Goal: Task Accomplishment & Management: Manage account settings

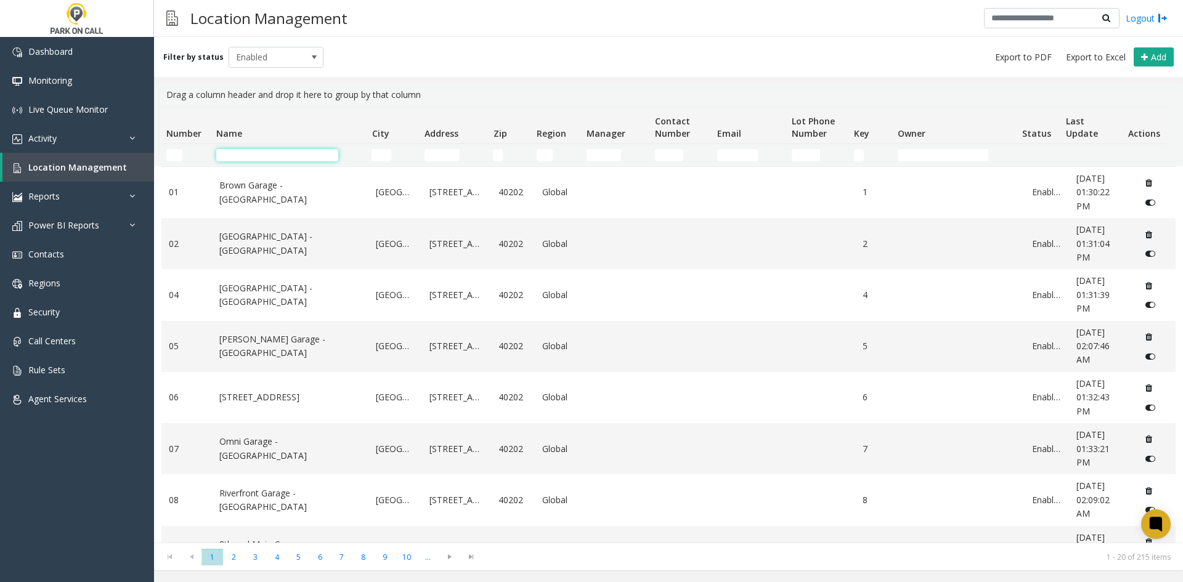
click at [227, 150] on input "Name Filter" at bounding box center [277, 155] width 122 height 12
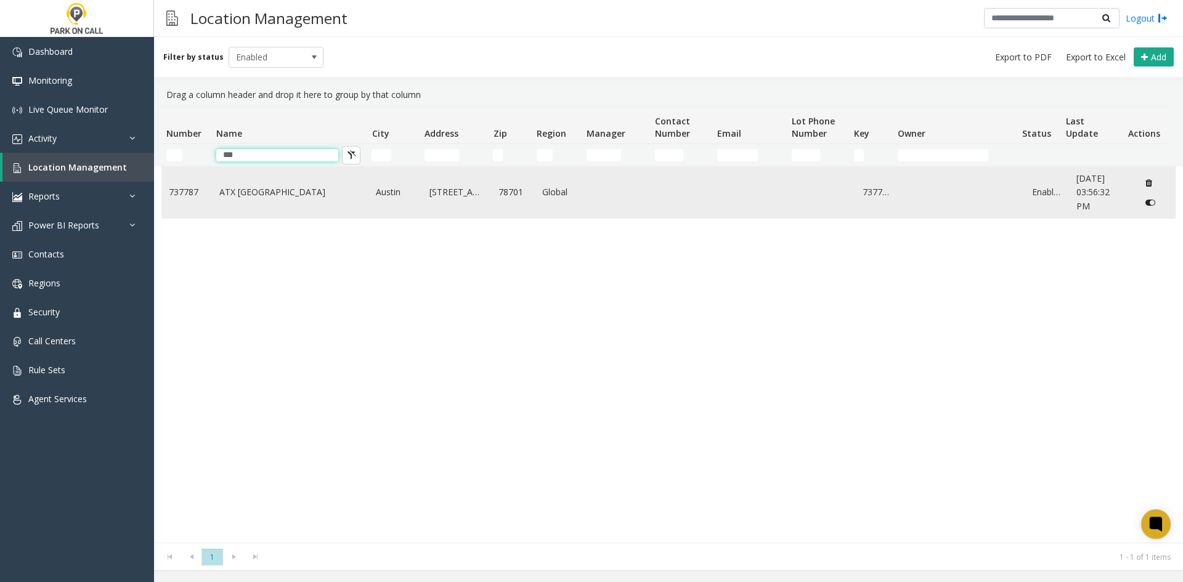
type input "***"
click at [280, 190] on link "ATX [GEOGRAPHIC_DATA]" at bounding box center [290, 192] width 142 height 14
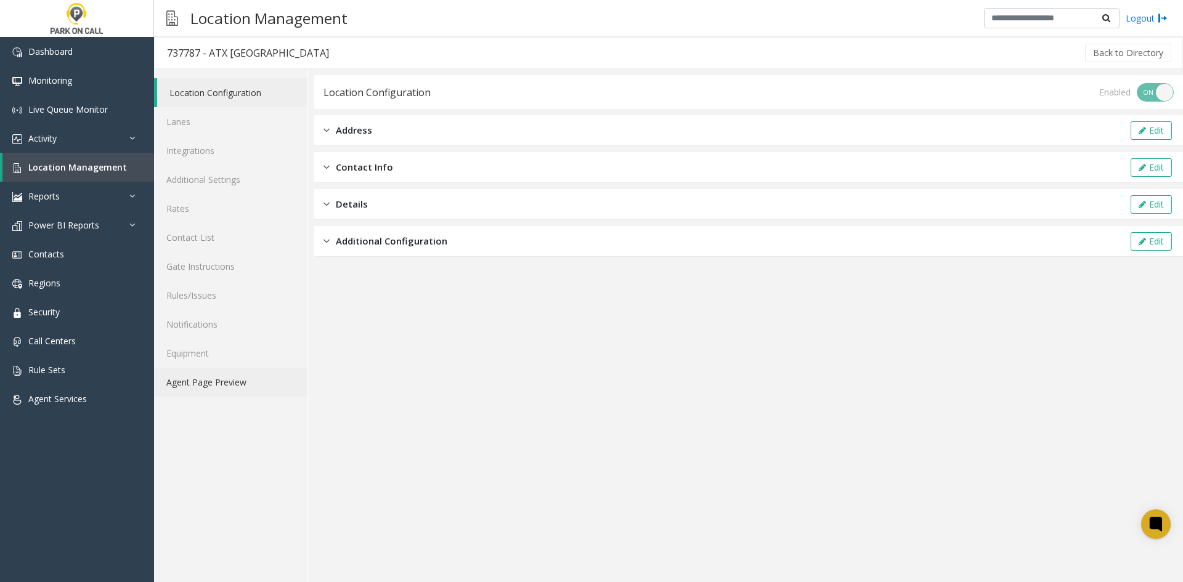
click at [216, 390] on link "Agent Page Preview" at bounding box center [230, 382] width 153 height 29
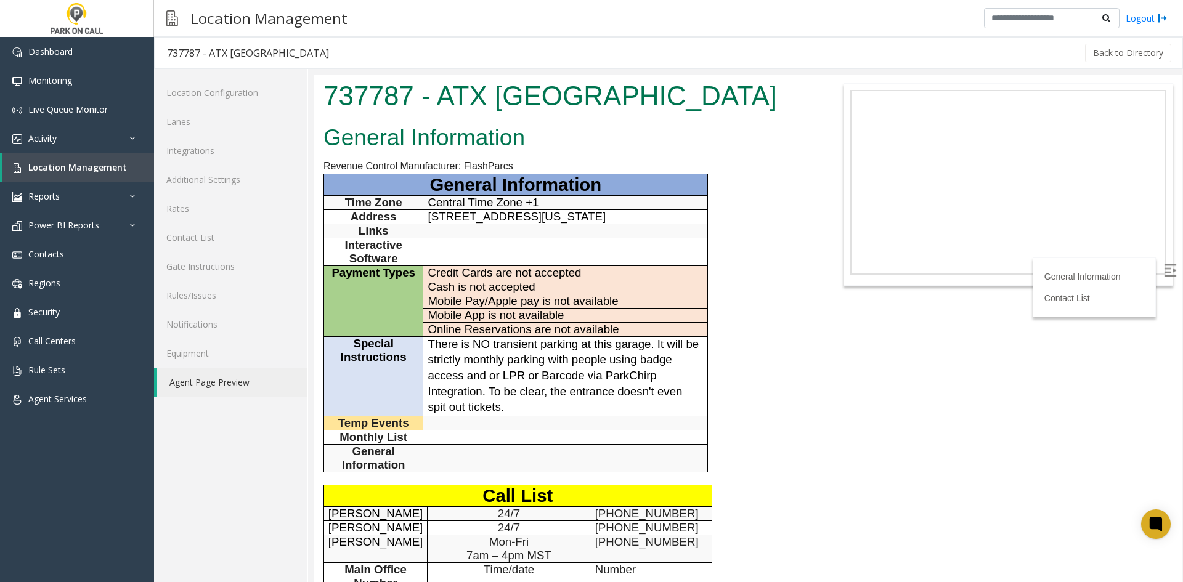
scroll to position [291, 0]
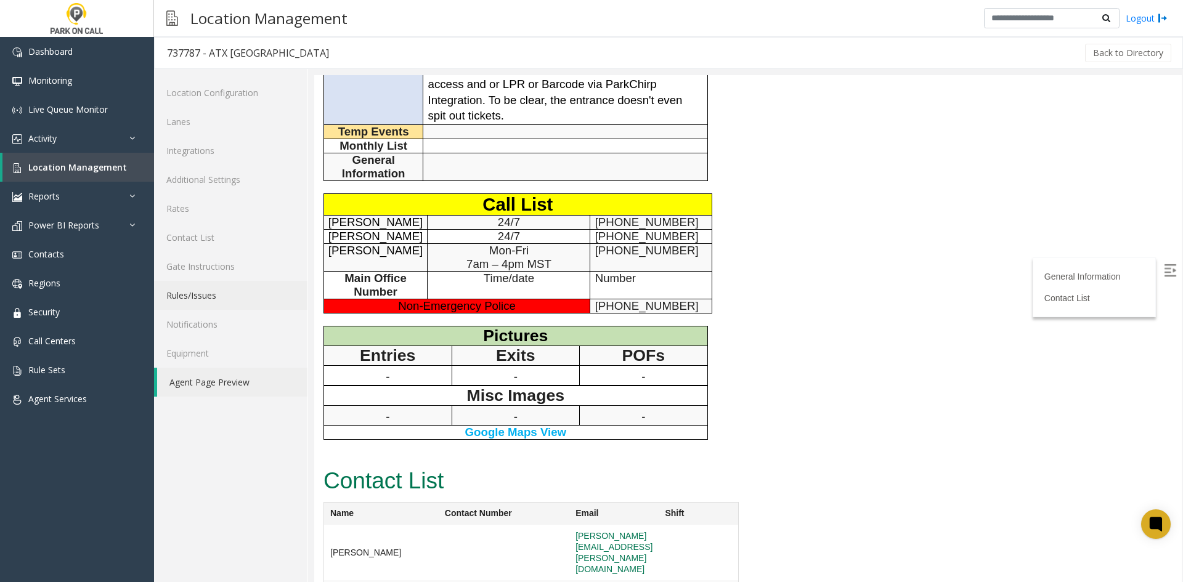
click at [249, 302] on link "Rules/Issues" at bounding box center [230, 295] width 153 height 29
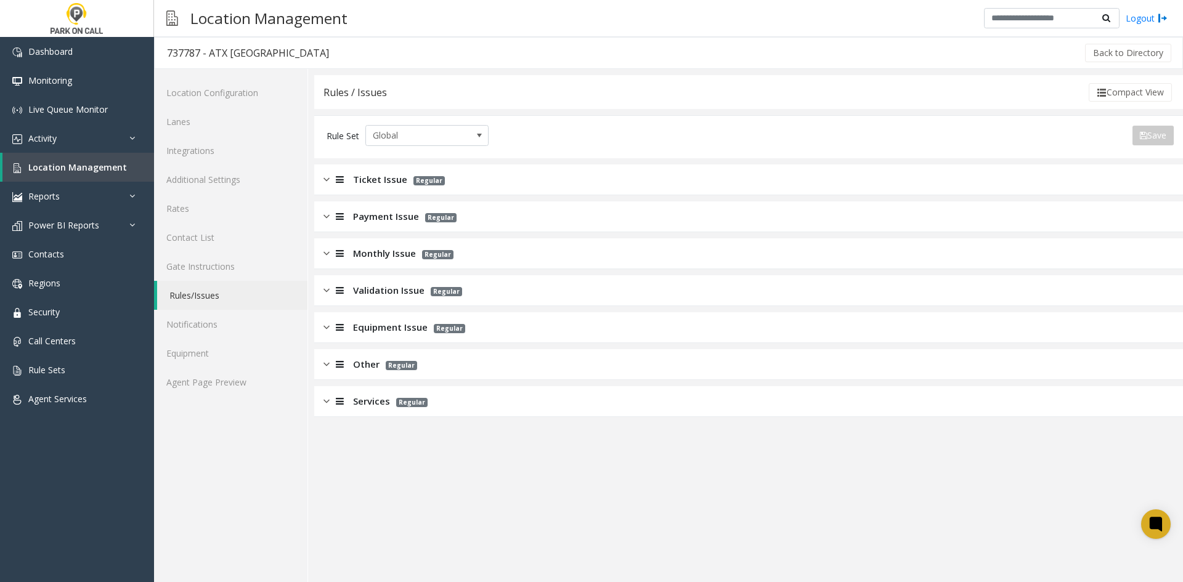
click at [355, 182] on span "Ticket Issue" at bounding box center [380, 180] width 54 height 14
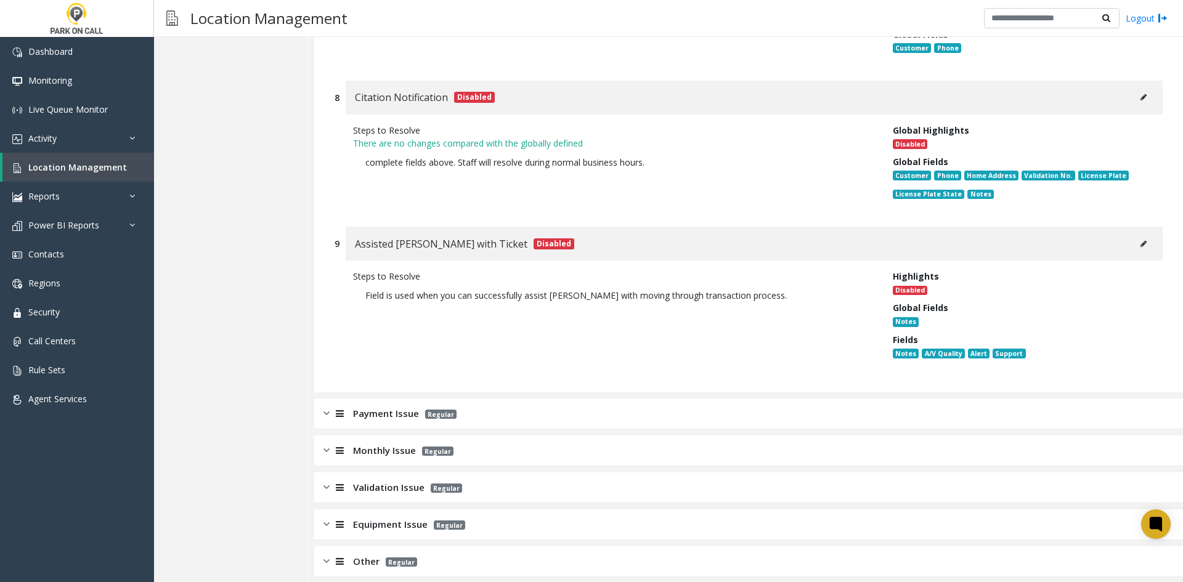
scroll to position [1631, 0]
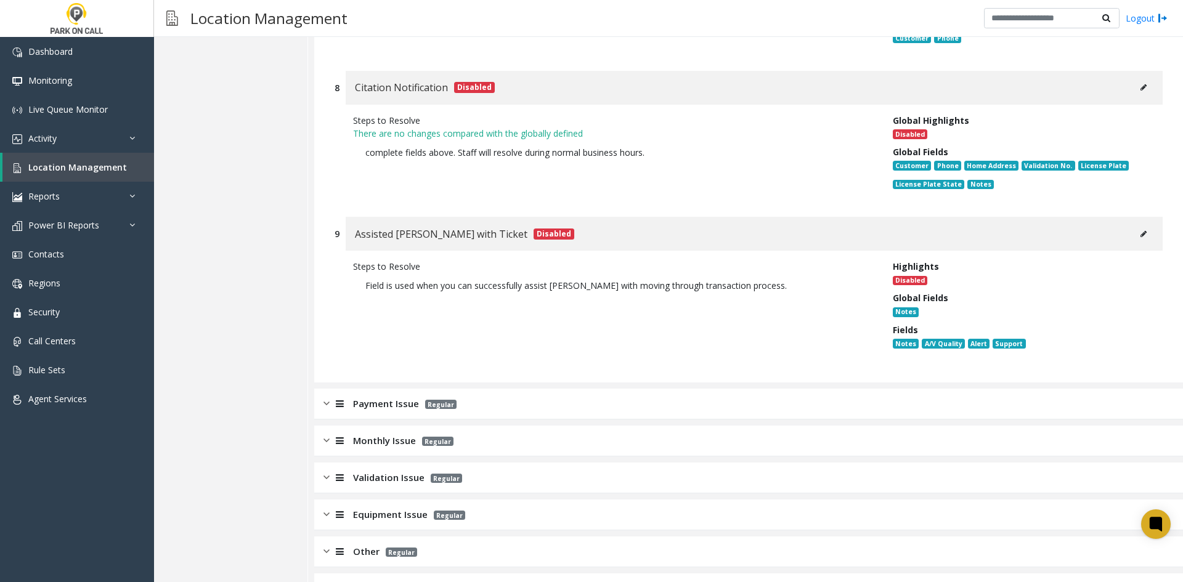
click at [391, 426] on div "Monthly Issue Regular" at bounding box center [748, 441] width 869 height 31
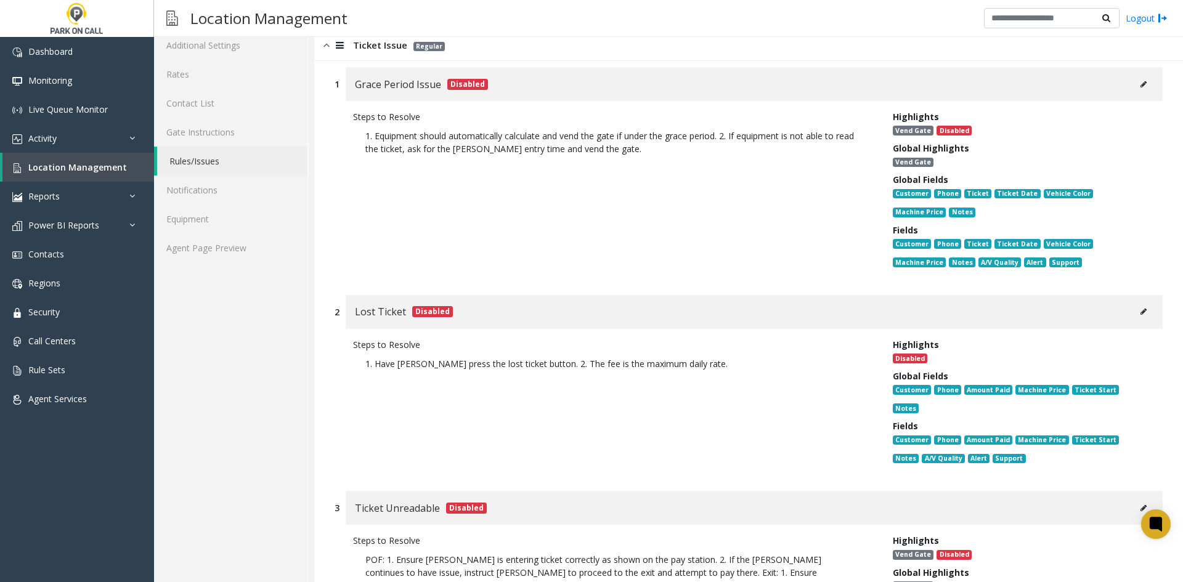
scroll to position [0, 0]
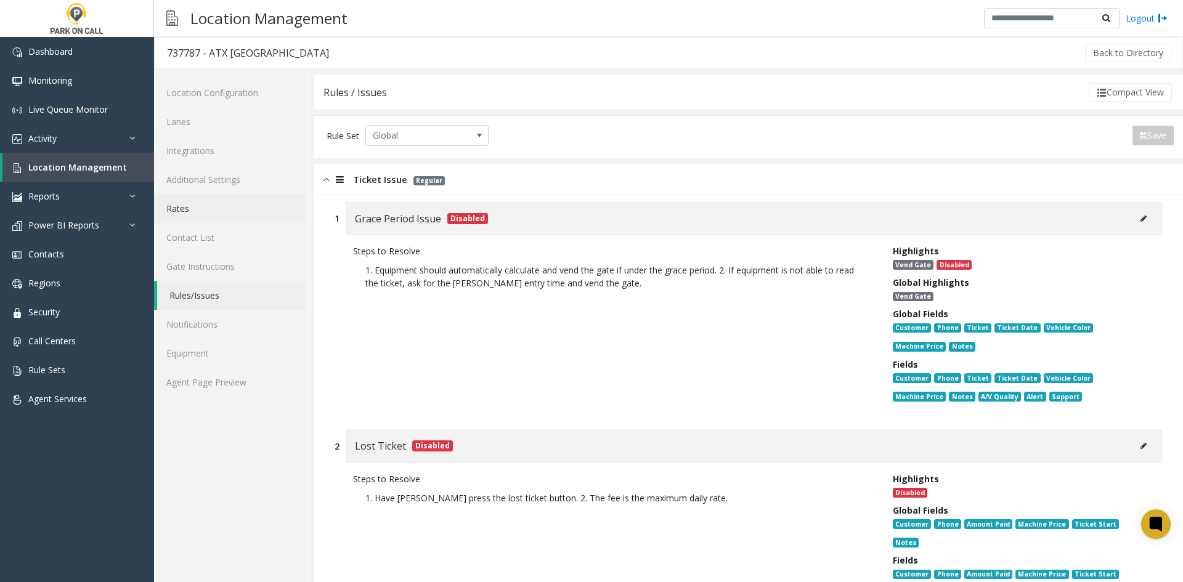
click at [212, 217] on link "Rates" at bounding box center [230, 208] width 153 height 29
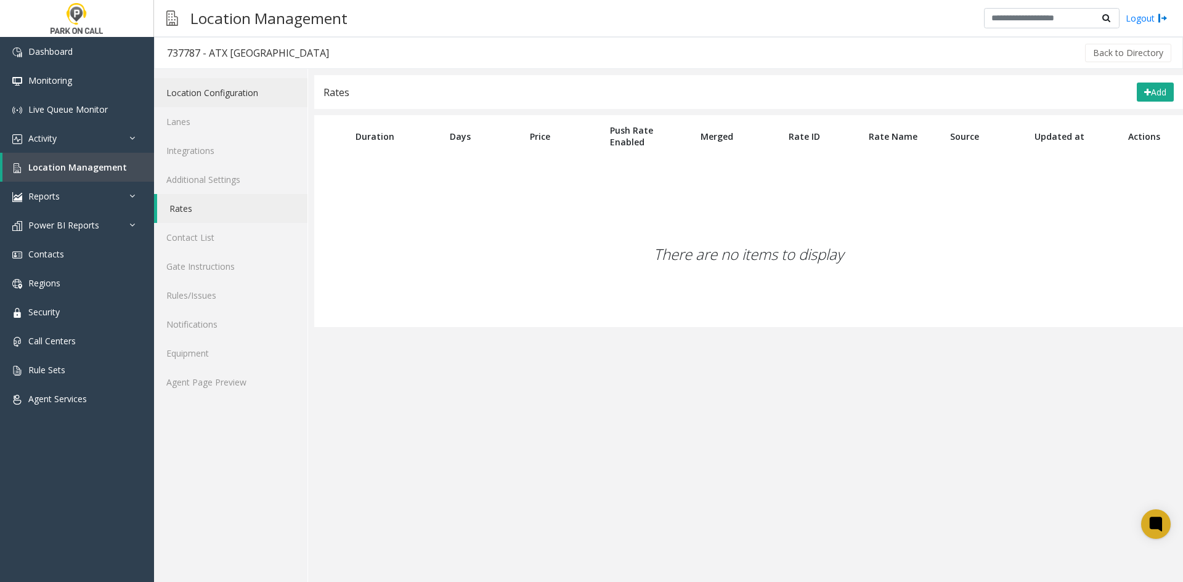
click at [216, 107] on link "Location Configuration" at bounding box center [230, 92] width 153 height 29
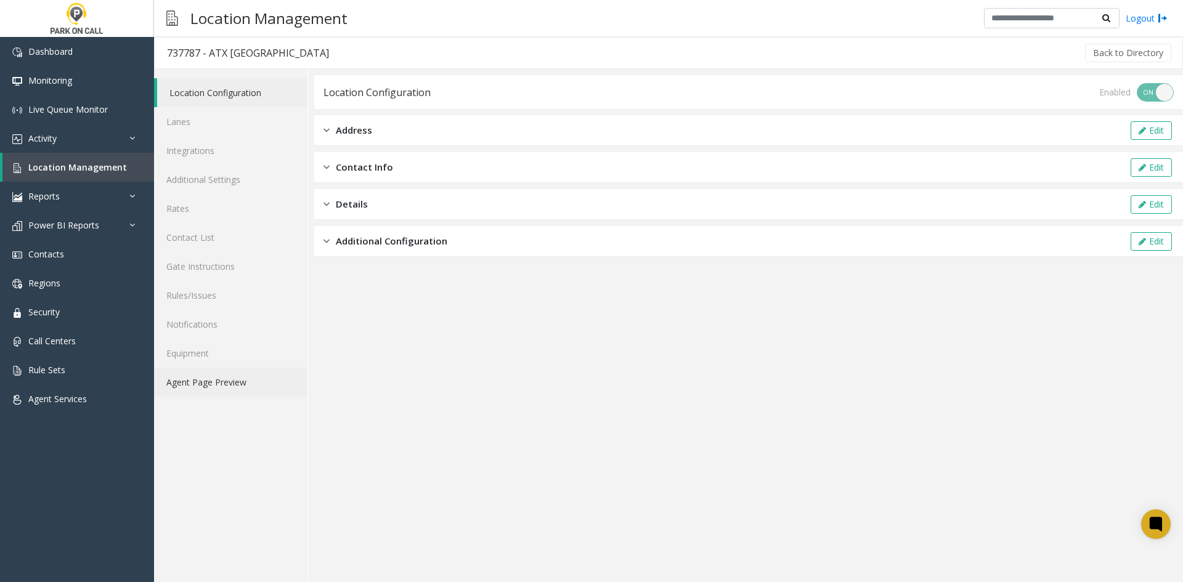
click at [246, 394] on link "Agent Page Preview" at bounding box center [230, 382] width 153 height 29
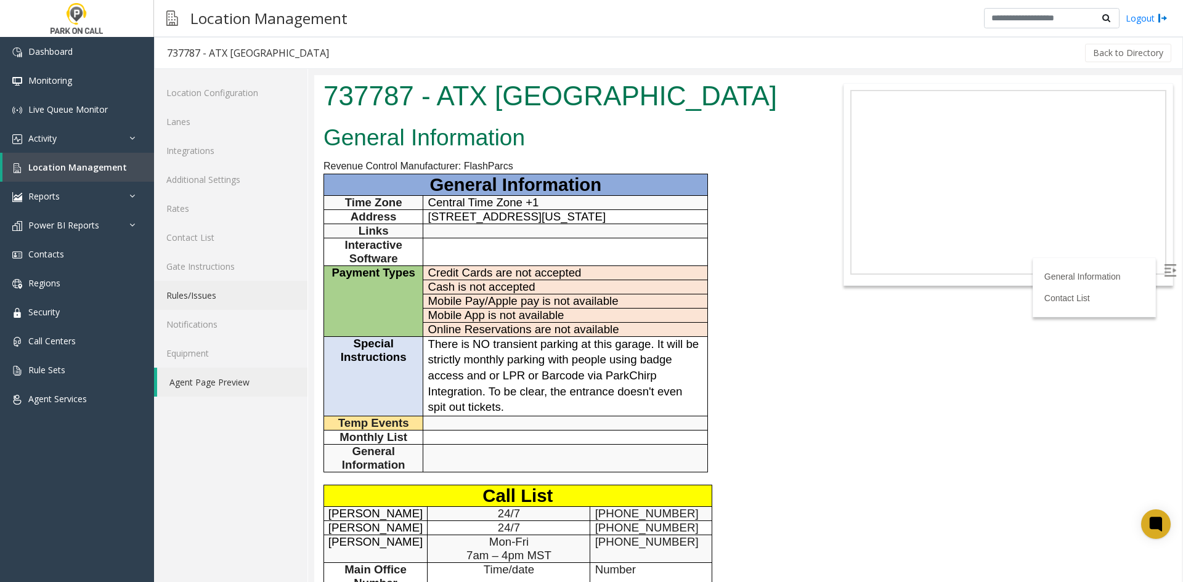
click at [234, 307] on link "Rules/Issues" at bounding box center [230, 295] width 153 height 29
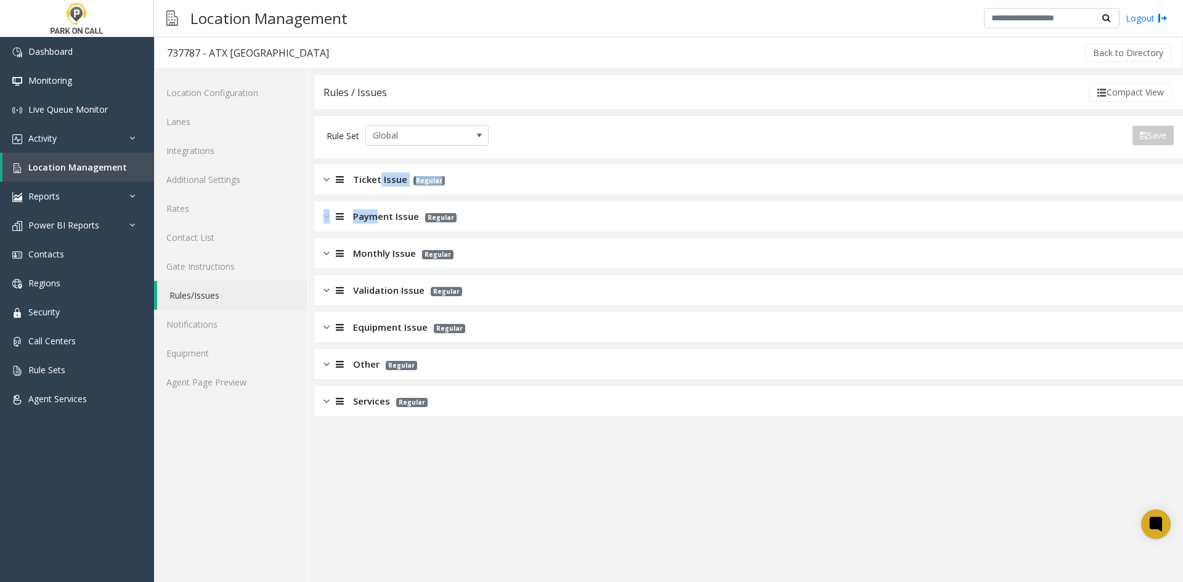
click at [376, 191] on app-rules-listview "Ticket Issue Regular Payment Issue Regular Monthly Issue Regular Validation Iss…" at bounding box center [748, 291] width 869 height 253
click at [374, 186] on span "Ticket Issue" at bounding box center [380, 180] width 54 height 14
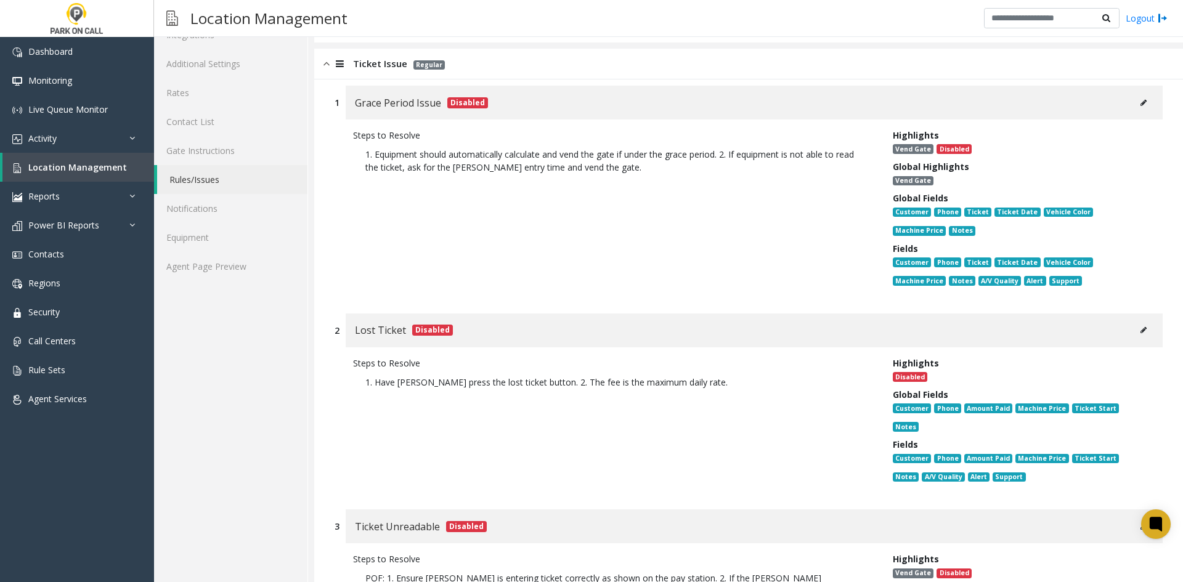
scroll to position [246, 0]
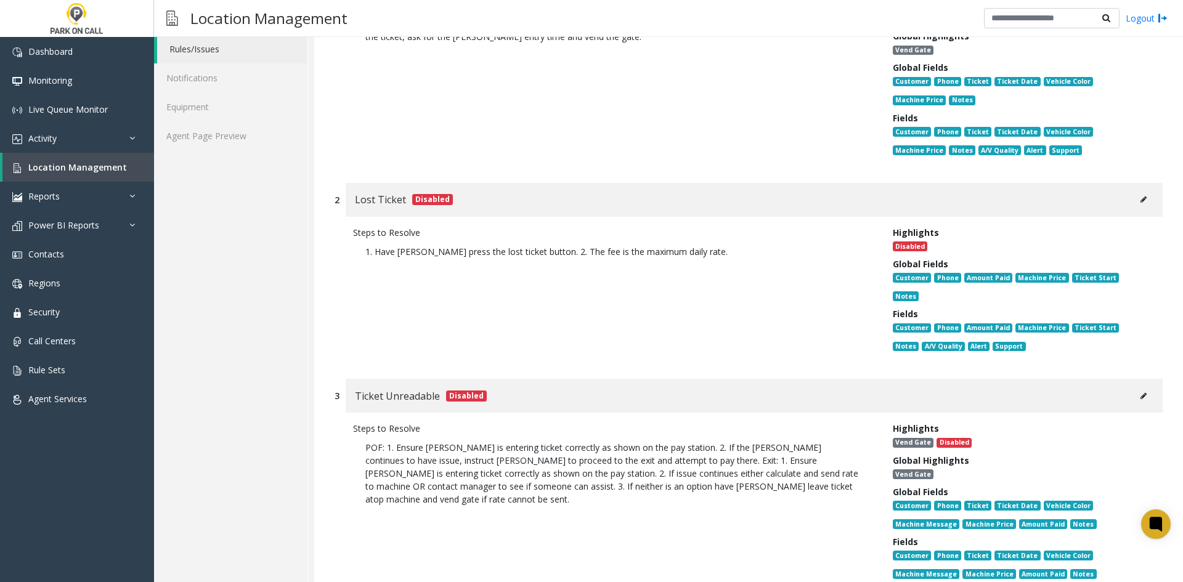
click at [1137, 387] on button at bounding box center [1144, 396] width 20 height 18
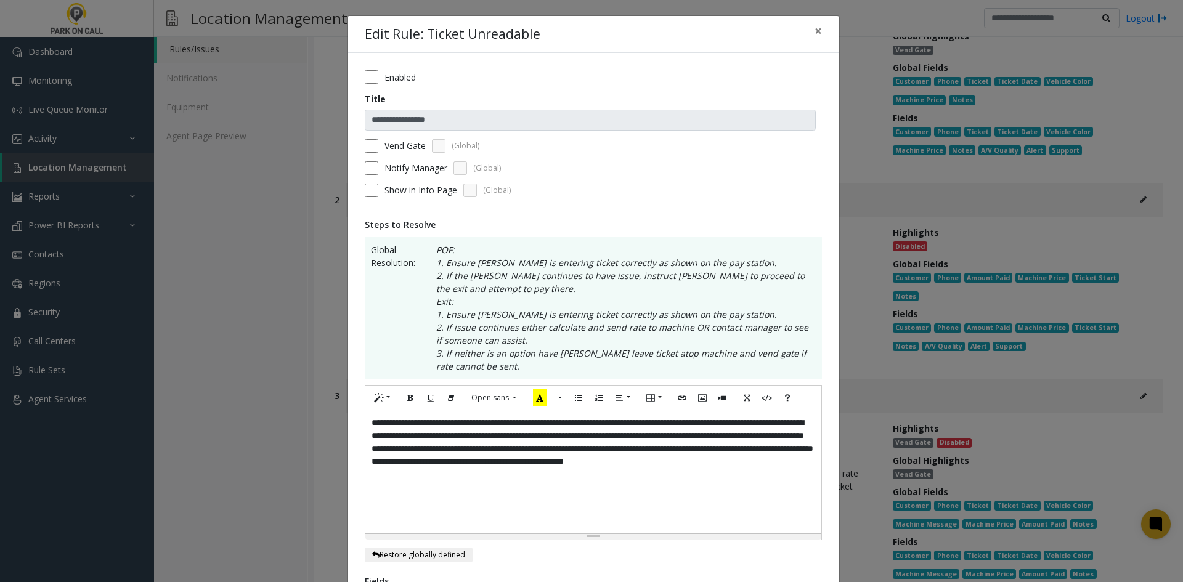
click at [547, 487] on div "**********" at bounding box center [593, 471] width 456 height 123
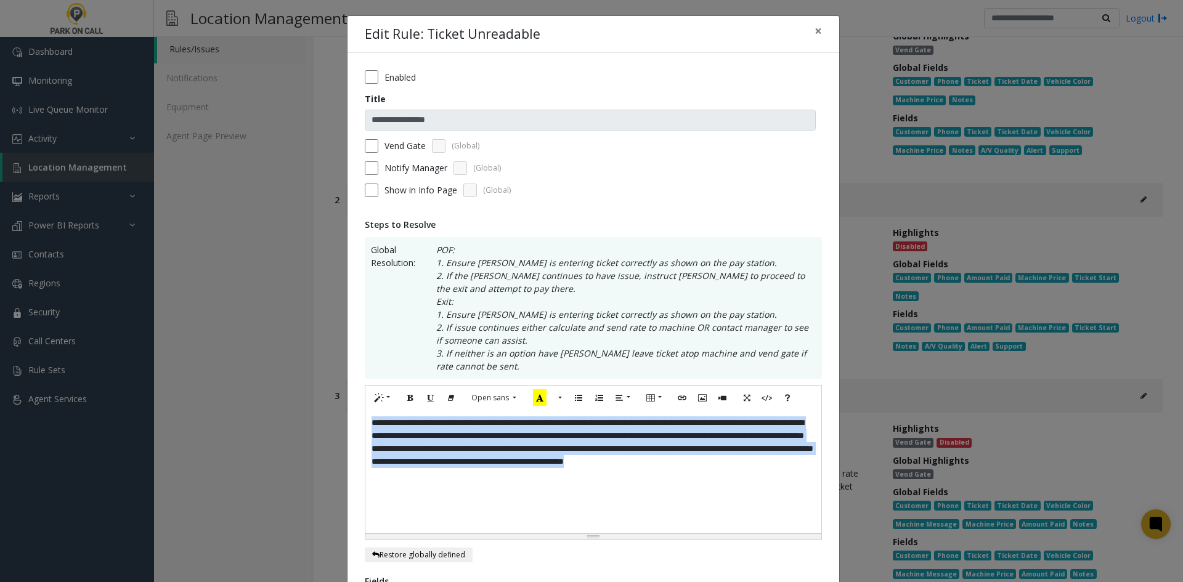
paste div
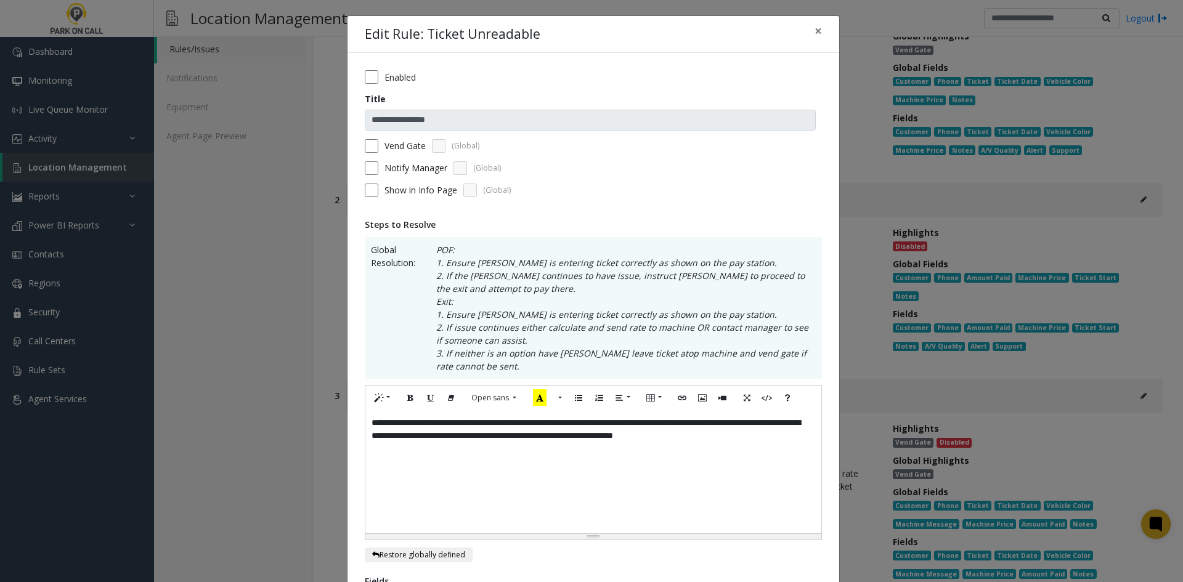
click at [447, 429] on div "**********" at bounding box center [593, 471] width 456 height 123
drag, startPoint x: 447, startPoint y: 429, endPoint x: 370, endPoint y: 423, distance: 77.9
click at [370, 423] on div "**********" at bounding box center [593, 471] width 456 height 123
click at [408, 402] on icon "Bold (CTRL+B)" at bounding box center [410, 398] width 7 height 10
click at [509, 440] on div "**********" at bounding box center [593, 471] width 456 height 123
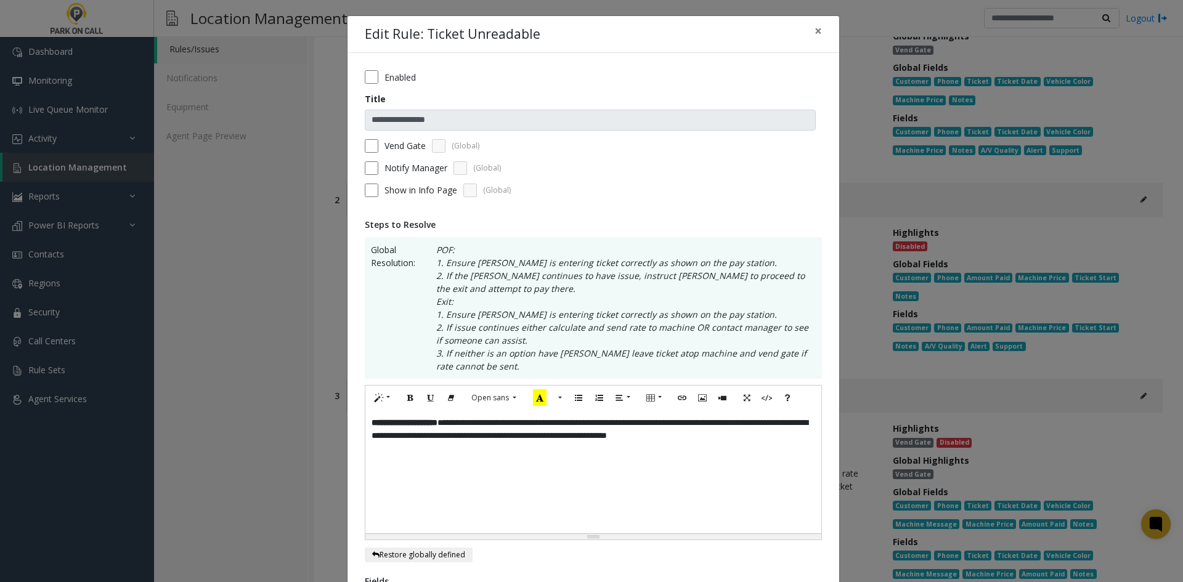
click at [476, 423] on div "**********" at bounding box center [593, 471] width 456 height 123
drag, startPoint x: 476, startPoint y: 423, endPoint x: 342, endPoint y: 420, distance: 134.4
click at [347, 420] on div "**********" at bounding box center [593, 463] width 493 height 896
click at [407, 394] on icon "Bold (CTRL+B)" at bounding box center [410, 398] width 7 height 10
click at [669, 420] on div "**********" at bounding box center [593, 471] width 456 height 123
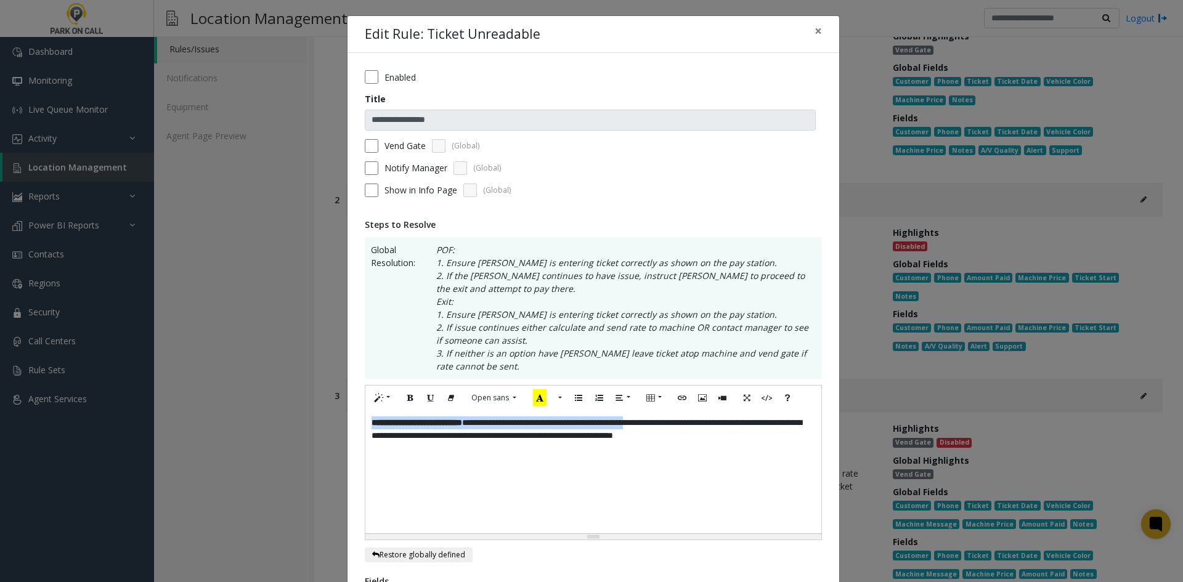
drag, startPoint x: 669, startPoint y: 420, endPoint x: 380, endPoint y: 426, distance: 288.4
click at [380, 426] on div "**********" at bounding box center [593, 471] width 456 height 123
click at [409, 403] on icon "Bold (CTRL+B)" at bounding box center [410, 398] width 7 height 10
click at [709, 423] on div "**********" at bounding box center [593, 471] width 456 height 123
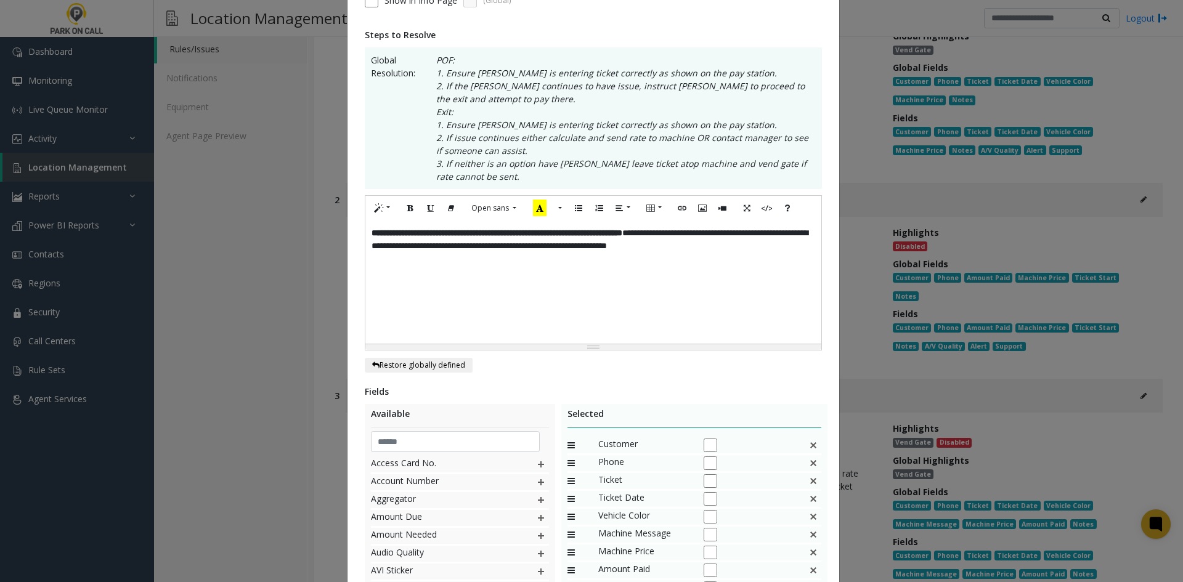
scroll to position [185, 0]
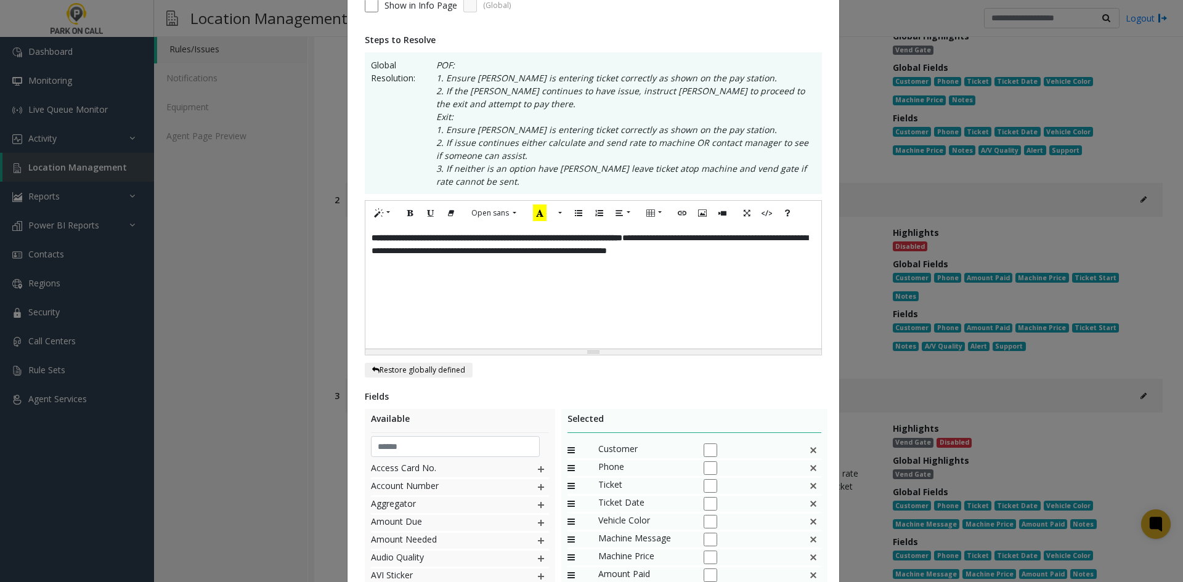
click at [808, 450] on img at bounding box center [813, 450] width 10 height 16
click at [802, 452] on div "Ticket" at bounding box center [695, 451] width 254 height 18
click at [808, 451] on img at bounding box center [813, 450] width 10 height 16
click at [808, 452] on img at bounding box center [813, 450] width 10 height 16
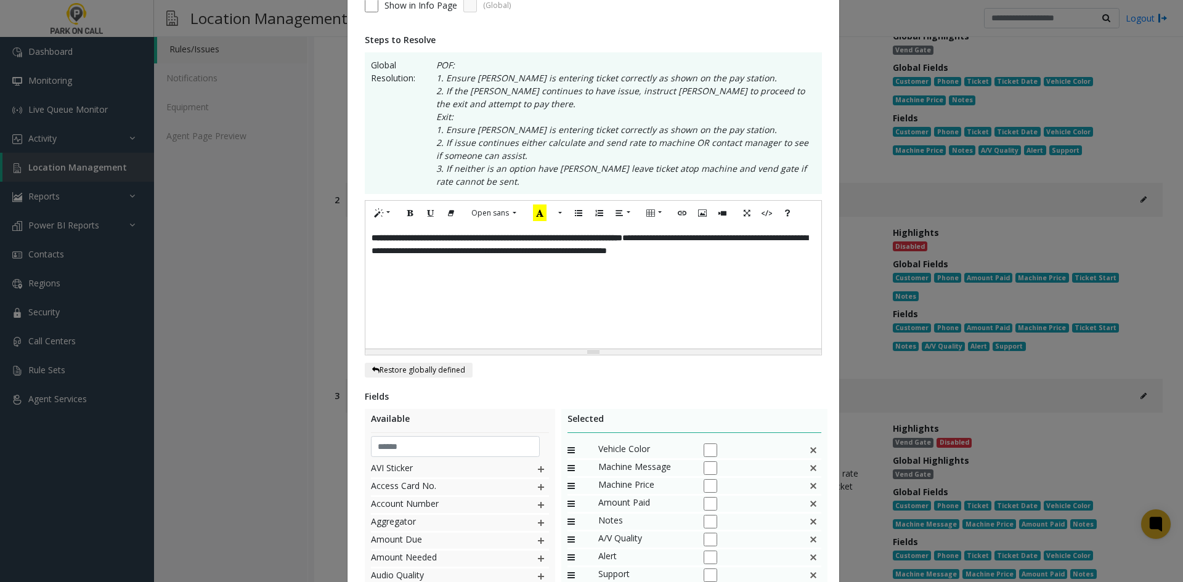
click at [808, 452] on img at bounding box center [813, 450] width 10 height 16
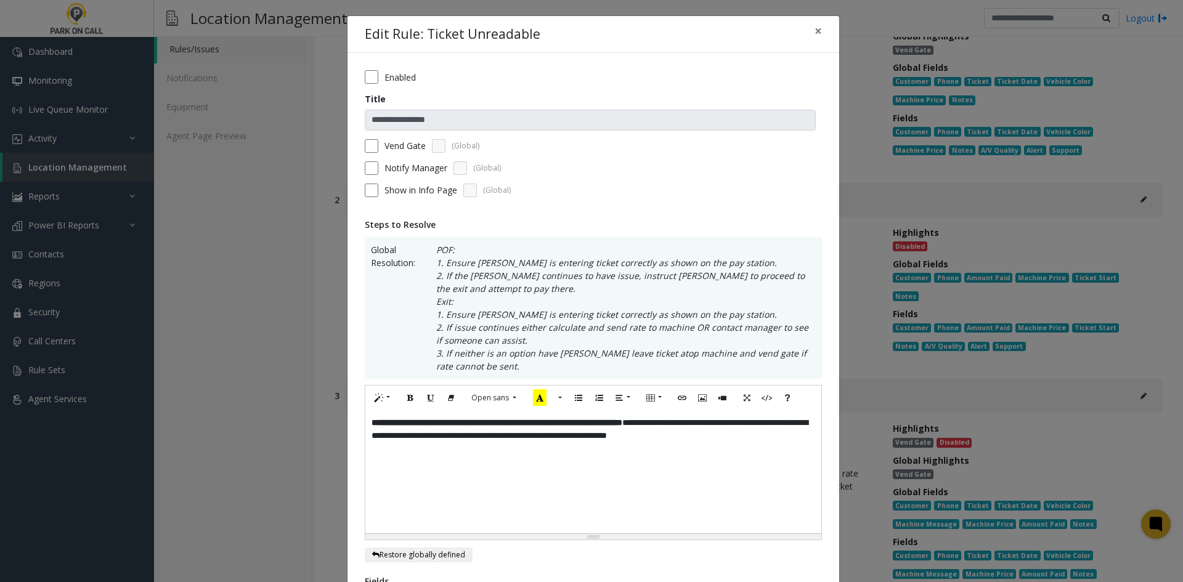
scroll to position [344, 0]
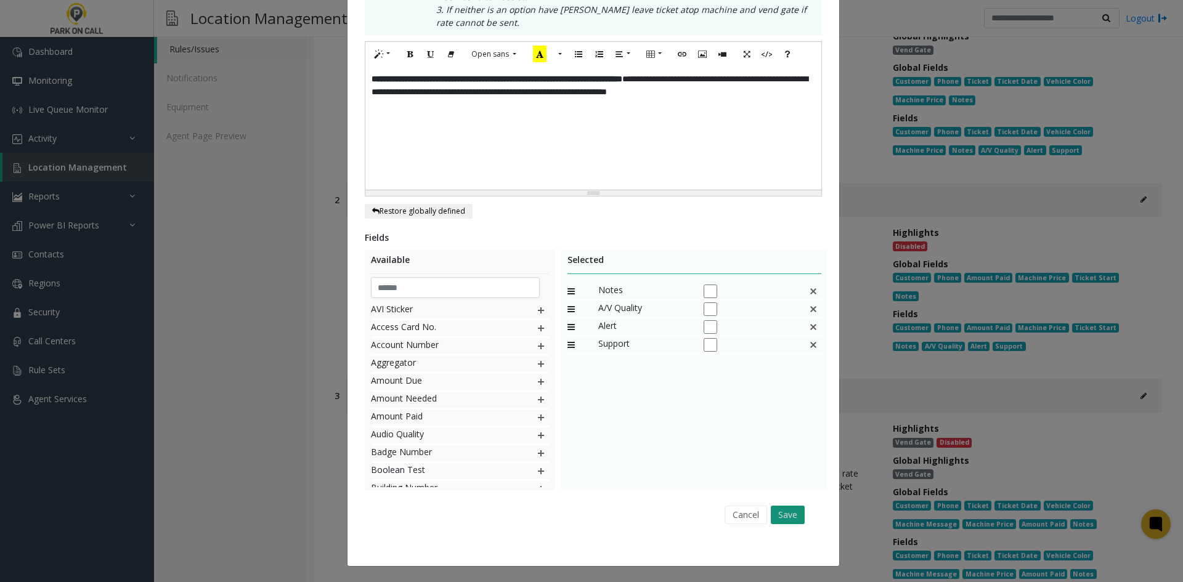
click at [772, 507] on button "Save" at bounding box center [788, 515] width 34 height 18
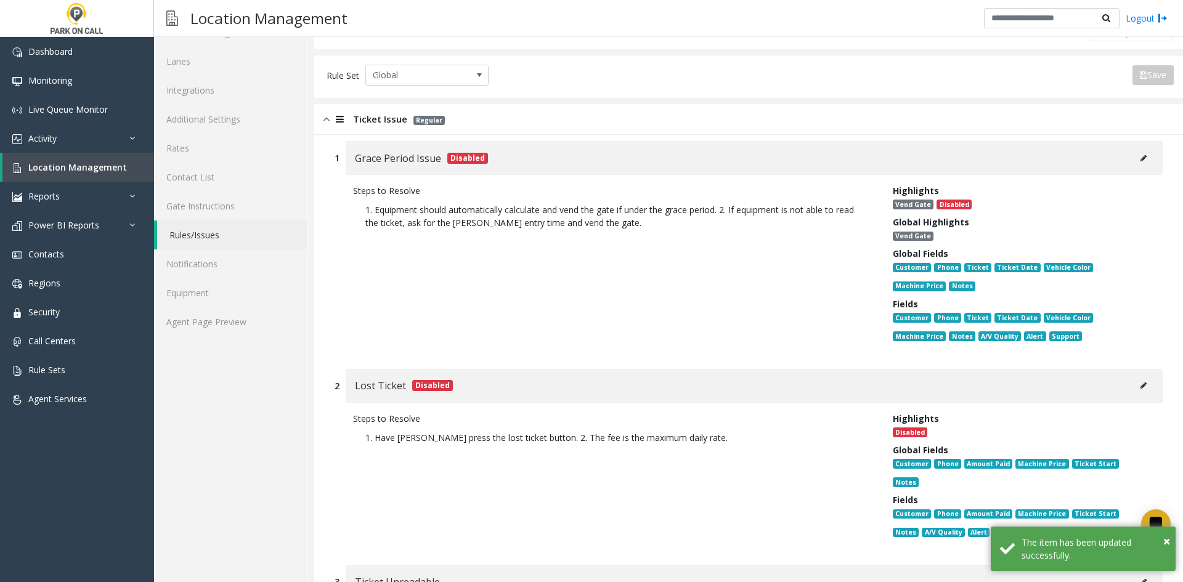
scroll to position [0, 0]
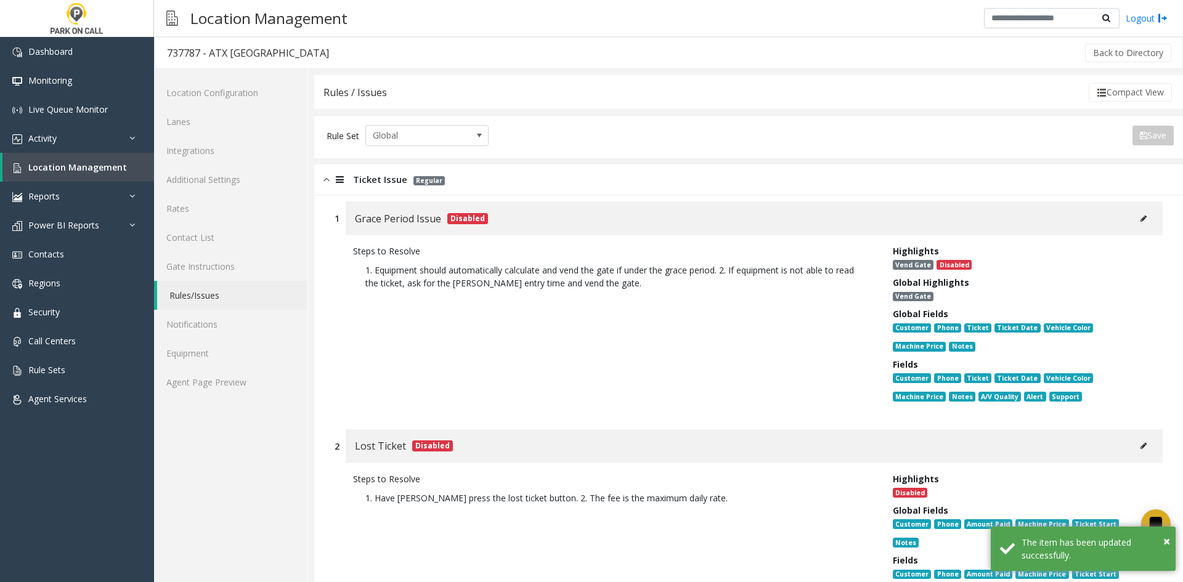
click at [518, 170] on div "Ticket Issue Regular" at bounding box center [748, 180] width 869 height 31
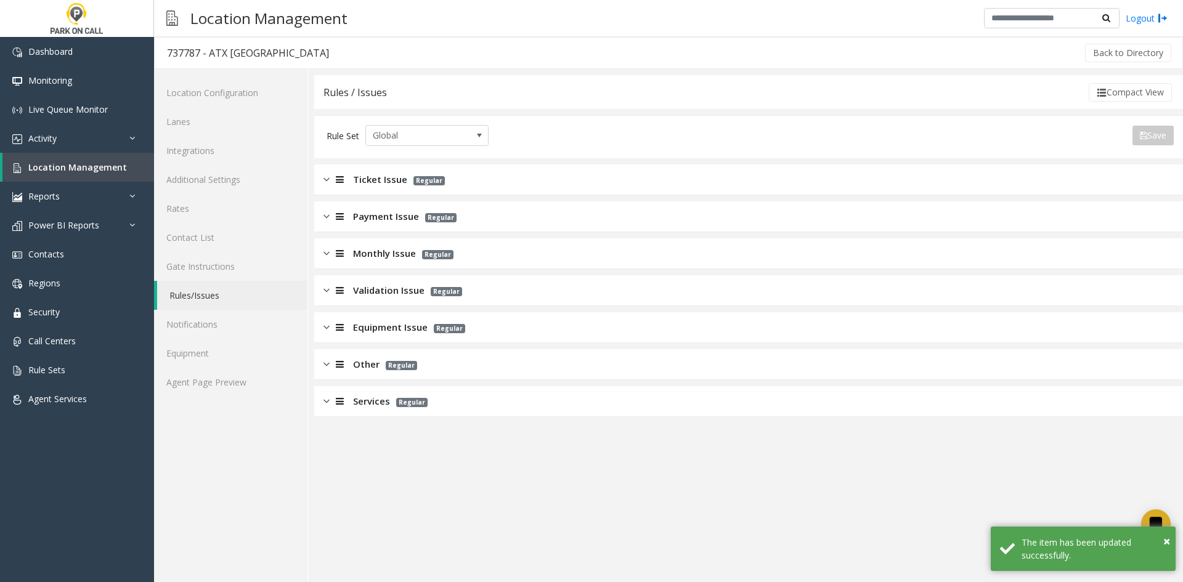
click at [455, 261] on div "Monthly Issue Regular" at bounding box center [748, 253] width 869 height 31
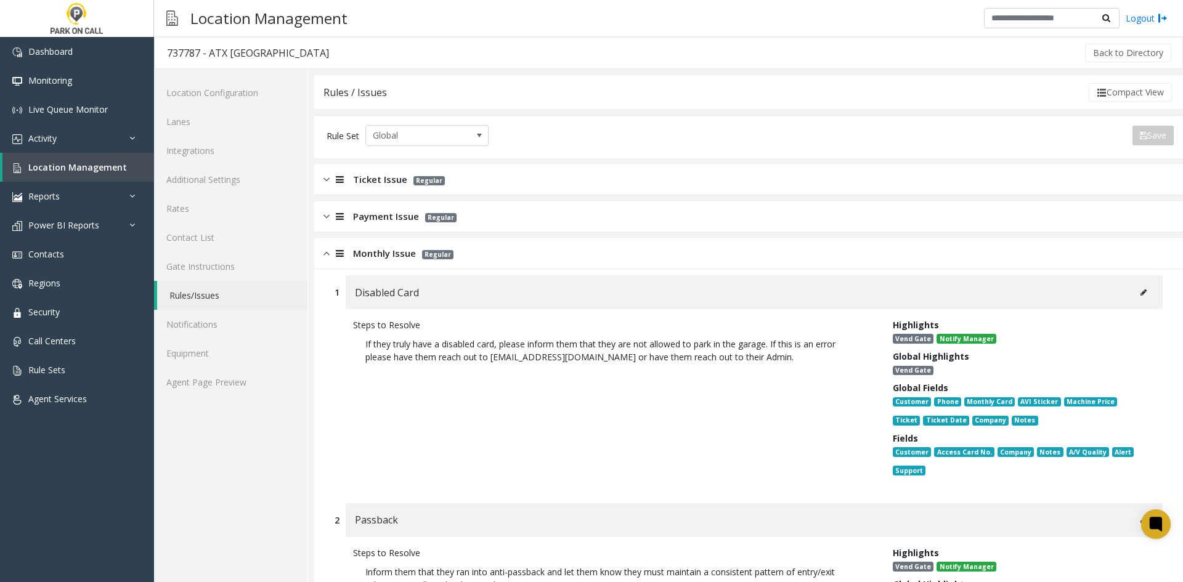
click at [524, 248] on div "Monthly Issue Regular" at bounding box center [748, 253] width 869 height 31
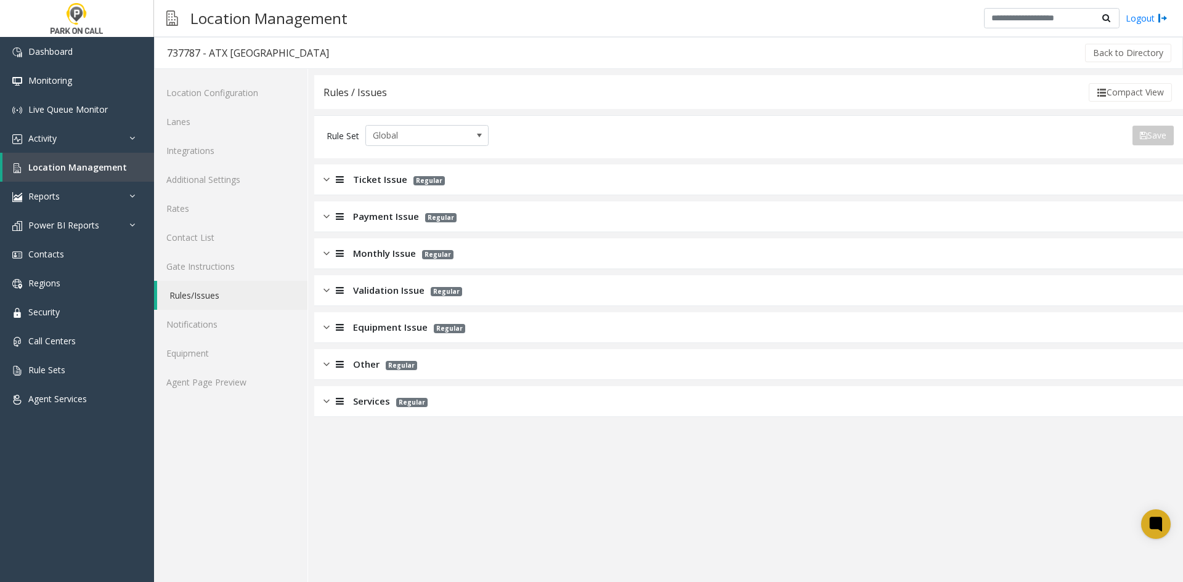
click at [501, 425] on app-rules "Rules / Issues Compact View Rule Set Global Save Export to PDF Export to Excel …" at bounding box center [748, 328] width 869 height 507
click at [495, 399] on div "Services Regular" at bounding box center [748, 401] width 869 height 31
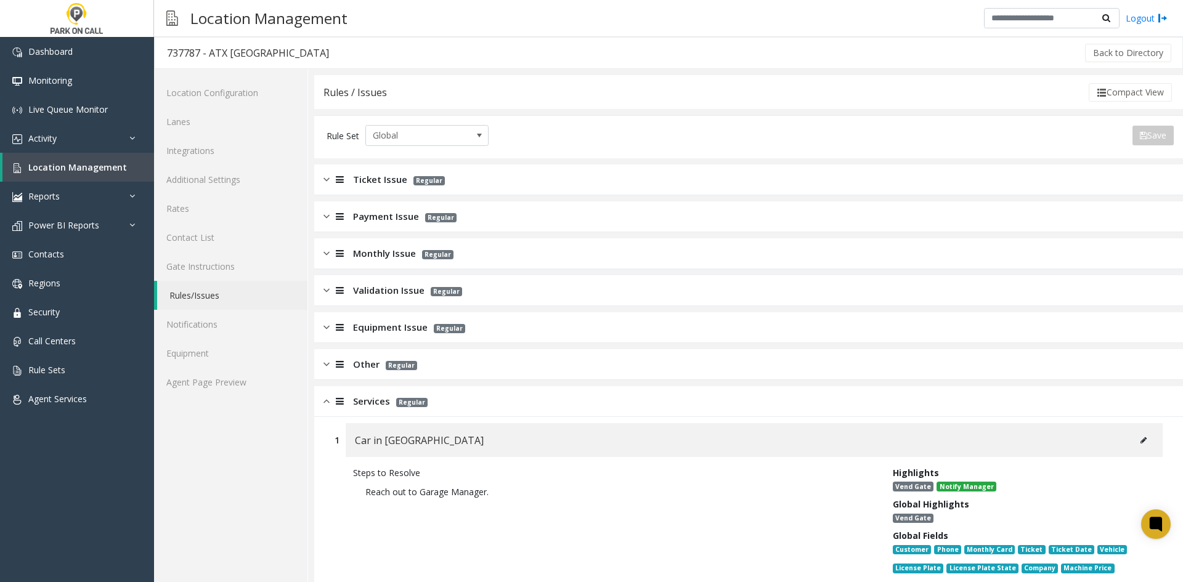
click at [231, 380] on link "Agent Page Preview" at bounding box center [230, 382] width 153 height 29
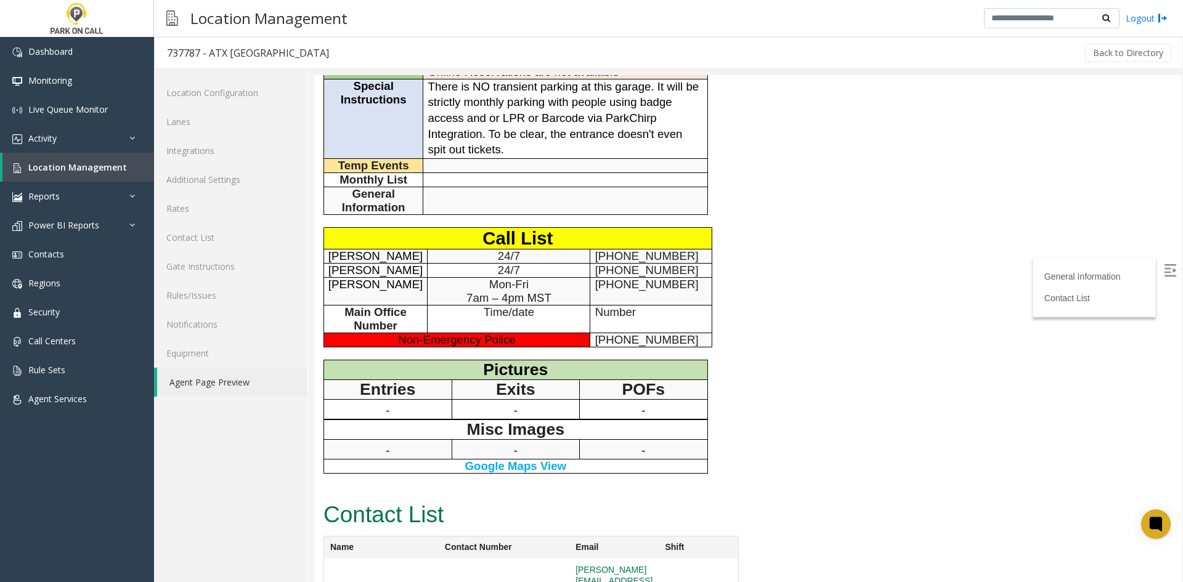
scroll to position [291, 0]
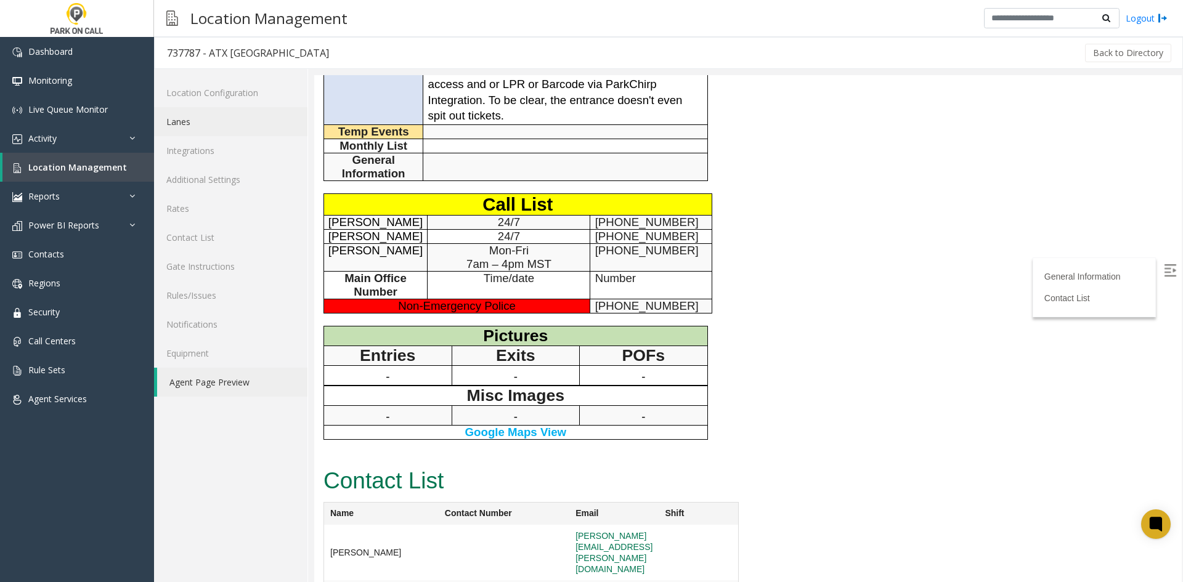
click at [206, 122] on link "Lanes" at bounding box center [230, 121] width 153 height 29
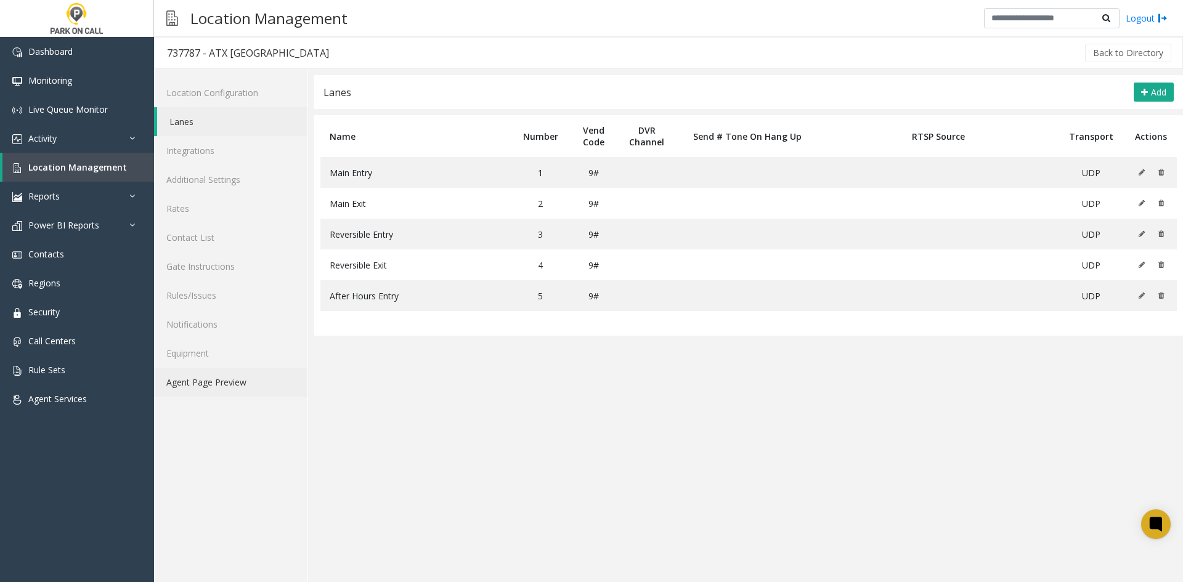
click at [224, 373] on link "Agent Page Preview" at bounding box center [230, 382] width 153 height 29
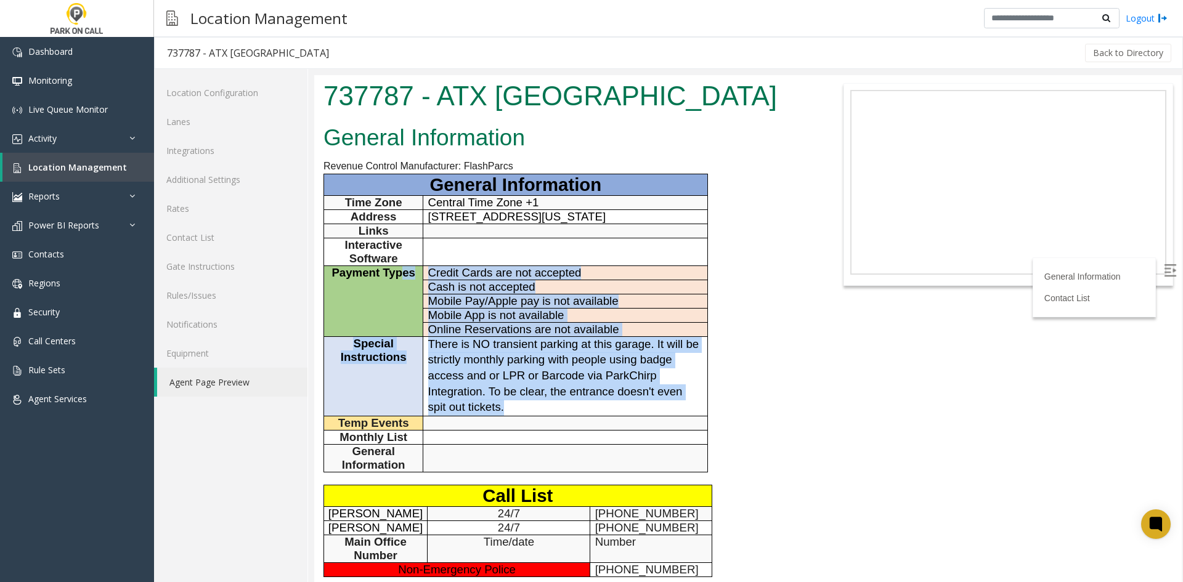
drag, startPoint x: 594, startPoint y: 405, endPoint x: 405, endPoint y: 332, distance: 202.3
click at [405, 332] on tbody "General Information Time Zone Central Time Zone +1 Address [STREET_ADDRESS][US_…" at bounding box center [516, 323] width 384 height 298
click at [405, 332] on td "Payment Types" at bounding box center [373, 301] width 99 height 71
drag, startPoint x: 332, startPoint y: 261, endPoint x: 582, endPoint y: 413, distance: 293.1
click at [582, 413] on tbody "General Information Time Zone Central Time Zone +1 Address [STREET_ADDRESS][US_…" at bounding box center [516, 323] width 384 height 298
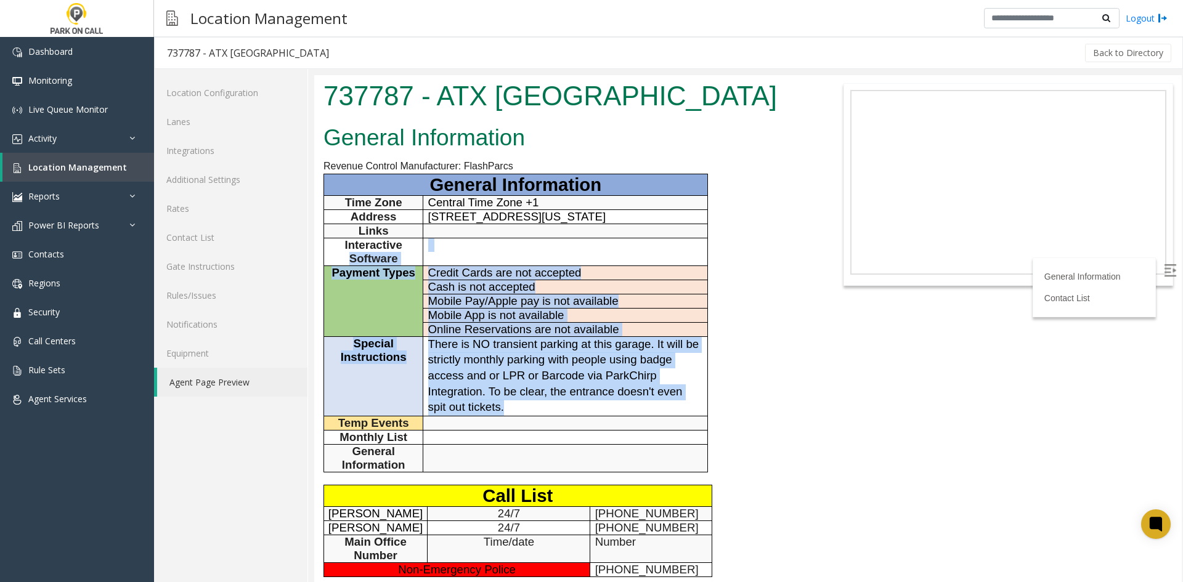
click at [582, 413] on p "There is NO transient parking at this garage. It will be strictly monthly parki…" at bounding box center [565, 376] width 275 height 79
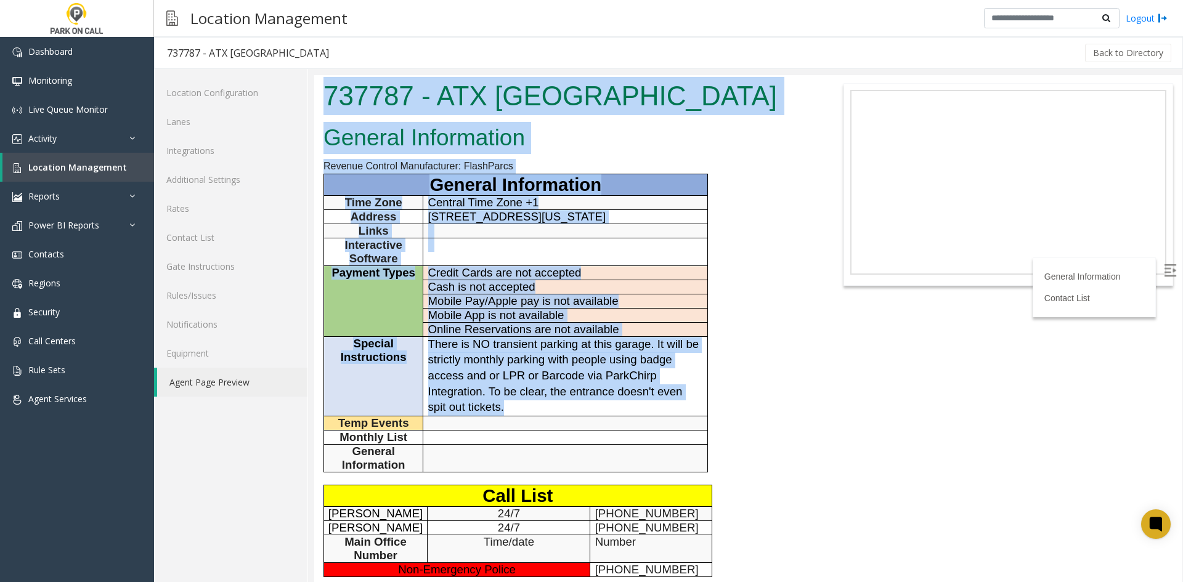
drag, startPoint x: 458, startPoint y: 327, endPoint x: 312, endPoint y: 250, distance: 165.4
click at [314, 250] on html "737787 - ATX [GEOGRAPHIC_DATA] General Information Revenue Control Manufacturer…" at bounding box center [748, 328] width 868 height 507
click at [352, 95] on h1 "737787 - ATX [GEOGRAPHIC_DATA]" at bounding box center [567, 96] width 487 height 38
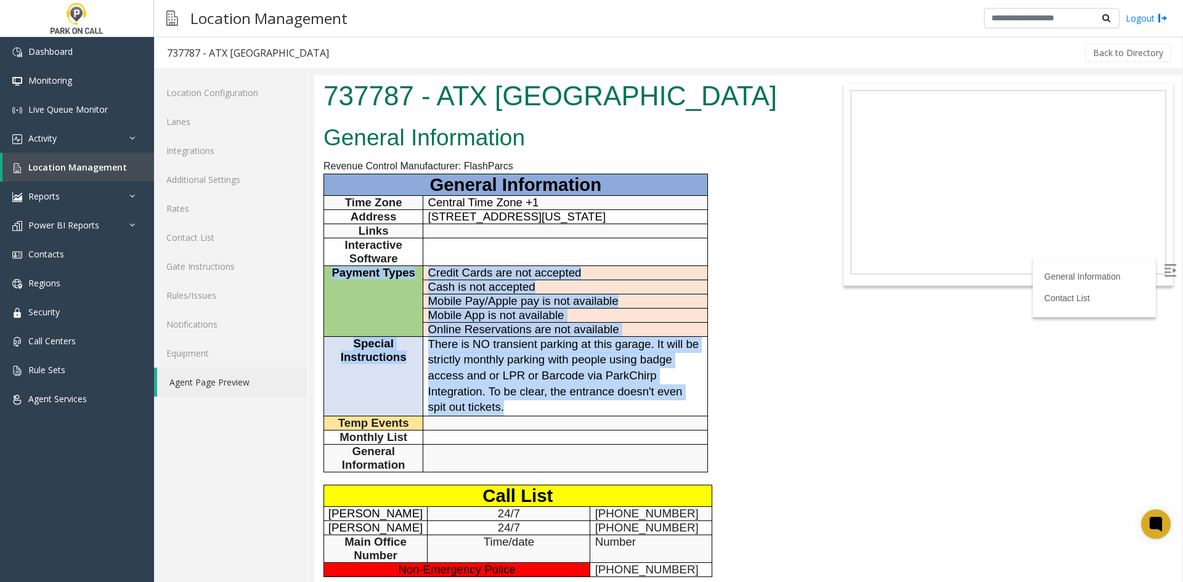
drag, startPoint x: 352, startPoint y: 95, endPoint x: 571, endPoint y: 264, distance: 275.9
click at [571, 264] on body "737787 - ATX [GEOGRAPHIC_DATA] General Information Revenue Control Manufacturer…" at bounding box center [748, 328] width 868 height 507
click at [571, 264] on td at bounding box center [565, 252] width 284 height 28
drag, startPoint x: 576, startPoint y: 397, endPoint x: 375, endPoint y: 230, distance: 261.3
click at [375, 230] on tbody "General Information Time Zone Central Time Zone +1 Address [STREET_ADDRESS][US_…" at bounding box center [516, 323] width 384 height 298
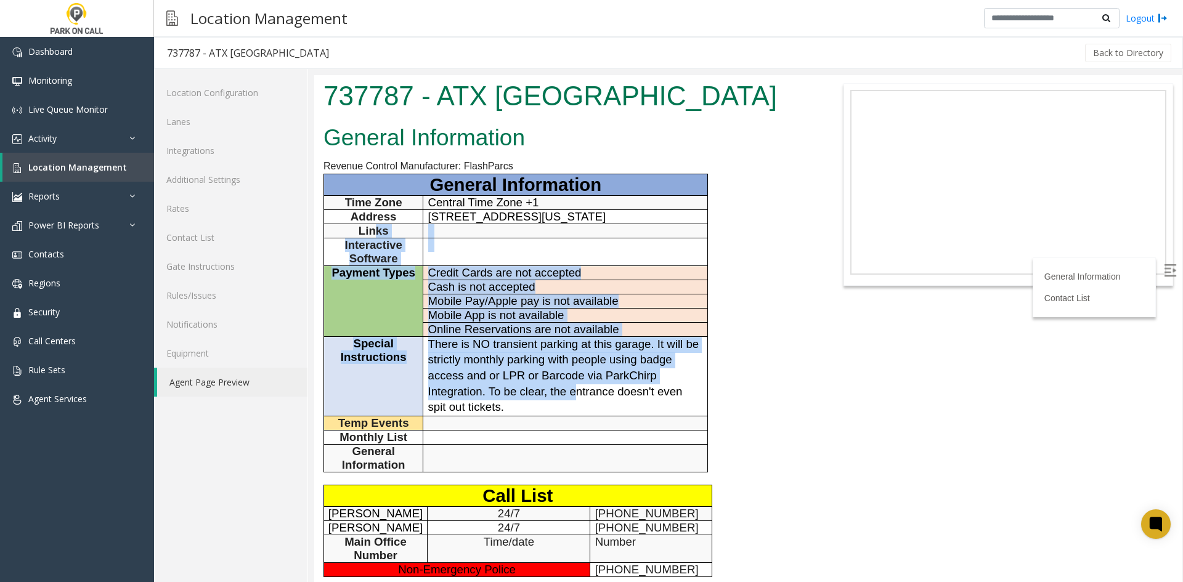
click at [375, 230] on span "Links" at bounding box center [374, 230] width 30 height 13
drag, startPoint x: 375, startPoint y: 230, endPoint x: 593, endPoint y: 412, distance: 284.4
click at [593, 412] on tbody "General Information Time Zone Central Time Zone +1 Address [STREET_ADDRESS][US_…" at bounding box center [516, 323] width 384 height 298
click at [593, 412] on p "There is NO transient parking at this garage. It will be strictly monthly parki…" at bounding box center [565, 376] width 275 height 79
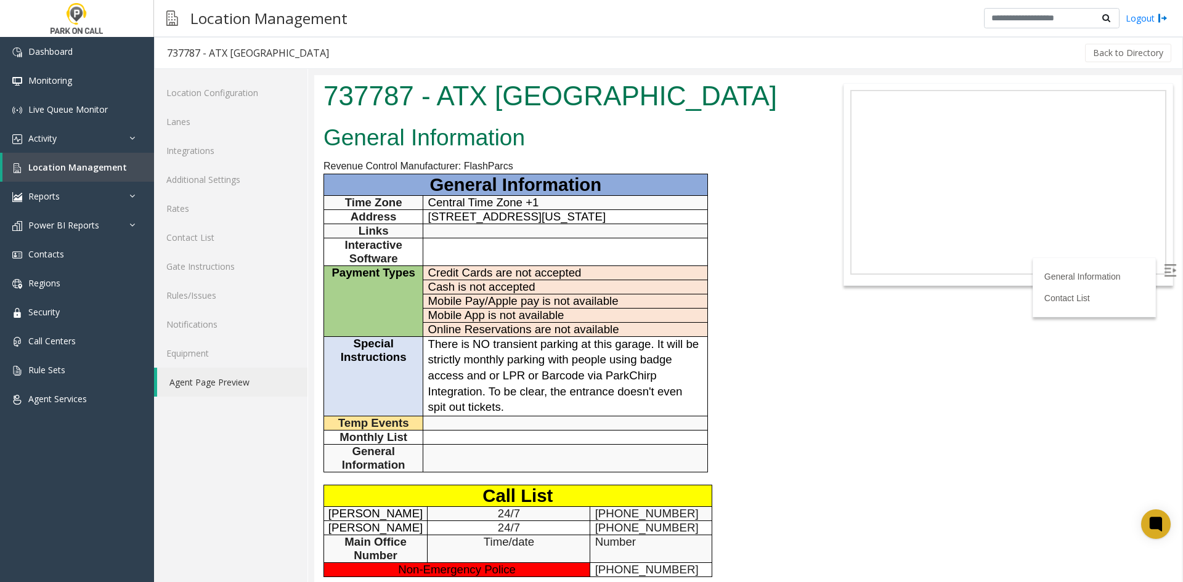
click at [593, 412] on p "There is NO transient parking at this garage. It will be strictly monthly parki…" at bounding box center [565, 376] width 275 height 79
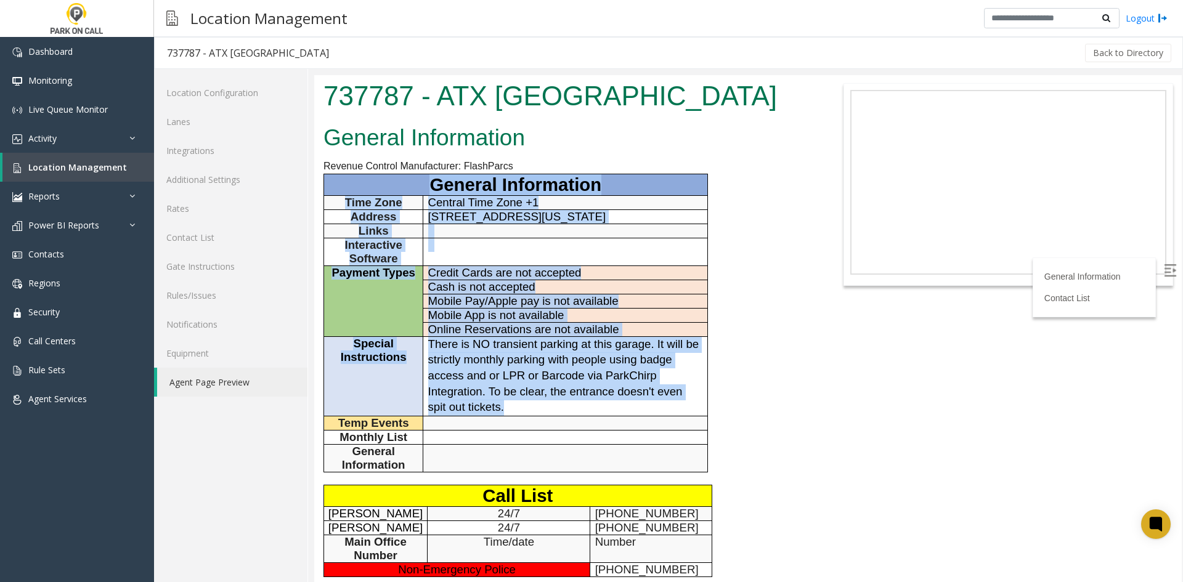
drag, startPoint x: 523, startPoint y: 407, endPoint x: 375, endPoint y: 182, distance: 269.7
click at [375, 182] on tbody "General Information Time Zone Central Time Zone +1 Address [STREET_ADDRESS][US_…" at bounding box center [516, 323] width 384 height 298
click at [375, 182] on p "General Information" at bounding box center [515, 184] width 374 height 21
drag, startPoint x: 375, startPoint y: 182, endPoint x: 548, endPoint y: 420, distance: 294.6
click at [548, 420] on tbody "General Information Time Zone Central Time Zone +1 Address [STREET_ADDRESS][US_…" at bounding box center [516, 323] width 384 height 298
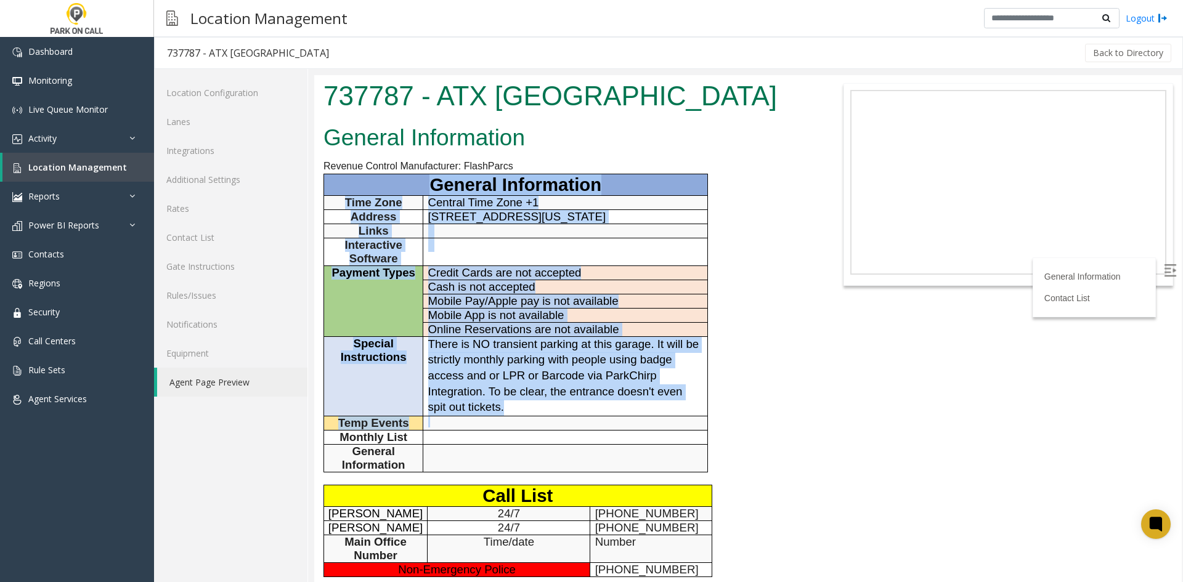
click at [547, 418] on p at bounding box center [565, 422] width 275 height 11
drag, startPoint x: 547, startPoint y: 418, endPoint x: 532, endPoint y: 394, distance: 28.4
click at [532, 394] on tbody "General Information Time Zone Central Time Zone +1 Address [STREET_ADDRESS][US_…" at bounding box center [516, 323] width 384 height 298
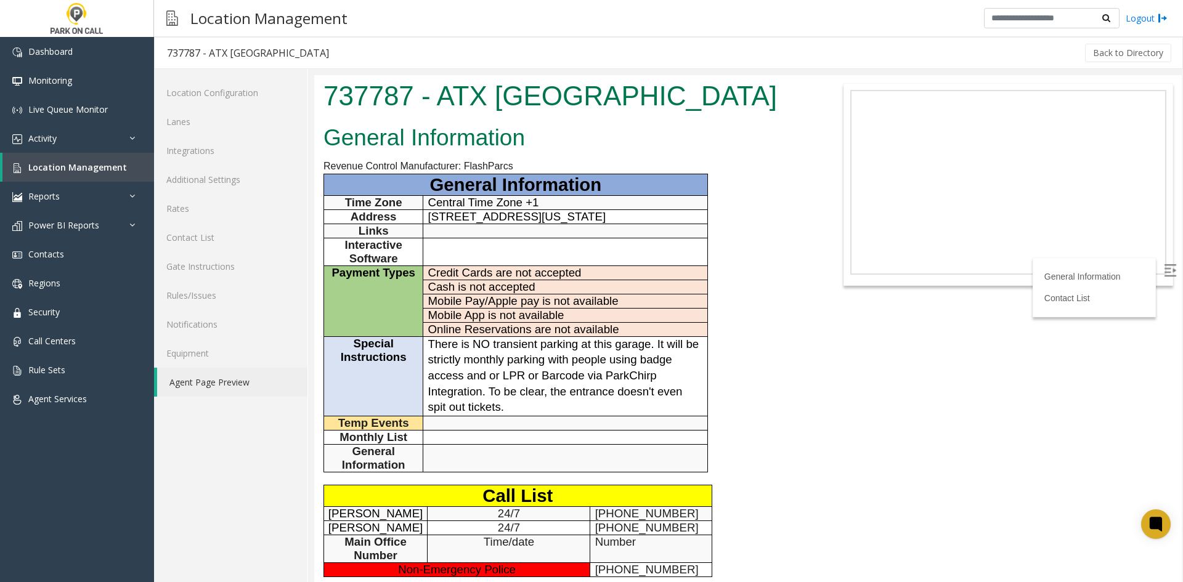
click at [523, 410] on p "There is NO transient parking at this garage. It will be strictly monthly parki…" at bounding box center [565, 376] width 275 height 79
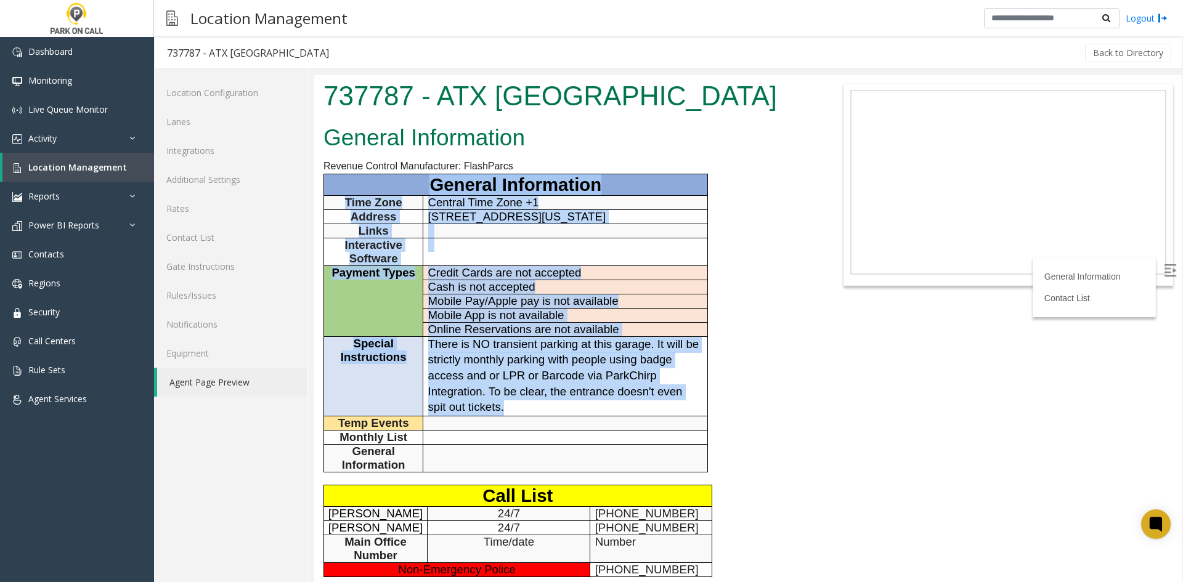
drag, startPoint x: 523, startPoint y: 410, endPoint x: 346, endPoint y: 192, distance: 280.4
click at [346, 192] on tbody "General Information Time Zone Central Time Zone +1 Address [STREET_ADDRESS][US_…" at bounding box center [516, 323] width 384 height 298
click at [346, 192] on p "General Information" at bounding box center [515, 184] width 374 height 21
drag, startPoint x: 346, startPoint y: 192, endPoint x: 540, endPoint y: 409, distance: 291.1
click at [540, 409] on tbody "General Information Time Zone Central Time Zone +1 Address [STREET_ADDRESS][US_…" at bounding box center [516, 323] width 384 height 298
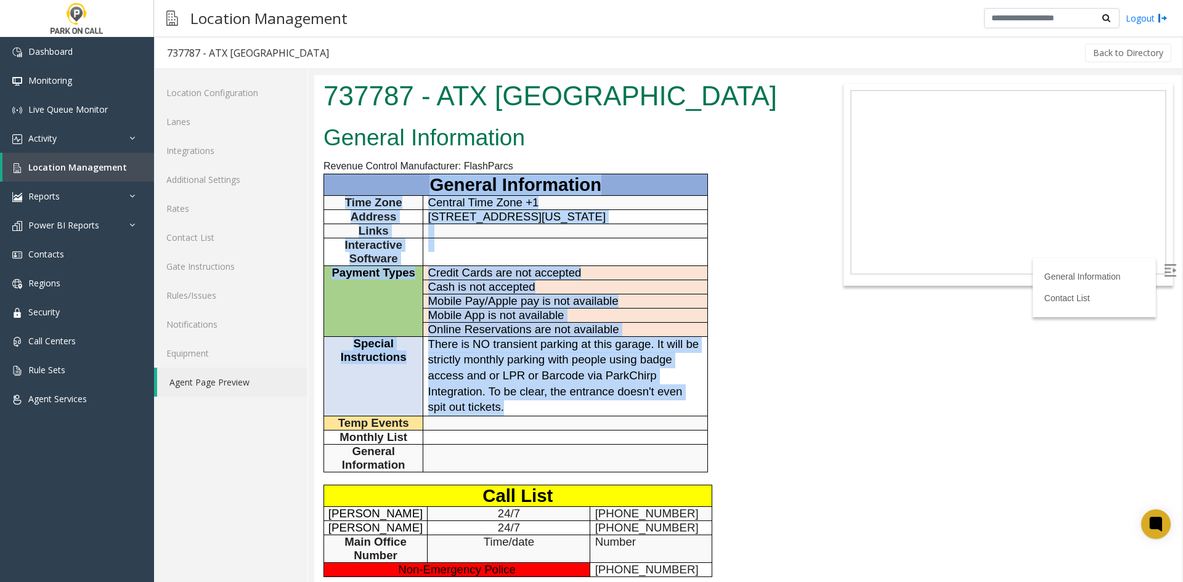
click at [540, 409] on p "There is NO transient parking at this garage. It will be strictly monthly parki…" at bounding box center [565, 376] width 275 height 79
drag, startPoint x: 540, startPoint y: 409, endPoint x: 434, endPoint y: 179, distance: 253.7
click at [434, 179] on tbody "General Information Time Zone Central Time Zone +1 Address [STREET_ADDRESS][US_…" at bounding box center [516, 323] width 384 height 298
click at [434, 179] on span "General Information" at bounding box center [516, 184] width 172 height 20
drag, startPoint x: 434, startPoint y: 179, endPoint x: 547, endPoint y: 415, distance: 262.1
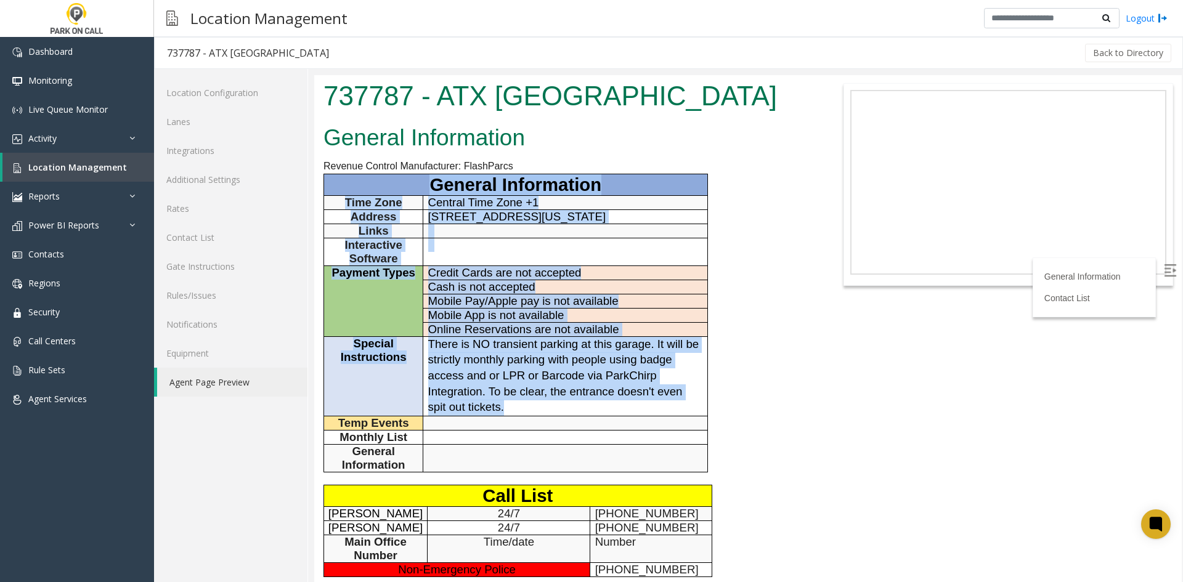
click at [547, 415] on tbody "General Information Time Zone Central Time Zone +1 Address [STREET_ADDRESS][US_…" at bounding box center [516, 323] width 384 height 298
click at [546, 415] on p "There is NO transient parking at this garage. It will be strictly monthly parki…" at bounding box center [565, 376] width 275 height 79
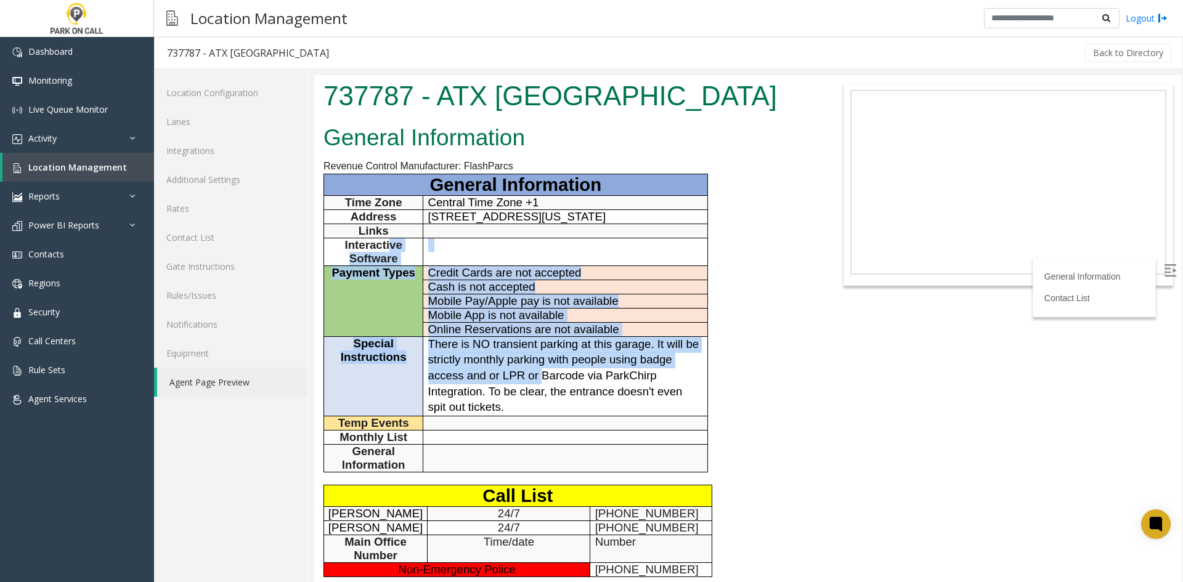
drag, startPoint x: 462, startPoint y: 298, endPoint x: 390, endPoint y: 238, distance: 93.7
click at [390, 238] on tbody "General Information Time Zone Central Time Zone +1 Address [STREET_ADDRESS][US_…" at bounding box center [516, 323] width 384 height 298
click at [390, 238] on span "Interactive Software" at bounding box center [373, 251] width 57 height 26
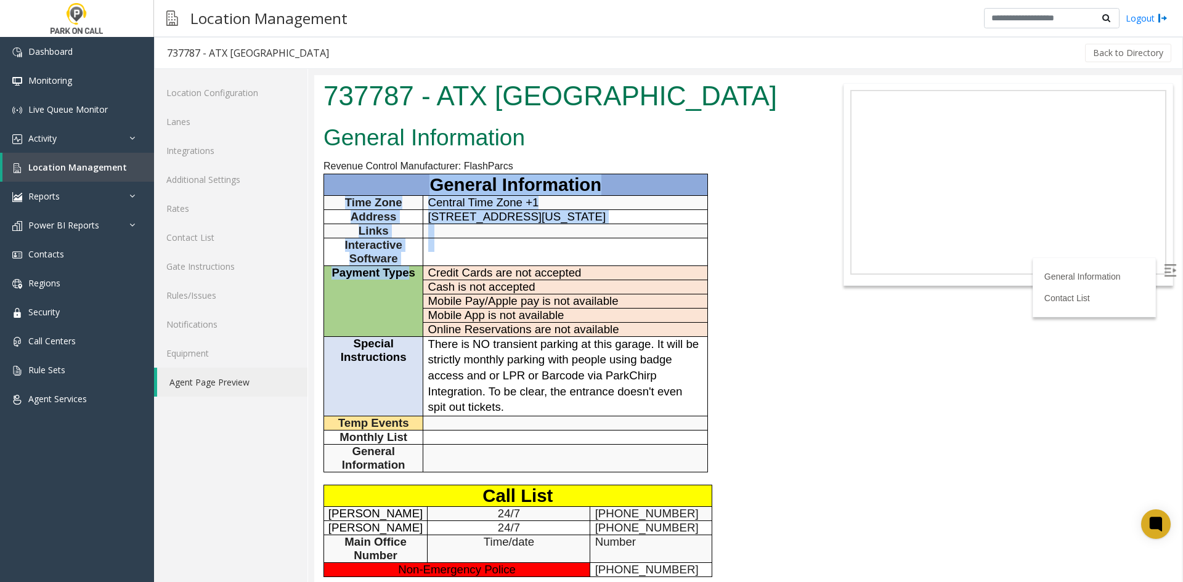
drag, startPoint x: 347, startPoint y: 193, endPoint x: 410, endPoint y: 315, distance: 137.0
click at [410, 315] on tbody "General Information Time Zone Central Time Zone +1 Address [STREET_ADDRESS][US_…" at bounding box center [516, 323] width 384 height 298
drag, startPoint x: 410, startPoint y: 315, endPoint x: 404, endPoint y: 286, distance: 29.6
click at [412, 314] on td "Payment Types" at bounding box center [373, 301] width 99 height 71
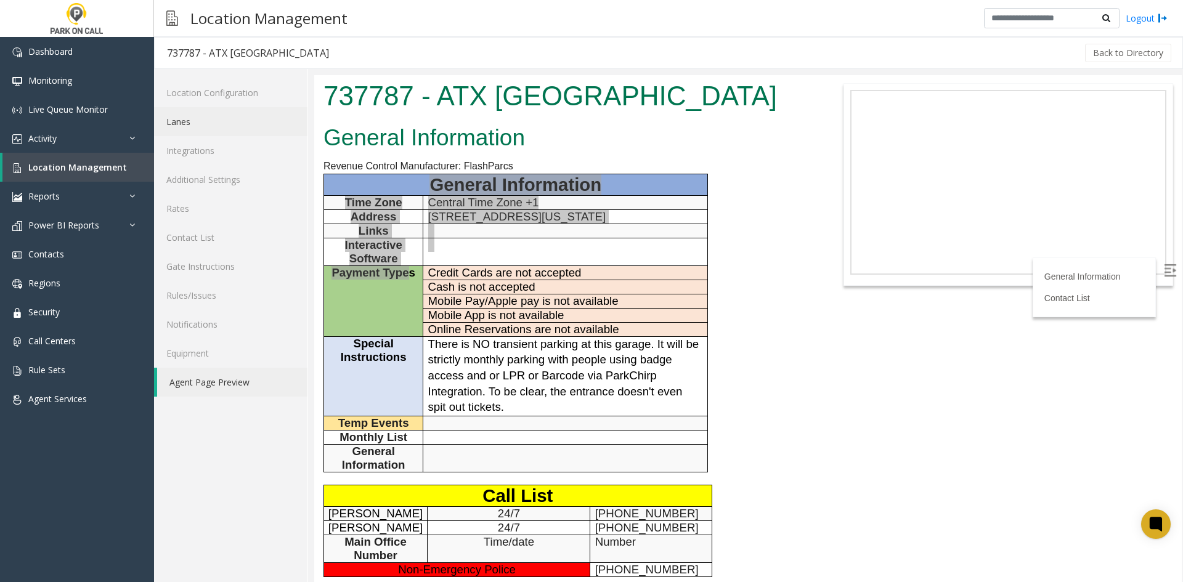
click at [221, 121] on link "Lanes" at bounding box center [230, 121] width 153 height 29
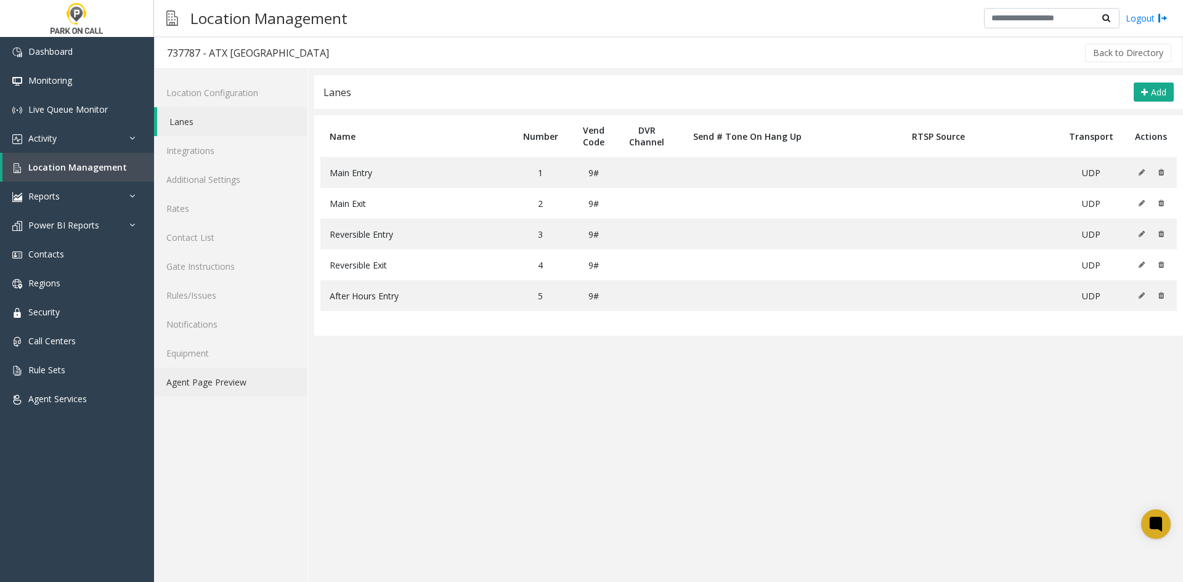
click at [240, 376] on link "Agent Page Preview" at bounding box center [230, 382] width 153 height 29
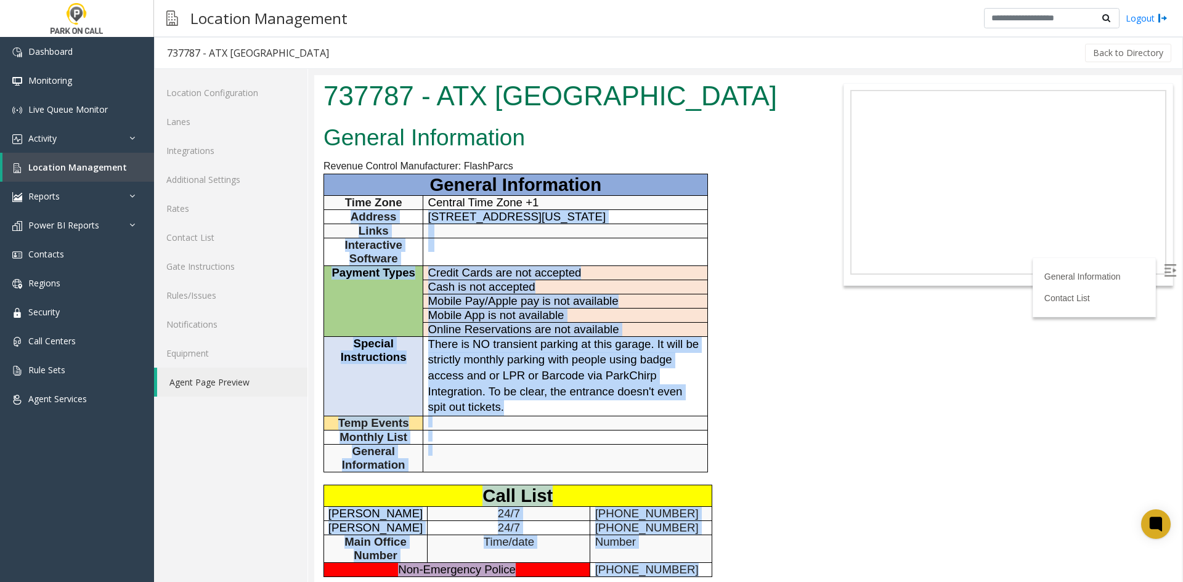
drag, startPoint x: 606, startPoint y: 437, endPoint x: 337, endPoint y: 211, distance: 351.7
click at [337, 211] on div "General Information Revenue Control Manufacturer: FlashParcs General Informatio…" at bounding box center [567, 423] width 506 height 607
click at [337, 211] on p "Address" at bounding box center [373, 217] width 90 height 14
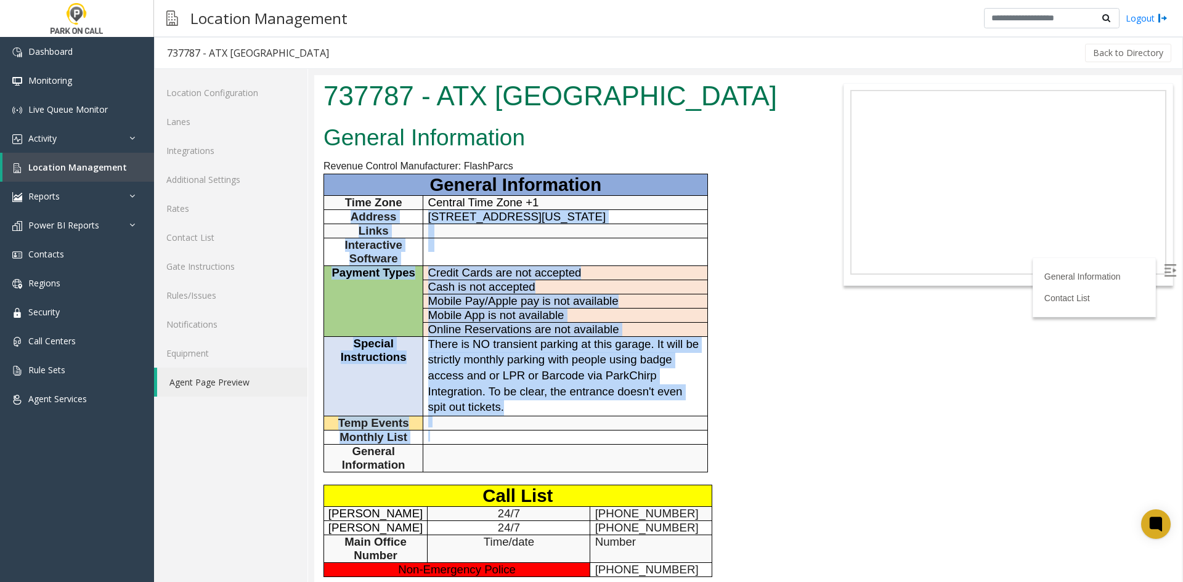
drag, startPoint x: 337, startPoint y: 211, endPoint x: 540, endPoint y: 440, distance: 306.4
click at [540, 440] on tbody "General Information Time Zone Central Time Zone +1 Address [STREET_ADDRESS][US_…" at bounding box center [516, 323] width 384 height 298
click at [540, 440] on p at bounding box center [565, 436] width 275 height 11
drag, startPoint x: 532, startPoint y: 433, endPoint x: 317, endPoint y: 254, distance: 278.7
click at [317, 254] on div "General Information Revenue Control Manufacturer: FlashParcs General Informatio…" at bounding box center [567, 423] width 506 height 607
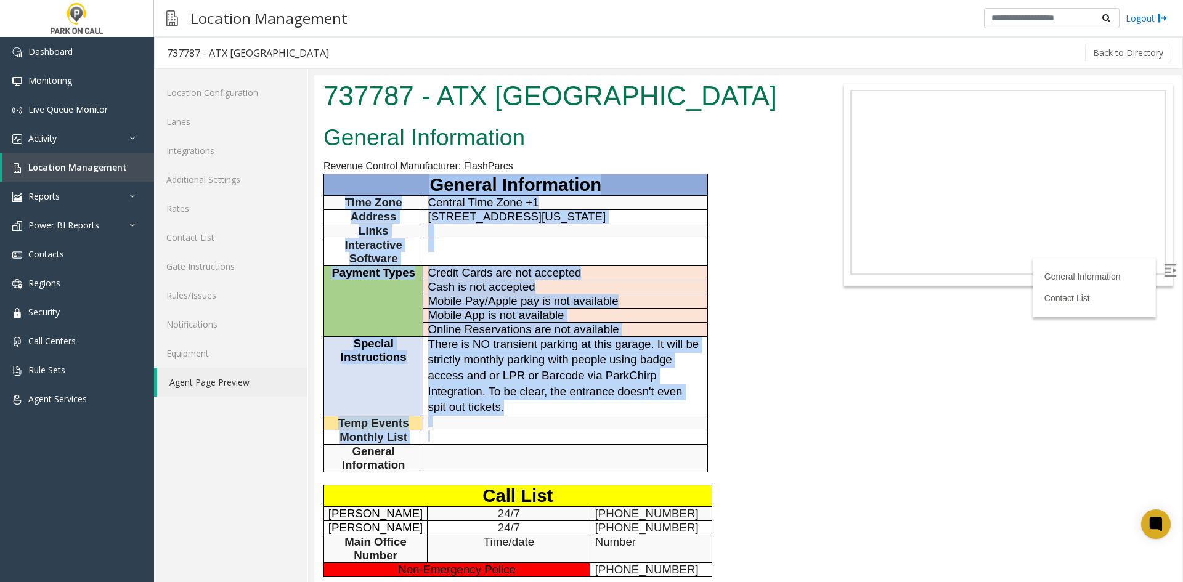
click at [317, 254] on div "General Information Revenue Control Manufacturer: FlashParcs General Informatio…" at bounding box center [567, 423] width 506 height 607
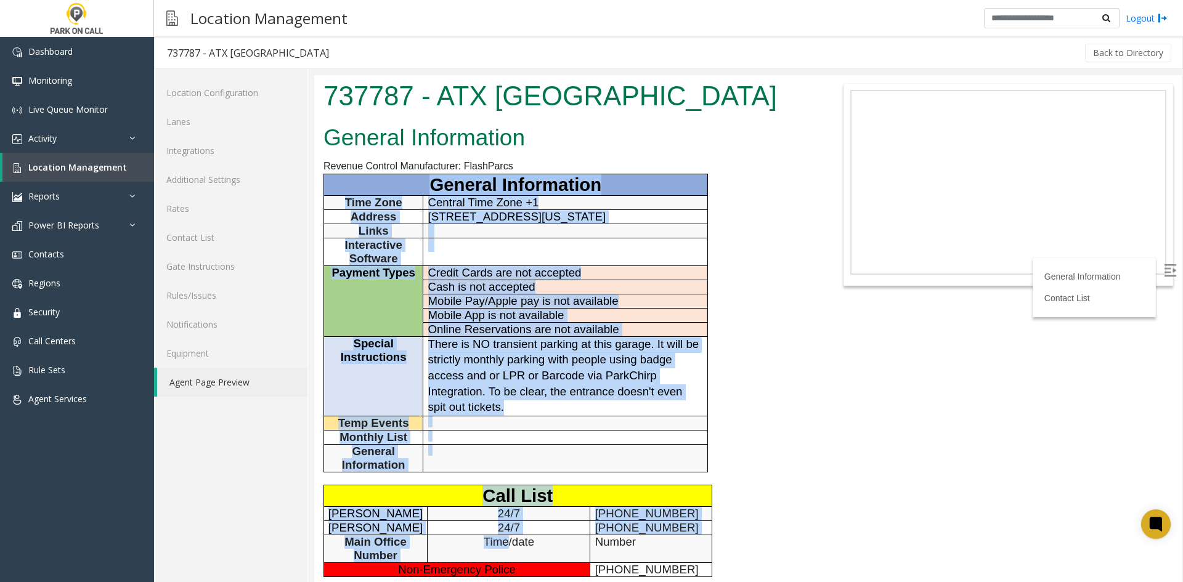
drag, startPoint x: 317, startPoint y: 254, endPoint x: 448, endPoint y: 569, distance: 340.6
click at [448, 569] on div "General Information Revenue Control Manufacturer: FlashParcs General Informatio…" at bounding box center [567, 423] width 506 height 607
click at [450, 422] on p at bounding box center [565, 422] width 275 height 11
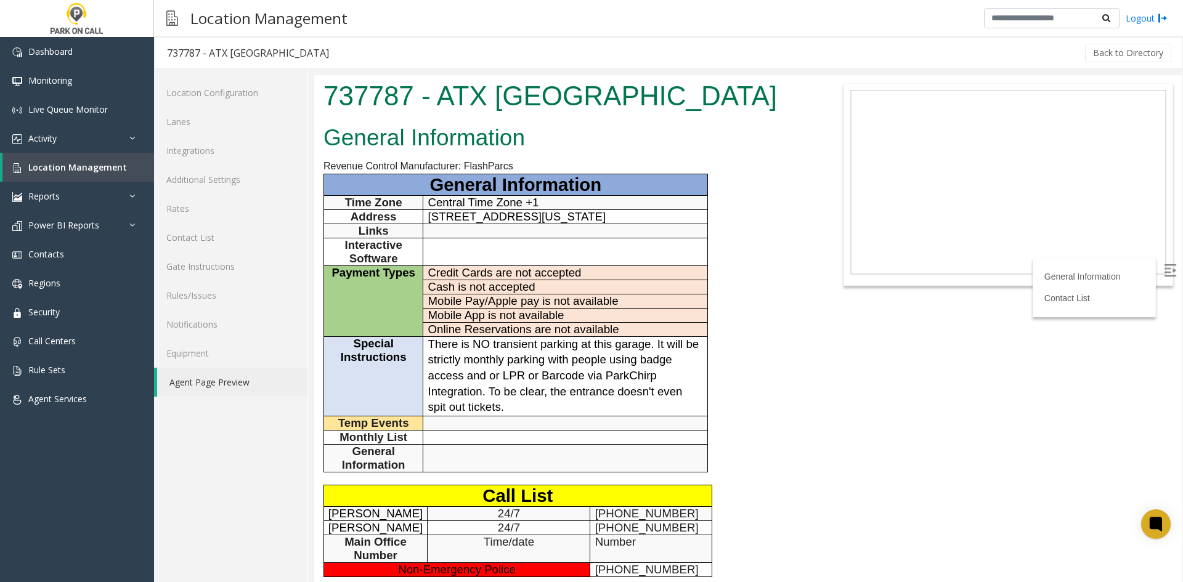
click at [449, 375] on span "There is NO transient parking at this garage. It will be strictly monthly parki…" at bounding box center [563, 376] width 271 height 76
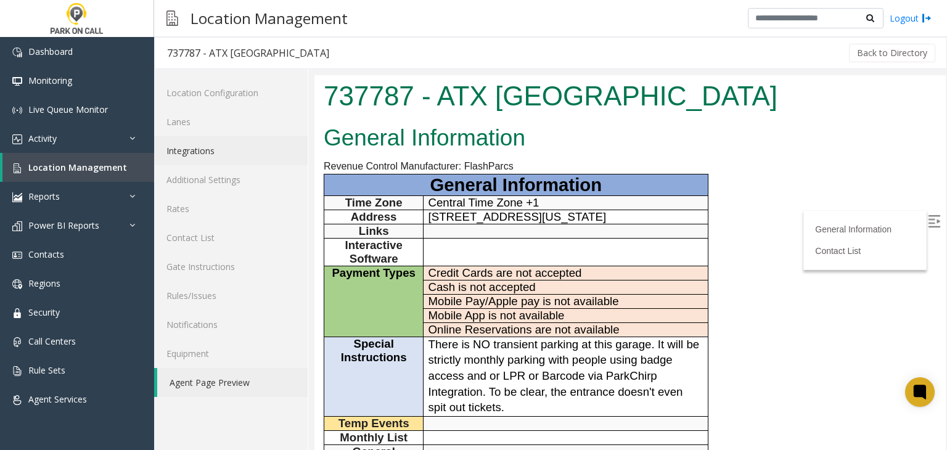
click at [229, 150] on link "Integrations" at bounding box center [230, 150] width 153 height 29
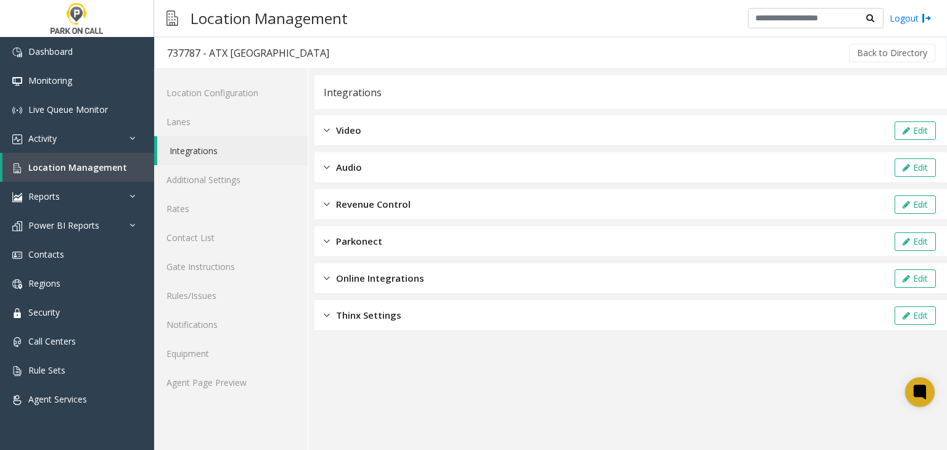
click at [430, 210] on div "Revenue Control Edit" at bounding box center [630, 204] width 632 height 31
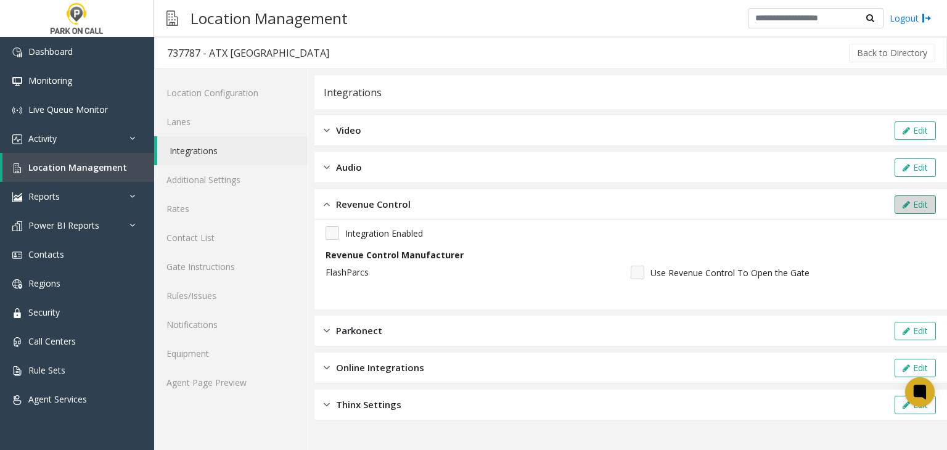
click at [909, 203] on icon at bounding box center [905, 204] width 7 height 9
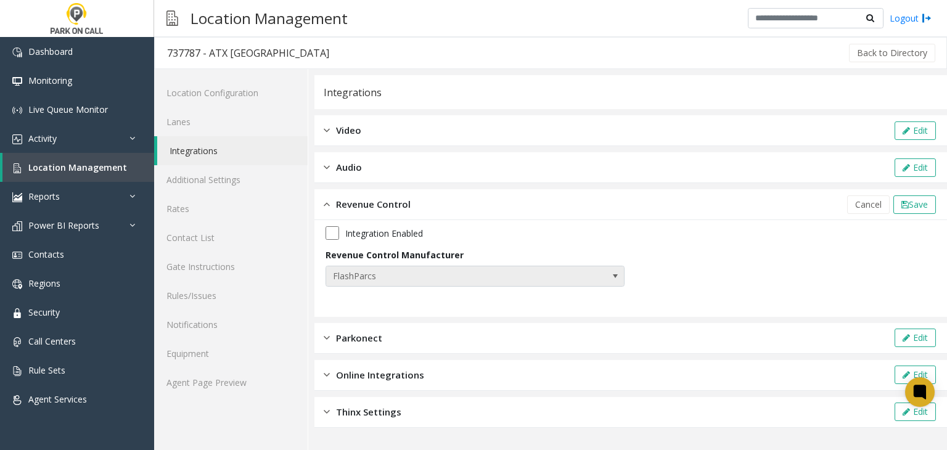
click at [502, 282] on span "FlashParcs" at bounding box center [445, 276] width 238 height 20
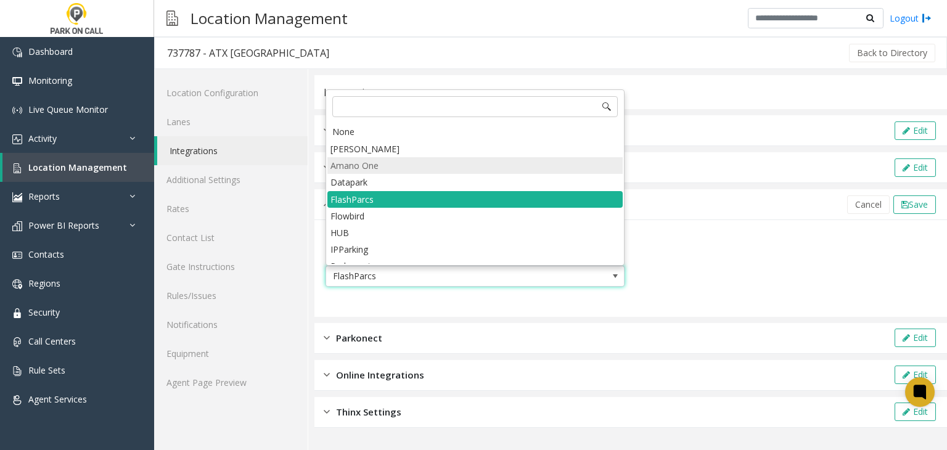
click at [417, 161] on li "Amano One" at bounding box center [474, 165] width 295 height 17
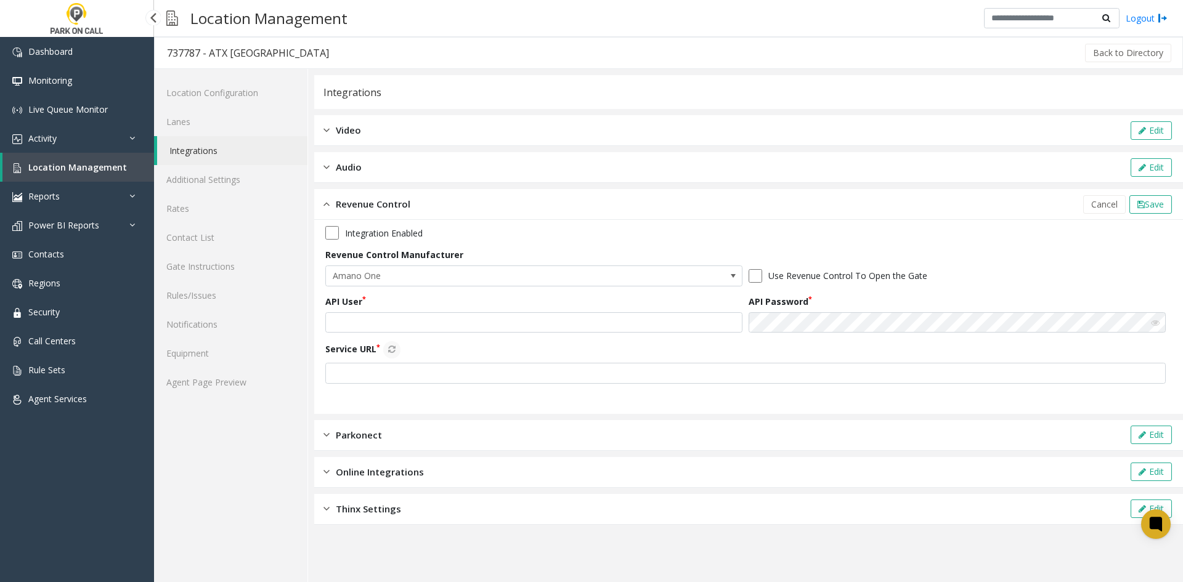
click at [106, 171] on span "Location Management" at bounding box center [77, 167] width 99 height 12
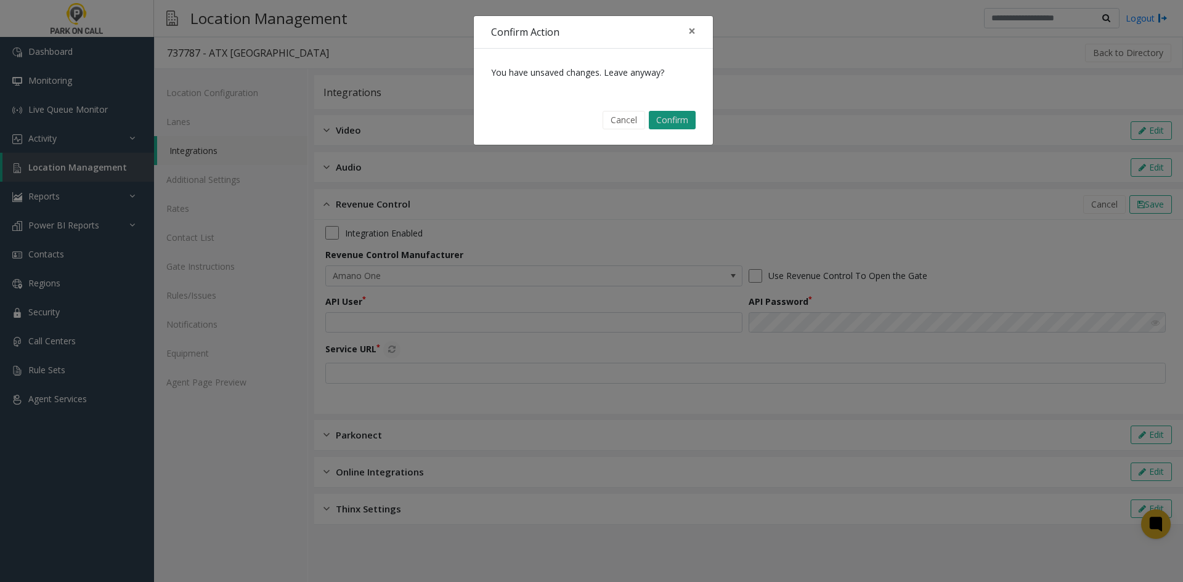
click at [676, 117] on button "Confirm" at bounding box center [672, 120] width 47 height 18
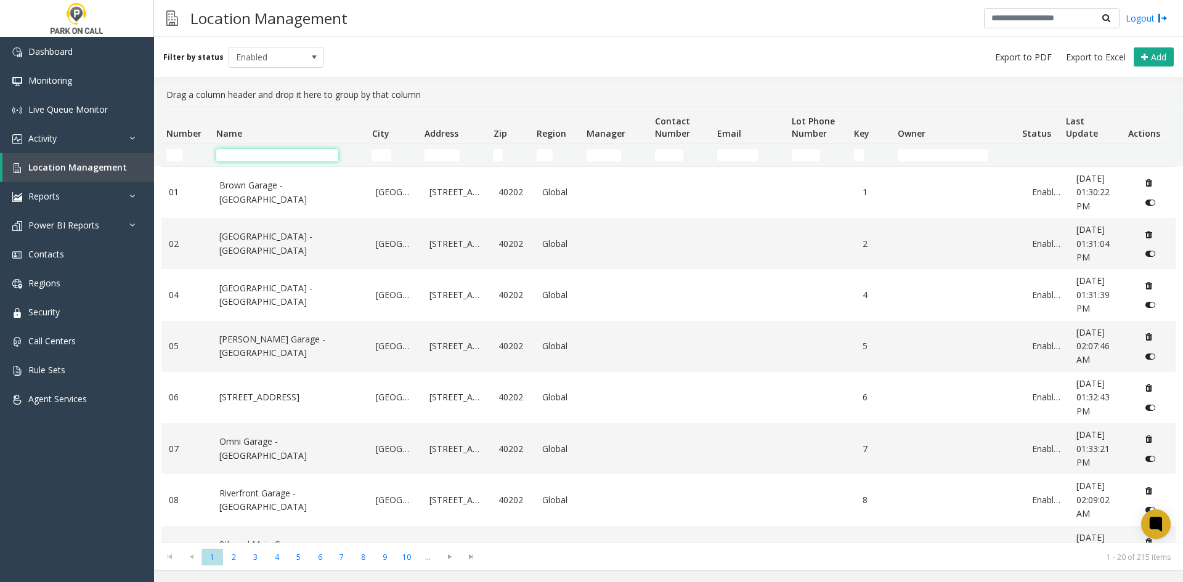
click at [295, 157] on input "Name Filter" at bounding box center [277, 155] width 122 height 12
type input "****"
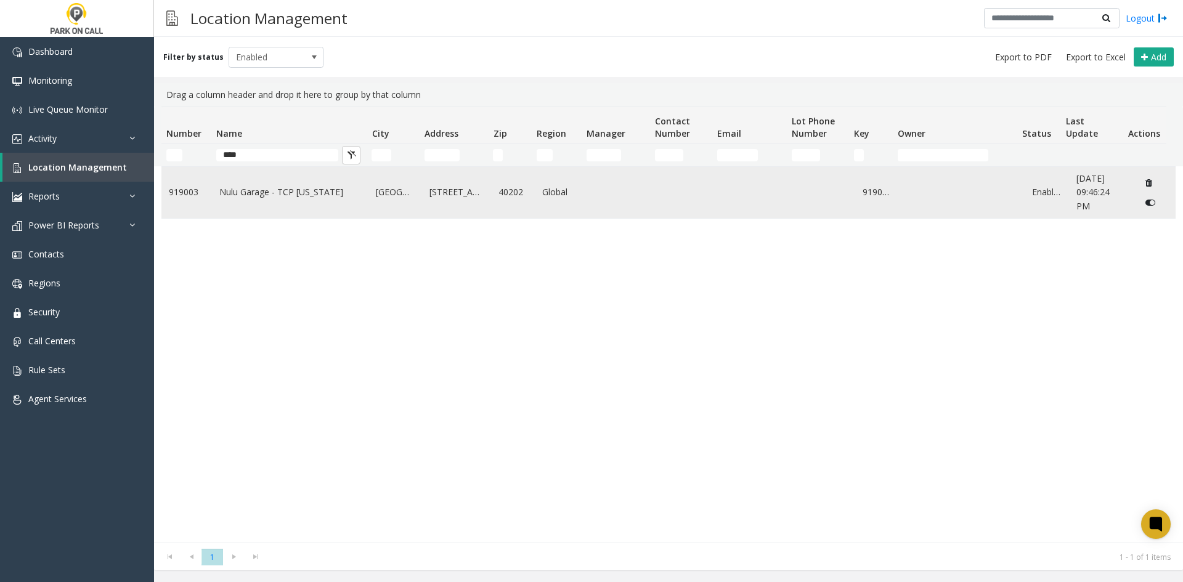
click at [238, 195] on link "Nulu Garage - TCP [US_STATE]" at bounding box center [290, 192] width 142 height 14
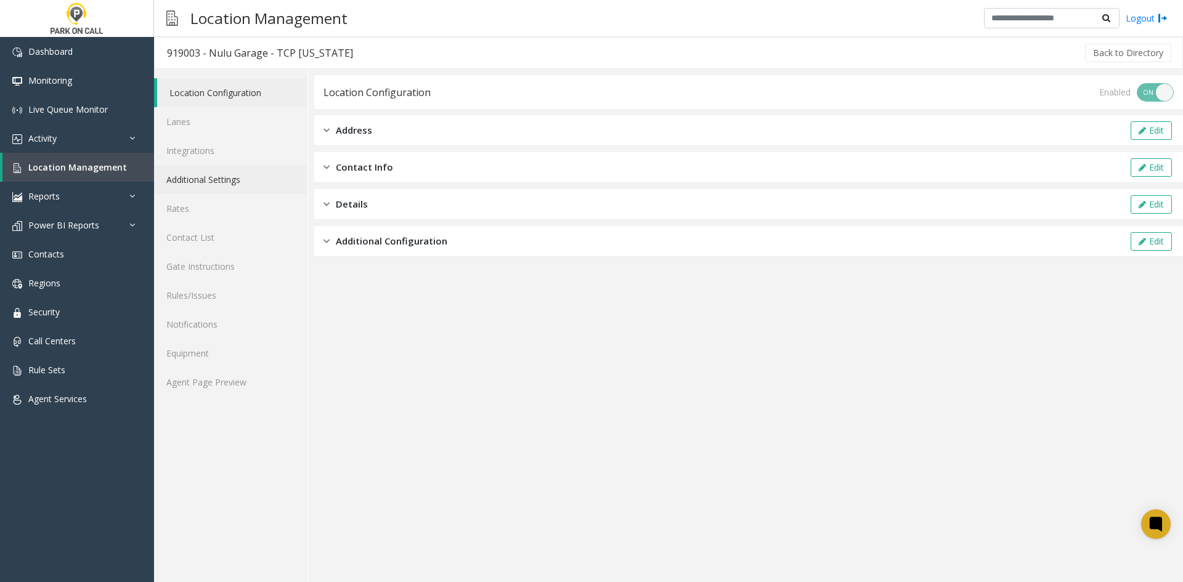
click at [229, 185] on link "Additional Settings" at bounding box center [230, 179] width 153 height 29
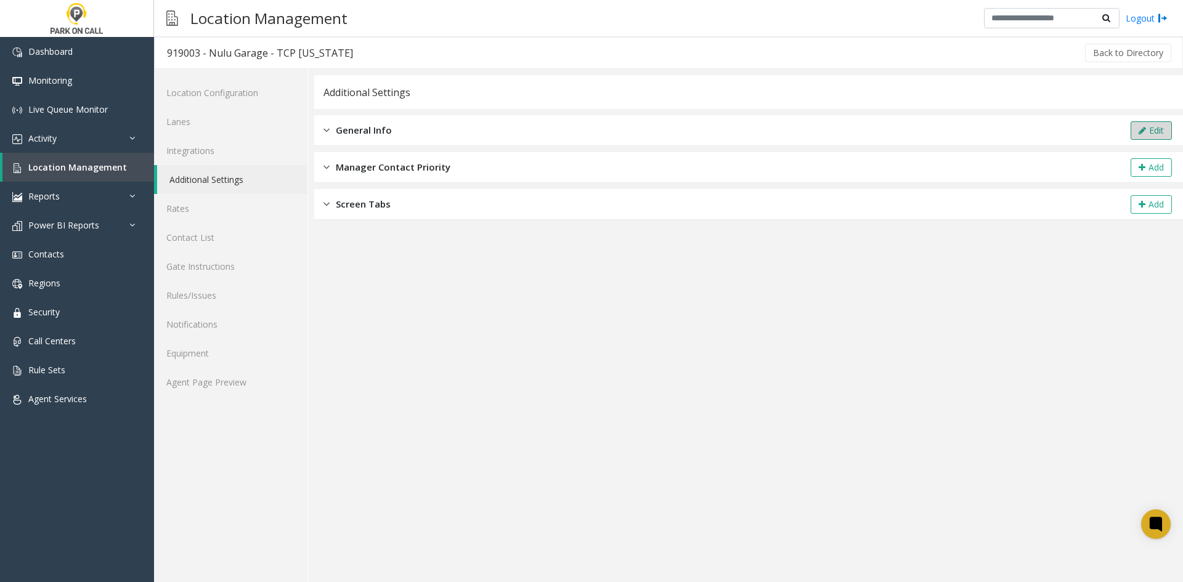
click at [1136, 126] on button "Edit" at bounding box center [1151, 130] width 41 height 18
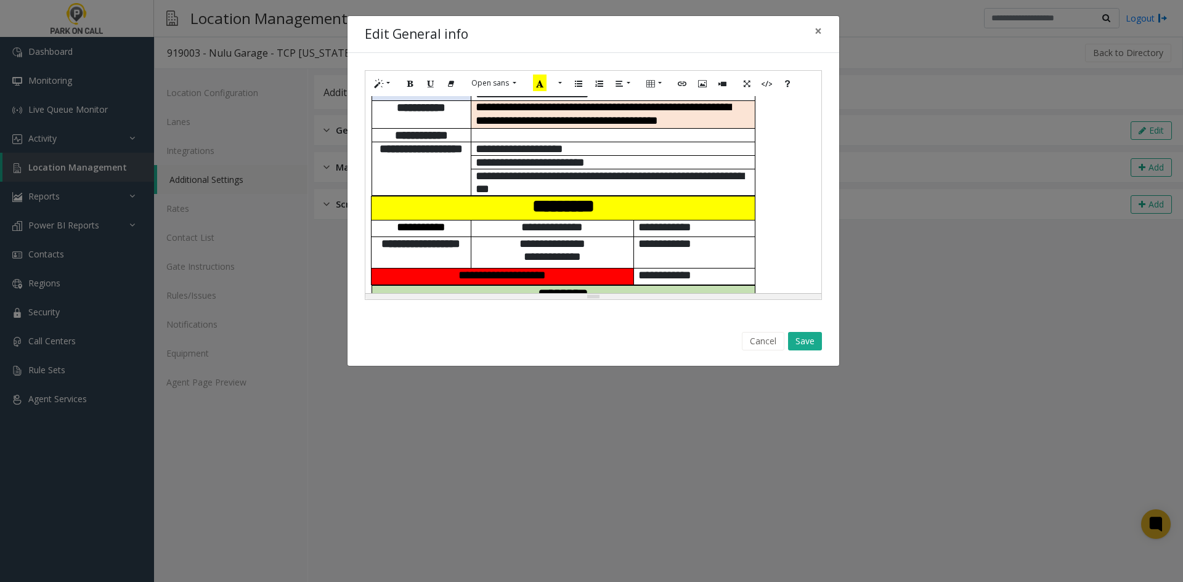
scroll to position [308, 0]
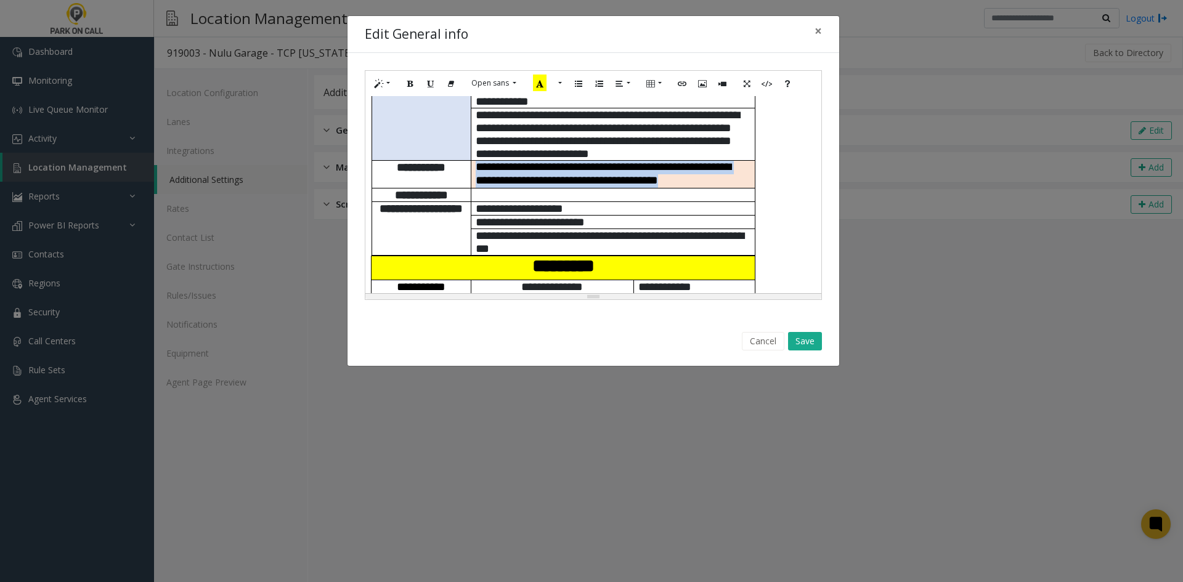
drag, startPoint x: 525, startPoint y: 170, endPoint x: 476, endPoint y: 144, distance: 55.4
click at [476, 161] on p "**********" at bounding box center [613, 174] width 275 height 27
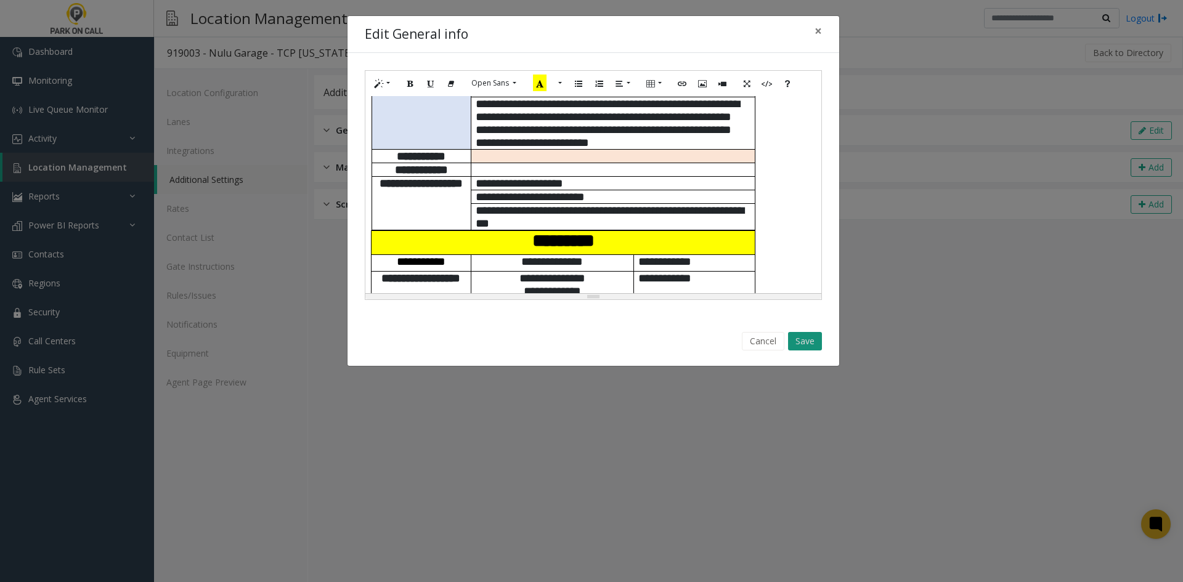
click at [807, 341] on button "Save" at bounding box center [805, 341] width 34 height 18
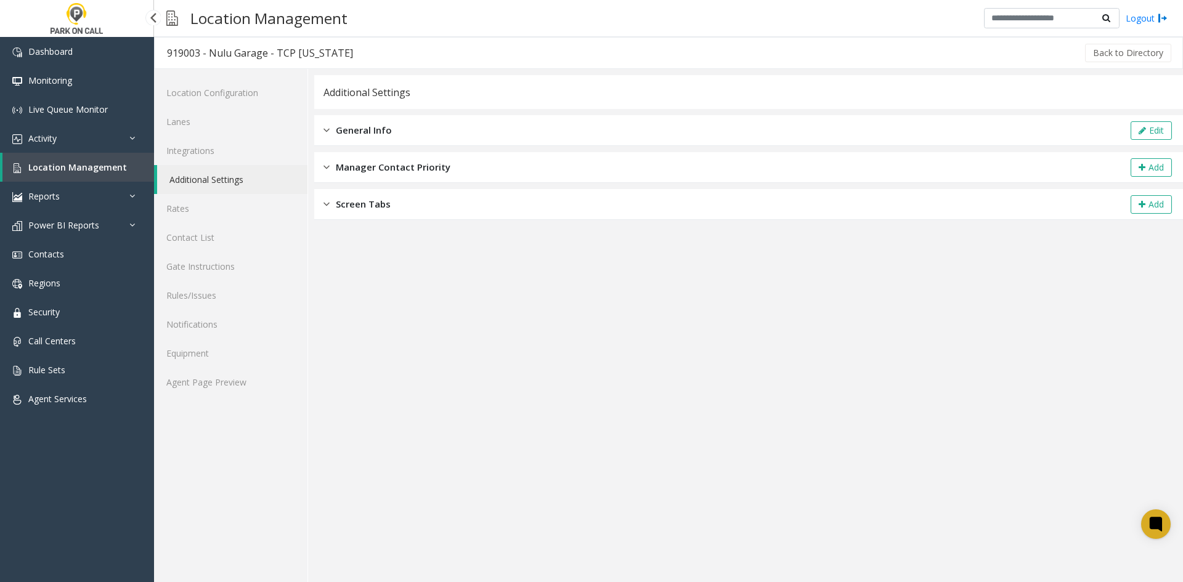
click at [44, 171] on span "Location Management" at bounding box center [77, 167] width 99 height 12
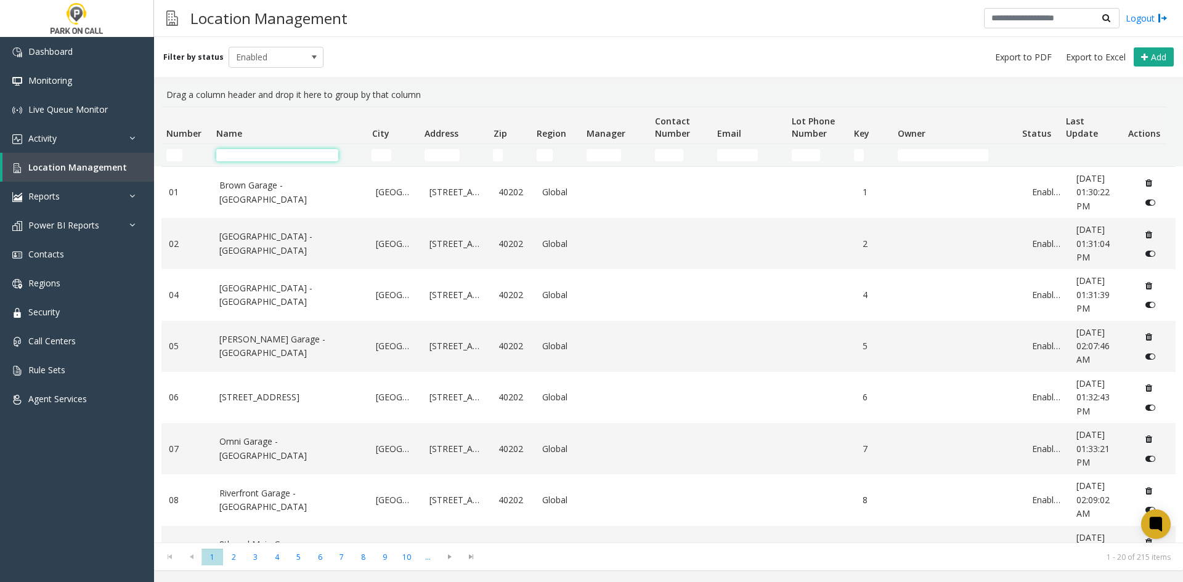
drag, startPoint x: 257, startPoint y: 161, endPoint x: 254, endPoint y: 155, distance: 6.6
click at [254, 153] on input "Name Filter" at bounding box center [277, 155] width 122 height 12
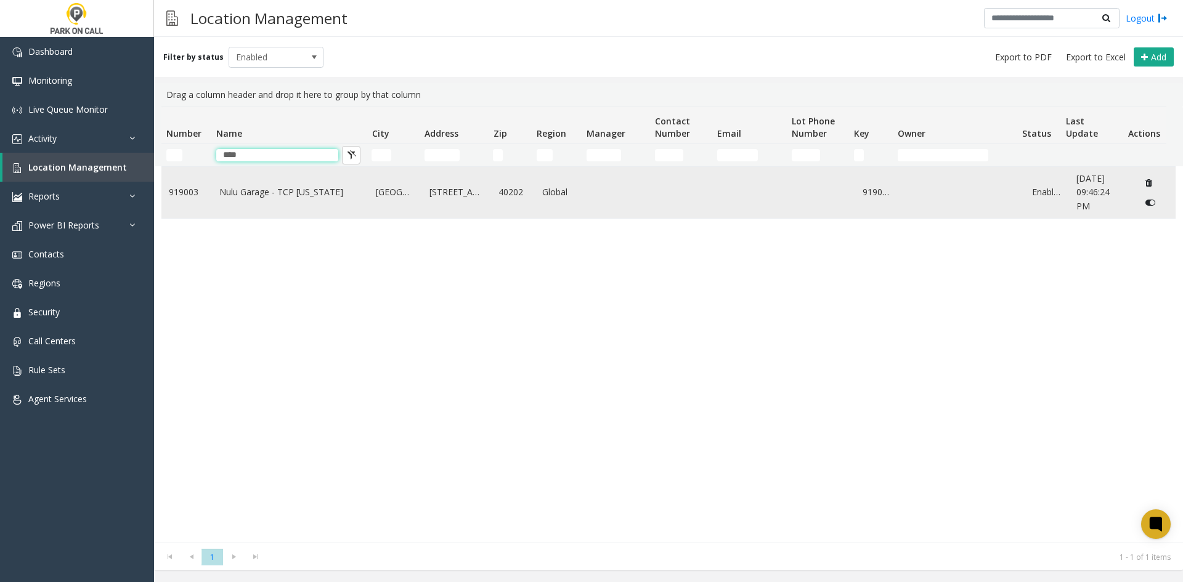
type input "****"
click at [240, 192] on link "Nulu Garage - TCP [US_STATE]" at bounding box center [290, 192] width 142 height 14
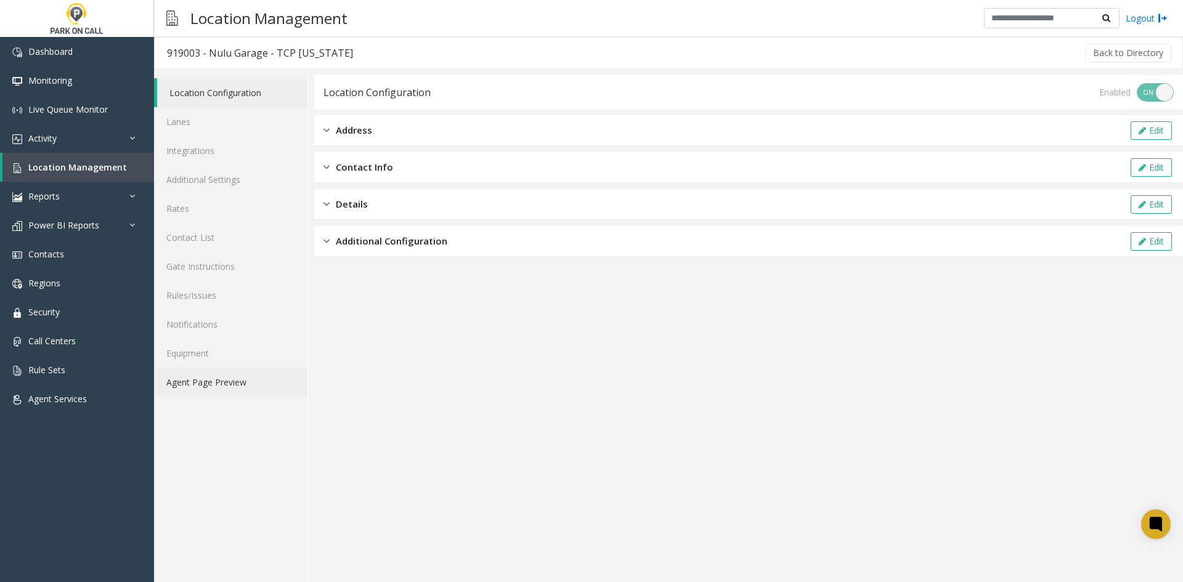
click at [216, 382] on link "Agent Page Preview" at bounding box center [230, 382] width 153 height 29
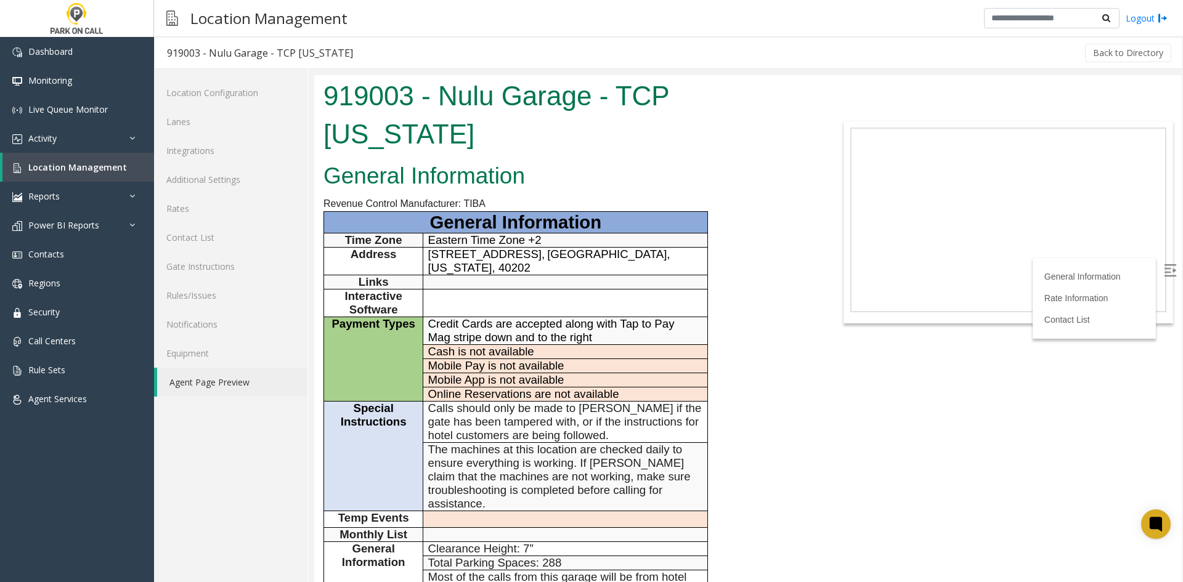
click at [450, 100] on h1 "919003 - Nulu Garage - TCP [US_STATE]" at bounding box center [567, 115] width 487 height 76
drag, startPoint x: 450, startPoint y: 100, endPoint x: 520, endPoint y: 100, distance: 70.2
click at [520, 100] on h1 "919003 - Nulu Garage - TCP [US_STATE]" at bounding box center [567, 115] width 487 height 76
drag, startPoint x: 520, startPoint y: 100, endPoint x: 469, endPoint y: 92, distance: 51.8
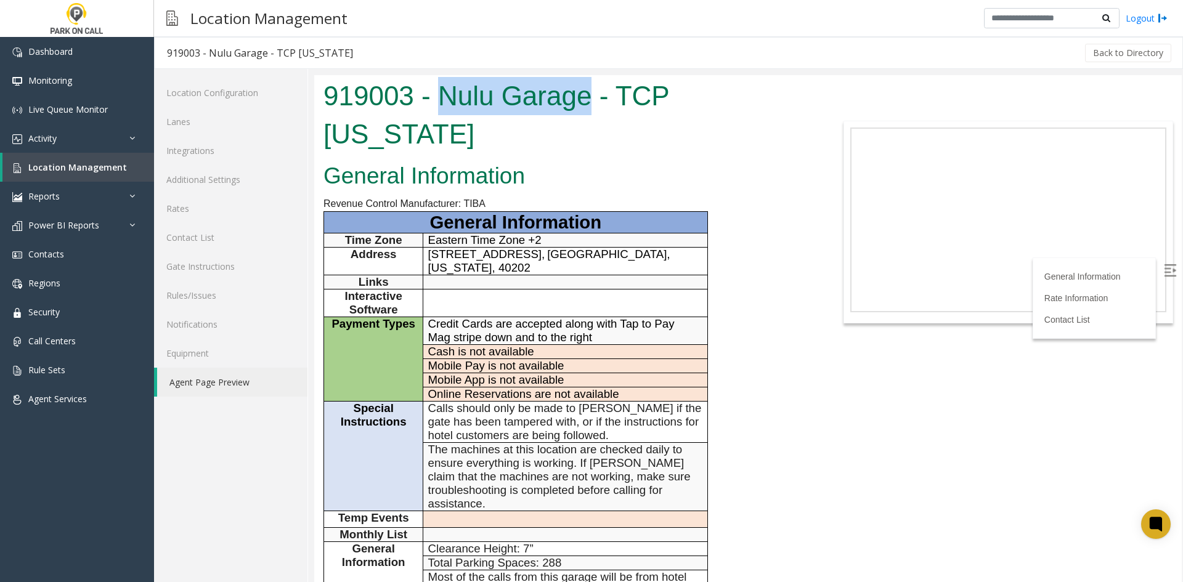
click at [470, 91] on h1 "919003 - Nulu Garage - TCP [US_STATE]" at bounding box center [567, 115] width 487 height 76
click at [468, 92] on h1 "919003 - Nulu Garage - TCP [US_STATE]" at bounding box center [567, 115] width 487 height 76
drag, startPoint x: 468, startPoint y: 92, endPoint x: 505, endPoint y: 111, distance: 40.8
click at [505, 111] on h1 "919003 - Nulu Garage - TCP [US_STATE]" at bounding box center [567, 115] width 487 height 76
click at [444, 97] on h1 "919003 - Nulu Garage - TCP [US_STATE]" at bounding box center [567, 115] width 487 height 76
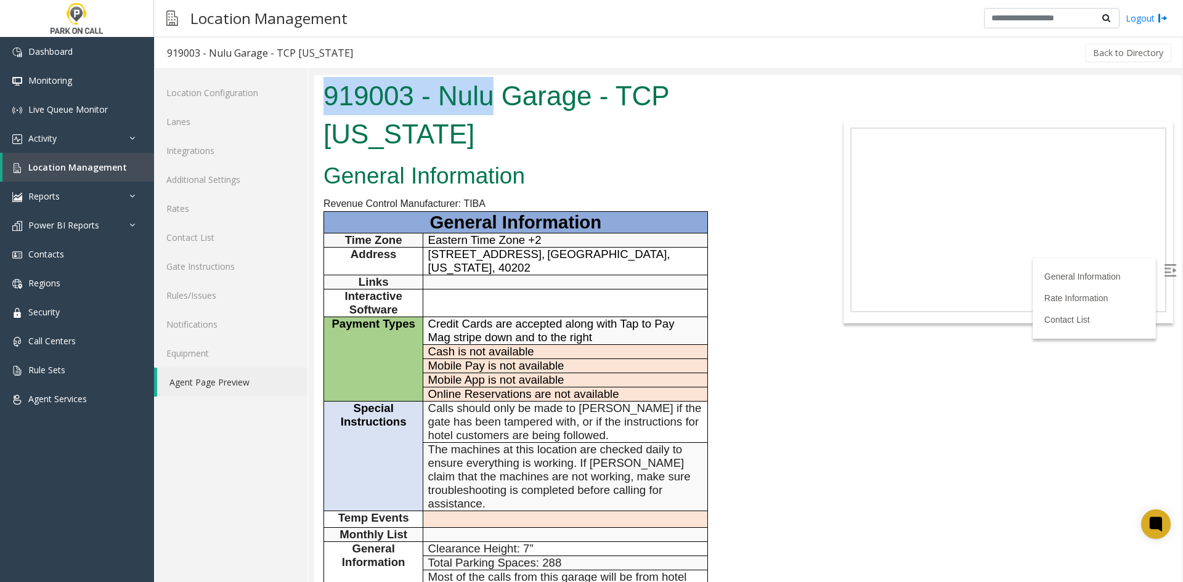
drag, startPoint x: 444, startPoint y: 97, endPoint x: 402, endPoint y: 86, distance: 43.9
click at [402, 86] on h1 "919003 - Nulu Garage - TCP [US_STATE]" at bounding box center [567, 115] width 487 height 76
click at [402, 87] on h1 "919003 - Nulu Garage - TCP [US_STATE]" at bounding box center [567, 115] width 487 height 76
drag, startPoint x: 402, startPoint y: 87, endPoint x: 474, endPoint y: 97, distance: 73.5
click at [474, 97] on h1 "919003 - Nulu Garage - TCP [US_STATE]" at bounding box center [567, 115] width 487 height 76
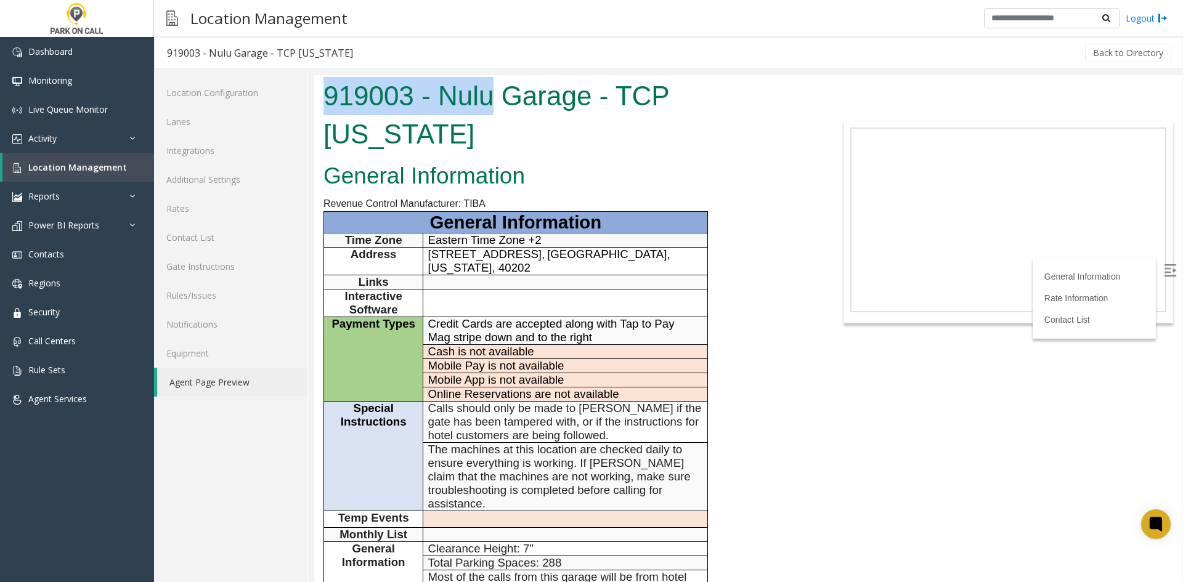
click at [474, 97] on h1 "919003 - Nulu Garage - TCP [US_STATE]" at bounding box center [567, 115] width 487 height 76
drag, startPoint x: 474, startPoint y: 97, endPoint x: 385, endPoint y: 81, distance: 91.4
click at [385, 81] on h1 "919003 - Nulu Garage - TCP [US_STATE]" at bounding box center [567, 115] width 487 height 76
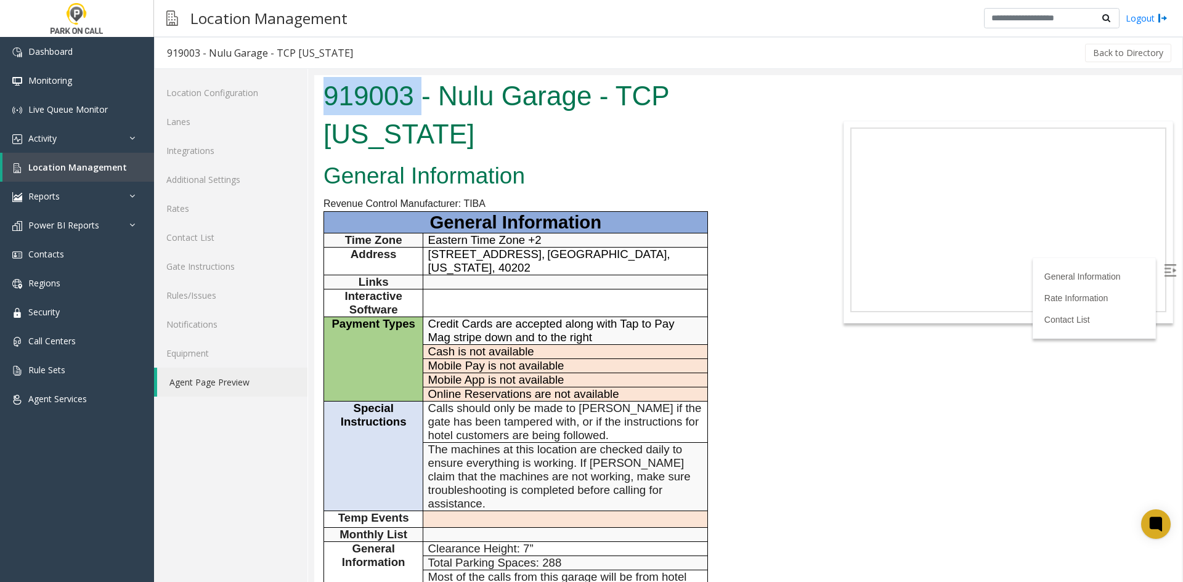
drag, startPoint x: 385, startPoint y: 81, endPoint x: 418, endPoint y: 94, distance: 36.1
click at [416, 94] on h1 "919003 - Nulu Garage - TCP [US_STATE]" at bounding box center [567, 115] width 487 height 76
click at [439, 92] on h1 "919003 - Nulu Garage - TCP [US_STATE]" at bounding box center [567, 115] width 487 height 76
drag, startPoint x: 439, startPoint y: 92, endPoint x: 513, endPoint y: 88, distance: 74.1
click at [446, 94] on h1 "919003 - Nulu Garage - TCP [US_STATE]" at bounding box center [567, 115] width 487 height 76
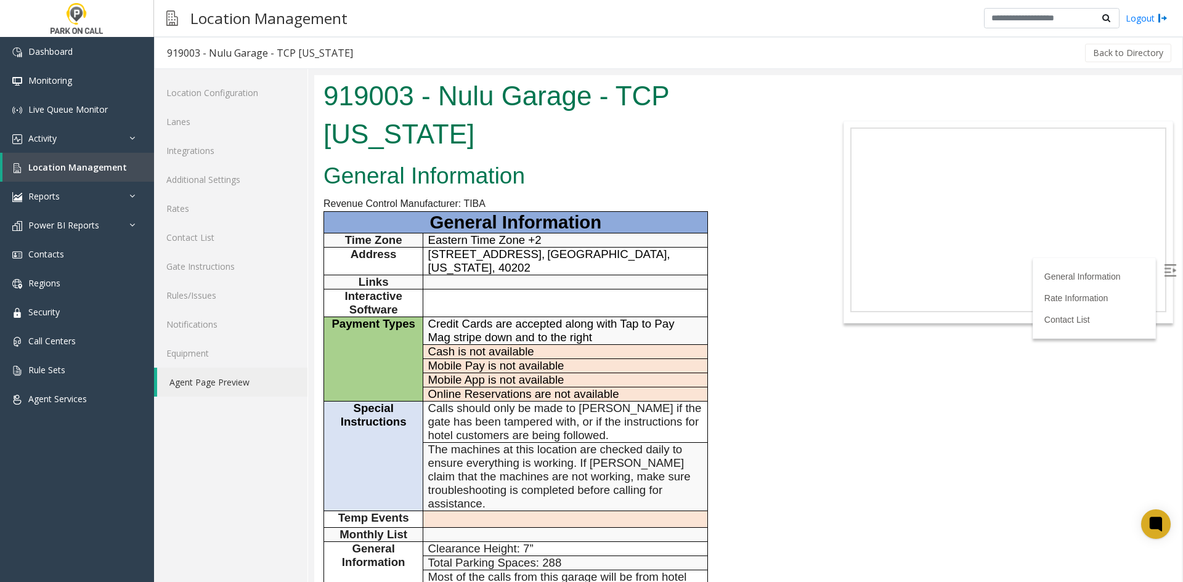
click at [532, 85] on h1 "919003 - Nulu Garage - TCP [US_STATE]" at bounding box center [567, 115] width 487 height 76
drag, startPoint x: 531, startPoint y: 85, endPoint x: 532, endPoint y: 91, distance: 6.3
click at [532, 91] on h1 "919003 - Nulu Garage - TCP [US_STATE]" at bounding box center [567, 115] width 487 height 76
drag, startPoint x: 532, startPoint y: 91, endPoint x: 644, endPoint y: 88, distance: 111.6
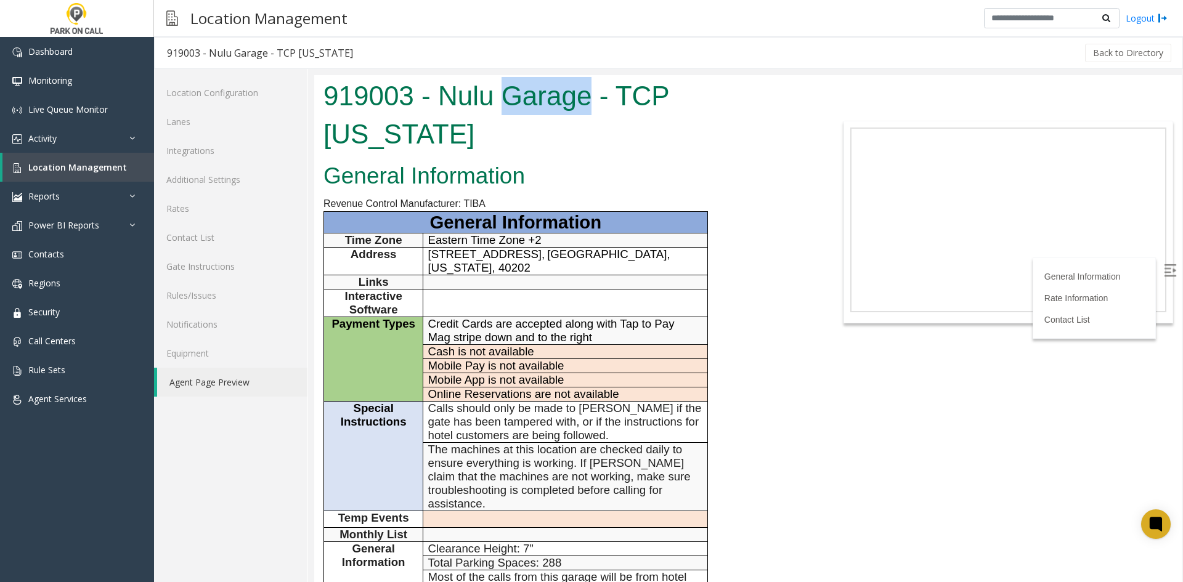
click at [591, 94] on h1 "919003 - Nulu Garage - TCP [US_STATE]" at bounding box center [567, 115] width 487 height 76
click at [645, 88] on h1 "919003 - Nulu Garage - TCP [US_STATE]" at bounding box center [567, 115] width 487 height 76
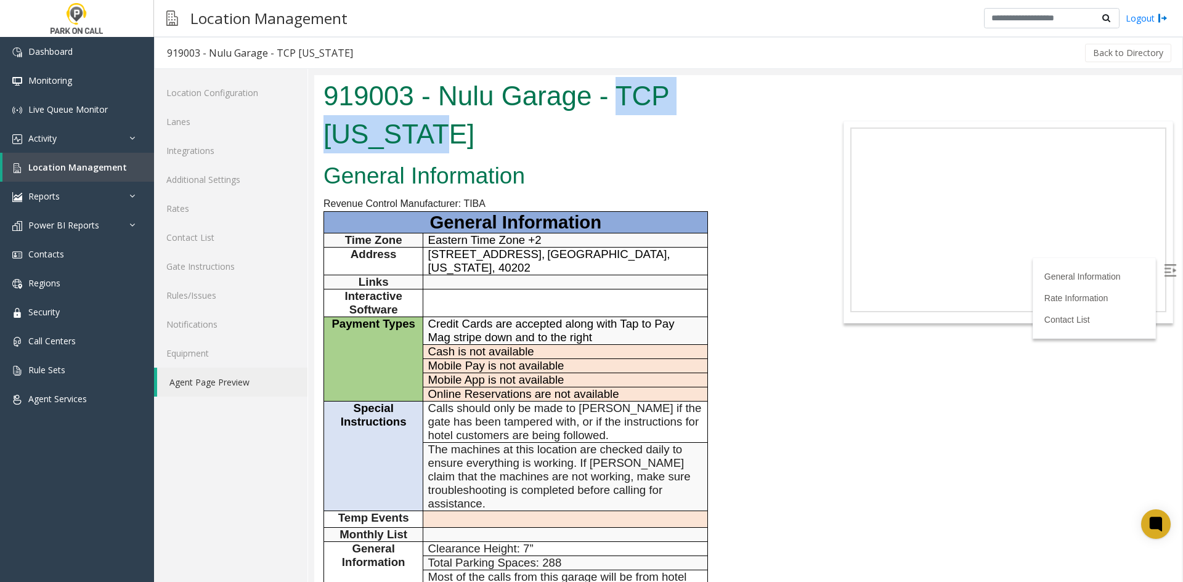
drag, startPoint x: 649, startPoint y: 89, endPoint x: 719, endPoint y: 95, distance: 70.5
click at [719, 95] on h1 "919003 - Nulu Garage - TCP [US_STATE]" at bounding box center [567, 115] width 487 height 76
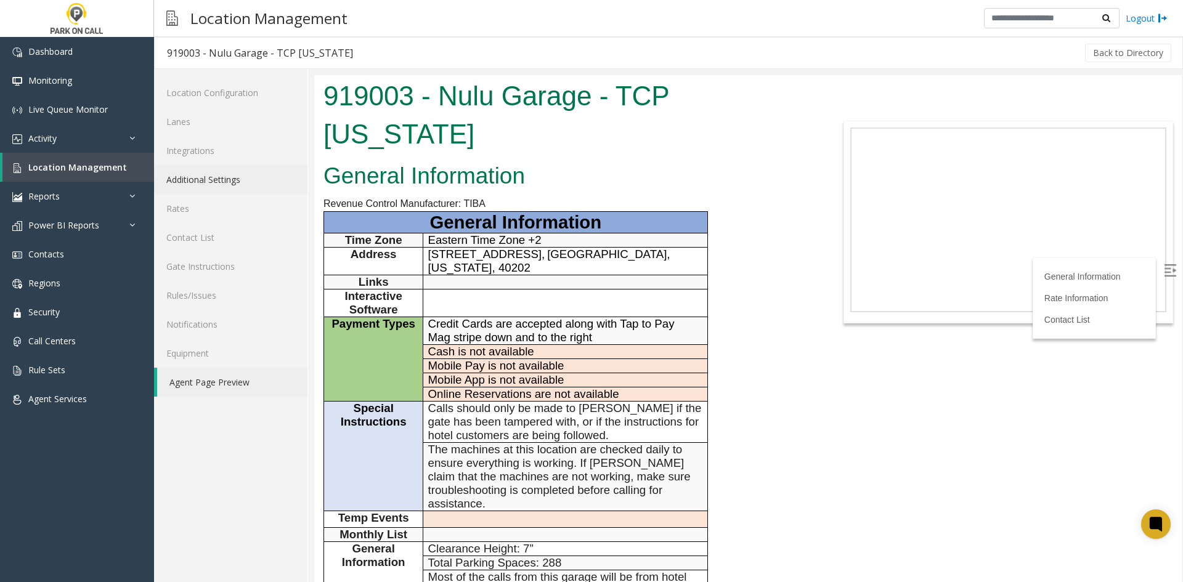
click at [293, 185] on link "Additional Settings" at bounding box center [230, 179] width 153 height 29
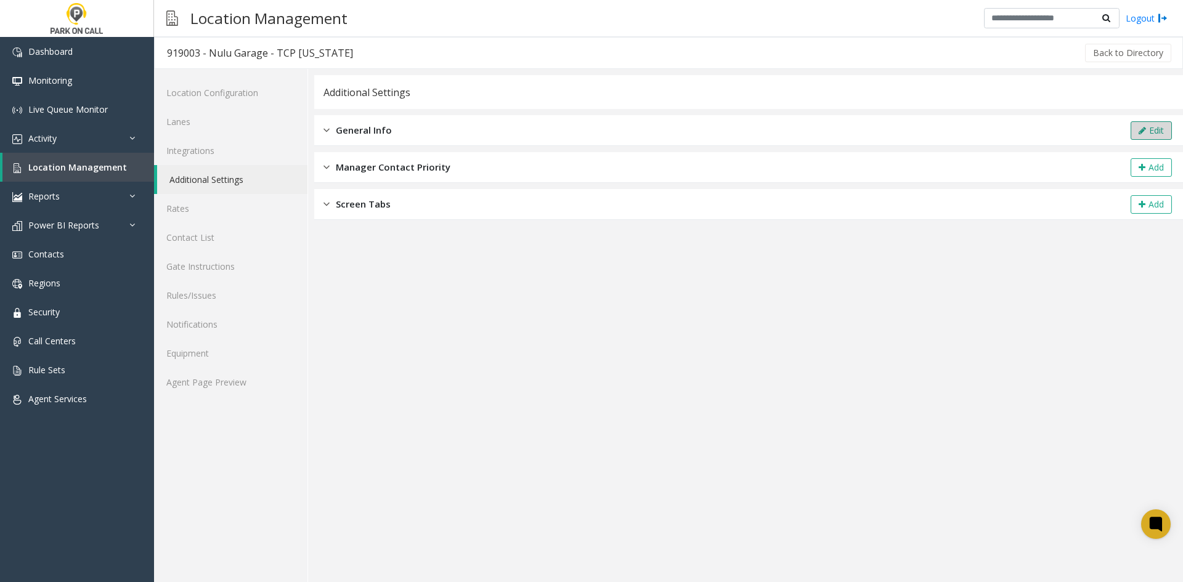
click at [1165, 131] on button "Edit" at bounding box center [1151, 130] width 41 height 18
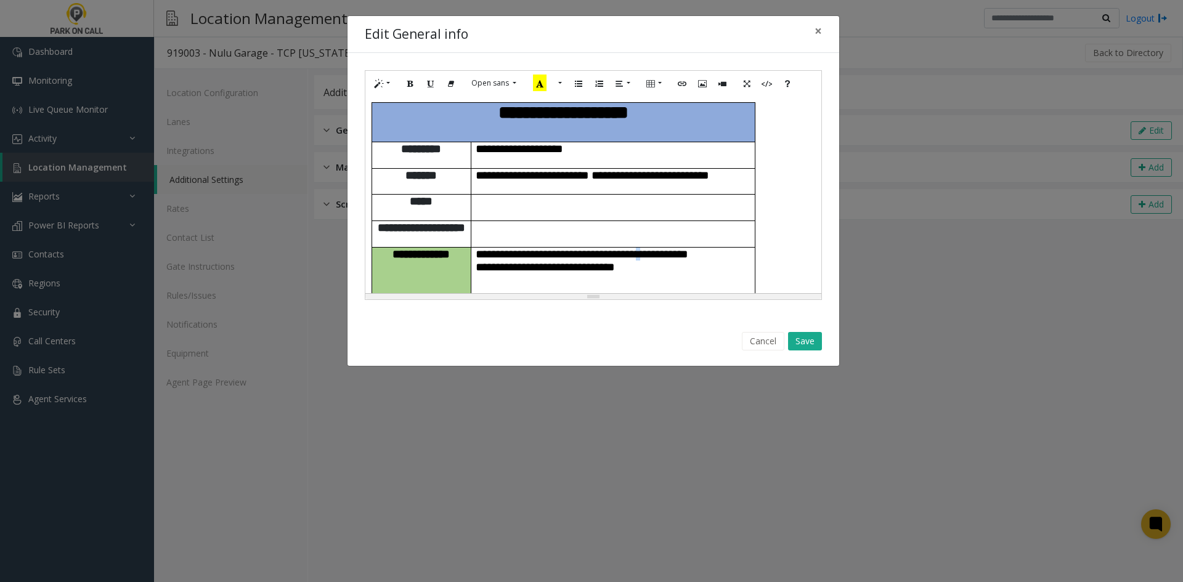
click at [676, 248] on span "**********" at bounding box center [582, 260] width 213 height 25
copy span "*"
click at [491, 195] on p at bounding box center [613, 201] width 275 height 13
paste div
drag, startPoint x: 549, startPoint y: 184, endPoint x: 479, endPoint y: 185, distance: 69.7
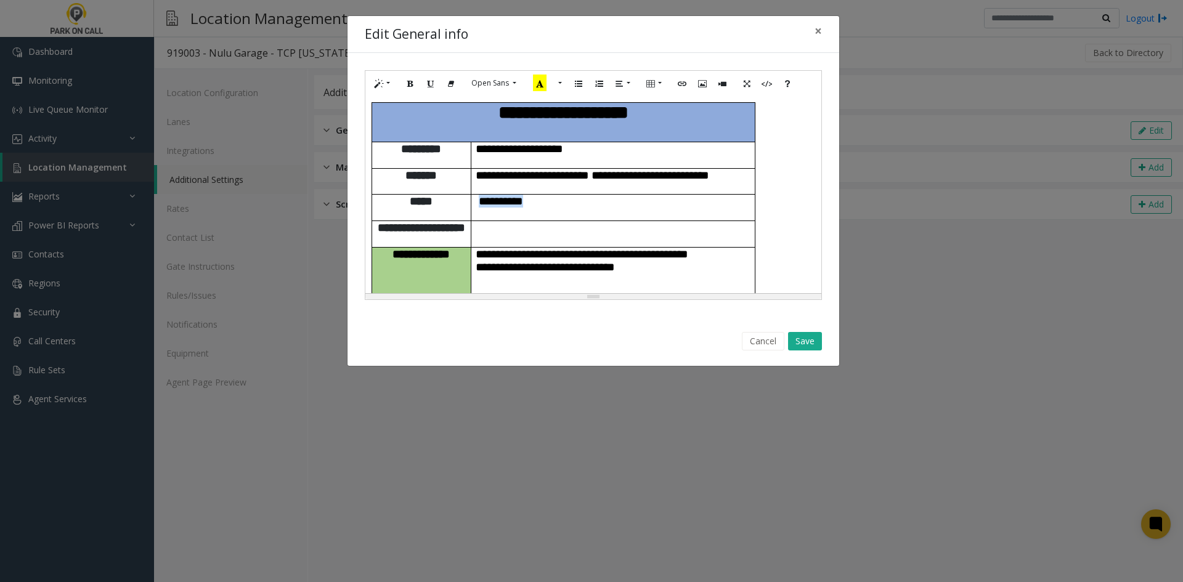
click at [479, 195] on p "**********" at bounding box center [613, 201] width 275 height 13
click at [681, 81] on icon "Link (CTRL+K)" at bounding box center [681, 83] width 7 height 10
type input "**********"
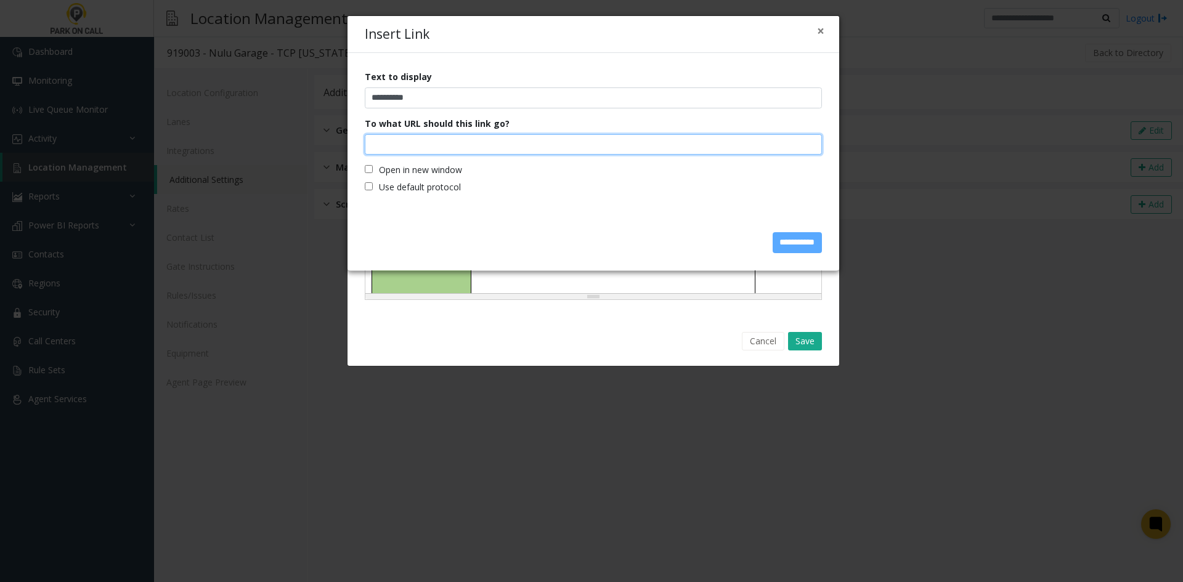
paste input "*"
paste input "**********"
type input "**********"
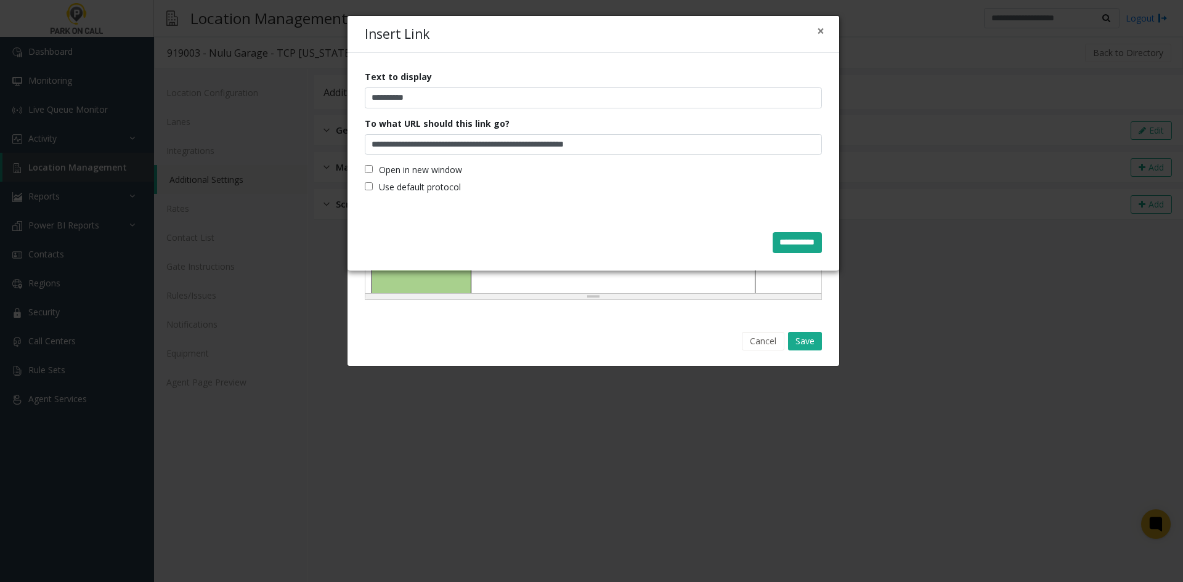
click at [792, 242] on input "**********" at bounding box center [797, 242] width 49 height 21
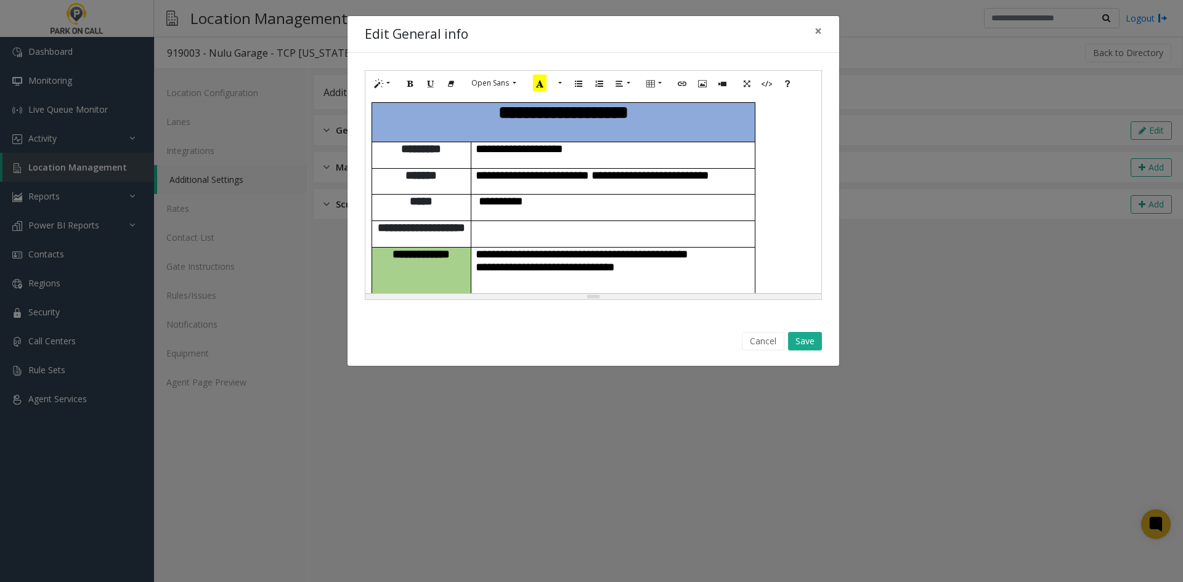
click at [637, 221] on td at bounding box center [613, 234] width 284 height 26
click at [539, 195] on p "**********" at bounding box center [613, 201] width 275 height 13
drag, startPoint x: 640, startPoint y: 246, endPoint x: 632, endPoint y: 247, distance: 7.4
click at [632, 248] on span "**********" at bounding box center [582, 260] width 213 height 25
click at [579, 195] on p "**********" at bounding box center [613, 201] width 275 height 13
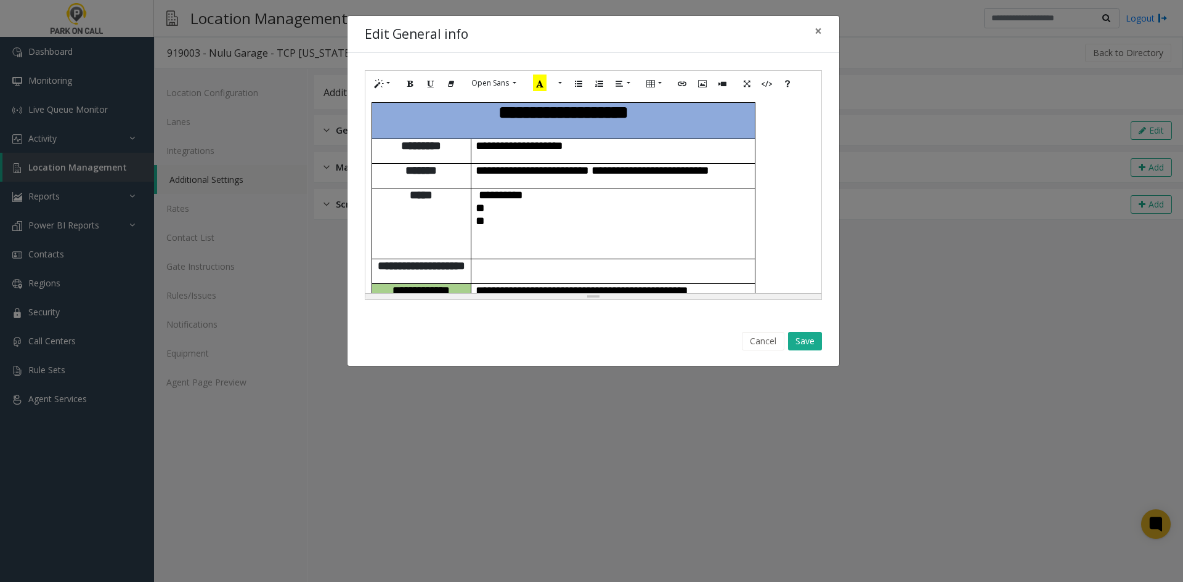
click at [489, 214] on p "**" at bounding box center [613, 220] width 275 height 13
click at [491, 205] on p "**" at bounding box center [613, 208] width 275 height 13
drag, startPoint x: 805, startPoint y: 343, endPoint x: 820, endPoint y: 343, distance: 14.8
click at [820, 343] on button "Save" at bounding box center [805, 341] width 34 height 18
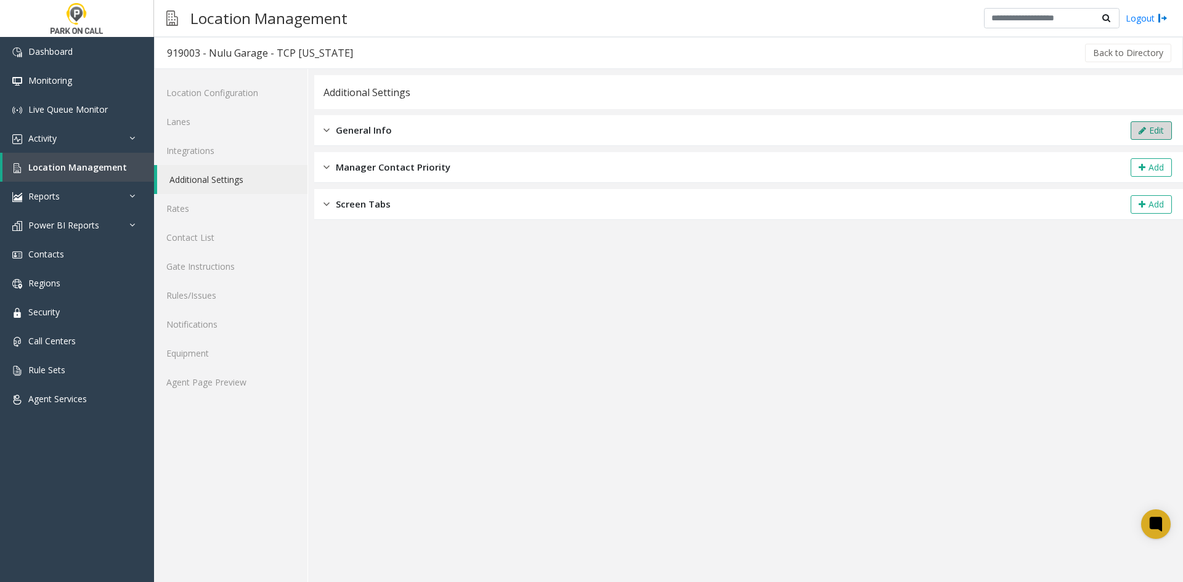
click at [1136, 131] on button "Edit" at bounding box center [1151, 130] width 41 height 18
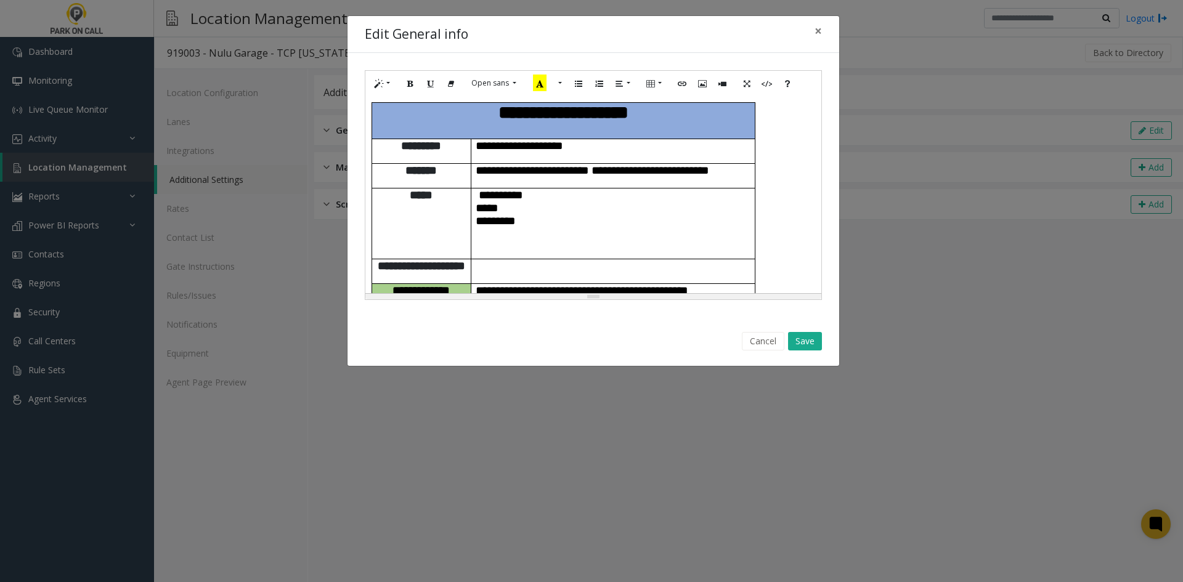
click at [545, 218] on p "*********" at bounding box center [613, 220] width 275 height 13
click at [519, 202] on p "*****" at bounding box center [613, 208] width 275 height 13
click at [482, 189] on link "**********" at bounding box center [501, 195] width 44 height 12
click at [708, 204] on p "**********" at bounding box center [613, 208] width 275 height 13
drag, startPoint x: 619, startPoint y: 224, endPoint x: 500, endPoint y: 186, distance: 124.9
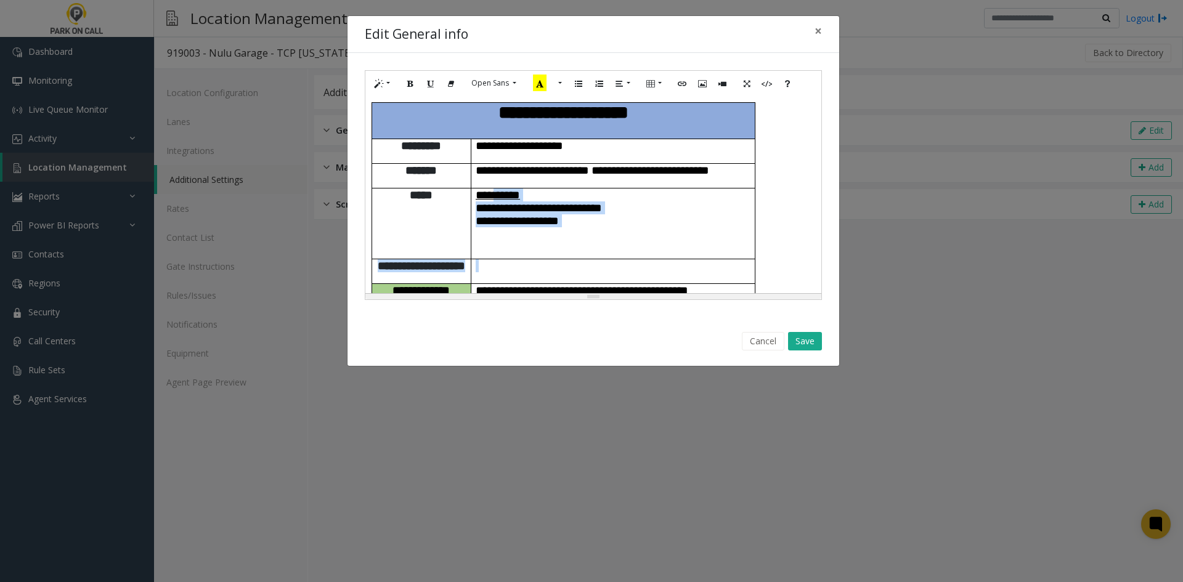
click at [500, 186] on tbody "**********" at bounding box center [564, 335] width 384 height 466
click at [589, 214] on p "********* *********" at bounding box center [613, 220] width 275 height 13
drag, startPoint x: 592, startPoint y: 209, endPoint x: 479, endPoint y: 181, distance: 116.7
click at [479, 188] on td "**********" at bounding box center [613, 223] width 284 height 71
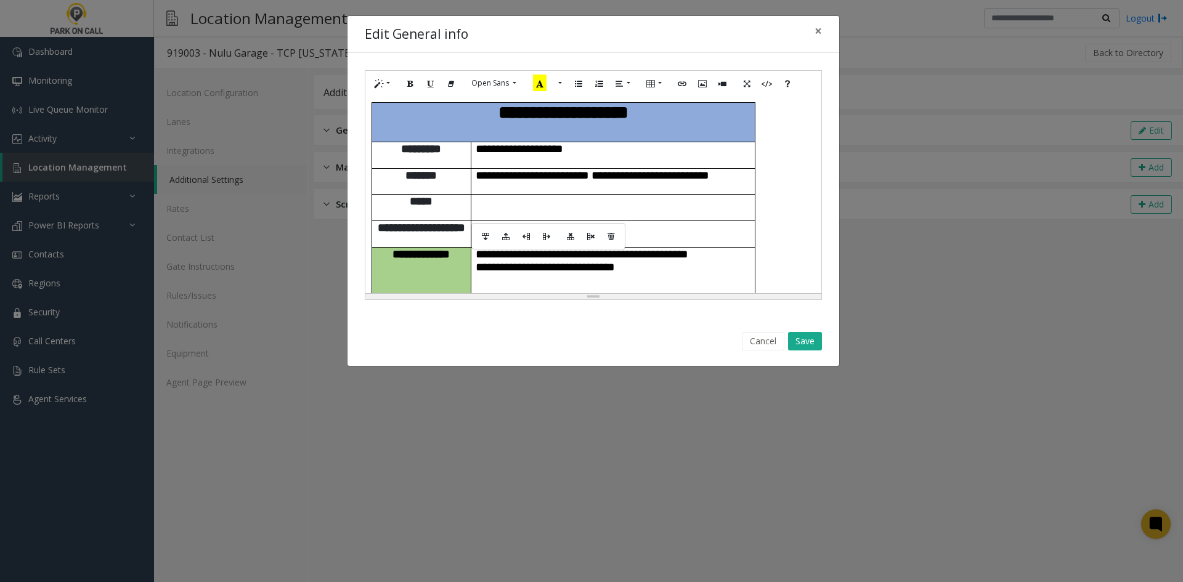
click at [498, 221] on td at bounding box center [613, 234] width 284 height 26
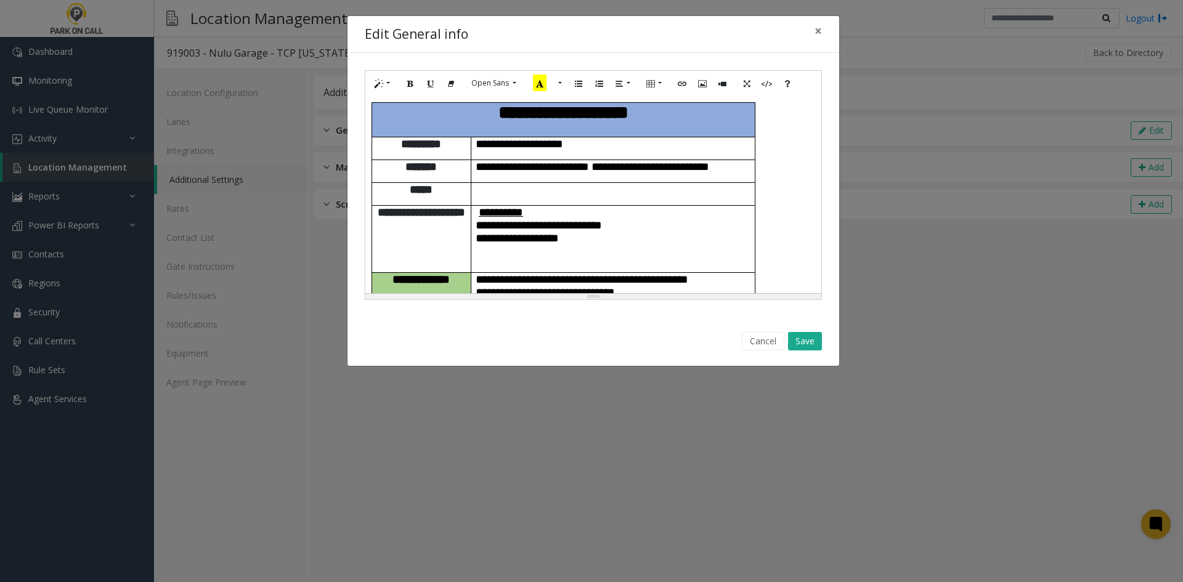
click at [481, 206] on link "**********" at bounding box center [501, 212] width 44 height 12
click at [687, 232] on p "********* *********" at bounding box center [613, 238] width 275 height 13
drag, startPoint x: 803, startPoint y: 332, endPoint x: 535, endPoint y: 275, distance: 274.1
click at [535, 275] on div "**********" at bounding box center [593, 190] width 493 height 351
click at [816, 344] on button "Save" at bounding box center [805, 341] width 34 height 18
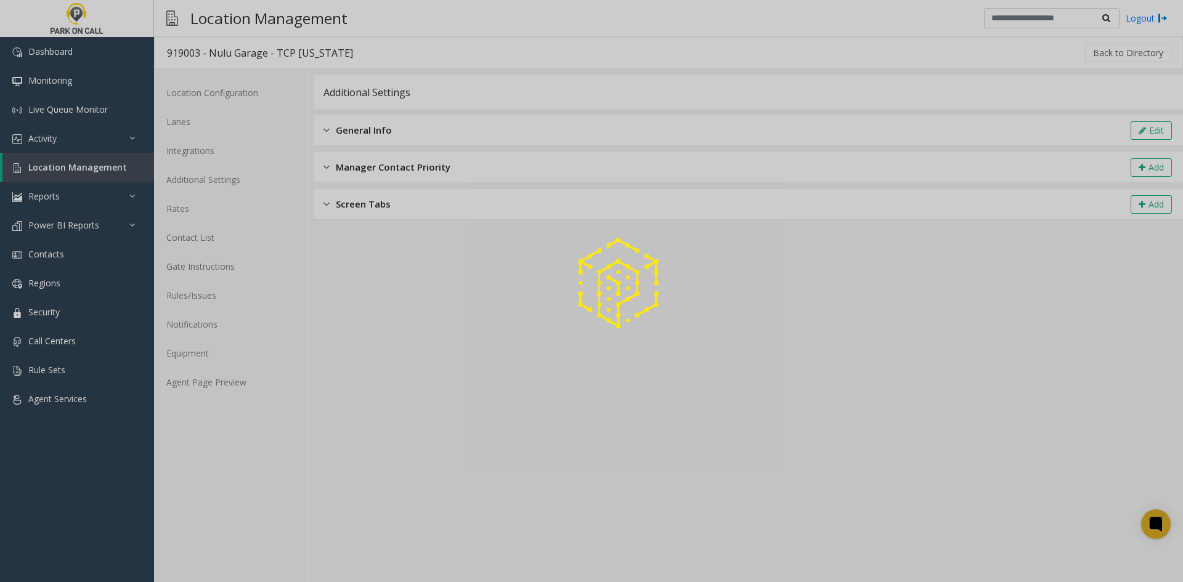
click at [226, 382] on div at bounding box center [591, 291] width 1183 height 582
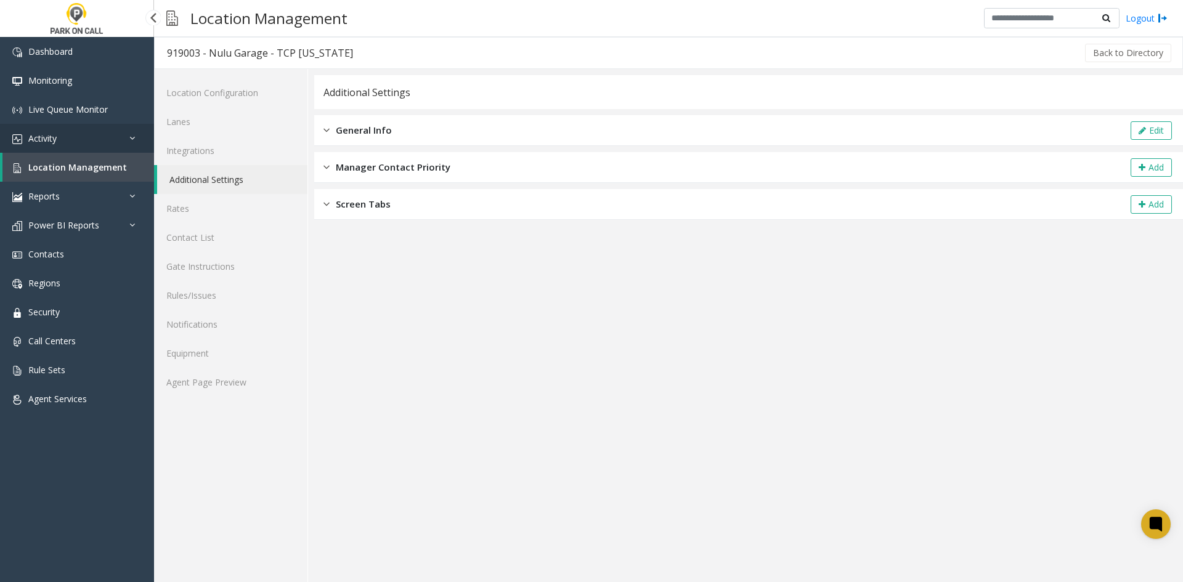
click at [69, 142] on link "Activity" at bounding box center [77, 138] width 154 height 29
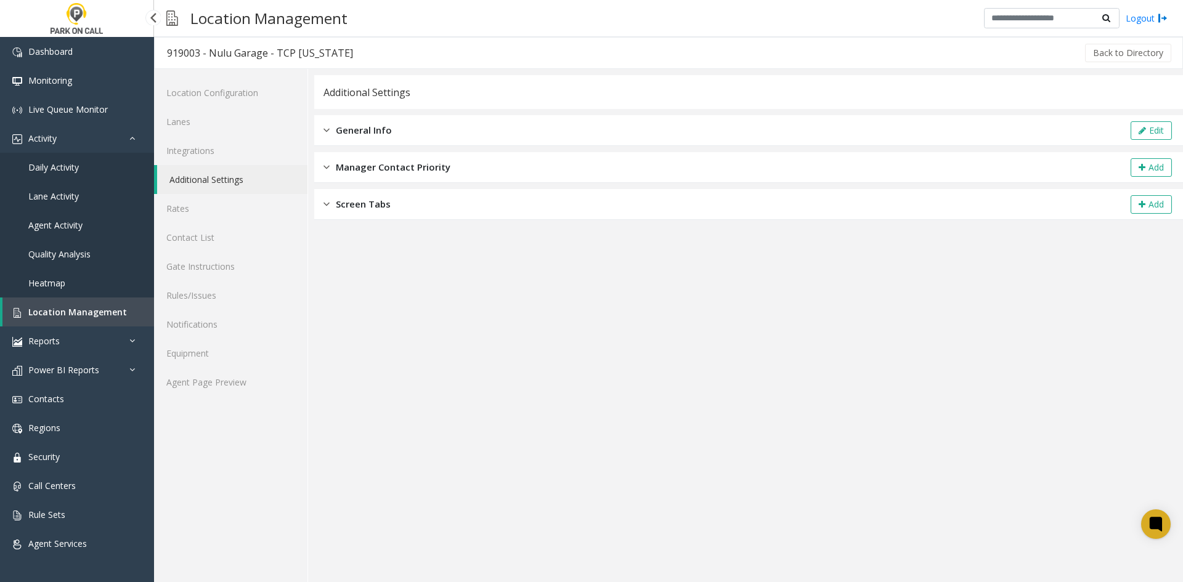
click at [60, 168] on span "Daily Activity" at bounding box center [53, 167] width 51 height 12
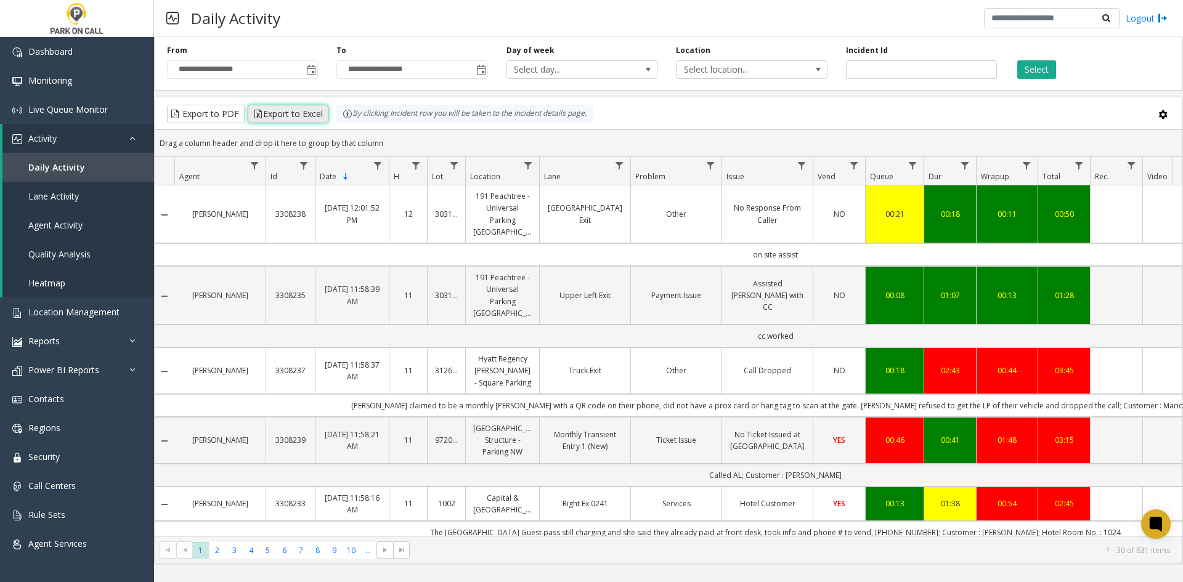
click at [319, 120] on button "Export to Excel" at bounding box center [288, 114] width 81 height 18
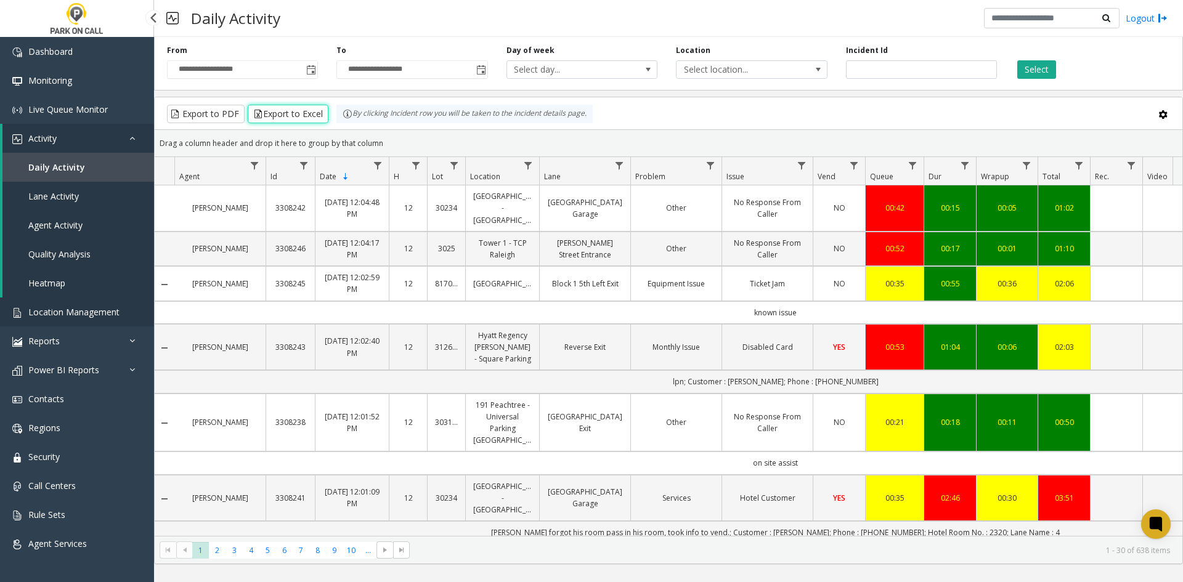
click at [28, 311] on link "Location Management" at bounding box center [77, 312] width 154 height 29
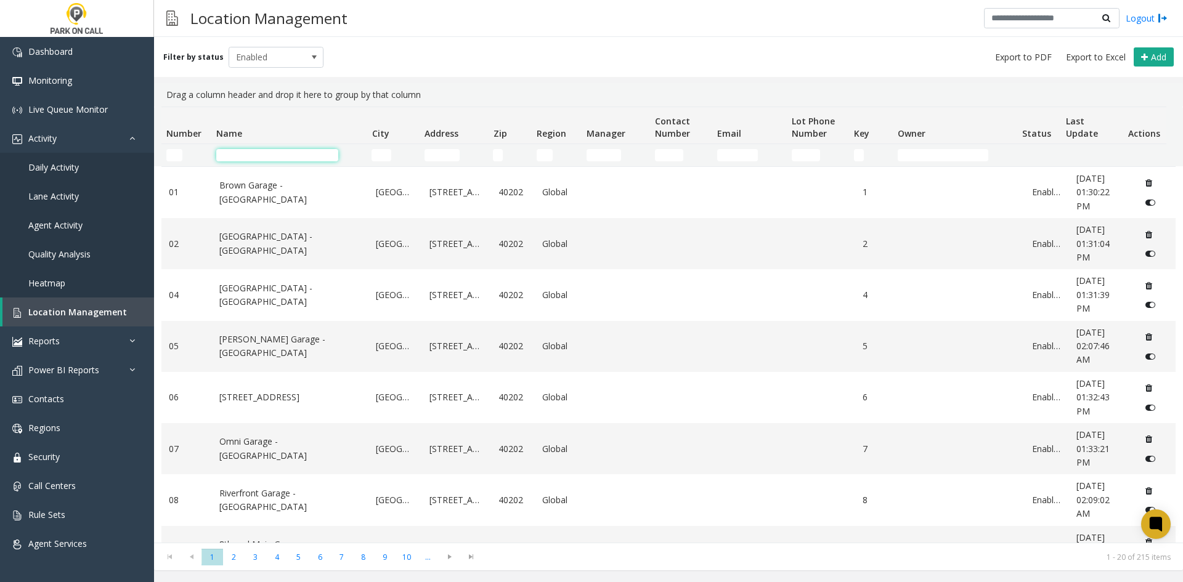
click at [277, 158] on input "Name Filter" at bounding box center [277, 155] width 122 height 12
click at [301, 163] on td "Name Filter" at bounding box center [288, 155] width 155 height 22
click at [299, 161] on td "Name Filter" at bounding box center [288, 155] width 155 height 22
click at [292, 155] on input "Name Filter" at bounding box center [277, 155] width 122 height 12
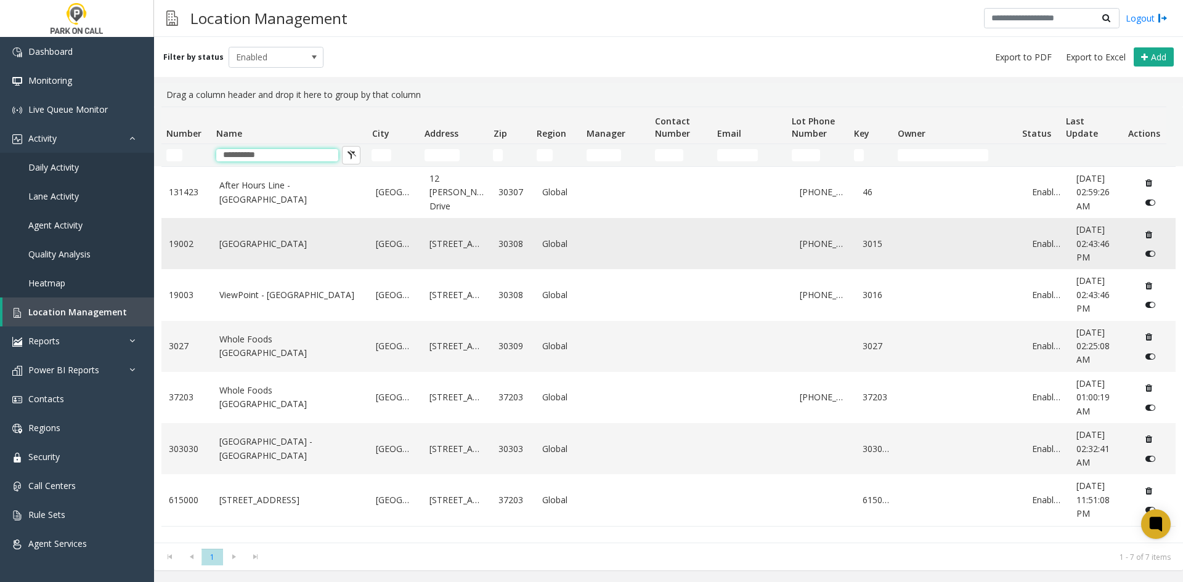
type input "**********"
click at [271, 243] on link "[GEOGRAPHIC_DATA]" at bounding box center [290, 244] width 142 height 14
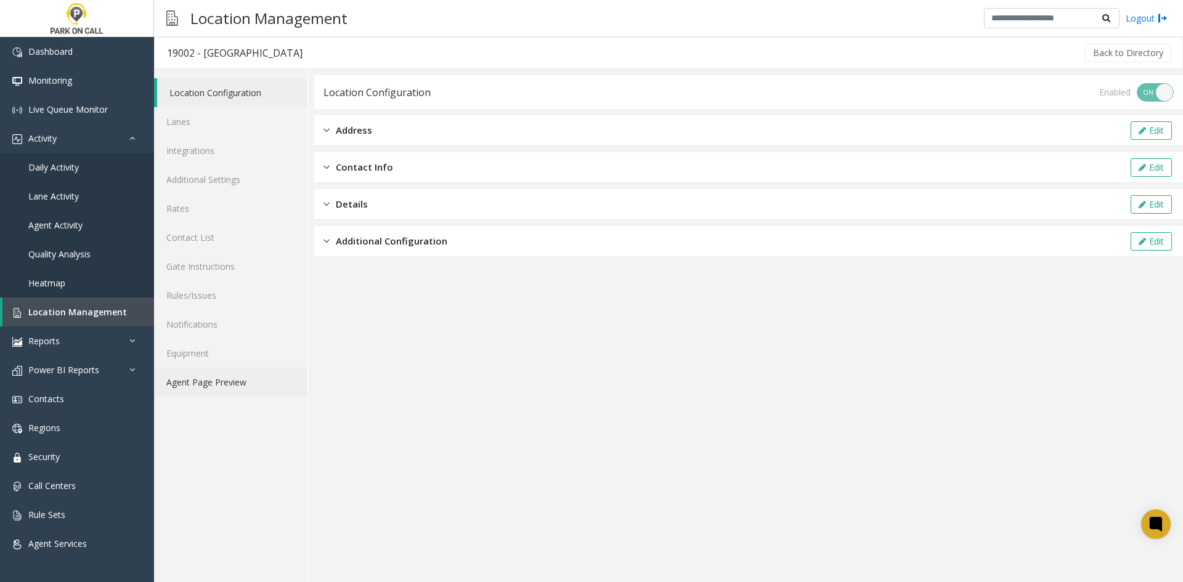
click at [199, 393] on link "Agent Page Preview" at bounding box center [230, 382] width 153 height 29
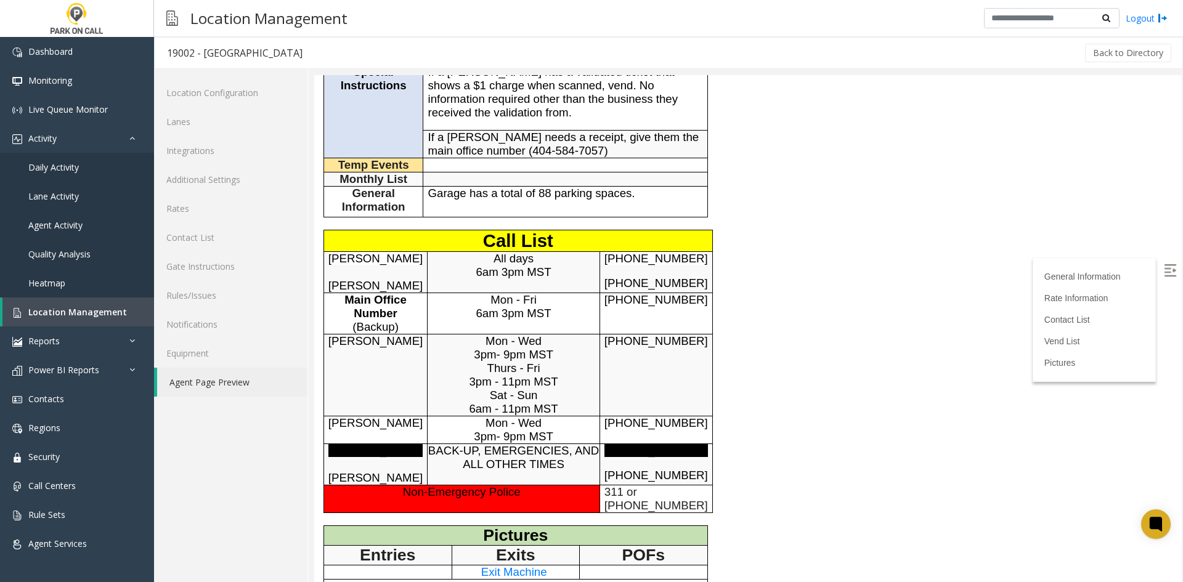
scroll to position [308, 0]
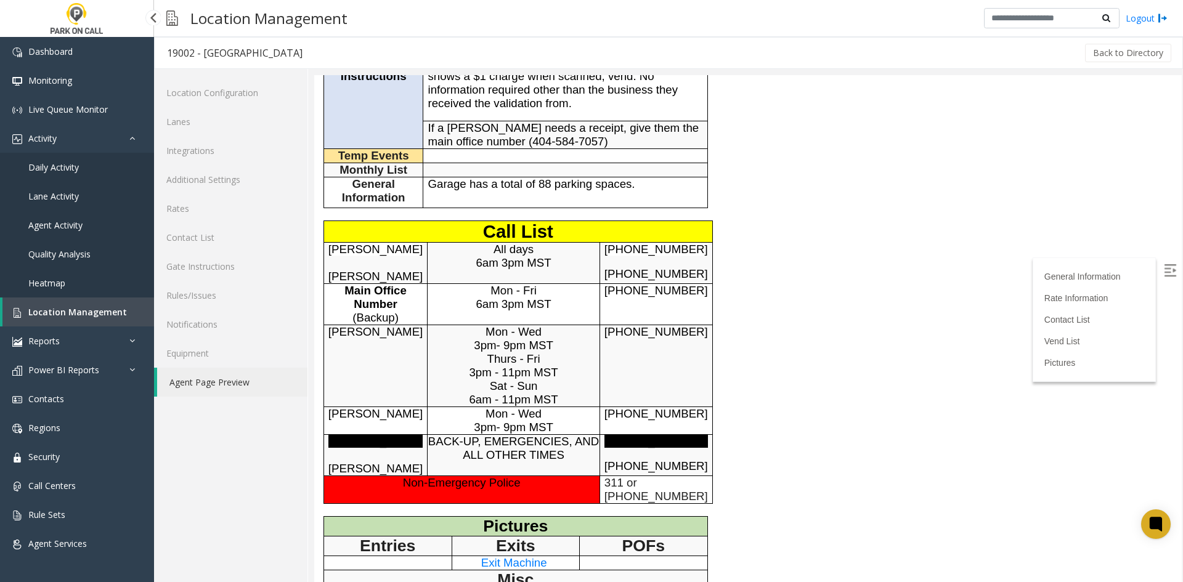
click at [94, 317] on span "Location Management" at bounding box center [77, 312] width 99 height 12
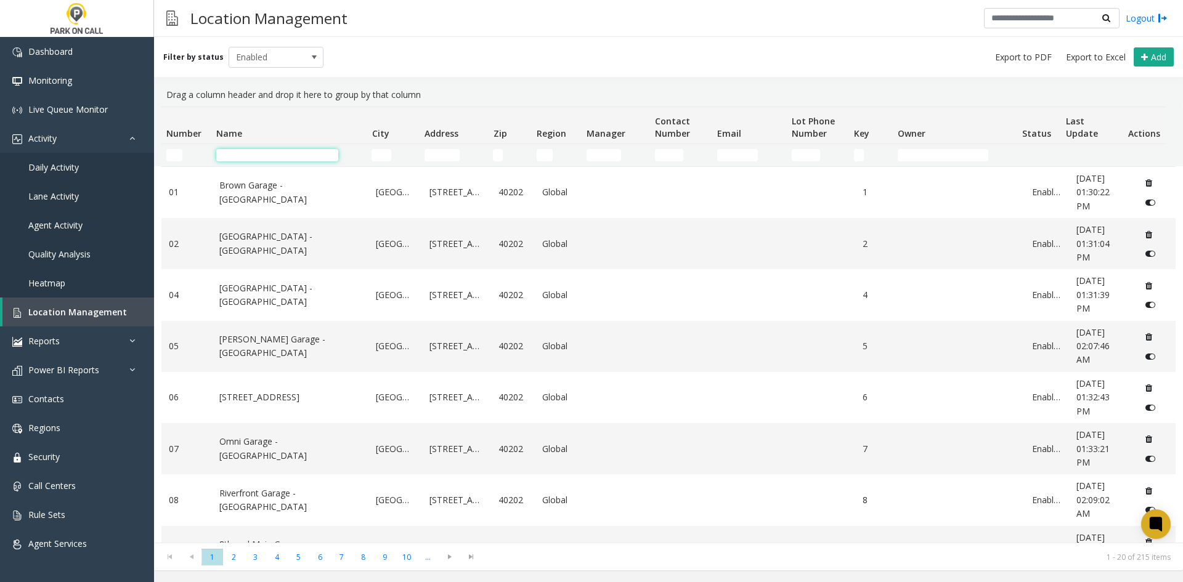
click at [295, 152] on input "Name Filter" at bounding box center [277, 155] width 122 height 12
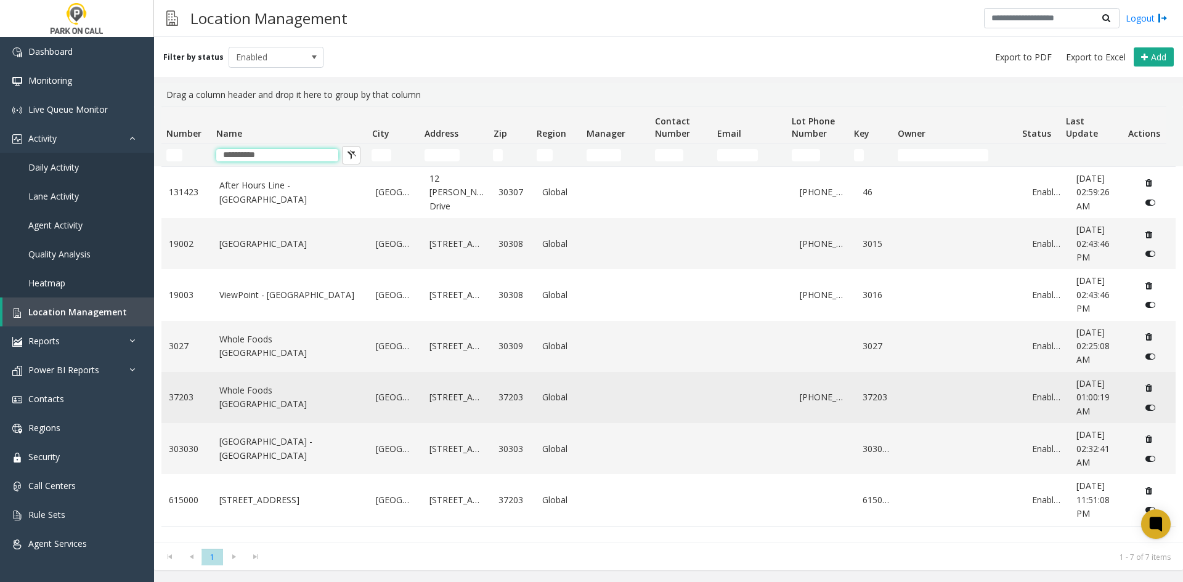
type input "**********"
click at [255, 396] on link "Whole Foods [GEOGRAPHIC_DATA]" at bounding box center [290, 398] width 142 height 28
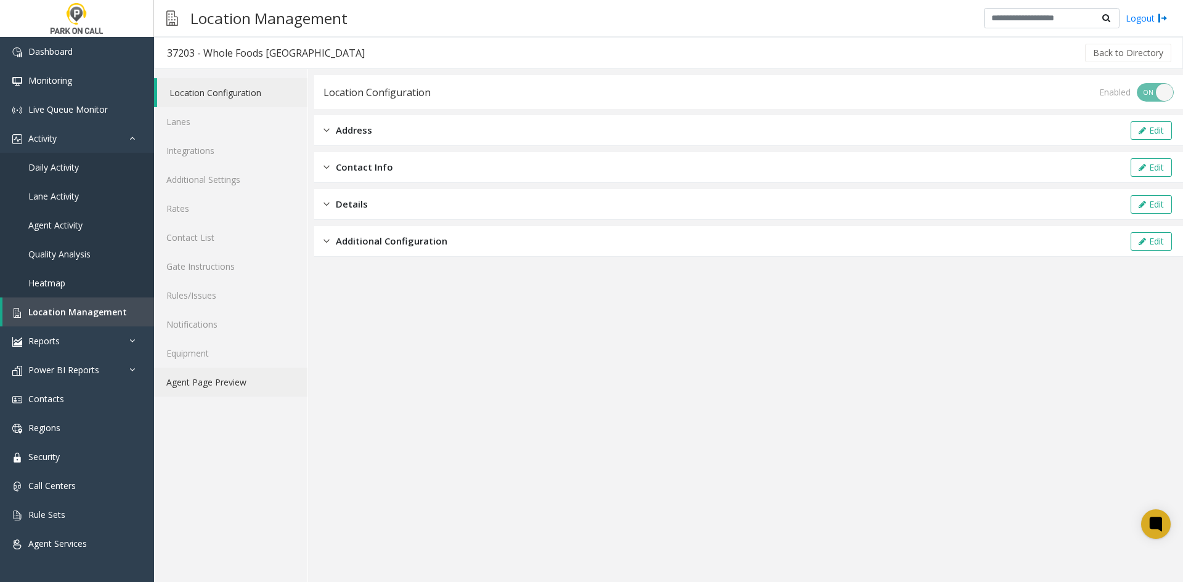
click at [252, 394] on link "Agent Page Preview" at bounding box center [230, 382] width 153 height 29
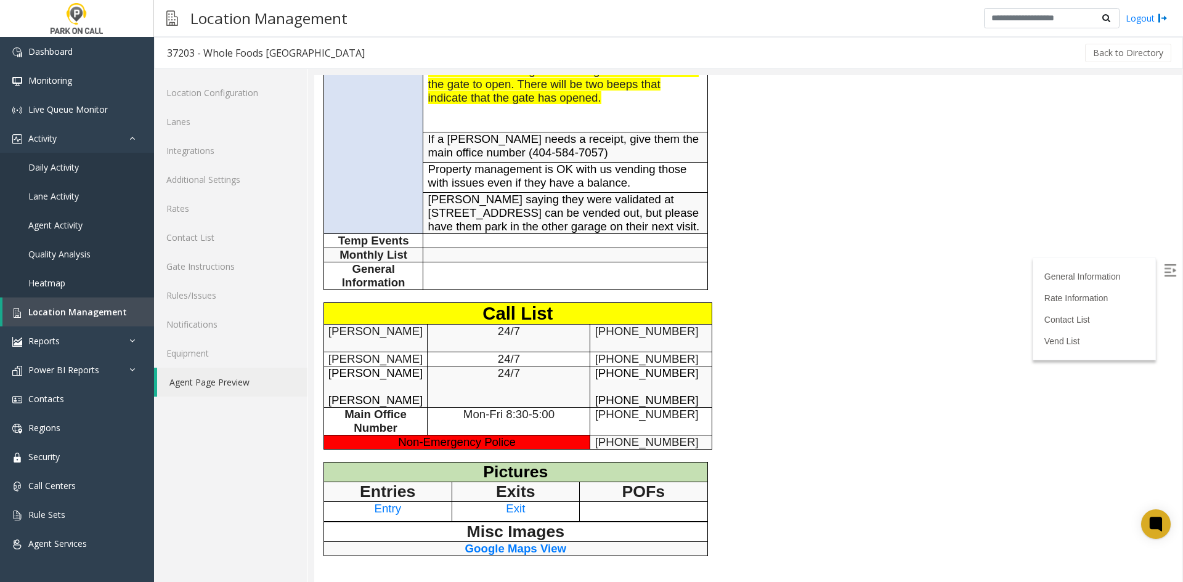
scroll to position [308, 0]
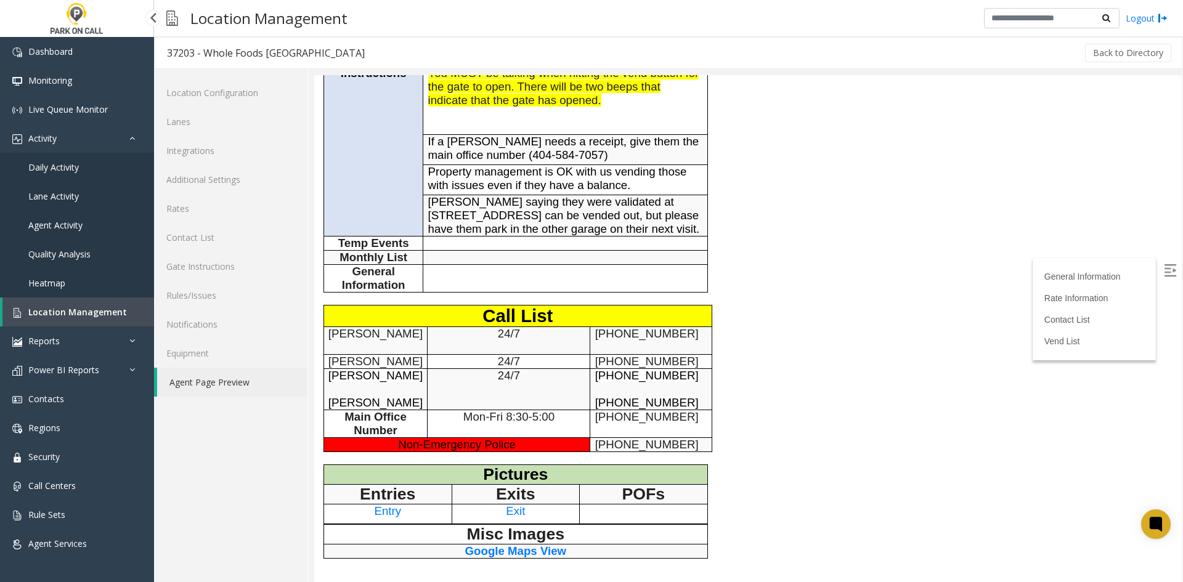
click at [60, 316] on span "Location Management" at bounding box center [77, 312] width 99 height 12
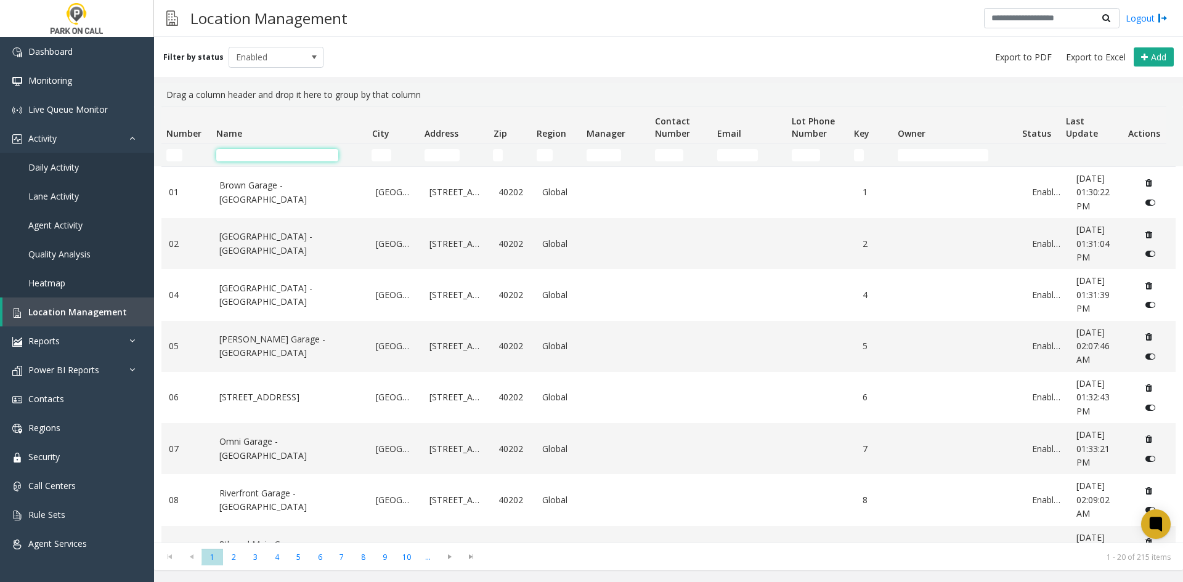
click at [266, 152] on input "Name Filter" at bounding box center [277, 155] width 122 height 12
paste input "**********"
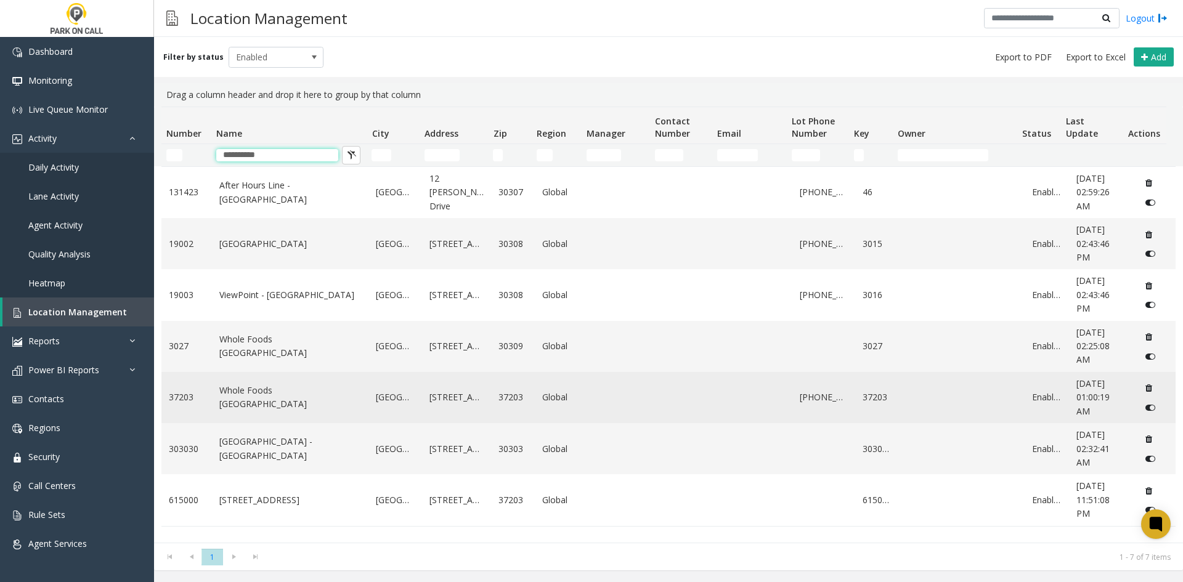
type input "**********"
click at [235, 407] on link "Whole Foods [GEOGRAPHIC_DATA]" at bounding box center [290, 398] width 142 height 28
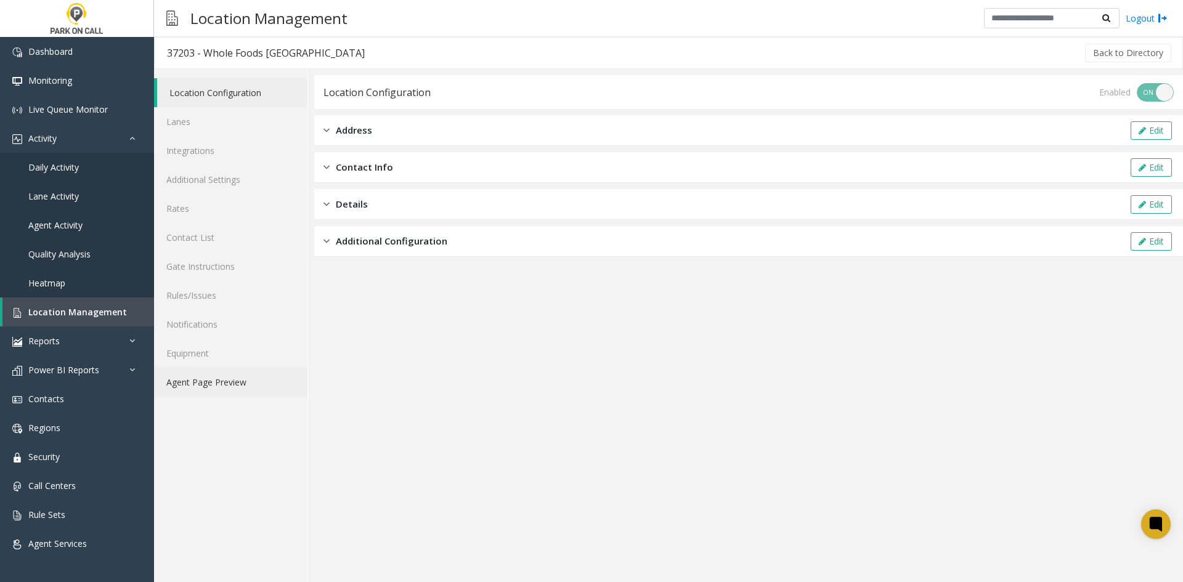
click at [227, 389] on link "Agent Page Preview" at bounding box center [230, 382] width 153 height 29
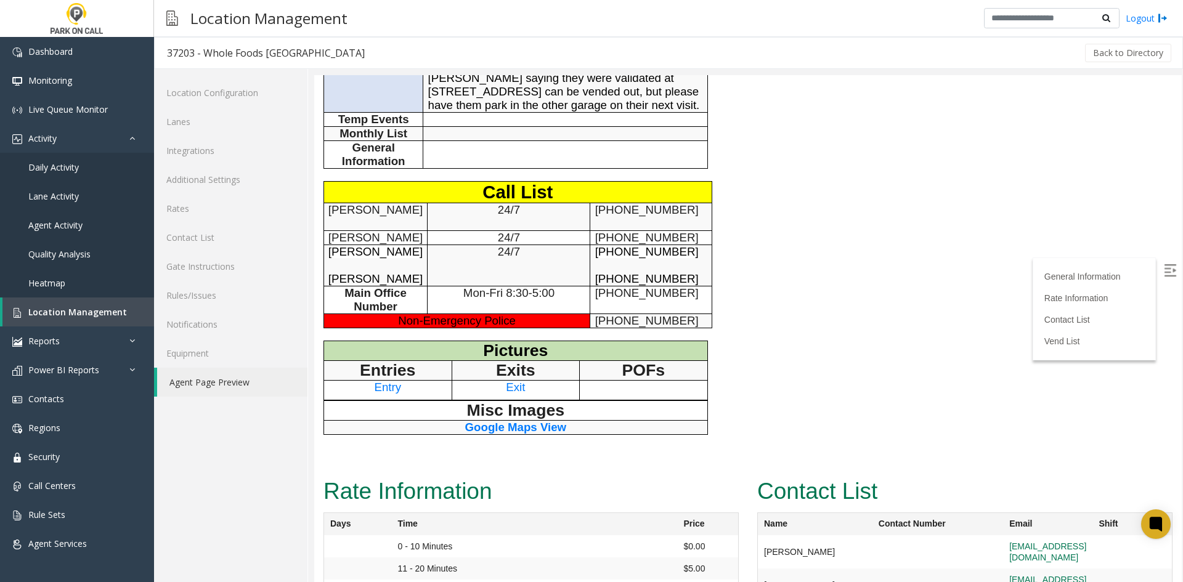
scroll to position [431, 0]
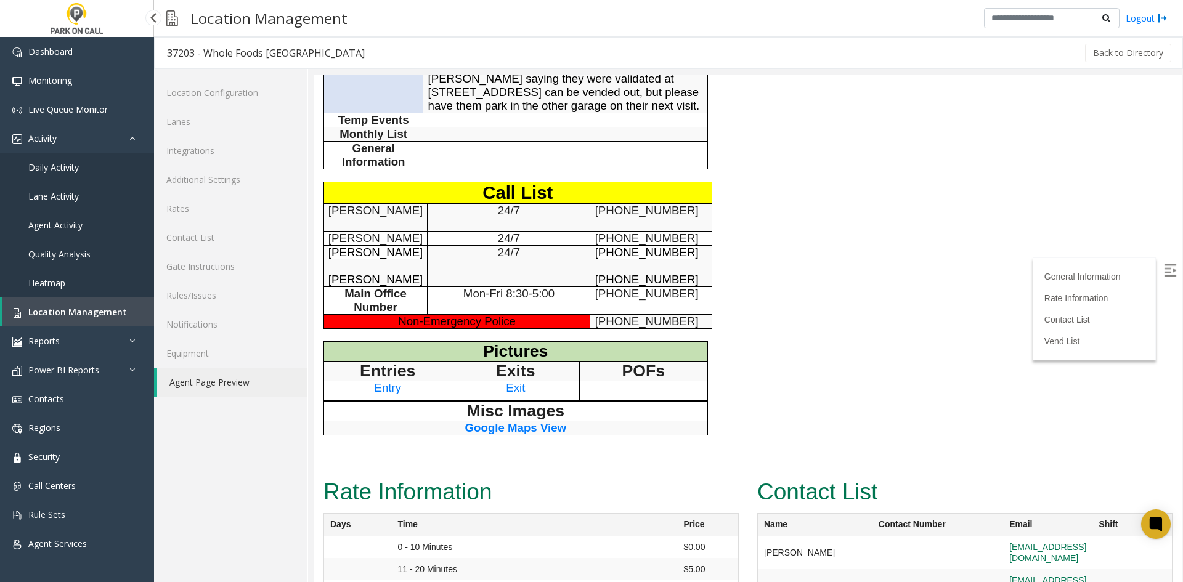
click at [126, 311] on link "Location Management" at bounding box center [78, 312] width 152 height 29
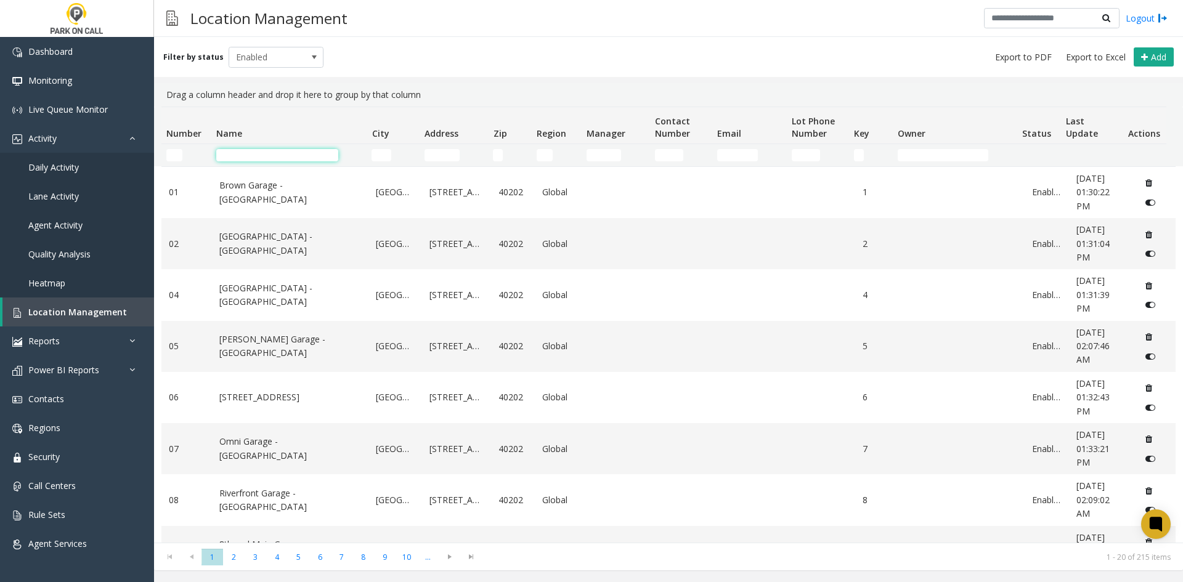
click at [272, 160] on input "Name Filter" at bounding box center [277, 155] width 122 height 12
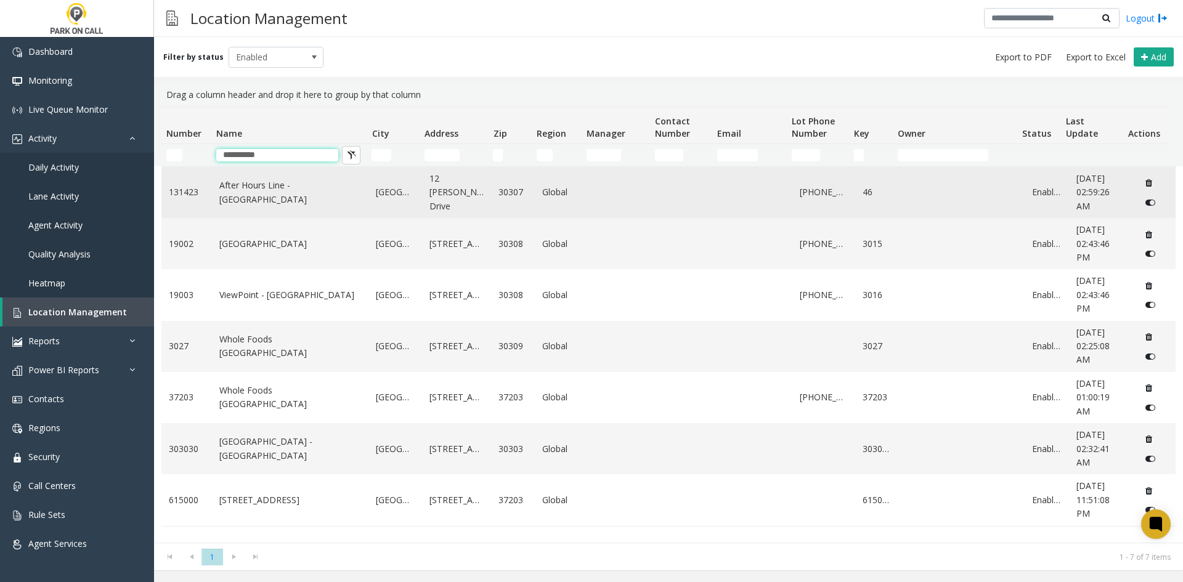
type input "**********"
click at [234, 193] on link "After Hours Line - [GEOGRAPHIC_DATA]" at bounding box center [290, 193] width 142 height 28
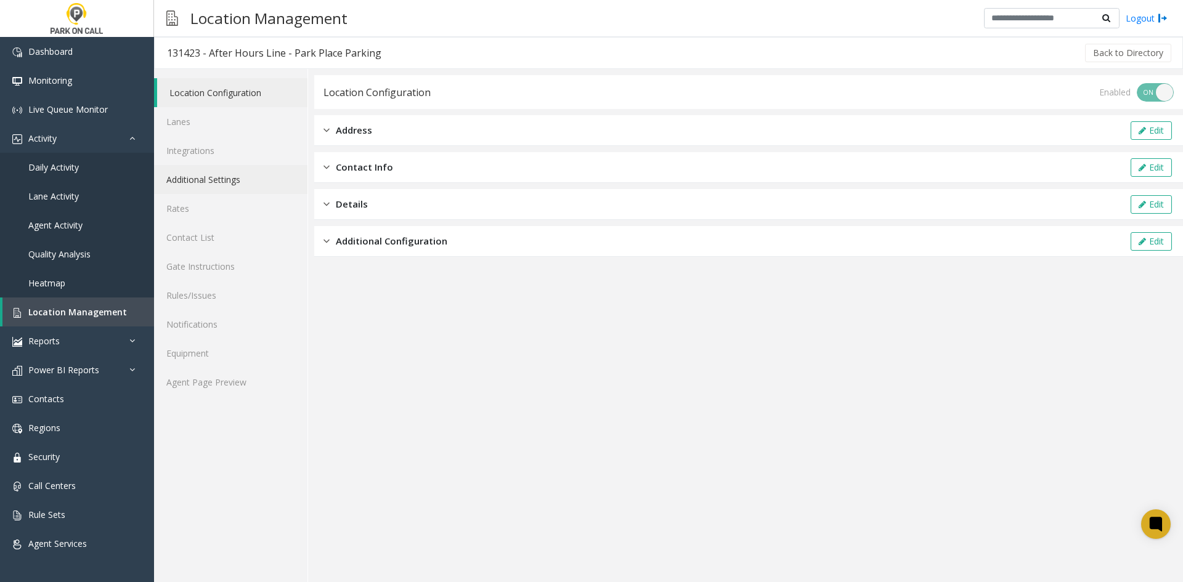
click at [223, 182] on link "Additional Settings" at bounding box center [230, 179] width 153 height 29
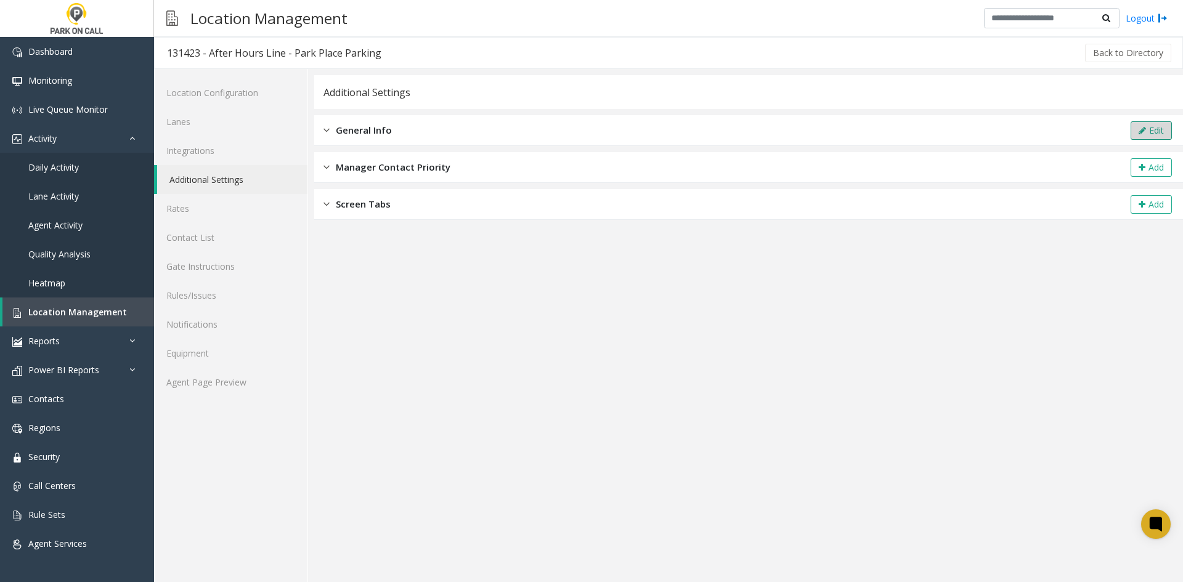
click at [1133, 131] on button "Edit" at bounding box center [1151, 130] width 41 height 18
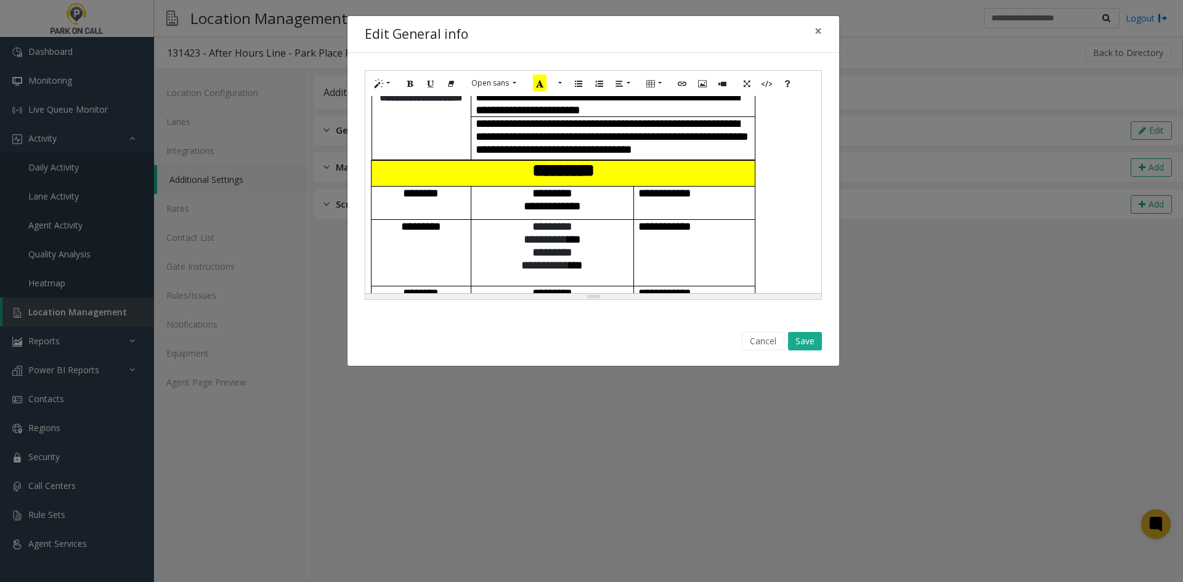
scroll to position [370, 0]
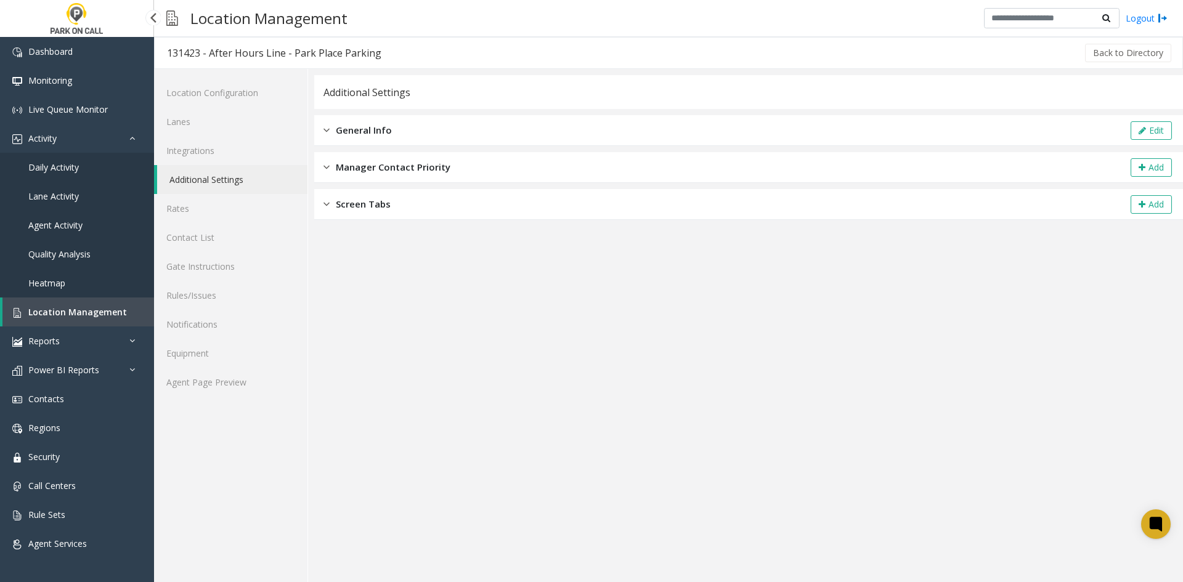
click at [73, 311] on span "Location Management" at bounding box center [77, 312] width 99 height 12
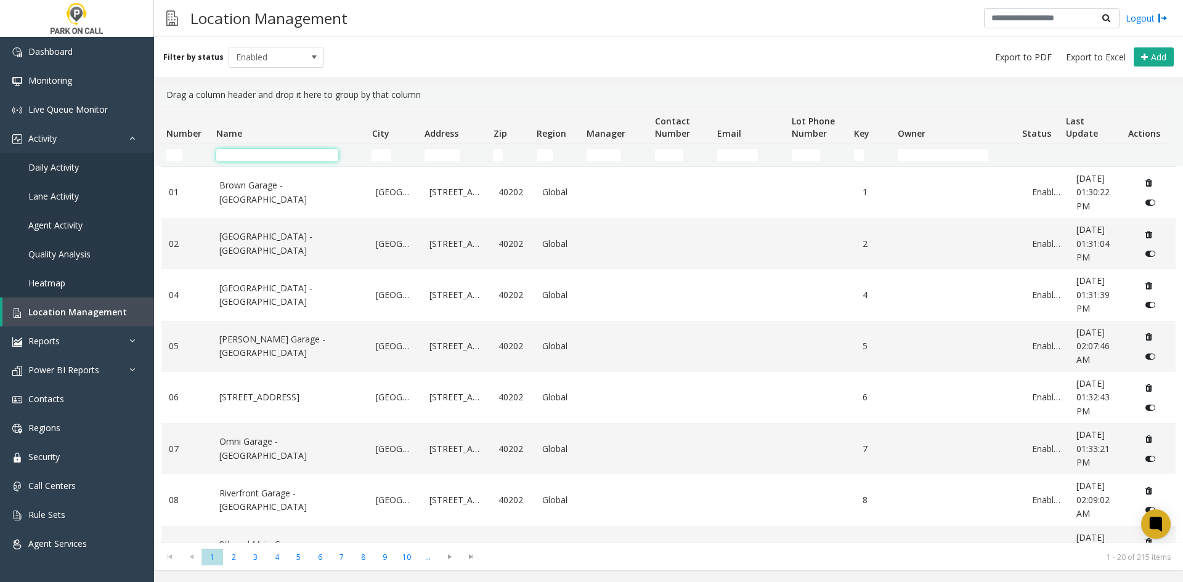
click at [281, 158] on input "Name Filter" at bounding box center [277, 155] width 122 height 12
paste input "**********"
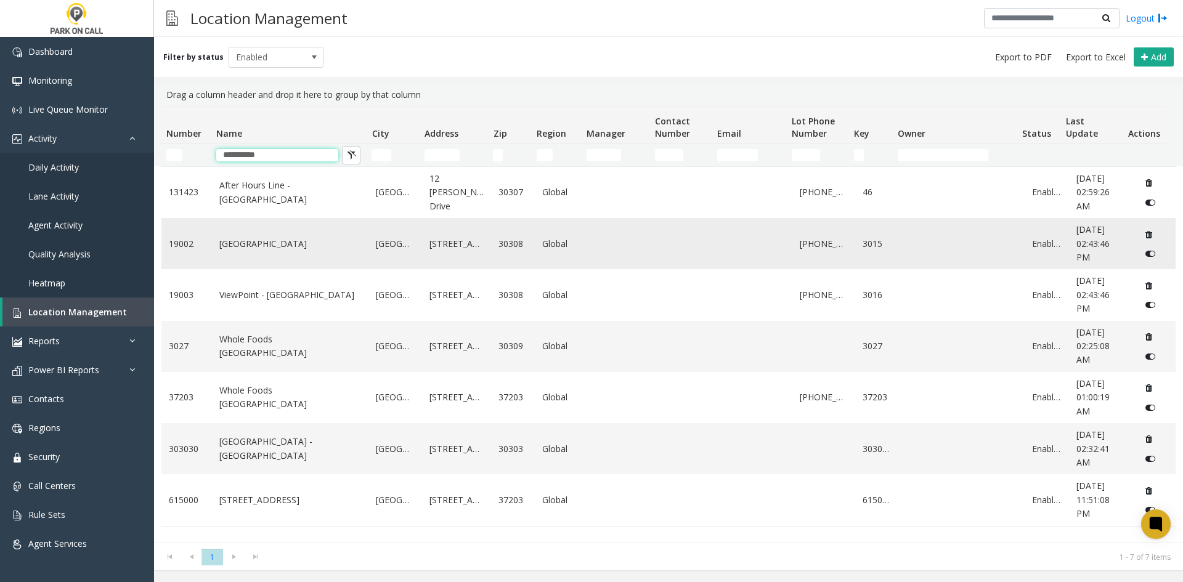
type input "**********"
click at [256, 250] on link "[GEOGRAPHIC_DATA]" at bounding box center [290, 244] width 142 height 14
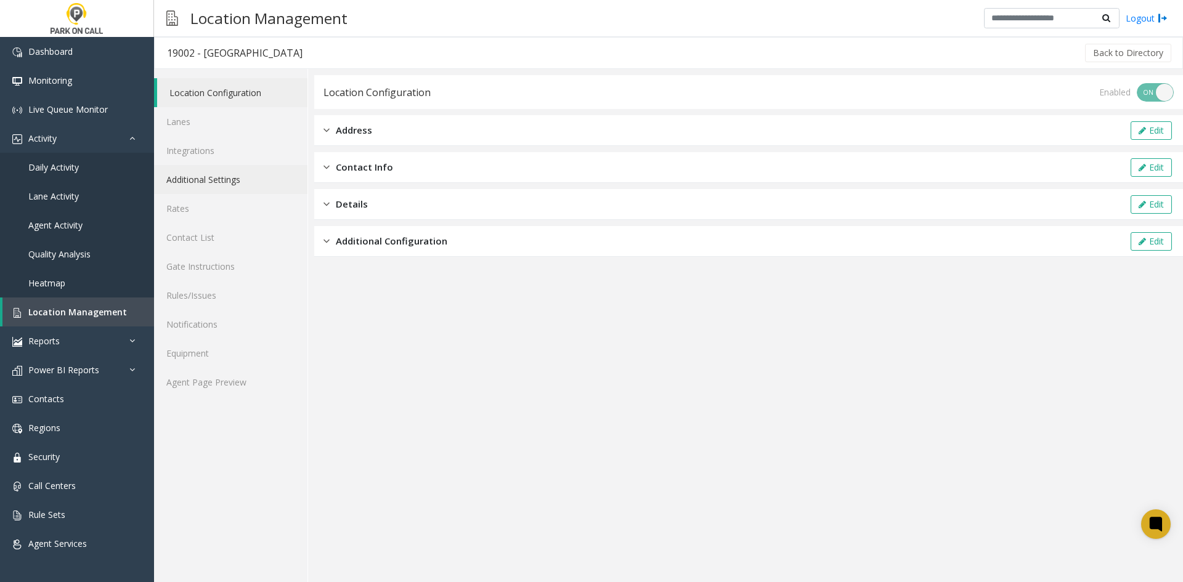
click at [247, 176] on link "Additional Settings" at bounding box center [230, 179] width 153 height 29
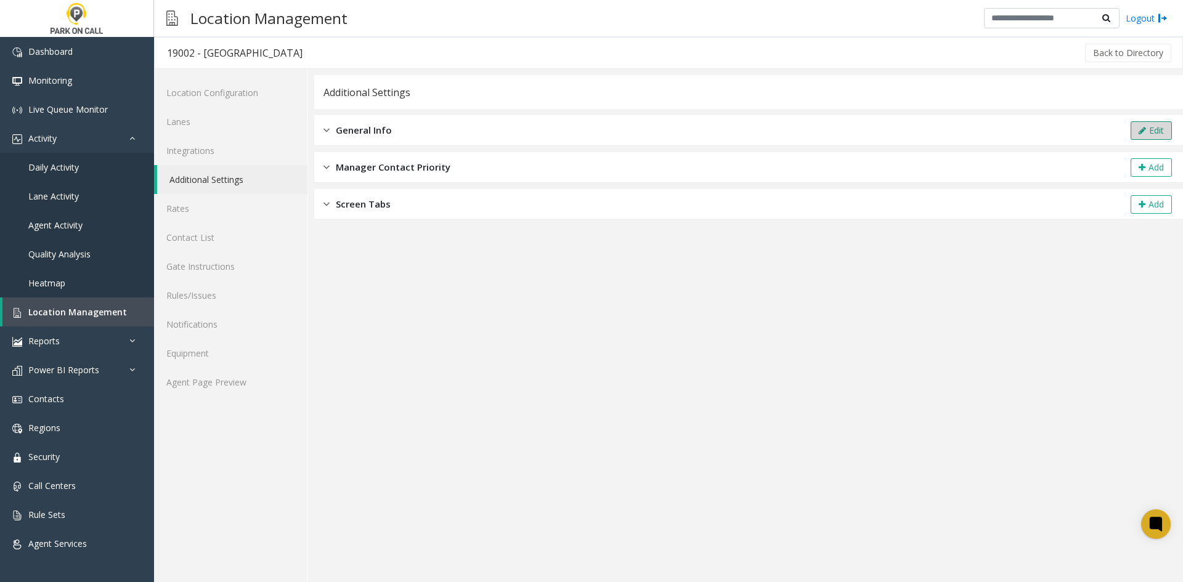
click at [1157, 129] on button "Edit" at bounding box center [1151, 130] width 41 height 18
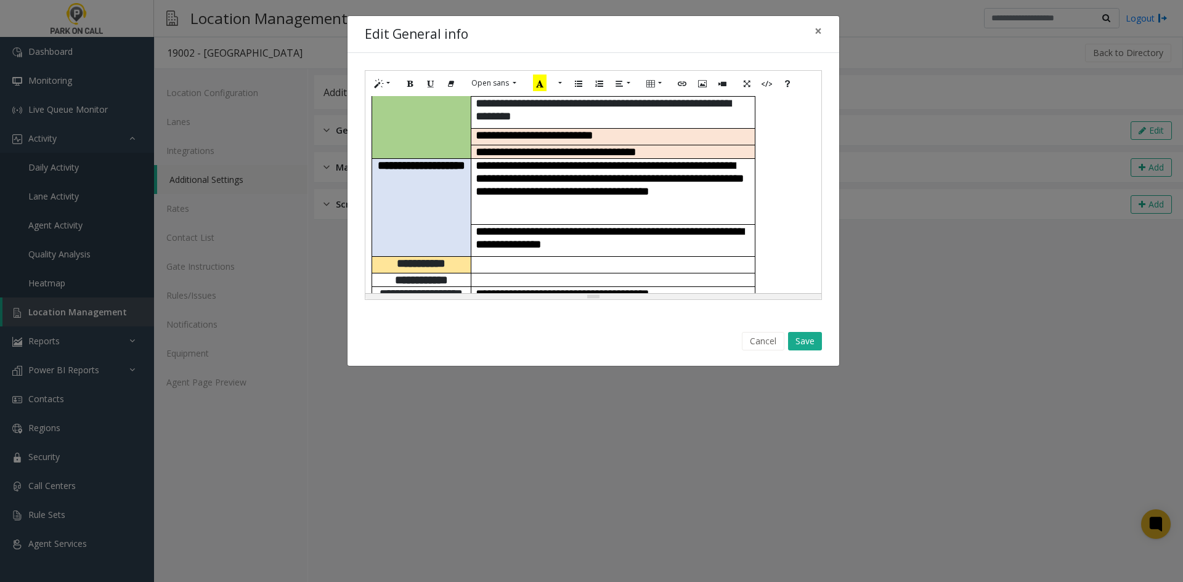
scroll to position [493, 0]
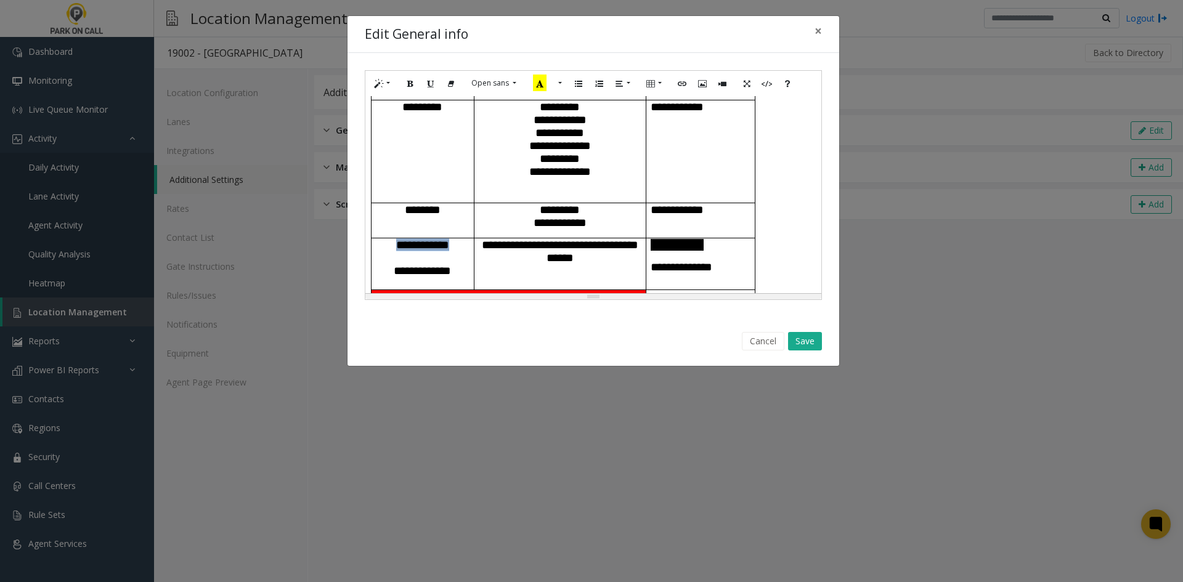
drag, startPoint x: 468, startPoint y: 242, endPoint x: 375, endPoint y: 240, distance: 93.1
click at [375, 240] on td "**********" at bounding box center [423, 264] width 103 height 52
click at [457, 254] on p "**********" at bounding box center [422, 257] width 93 height 39
drag, startPoint x: 738, startPoint y: 265, endPoint x: 651, endPoint y: 258, distance: 87.2
click at [651, 258] on p "**********" at bounding box center [701, 255] width 100 height 35
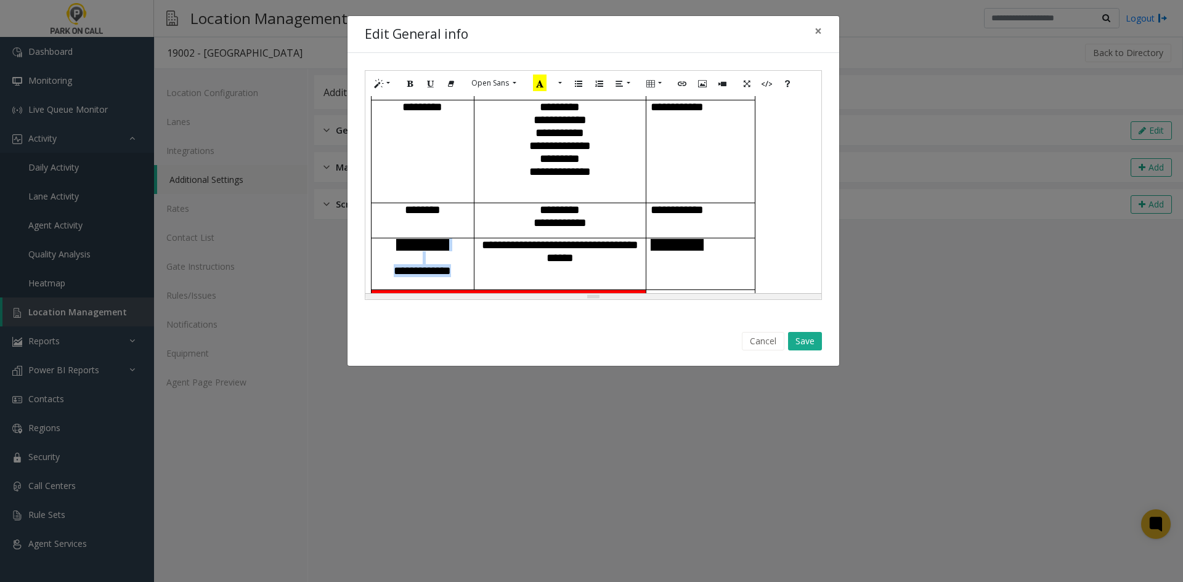
drag, startPoint x: 460, startPoint y: 271, endPoint x: 377, endPoint y: 256, distance: 85.1
click at [377, 256] on p "**********" at bounding box center [422, 257] width 93 height 39
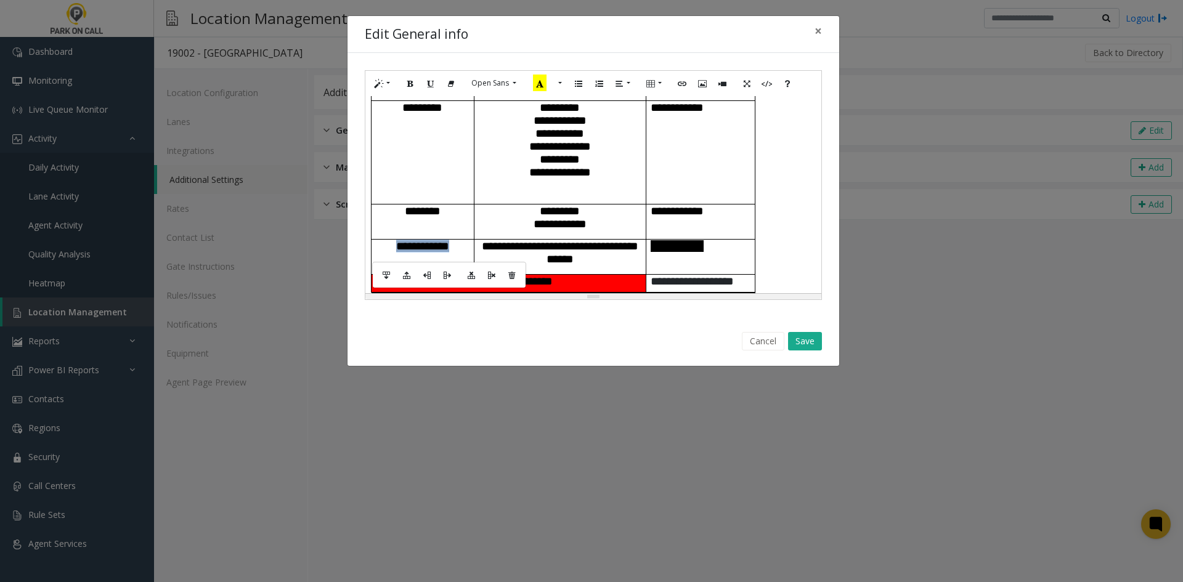
drag, startPoint x: 471, startPoint y: 240, endPoint x: 375, endPoint y: 239, distance: 96.8
click at [375, 240] on td "**********" at bounding box center [423, 257] width 103 height 35
click at [561, 79] on button "More Color" at bounding box center [559, 83] width 12 height 19
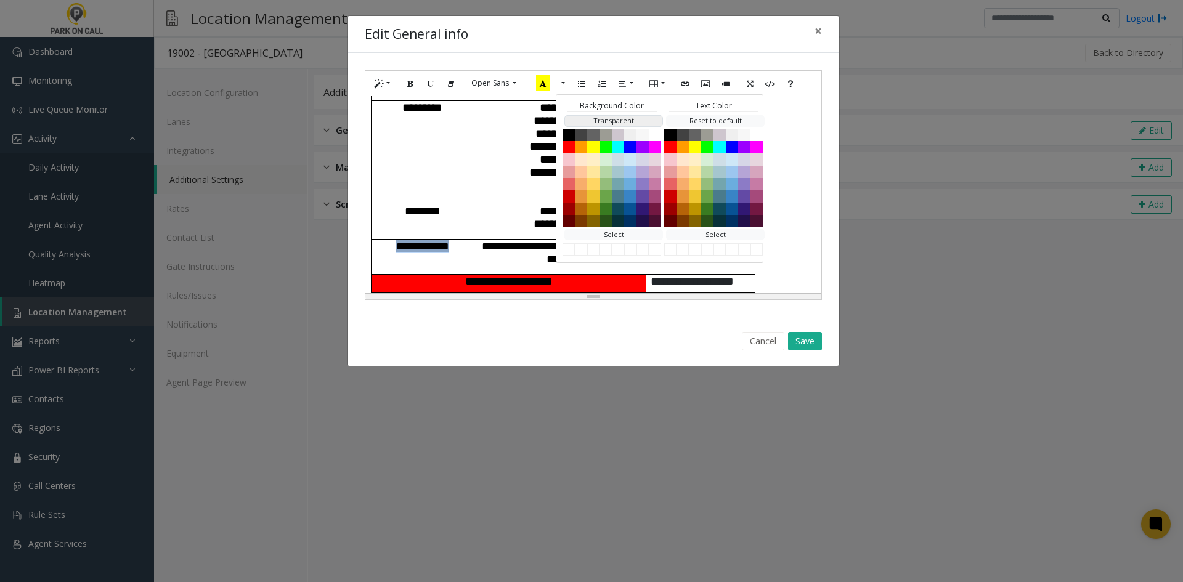
click at [592, 123] on button "Transparent" at bounding box center [613, 121] width 99 height 12
click at [454, 213] on p "********" at bounding box center [422, 211] width 93 height 13
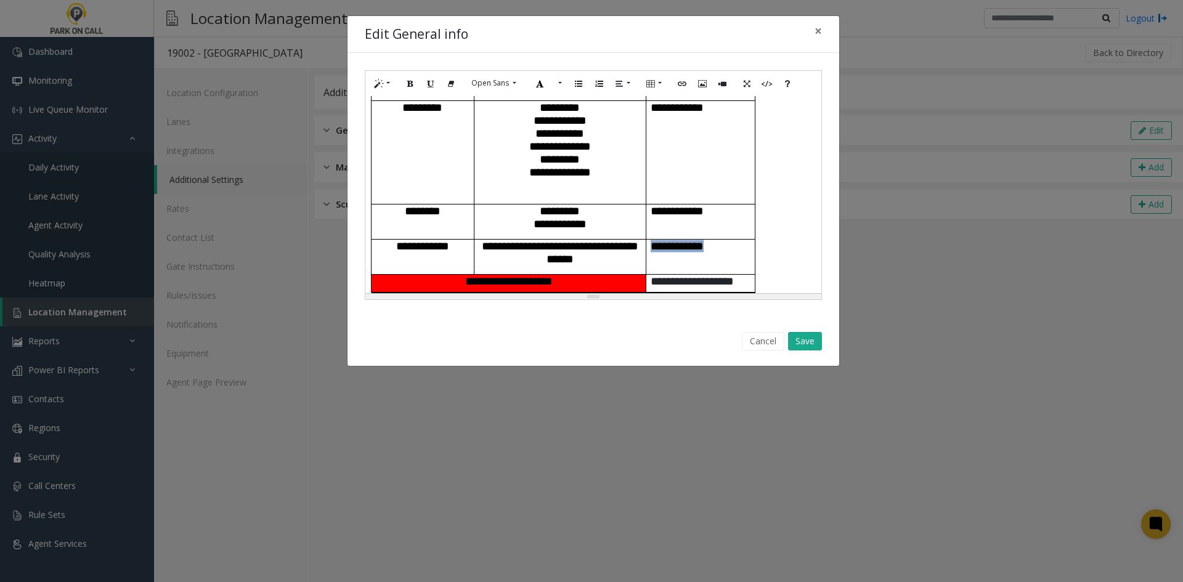
drag, startPoint x: 734, startPoint y: 240, endPoint x: 648, endPoint y: 238, distance: 85.7
click at [648, 240] on td "**********" at bounding box center [700, 257] width 109 height 35
click at [540, 87] on icon "Recent Color" at bounding box center [540, 83] width 14 height 17
drag, startPoint x: 595, startPoint y: 172, endPoint x: 695, endPoint y: 250, distance: 126.8
click at [596, 166] on p "*********" at bounding box center [559, 159] width 171 height 13
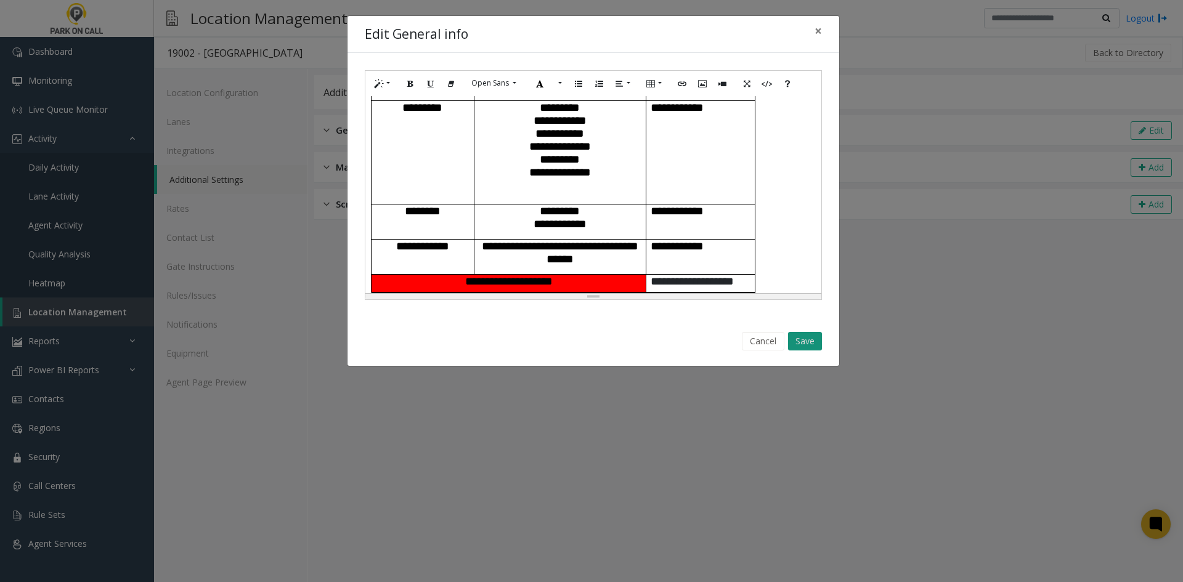
click at [796, 343] on button "Save" at bounding box center [805, 341] width 34 height 18
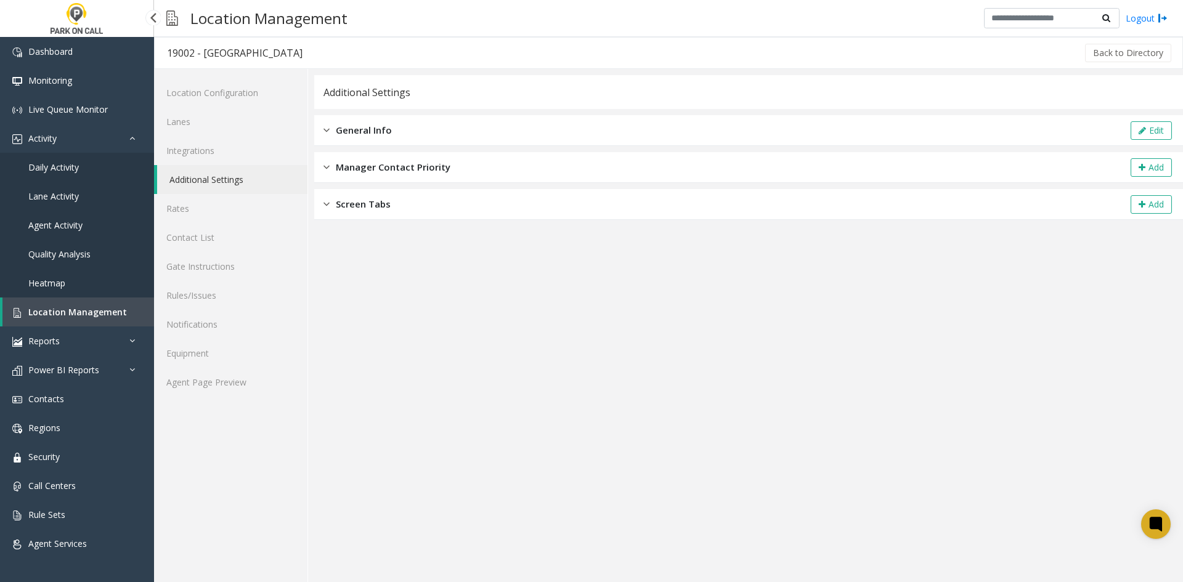
click at [97, 309] on span "Location Management" at bounding box center [77, 312] width 99 height 12
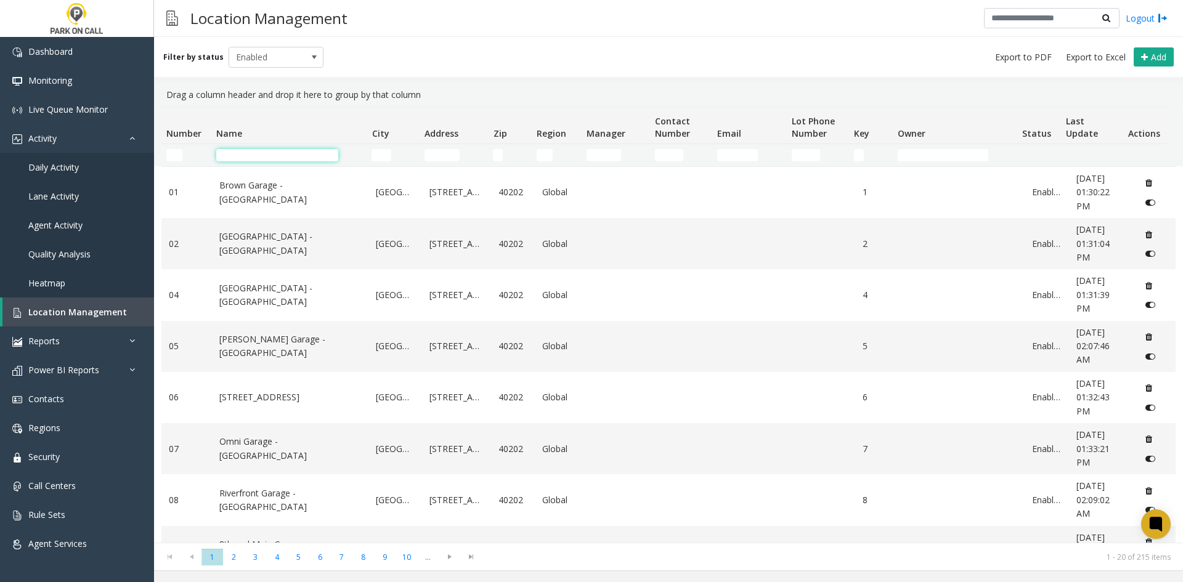
click at [296, 155] on input "Name Filter" at bounding box center [277, 155] width 122 height 12
paste input "**********"
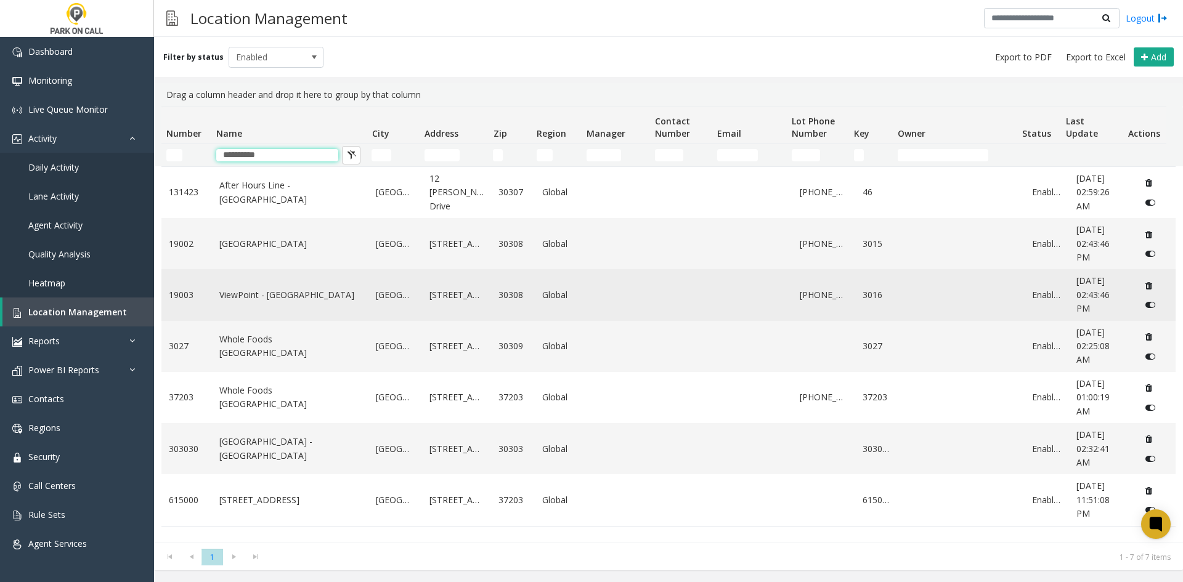
type input "**********"
click at [269, 291] on link "ViewPoint - [GEOGRAPHIC_DATA]" at bounding box center [290, 295] width 142 height 14
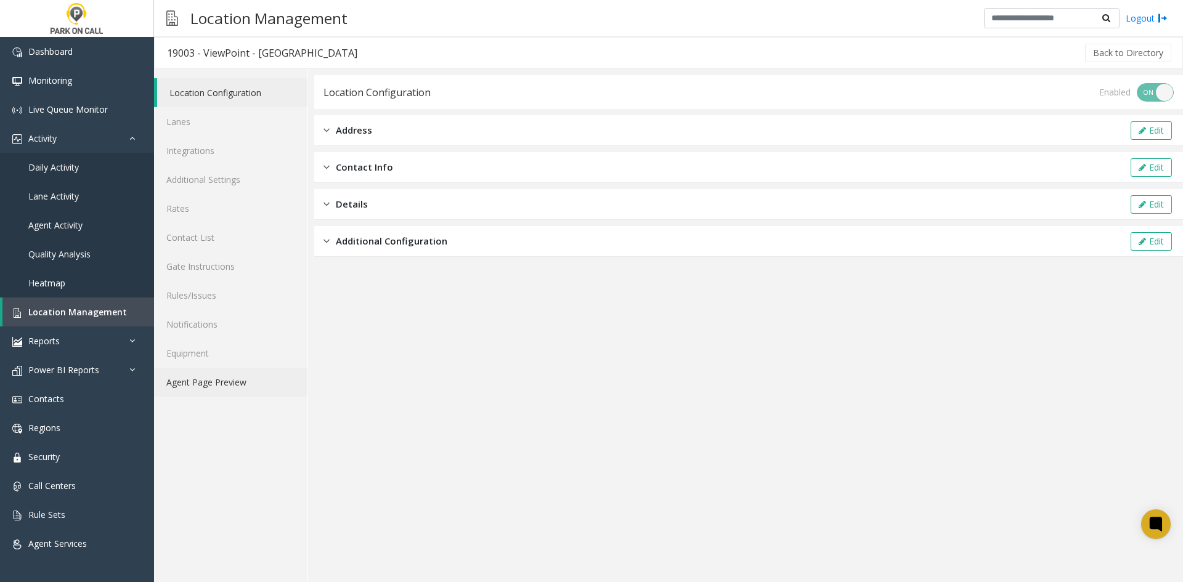
click at [208, 384] on link "Agent Page Preview" at bounding box center [230, 382] width 153 height 29
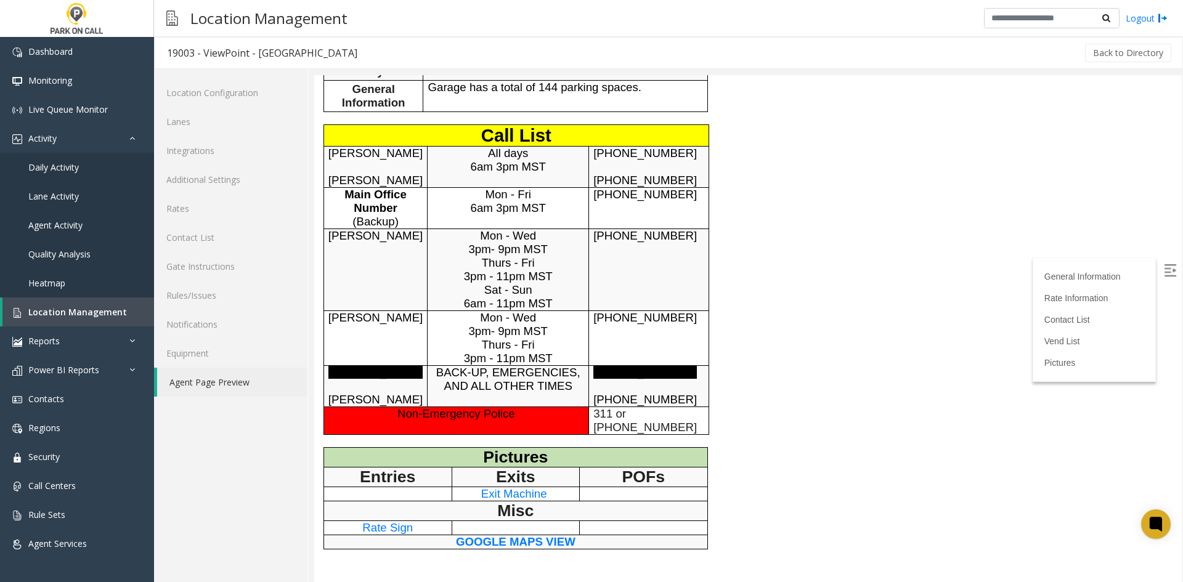
scroll to position [370, 0]
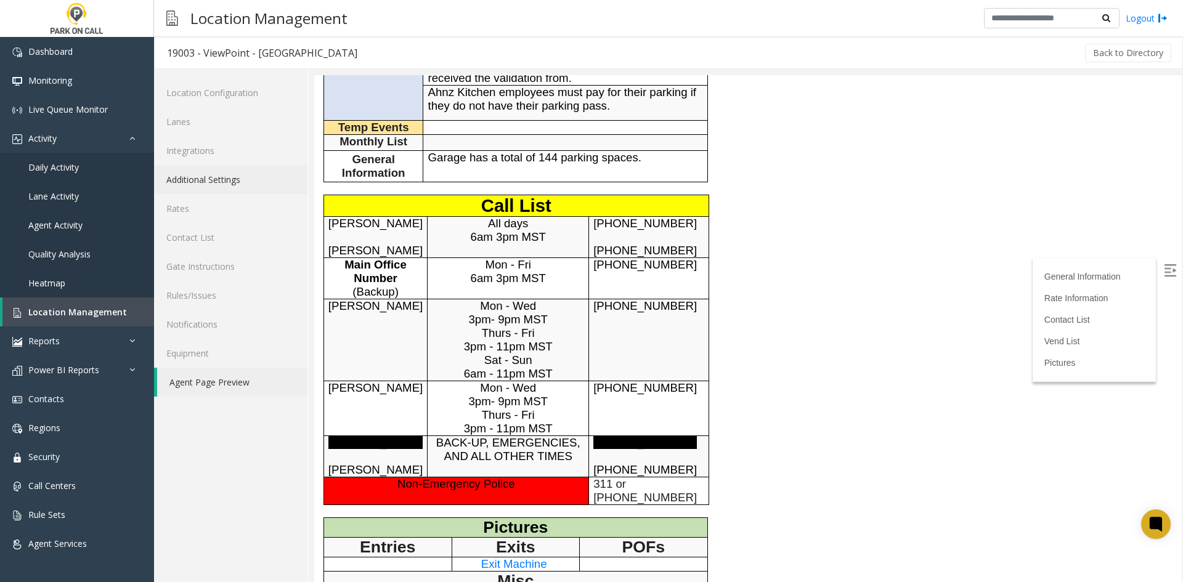
click at [242, 189] on link "Additional Settings" at bounding box center [230, 179] width 153 height 29
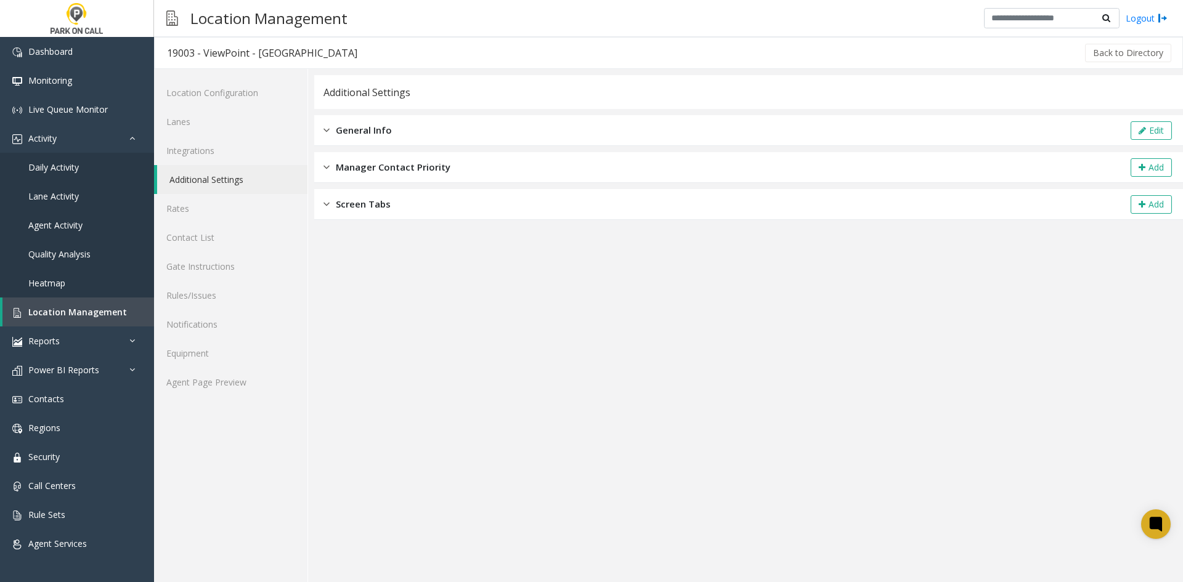
click at [1126, 123] on div "General Info Edit" at bounding box center [748, 130] width 869 height 31
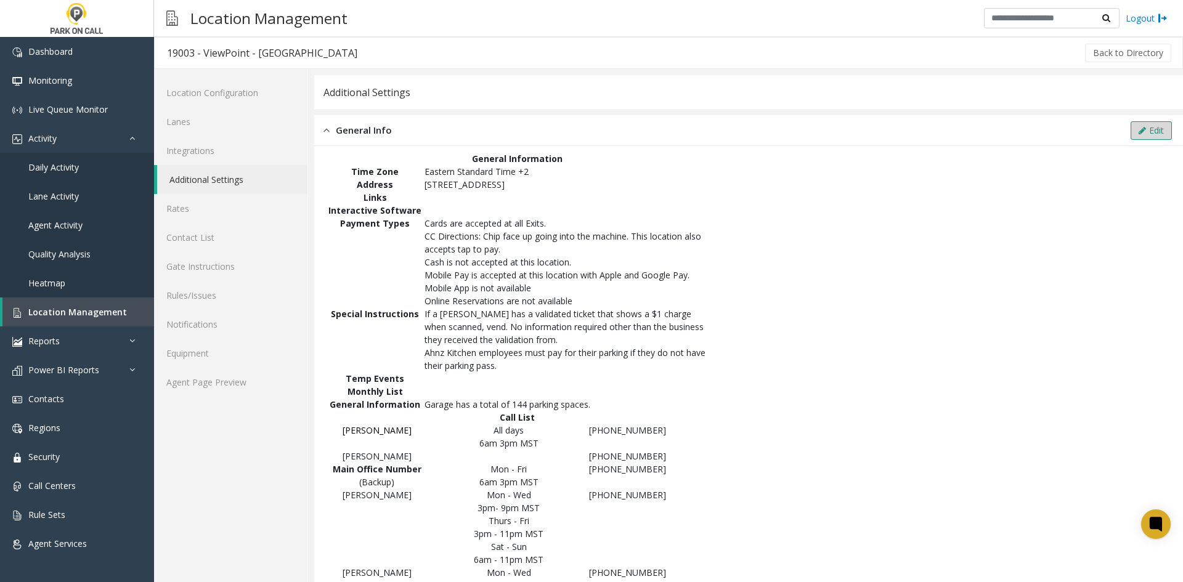
click at [1131, 125] on button "Edit" at bounding box center [1151, 130] width 41 height 18
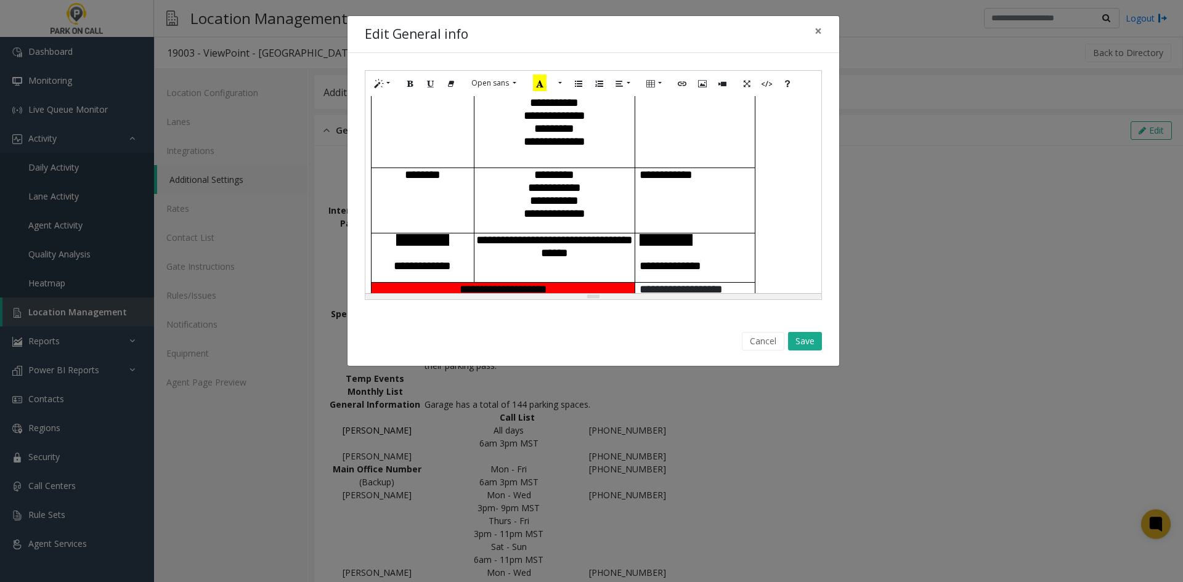
scroll to position [555, 0]
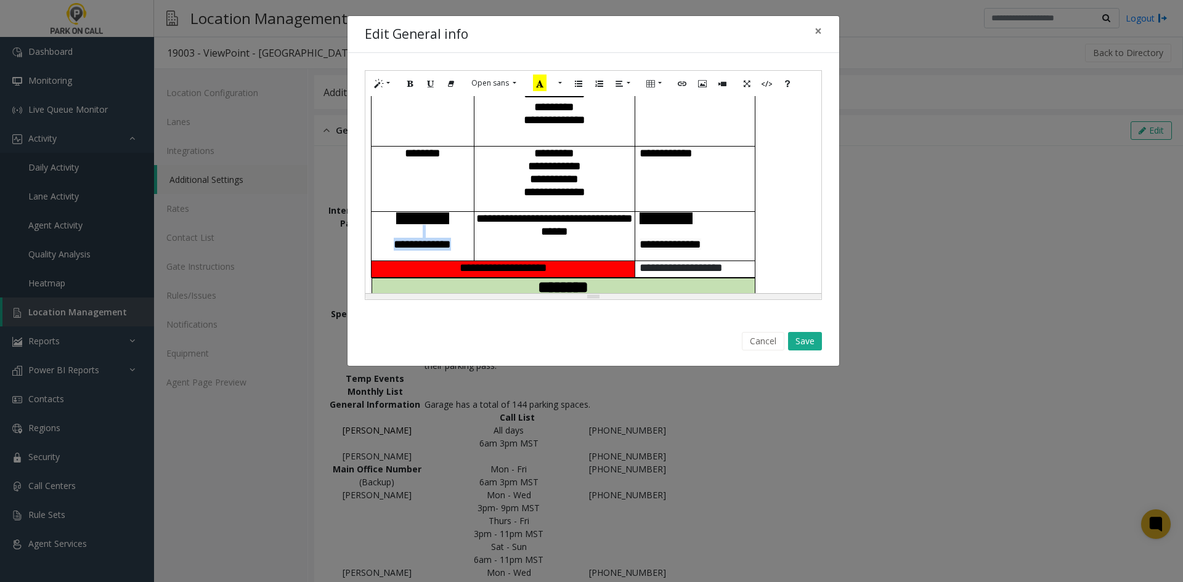
drag, startPoint x: 464, startPoint y: 248, endPoint x: 433, endPoint y: 243, distance: 31.2
click at [433, 243] on td "**********" at bounding box center [423, 235] width 103 height 49
drag, startPoint x: 728, startPoint y: 252, endPoint x: 686, endPoint y: 239, distance: 43.9
click at [686, 239] on td "**********" at bounding box center [695, 235] width 120 height 49
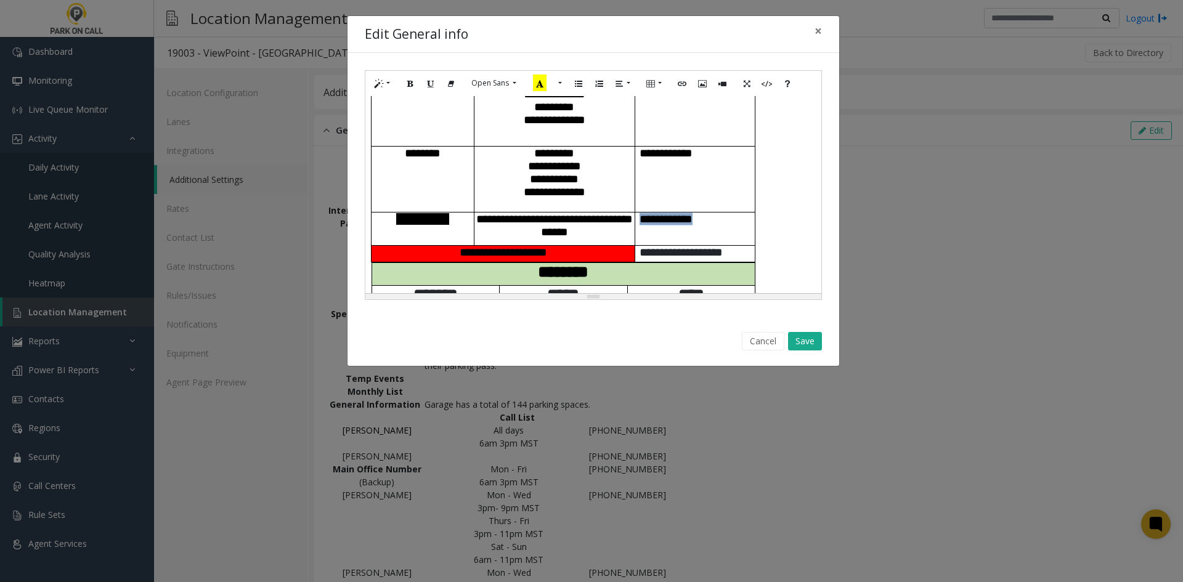
drag, startPoint x: 724, startPoint y: 225, endPoint x: 639, endPoint y: 227, distance: 85.1
click at [639, 227] on td "**********" at bounding box center [695, 228] width 120 height 33
click at [555, 85] on button "More Color" at bounding box center [559, 83] width 12 height 19
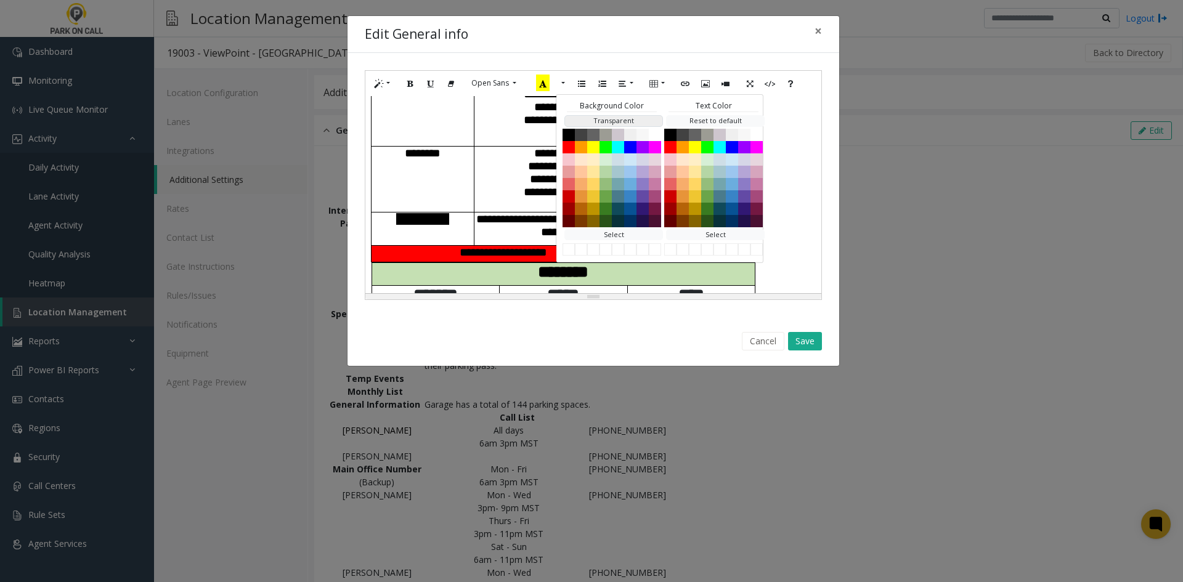
click at [632, 118] on button "Transparent" at bounding box center [613, 121] width 99 height 12
click at [463, 236] on td "**********" at bounding box center [423, 228] width 103 height 33
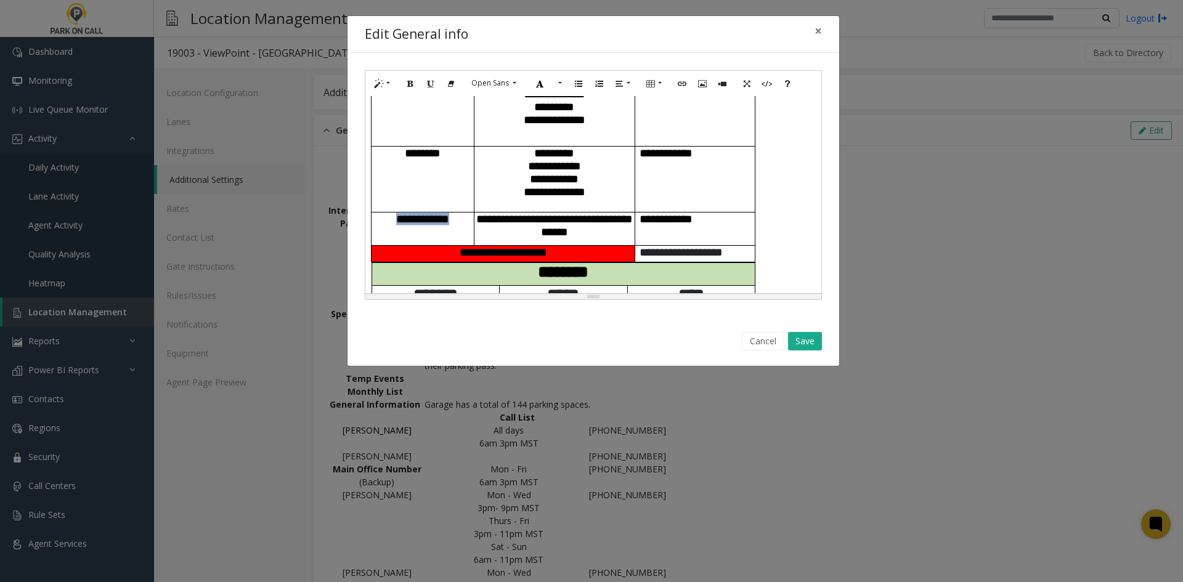
drag, startPoint x: 468, startPoint y: 229, endPoint x: 382, endPoint y: 225, distance: 85.7
click at [380, 226] on p "**********" at bounding box center [422, 219] width 93 height 13
drag, startPoint x: 542, startPoint y: 80, endPoint x: 530, endPoint y: 137, distance: 58.6
click at [542, 80] on icon "Recent Color" at bounding box center [540, 83] width 14 height 17
drag, startPoint x: 523, startPoint y: 169, endPoint x: 571, endPoint y: 203, distance: 59.3
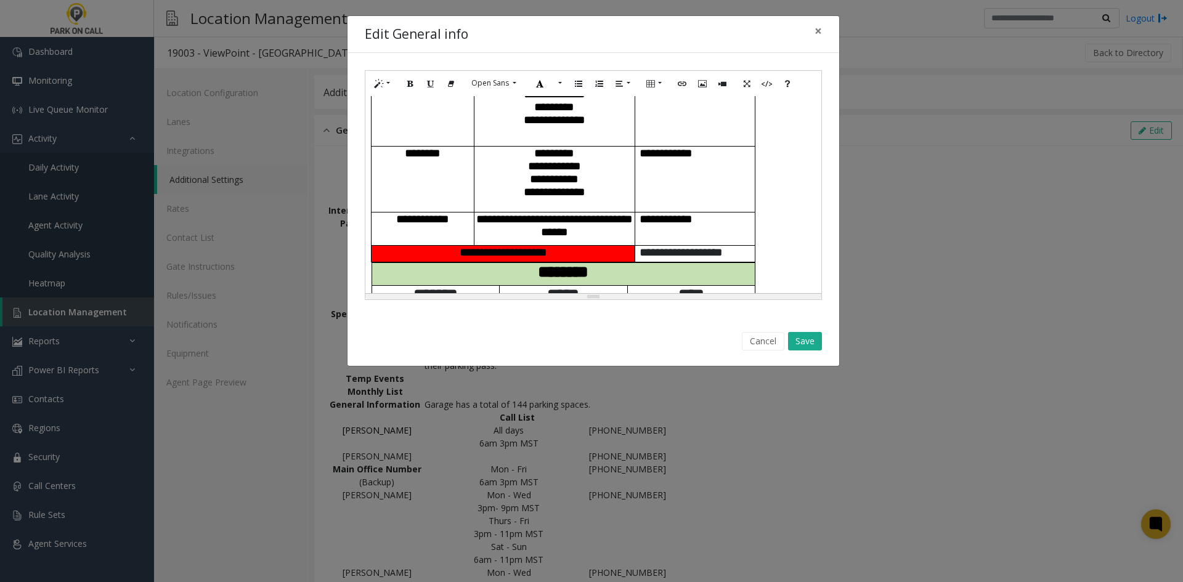
click at [528, 169] on span "**********" at bounding box center [554, 166] width 53 height 12
drag, startPoint x: 818, startPoint y: 330, endPoint x: 808, endPoint y: 340, distance: 14.4
click at [808, 340] on div "Cancel Save" at bounding box center [593, 341] width 474 height 31
click at [808, 340] on button "Save" at bounding box center [805, 341] width 34 height 18
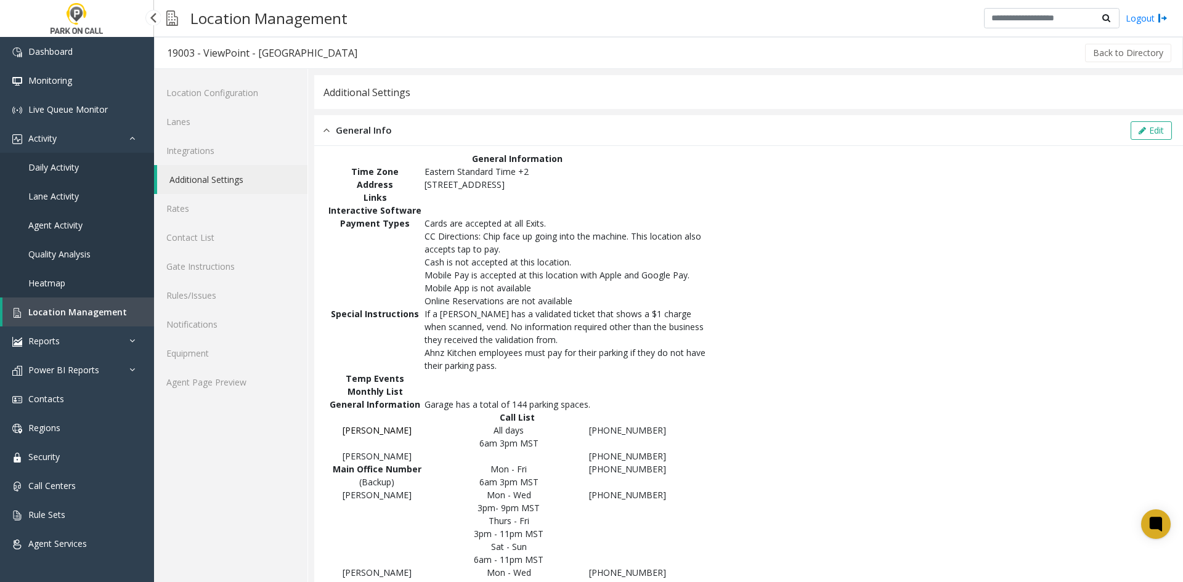
click at [113, 305] on link "Location Management" at bounding box center [78, 312] width 152 height 29
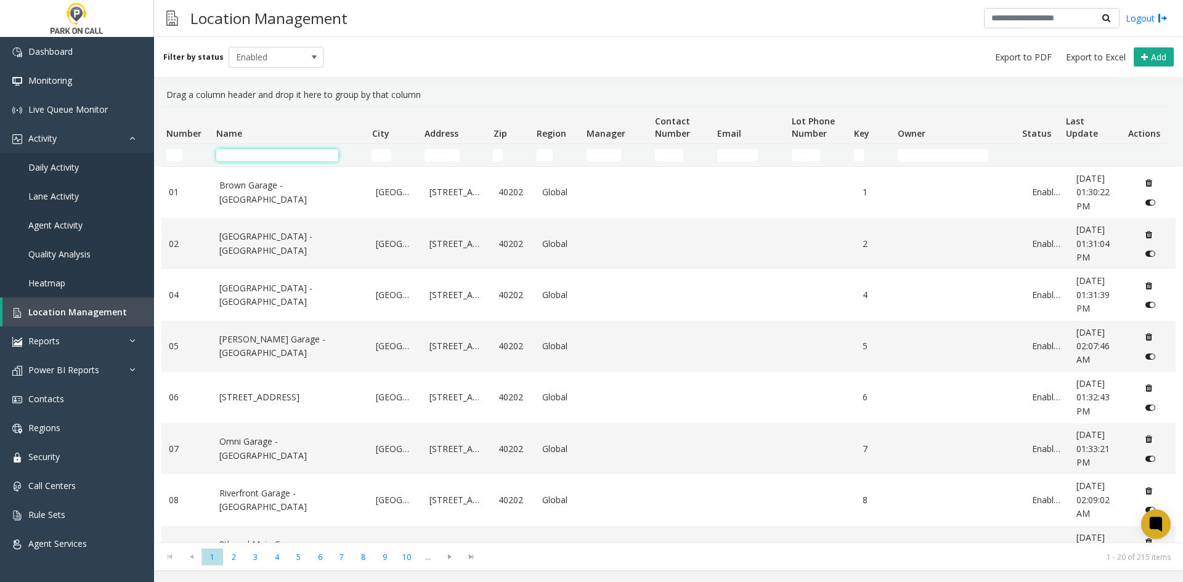
click at [272, 150] on input "Name Filter" at bounding box center [277, 155] width 122 height 12
paste input "**********"
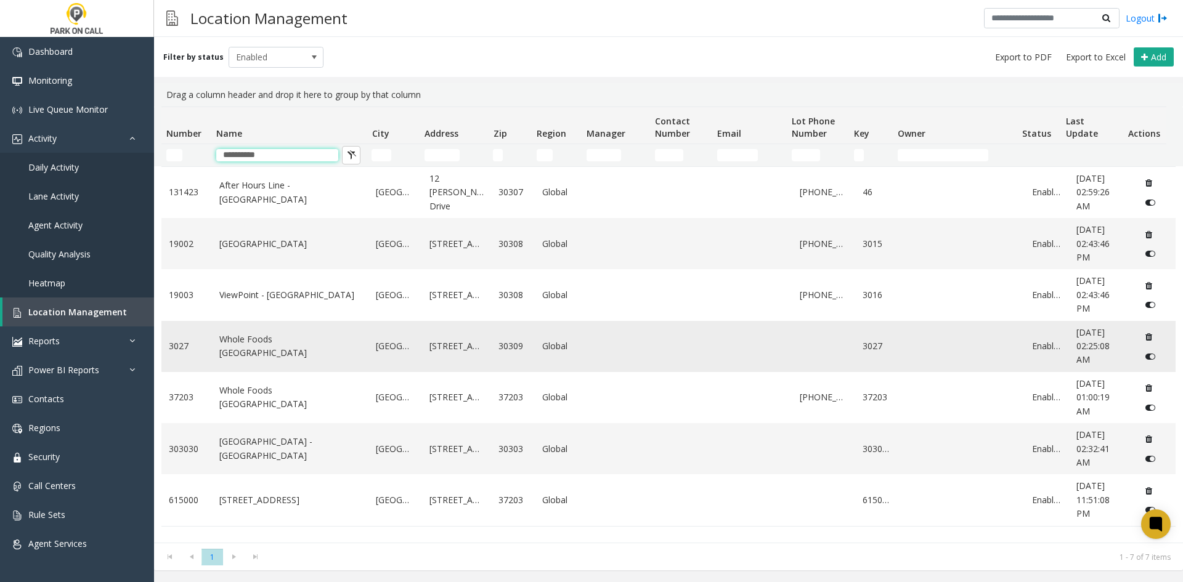
type input "**********"
click at [238, 342] on link "Whole Foods [GEOGRAPHIC_DATA]" at bounding box center [290, 347] width 142 height 28
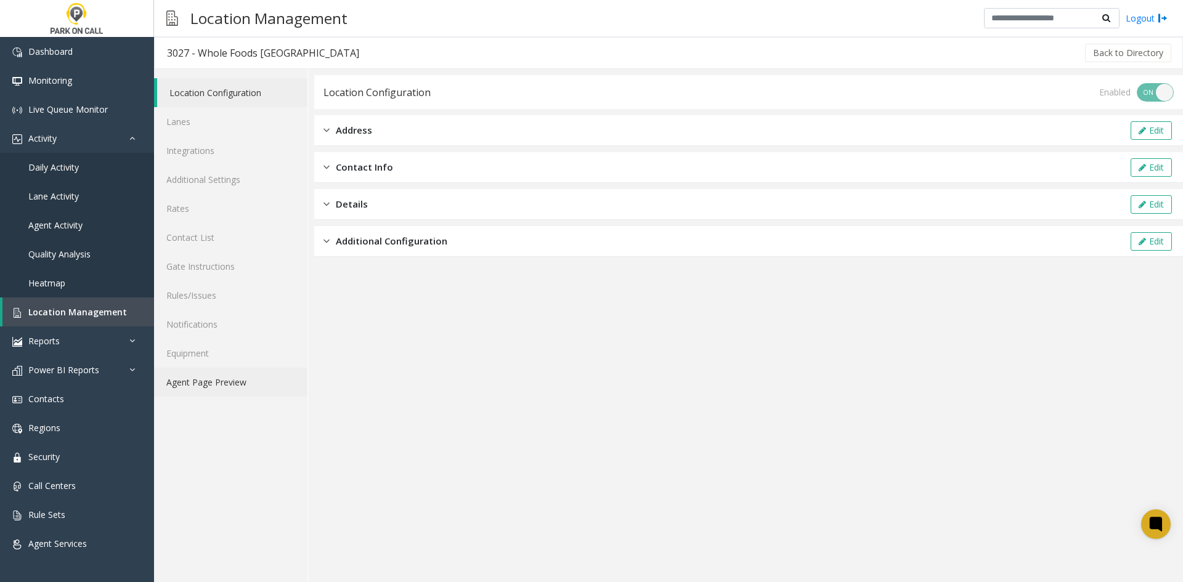
click at [243, 383] on link "Agent Page Preview" at bounding box center [230, 382] width 153 height 29
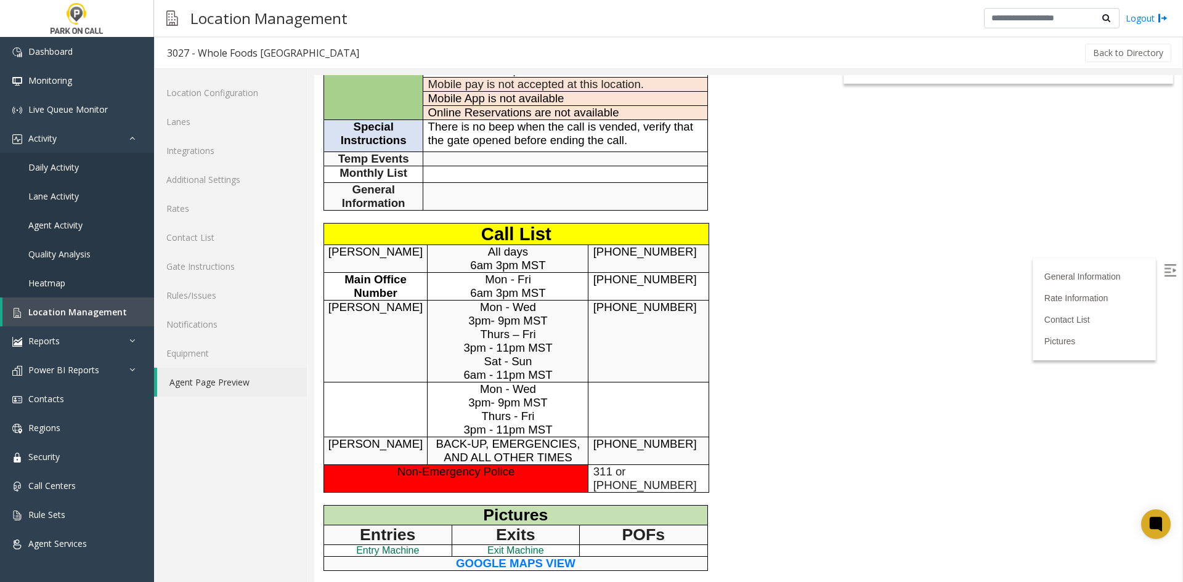
scroll to position [246, 0]
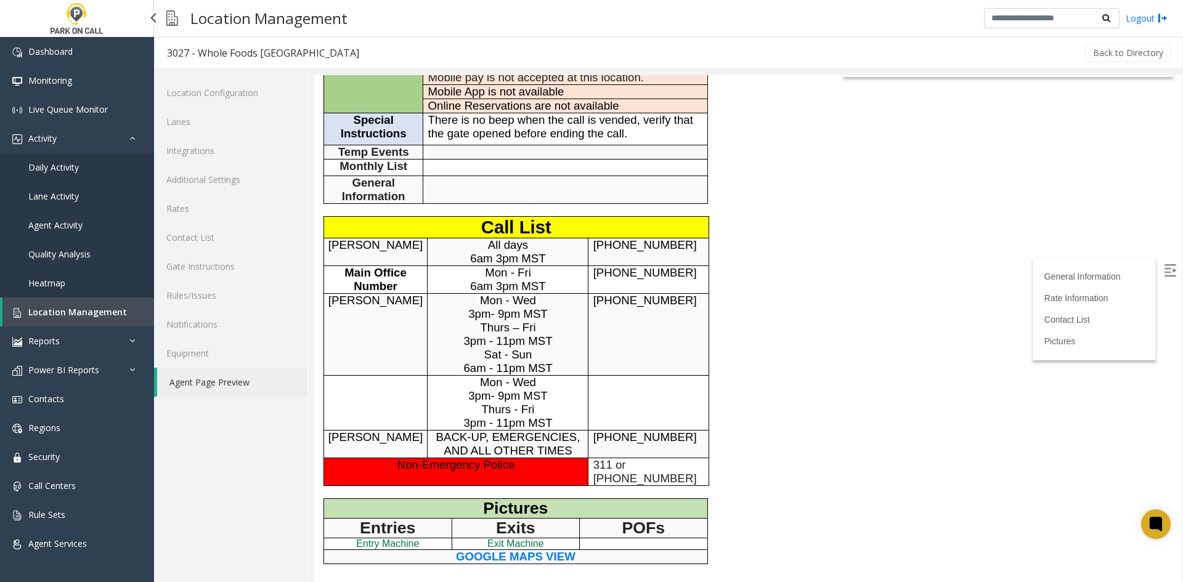
click at [83, 310] on span "Location Management" at bounding box center [77, 312] width 99 height 12
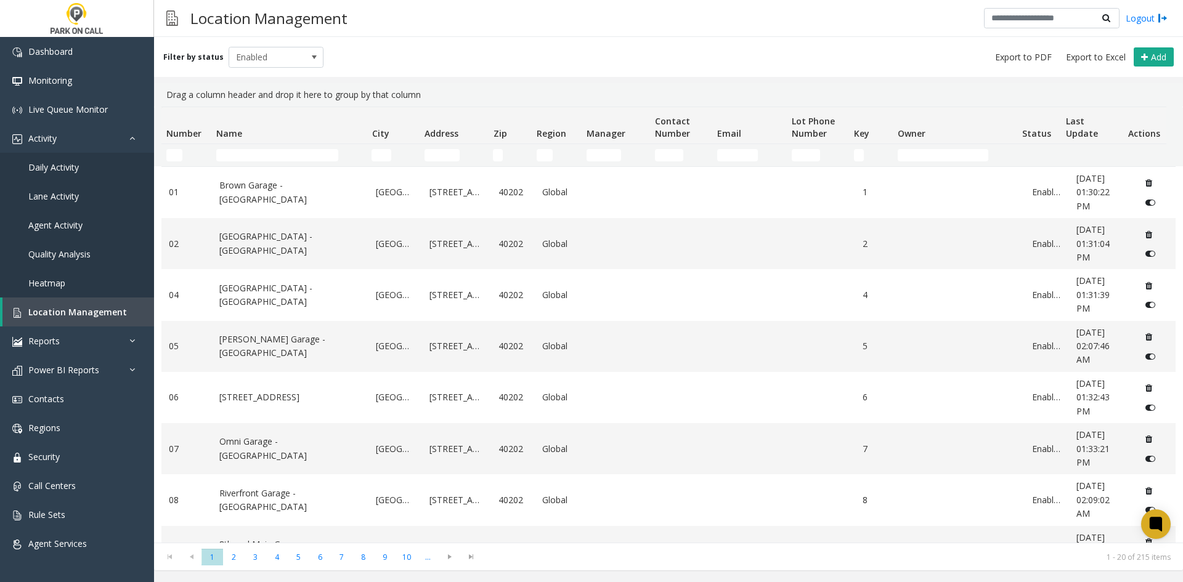
click at [252, 144] on th "Name" at bounding box center [288, 125] width 155 height 37
click at [249, 149] on input "Name Filter" at bounding box center [277, 155] width 122 height 12
paste input "**********"
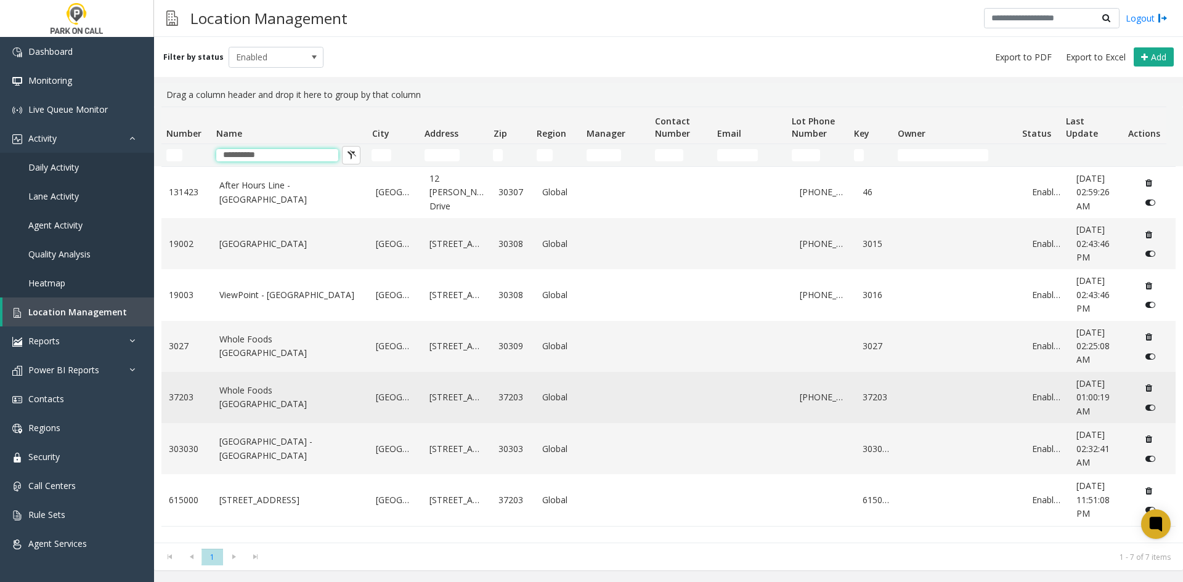
type input "**********"
click at [235, 394] on link "Whole Foods [GEOGRAPHIC_DATA]" at bounding box center [290, 398] width 142 height 28
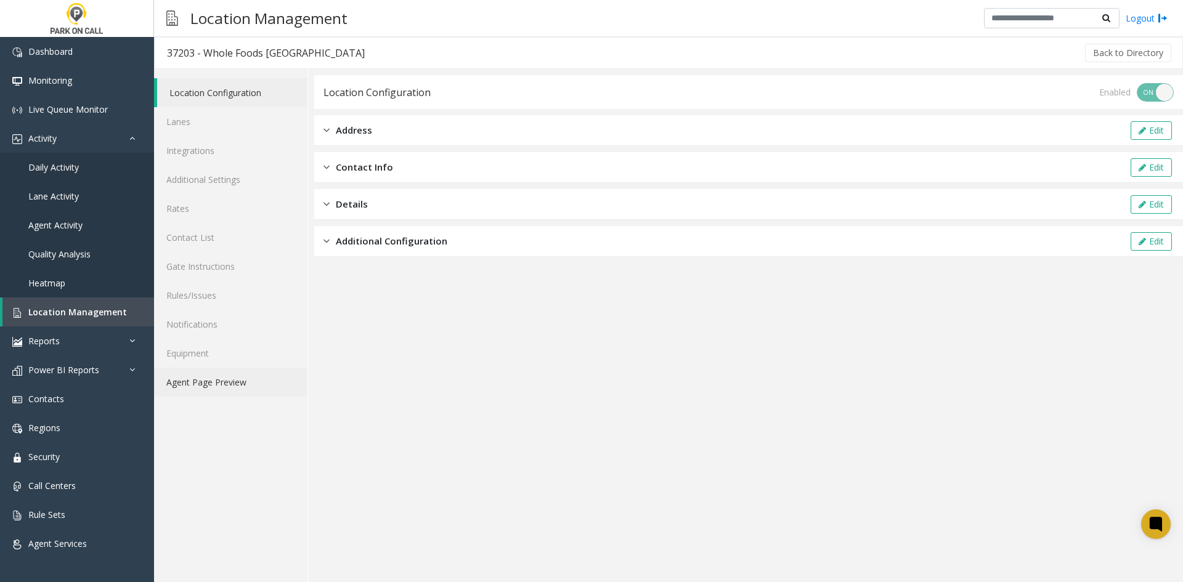
click at [230, 380] on link "Agent Page Preview" at bounding box center [230, 382] width 153 height 29
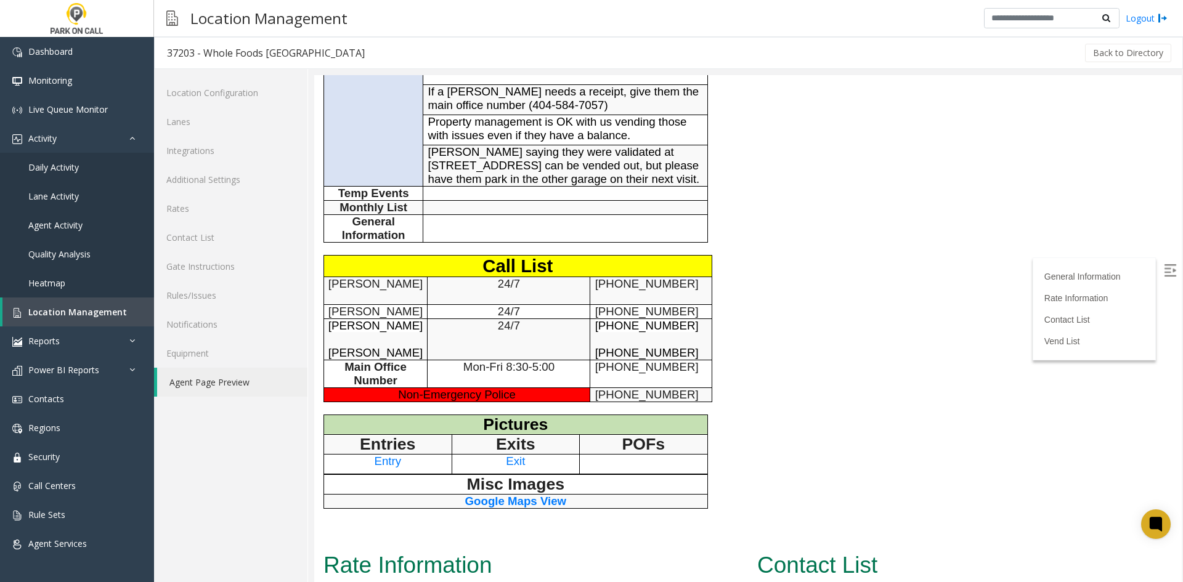
scroll to position [370, 0]
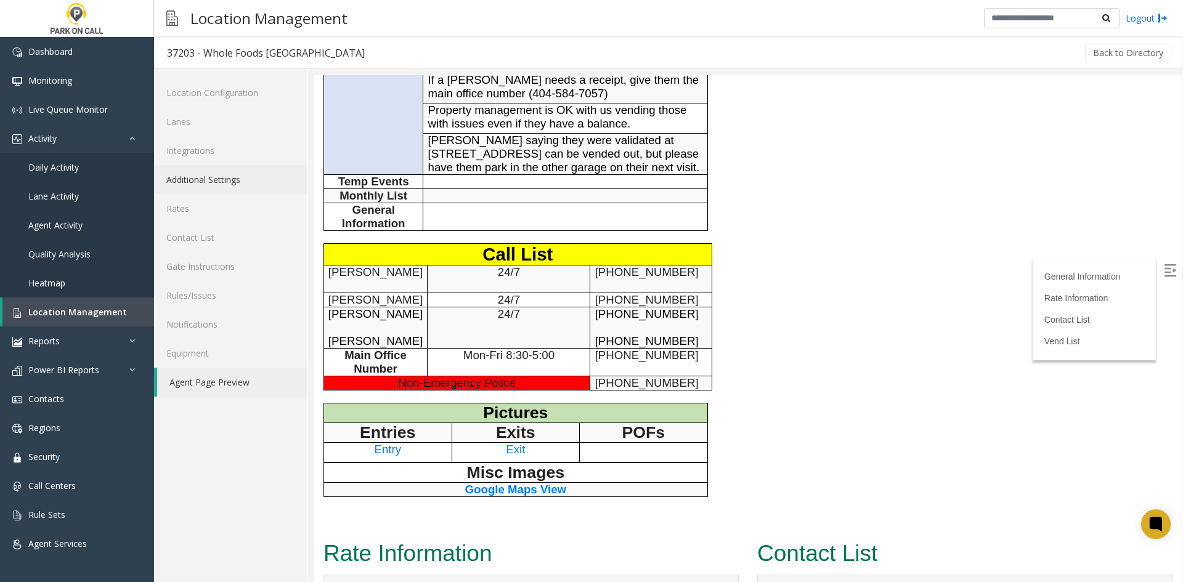
click at [232, 180] on link "Additional Settings" at bounding box center [230, 179] width 153 height 29
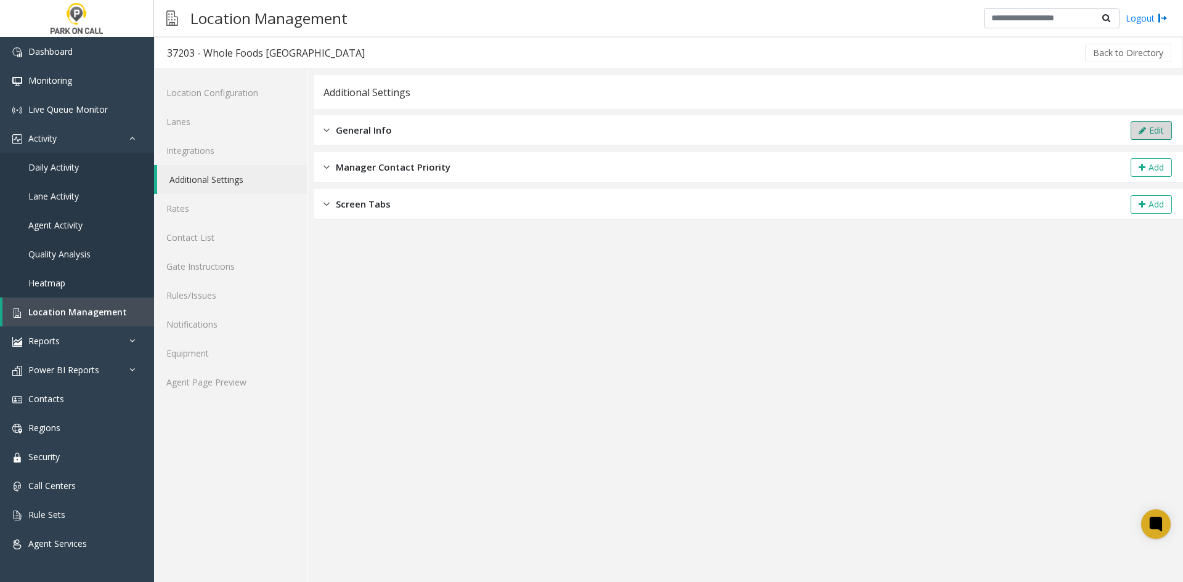
click at [1147, 136] on button "Edit" at bounding box center [1151, 130] width 41 height 18
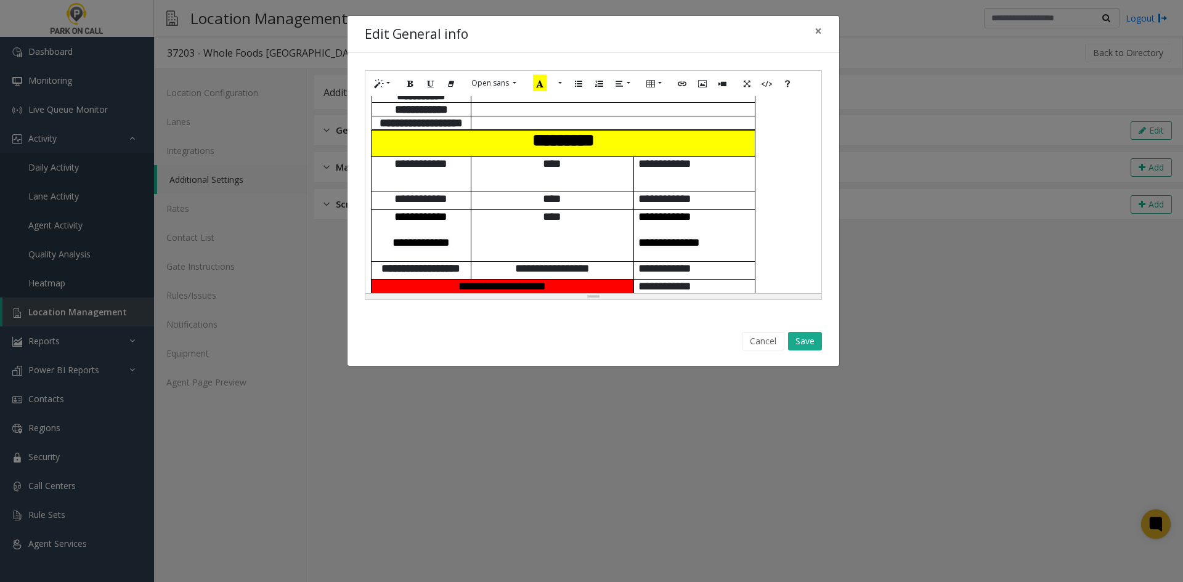
scroll to position [431, 0]
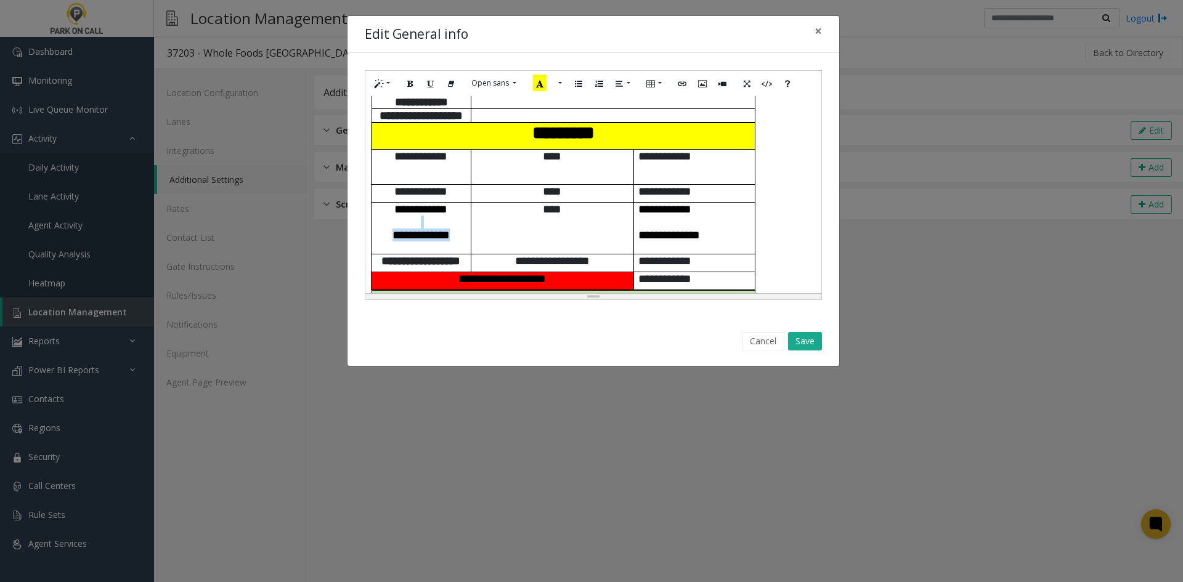
drag, startPoint x: 464, startPoint y: 234, endPoint x: 441, endPoint y: 219, distance: 27.4
click at [441, 219] on td "**********" at bounding box center [422, 228] width 100 height 52
drag, startPoint x: 719, startPoint y: 229, endPoint x: 677, endPoint y: 216, distance: 43.9
click at [677, 216] on td "**********" at bounding box center [693, 228] width 121 height 52
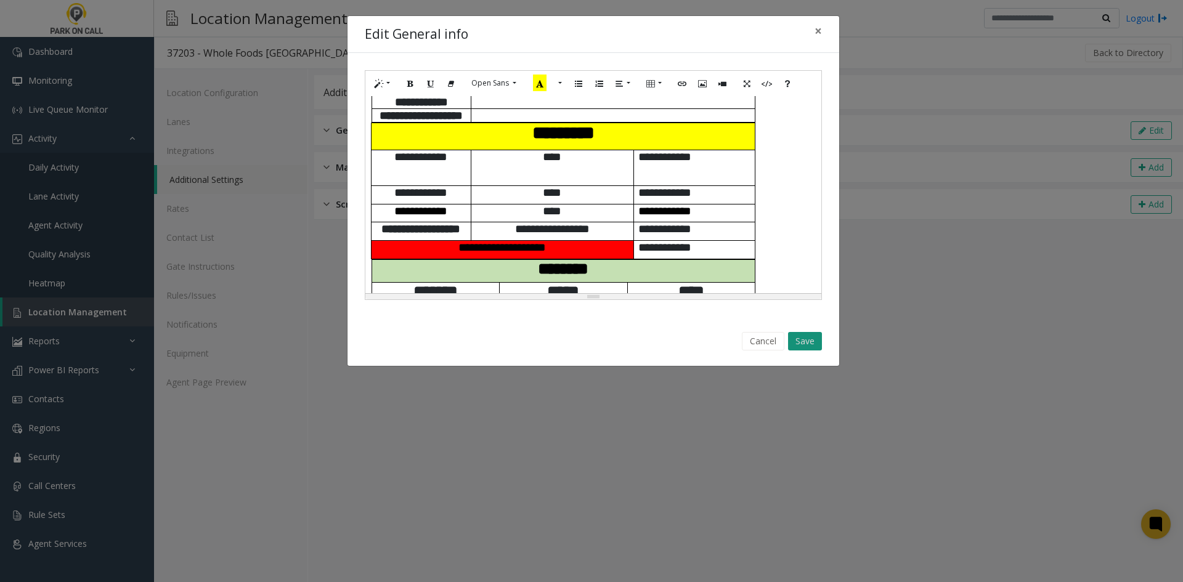
click at [807, 335] on button "Save" at bounding box center [805, 341] width 34 height 18
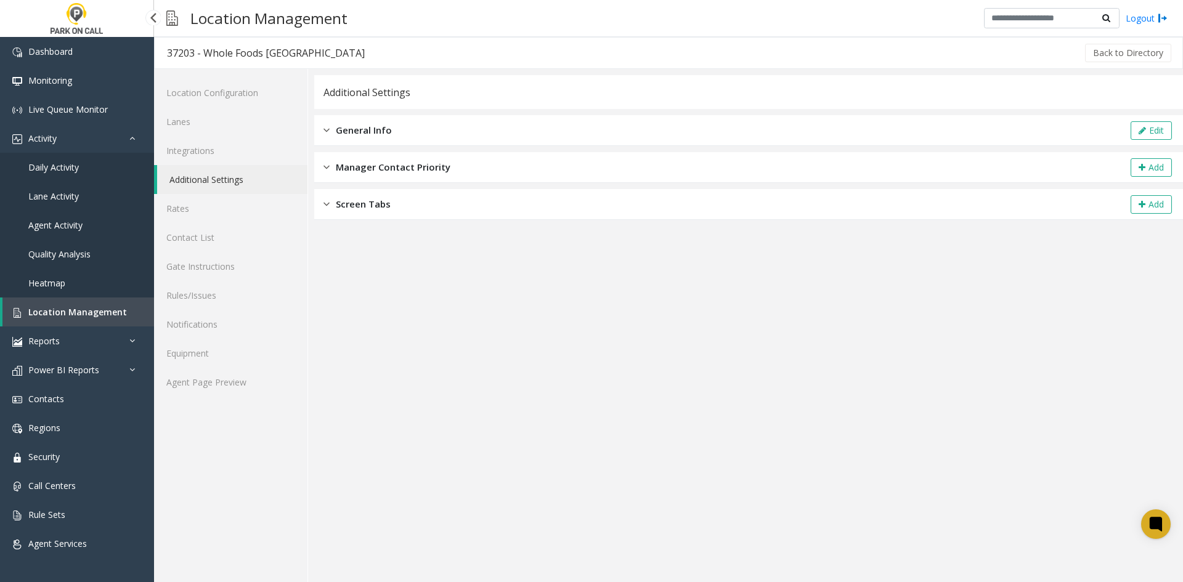
click at [71, 300] on link "Location Management" at bounding box center [78, 312] width 152 height 29
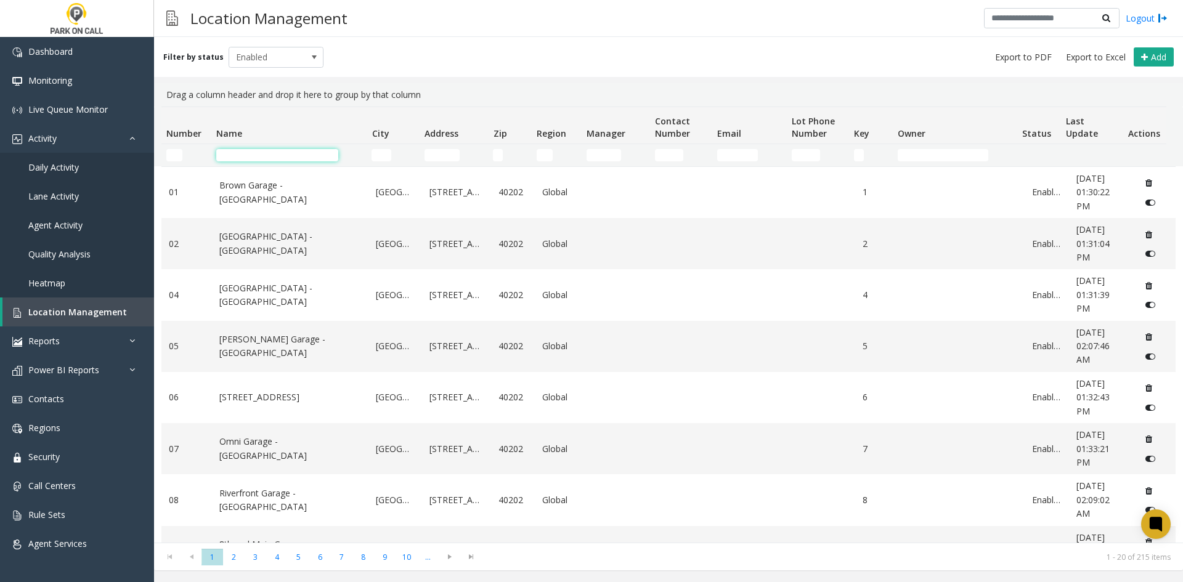
click at [308, 157] on input "Name Filter" at bounding box center [277, 155] width 122 height 12
paste input "**********"
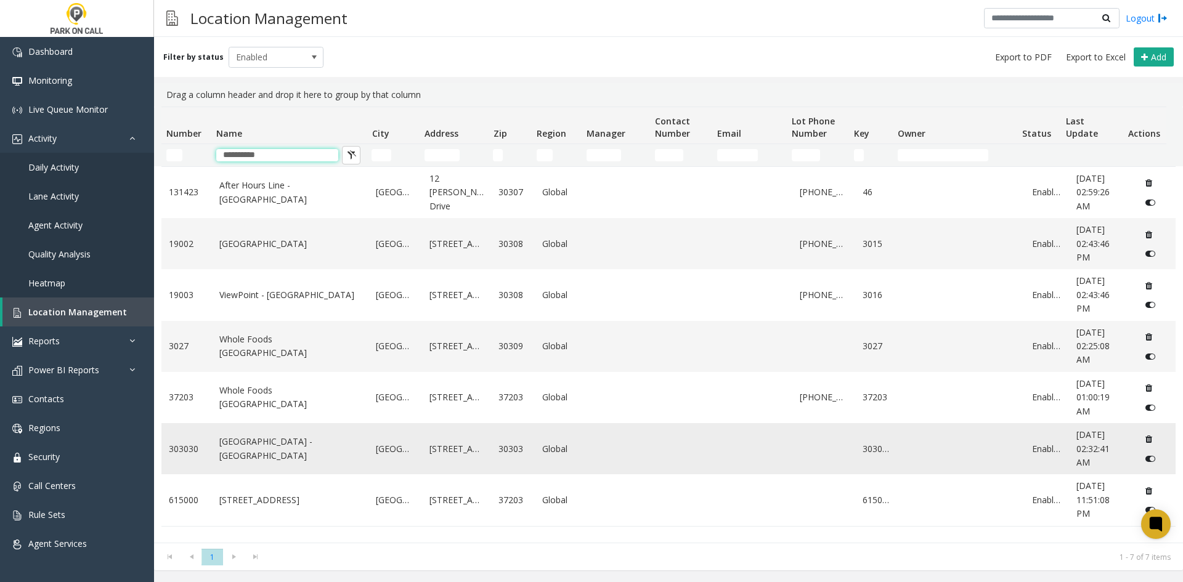
type input "**********"
click at [299, 464] on td "[GEOGRAPHIC_DATA] - [GEOGRAPHIC_DATA]" at bounding box center [290, 448] width 157 height 51
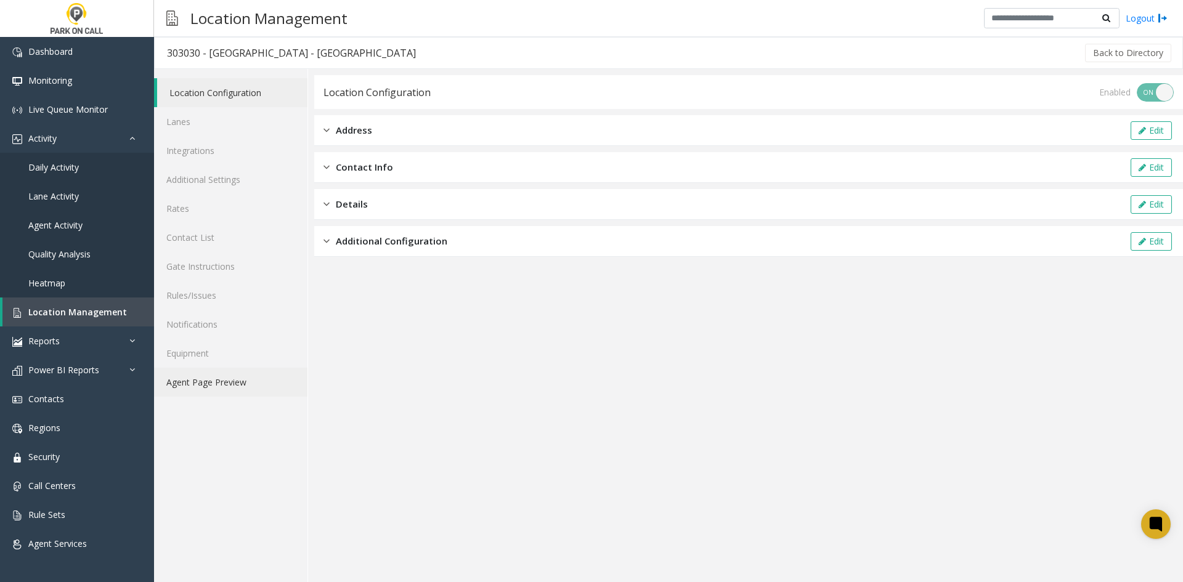
click at [213, 388] on link "Agent Page Preview" at bounding box center [230, 382] width 153 height 29
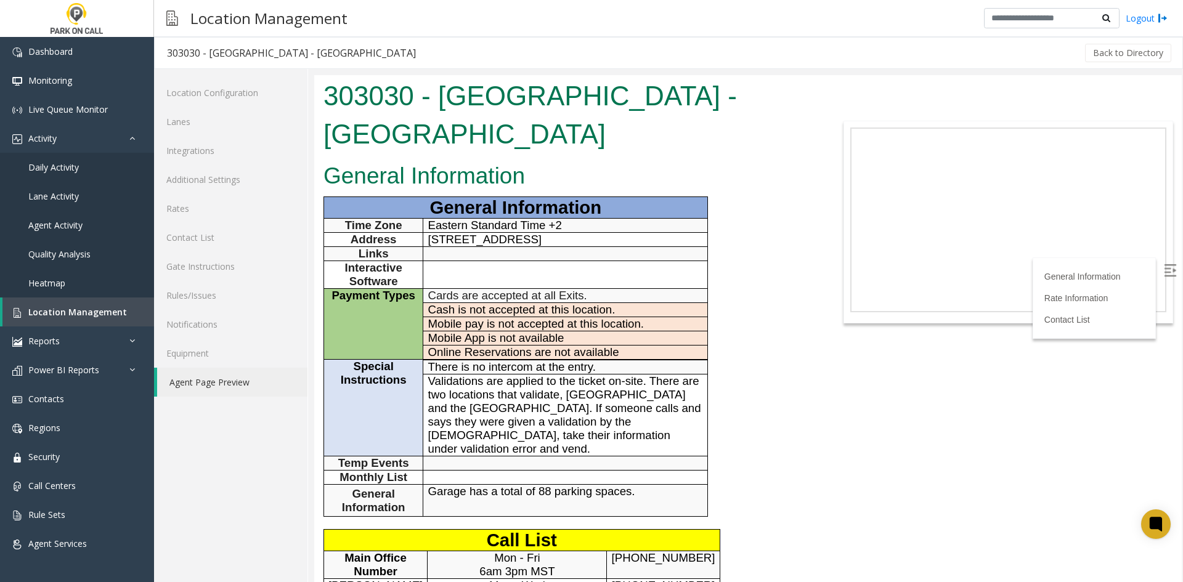
scroll to position [246, 0]
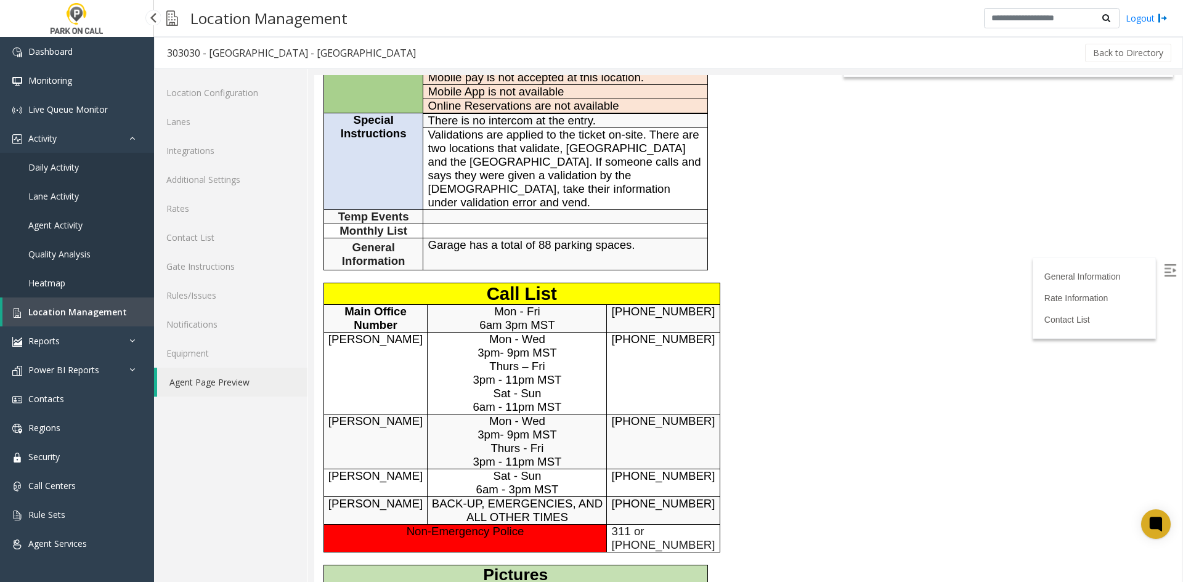
click at [99, 317] on span "Location Management" at bounding box center [77, 312] width 99 height 12
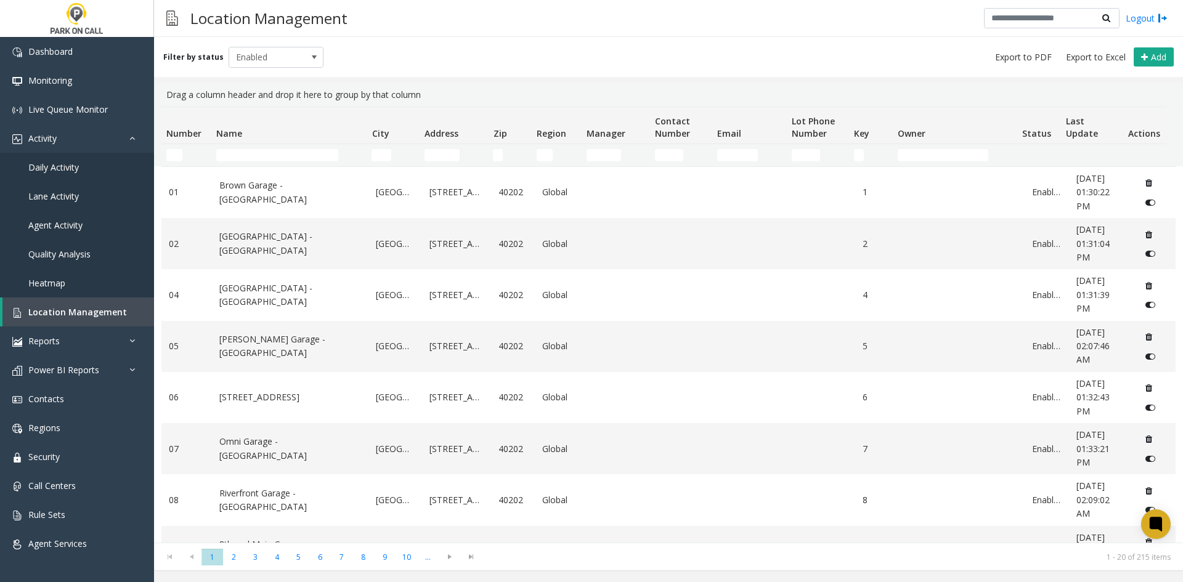
click at [264, 151] on td "Name Filter" at bounding box center [288, 155] width 155 height 22
click at [260, 155] on input "Name Filter" at bounding box center [277, 155] width 122 height 12
paste input "**********"
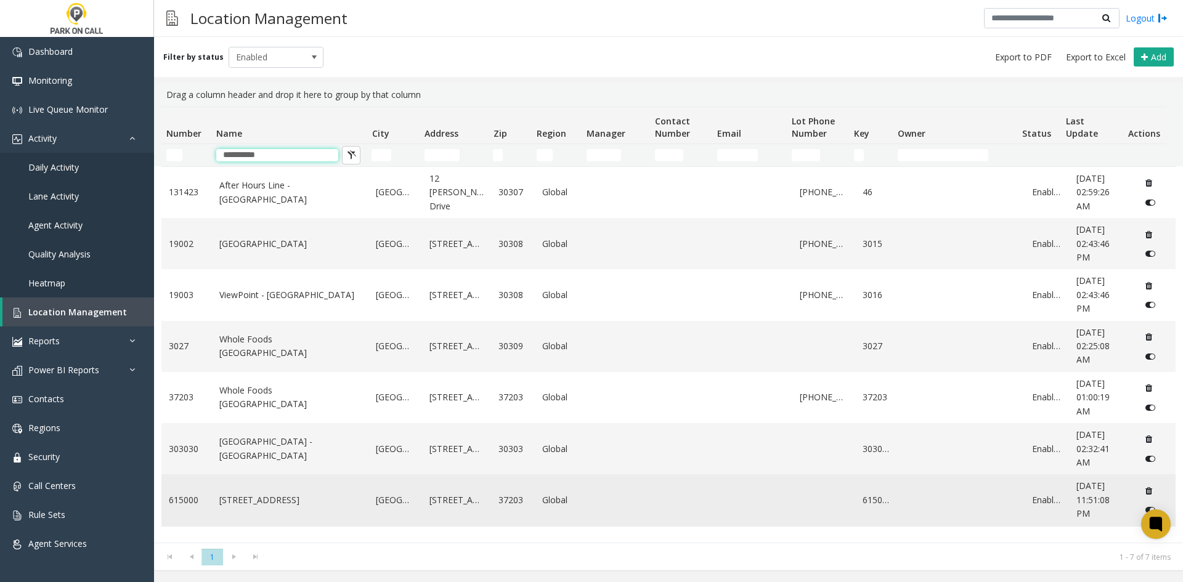
type input "**********"
click at [268, 507] on link "[STREET_ADDRESS]" at bounding box center [290, 501] width 142 height 14
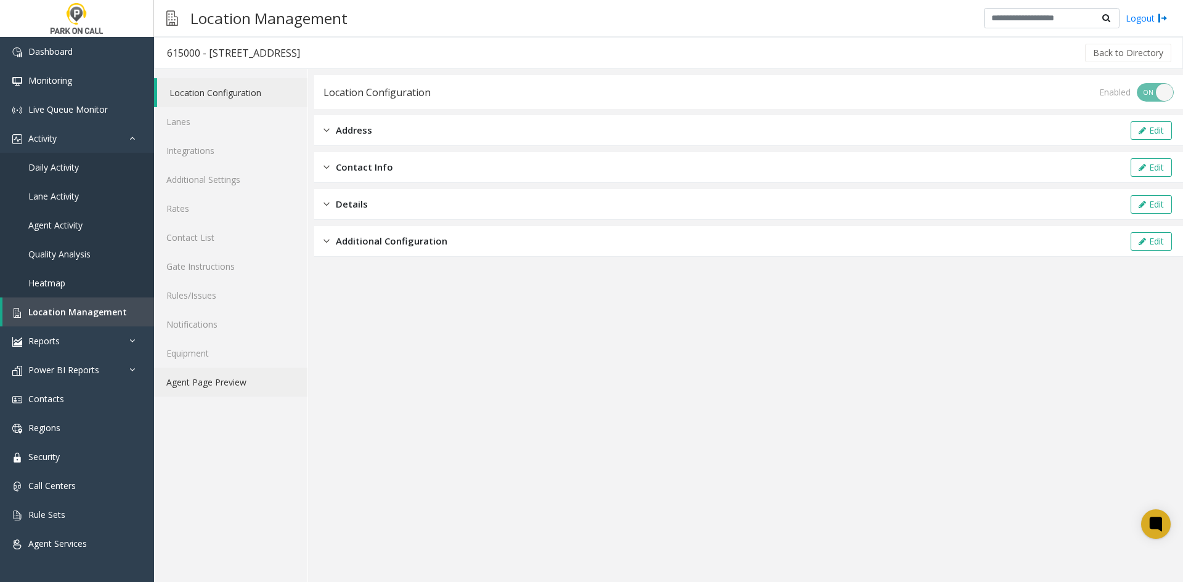
click at [243, 383] on link "Agent Page Preview" at bounding box center [230, 382] width 153 height 29
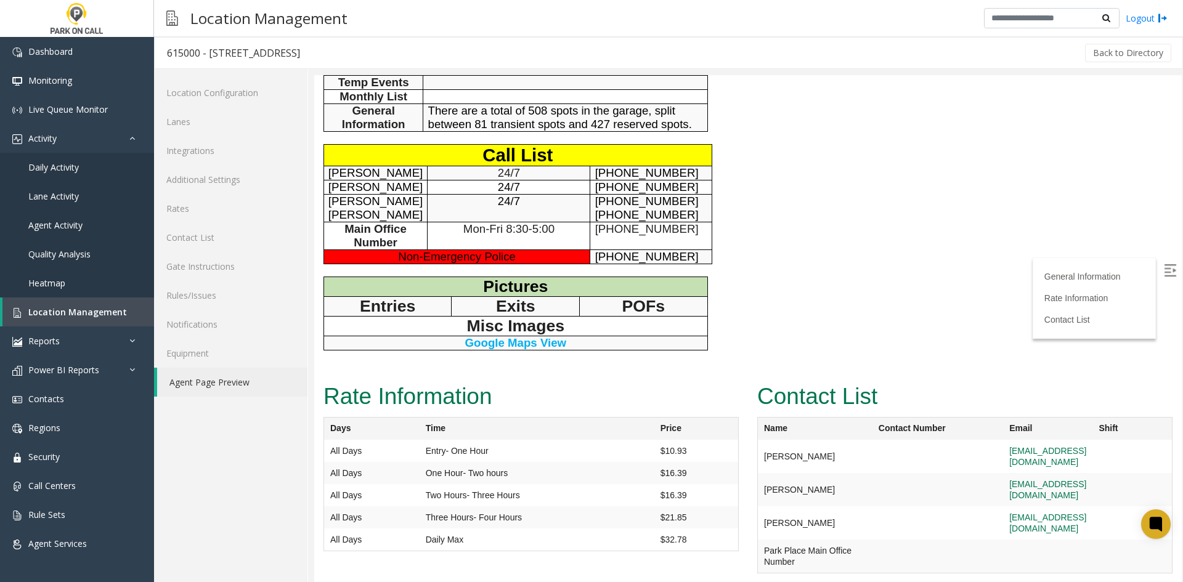
scroll to position [370, 0]
click at [259, 174] on link "Additional Settings" at bounding box center [230, 179] width 153 height 29
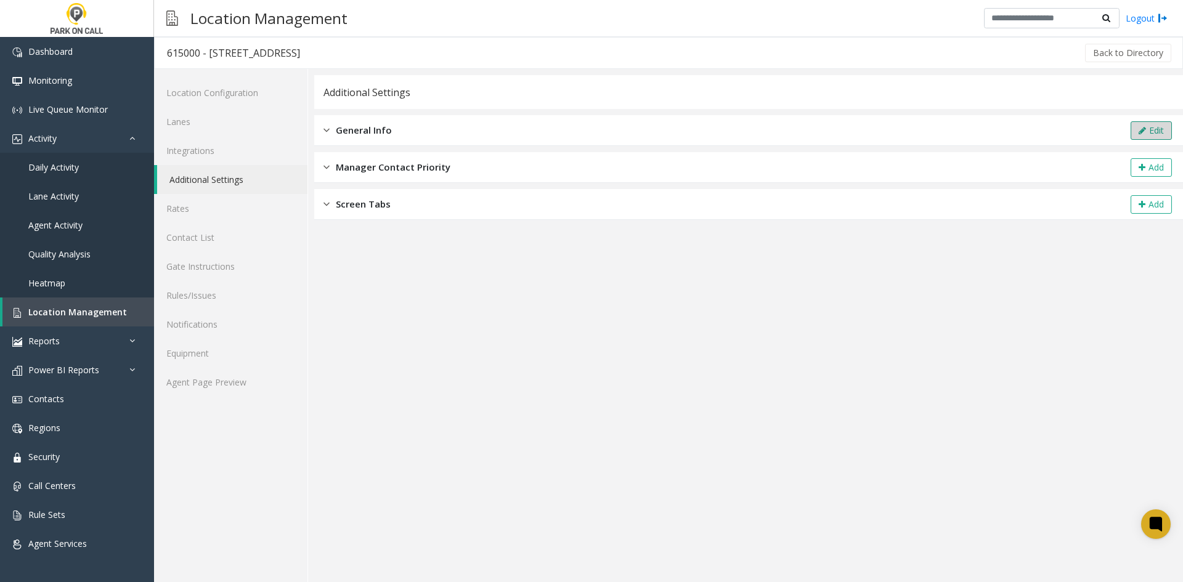
click at [1137, 132] on button "Edit" at bounding box center [1151, 130] width 41 height 18
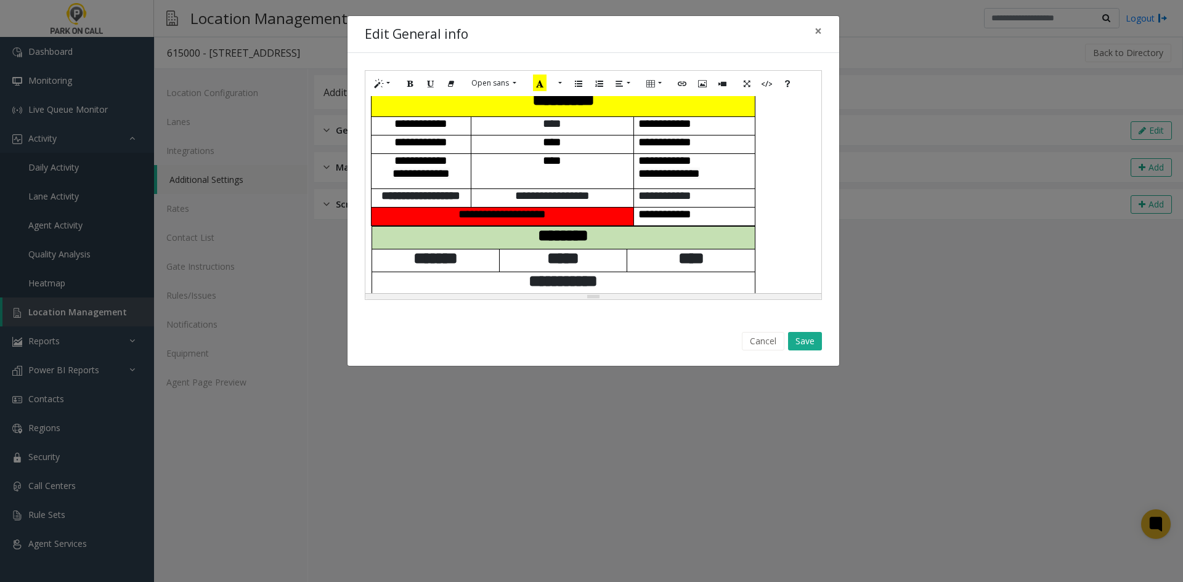
scroll to position [370, 0]
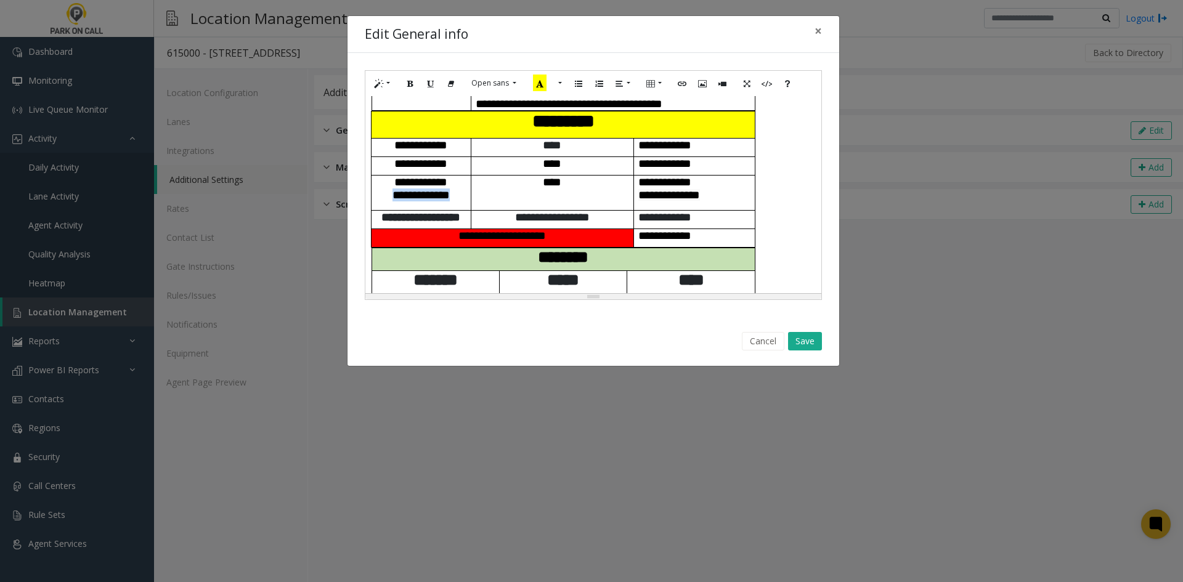
drag, startPoint x: 464, startPoint y: 193, endPoint x: 383, endPoint y: 194, distance: 81.4
click at [383, 194] on p "**********" at bounding box center [421, 195] width 90 height 13
drag, startPoint x: 723, startPoint y: 189, endPoint x: 635, endPoint y: 195, distance: 88.3
click at [635, 195] on td "**********" at bounding box center [693, 193] width 121 height 36
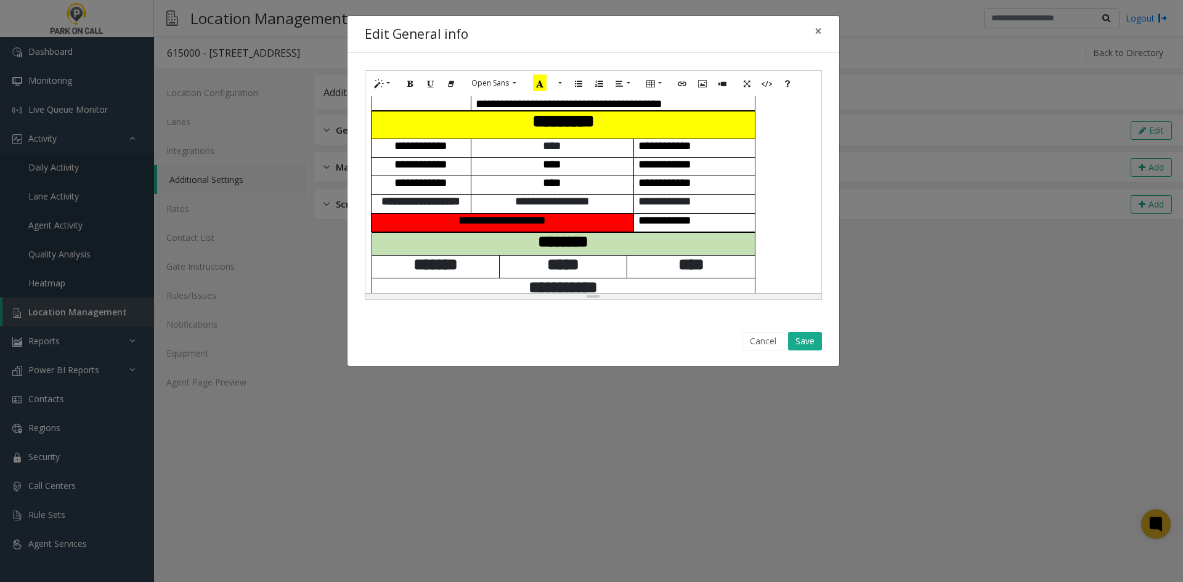
click at [811, 352] on div "Cancel Save" at bounding box center [593, 341] width 474 height 31
click at [808, 335] on button "Save" at bounding box center [805, 341] width 34 height 18
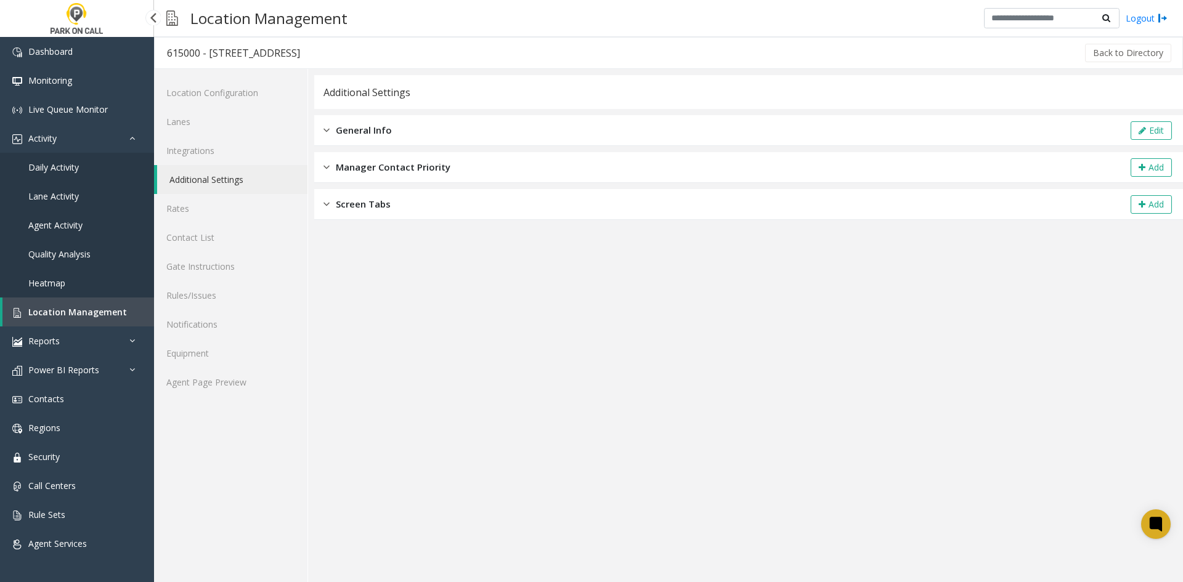
click at [65, 170] on span "Daily Activity" at bounding box center [53, 167] width 51 height 12
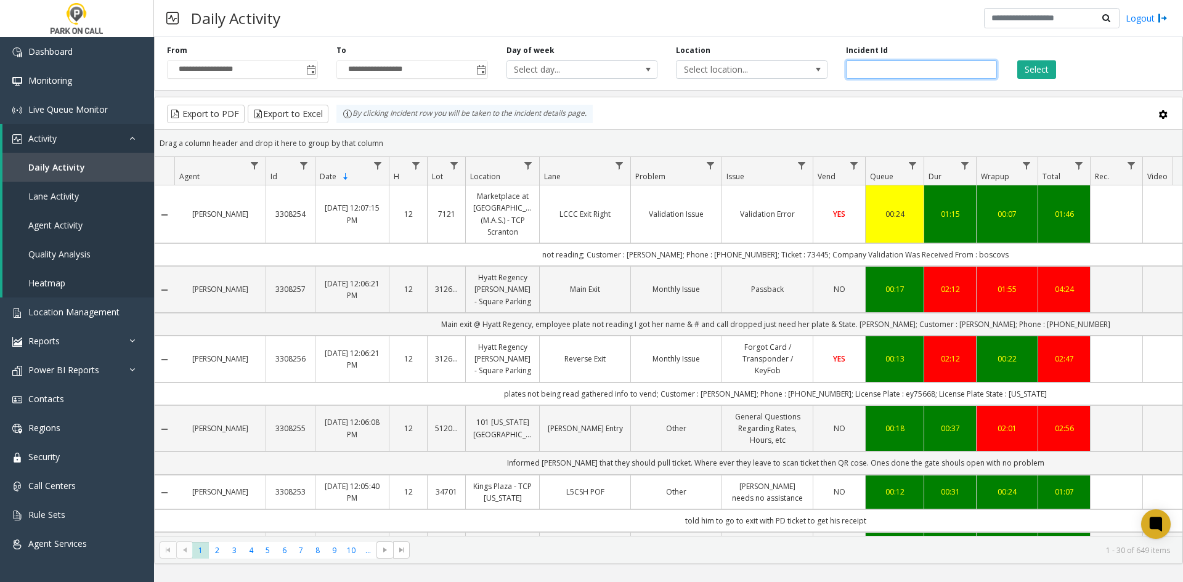
click at [863, 65] on input "number" at bounding box center [921, 69] width 151 height 18
paste input "*******"
type input "*******"
click at [1016, 67] on div "Select" at bounding box center [1090, 62] width 169 height 34
click at [1024, 70] on button "Select" at bounding box center [1036, 69] width 39 height 18
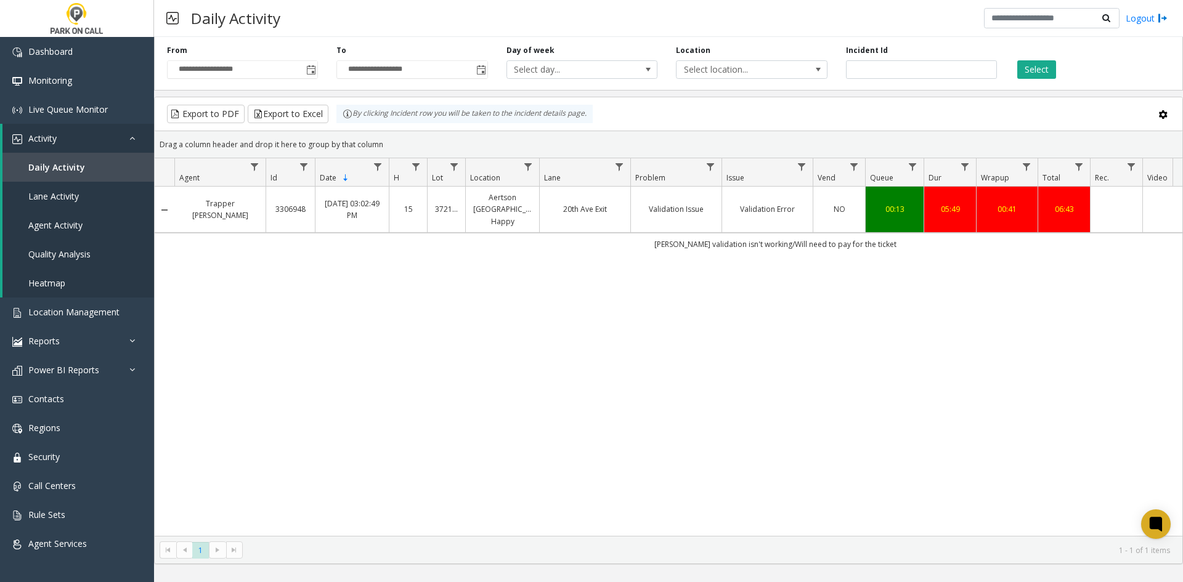
click at [519, 214] on link "Aertson [GEOGRAPHIC_DATA] Happy" at bounding box center [502, 210] width 59 height 36
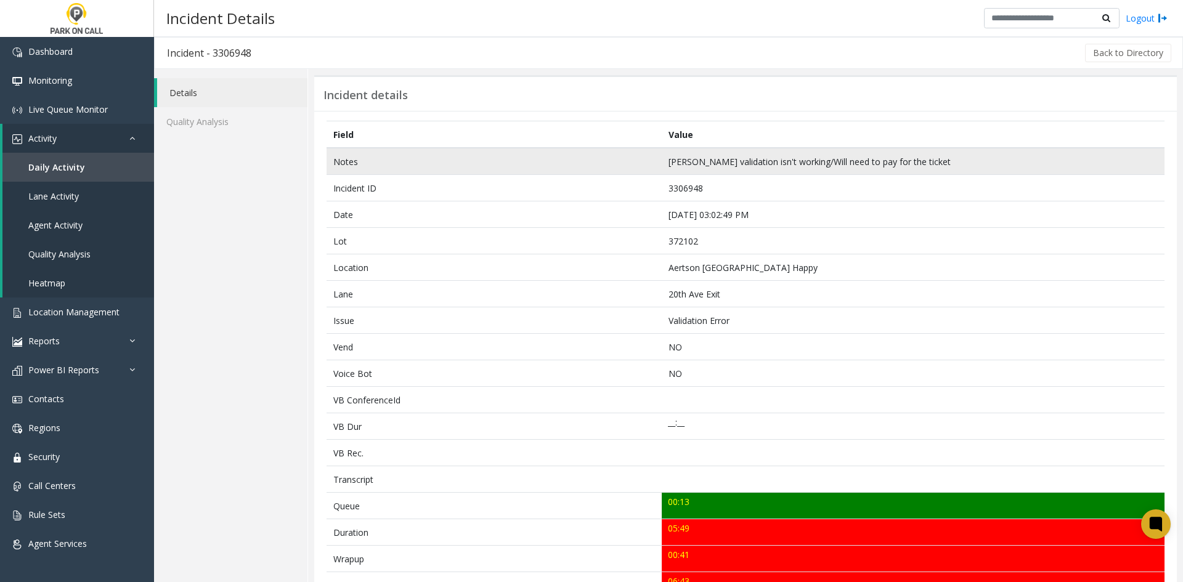
click at [340, 162] on td "Notes" at bounding box center [494, 161] width 335 height 27
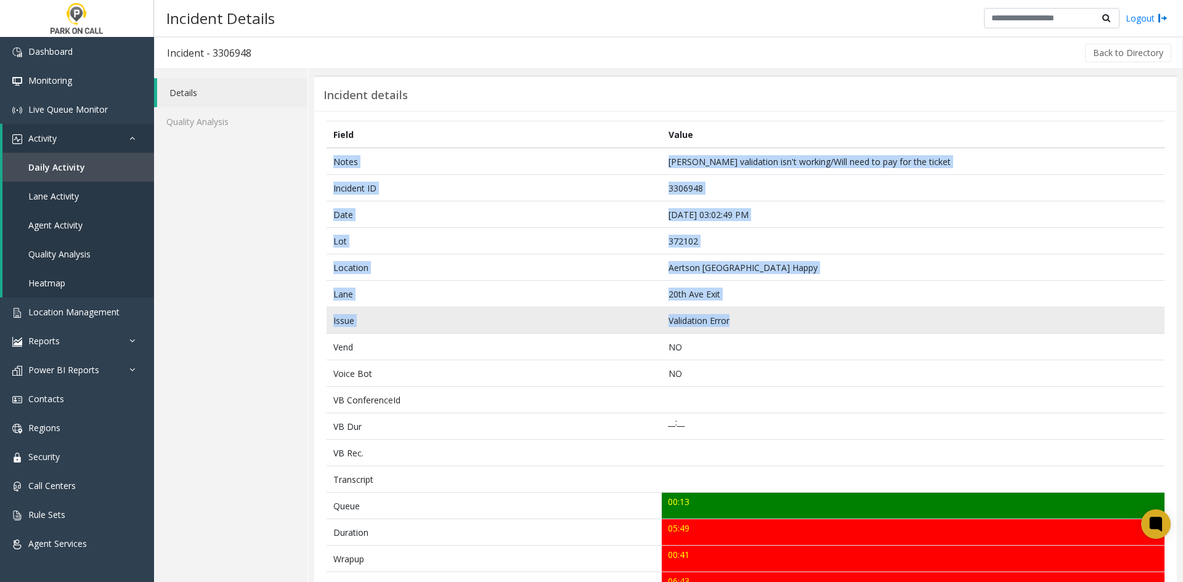
drag, startPoint x: 340, startPoint y: 162, endPoint x: 741, endPoint y: 324, distance: 432.7
click at [741, 324] on tbody "Notes [PERSON_NAME] validation isn't working/Will need to pay for the ticket In…" at bounding box center [746, 506] width 838 height 717
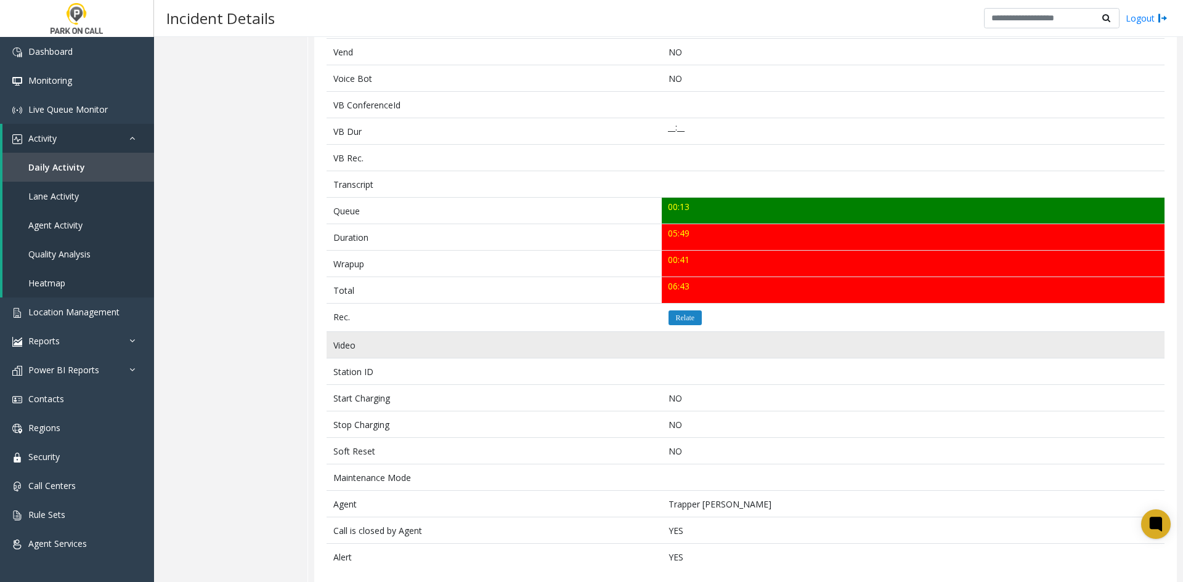
scroll to position [308, 0]
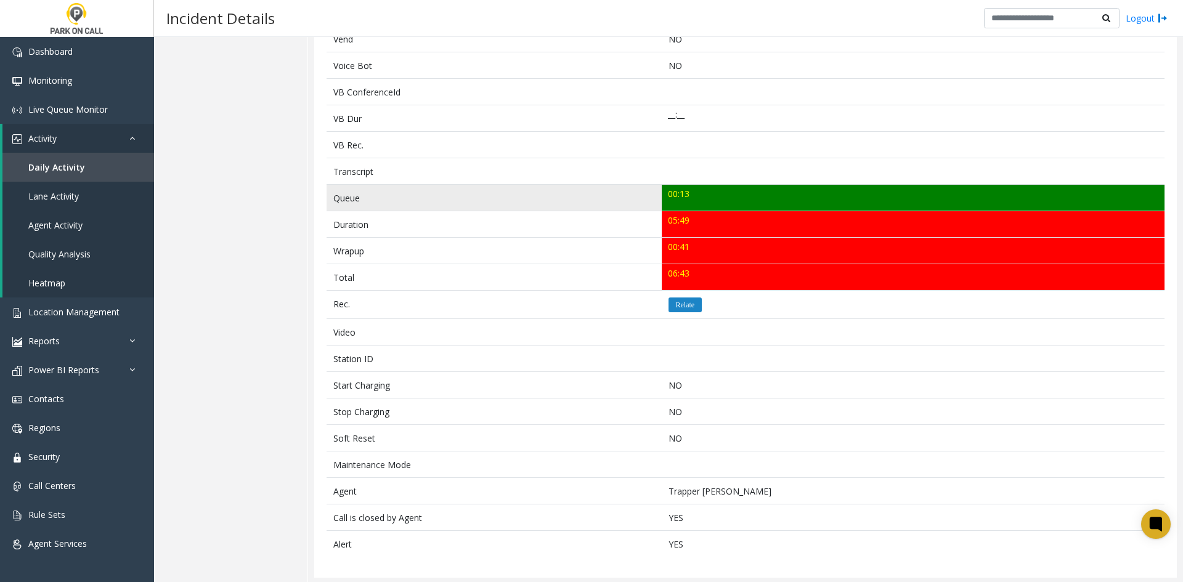
drag, startPoint x: 691, startPoint y: 279, endPoint x: 335, endPoint y: 193, distance: 366.9
click at [335, 193] on tbody "Notes [PERSON_NAME] validation isn't working/Will need to pay for the ticket In…" at bounding box center [746, 198] width 838 height 717
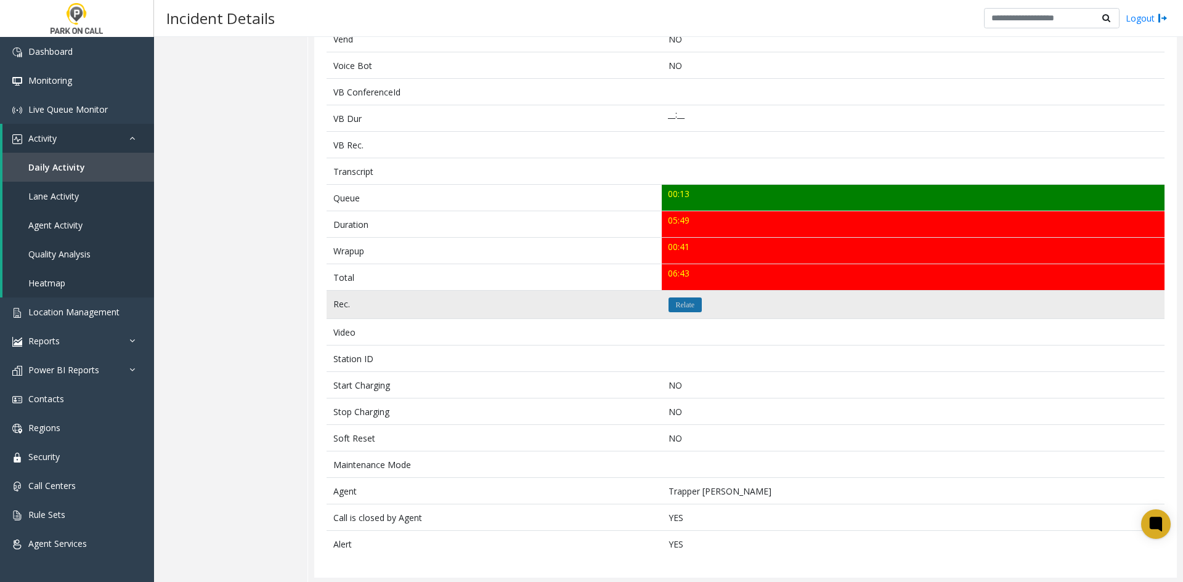
click at [676, 307] on icon "Relate" at bounding box center [685, 304] width 19 height 7
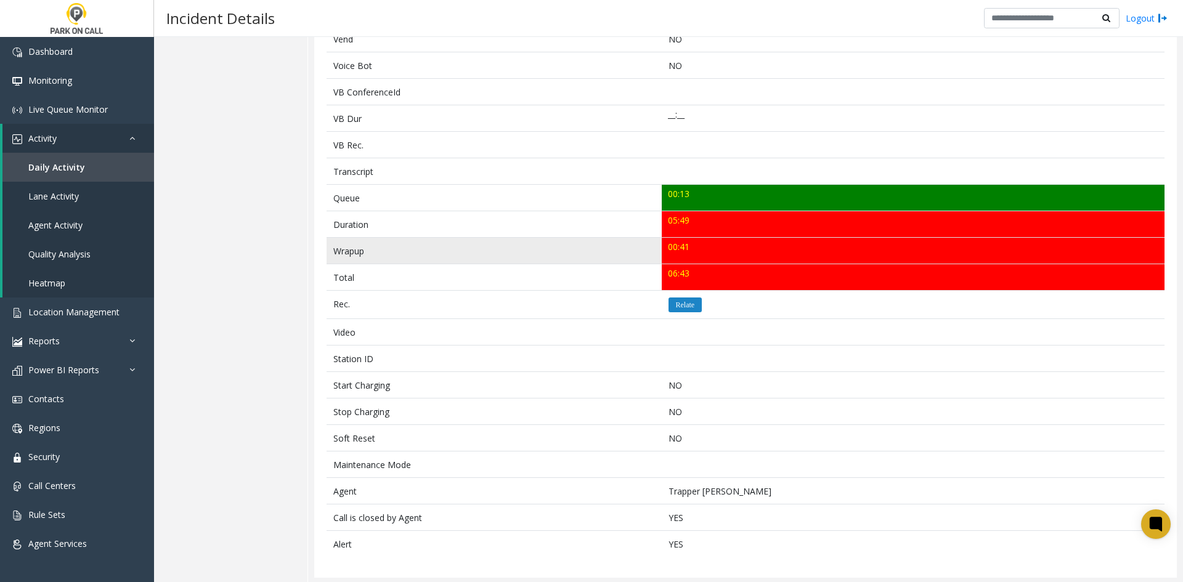
click at [708, 263] on td "00:41" at bounding box center [913, 251] width 503 height 26
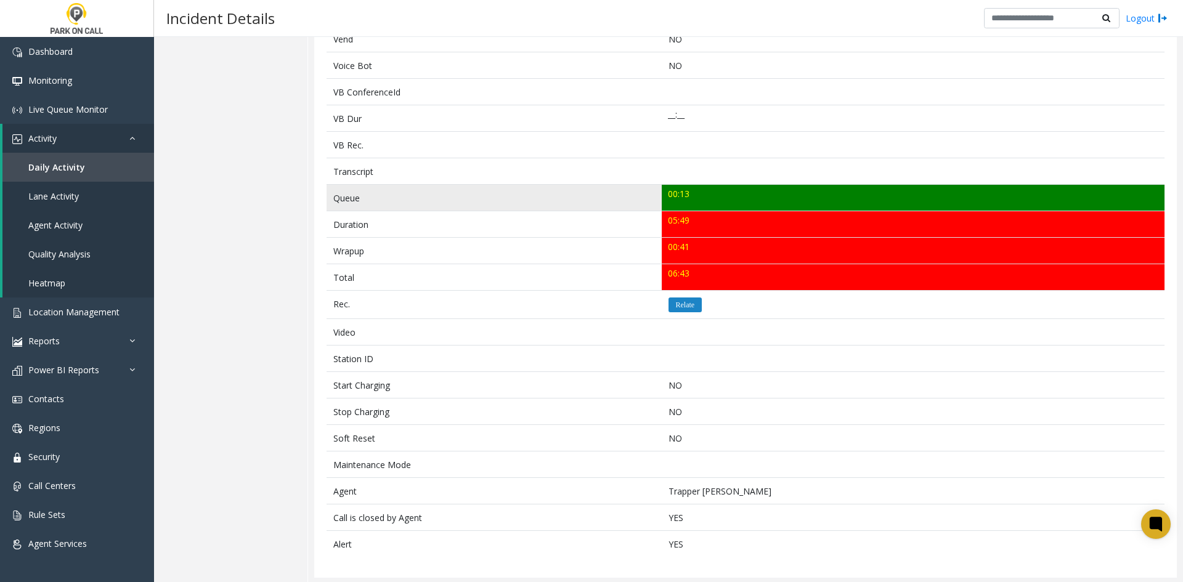
drag, startPoint x: 708, startPoint y: 271, endPoint x: 332, endPoint y: 198, distance: 382.9
click at [332, 198] on tbody "Notes [PERSON_NAME] validation isn't working/Will need to pay for the ticket In…" at bounding box center [746, 198] width 838 height 717
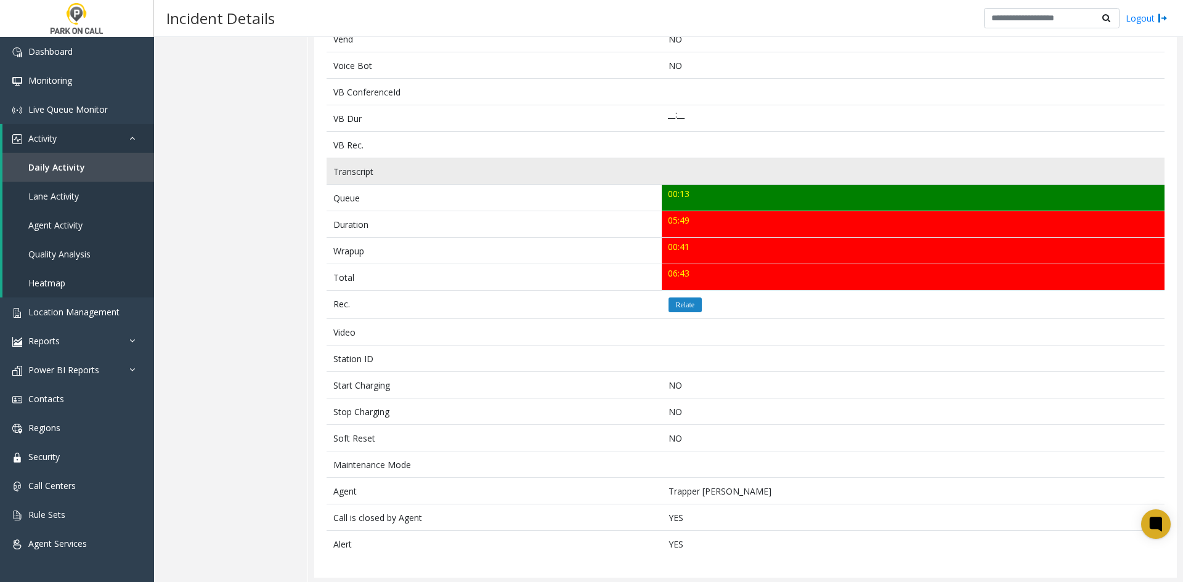
copy tbody "Queue 00:13 Duration 05:49 Wrapup 00:41 Total 06:43"
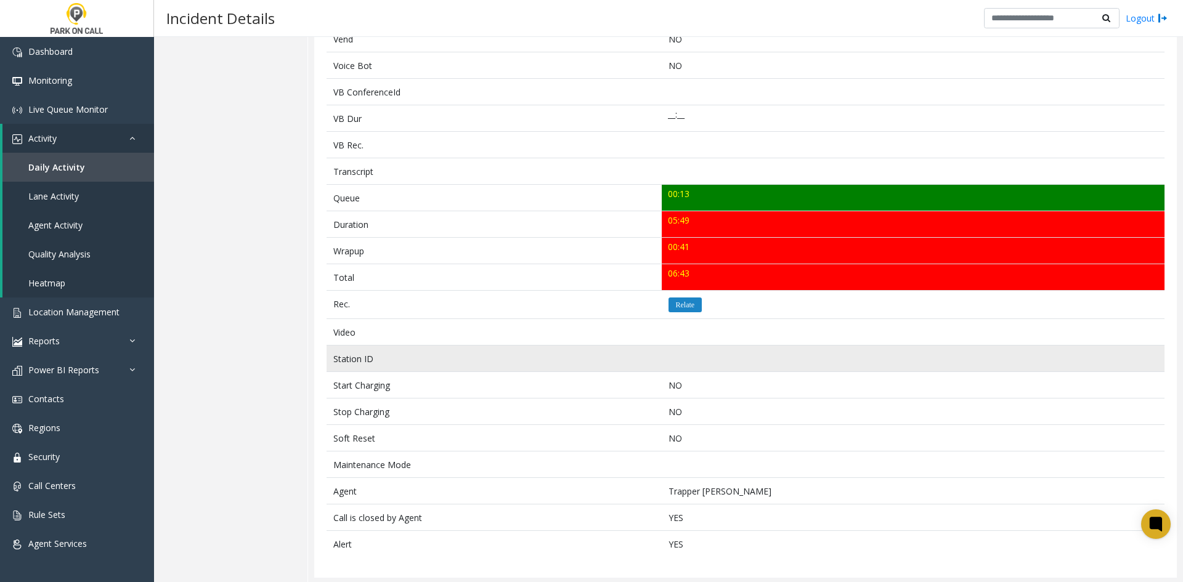
scroll to position [310, 0]
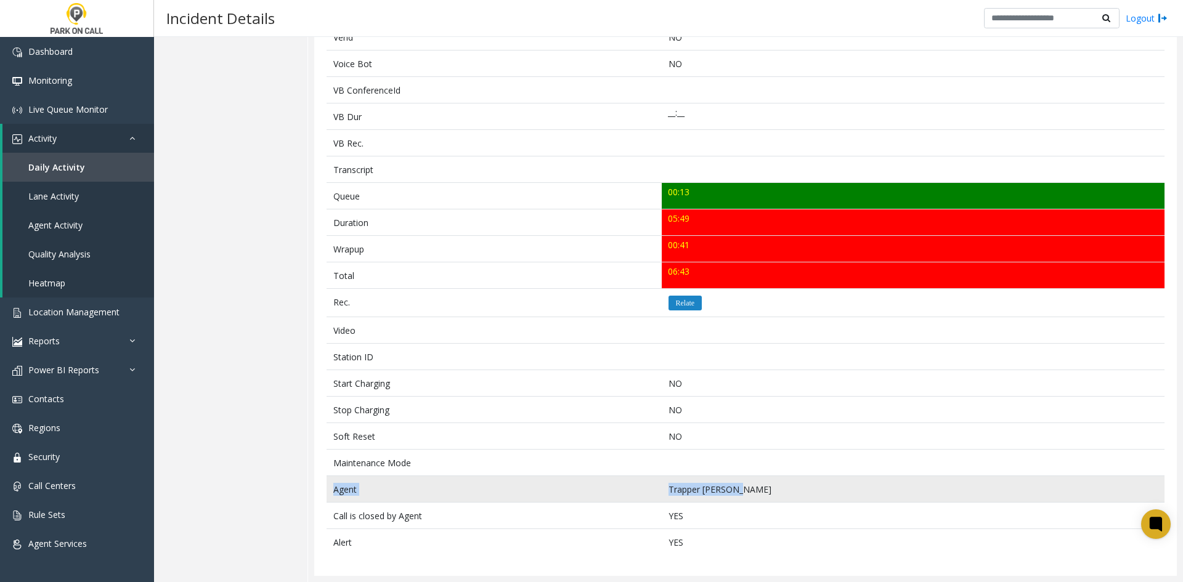
drag, startPoint x: 748, startPoint y: 487, endPoint x: 335, endPoint y: 489, distance: 413.5
click at [335, 489] on tr "Agent [PERSON_NAME]" at bounding box center [746, 489] width 838 height 26
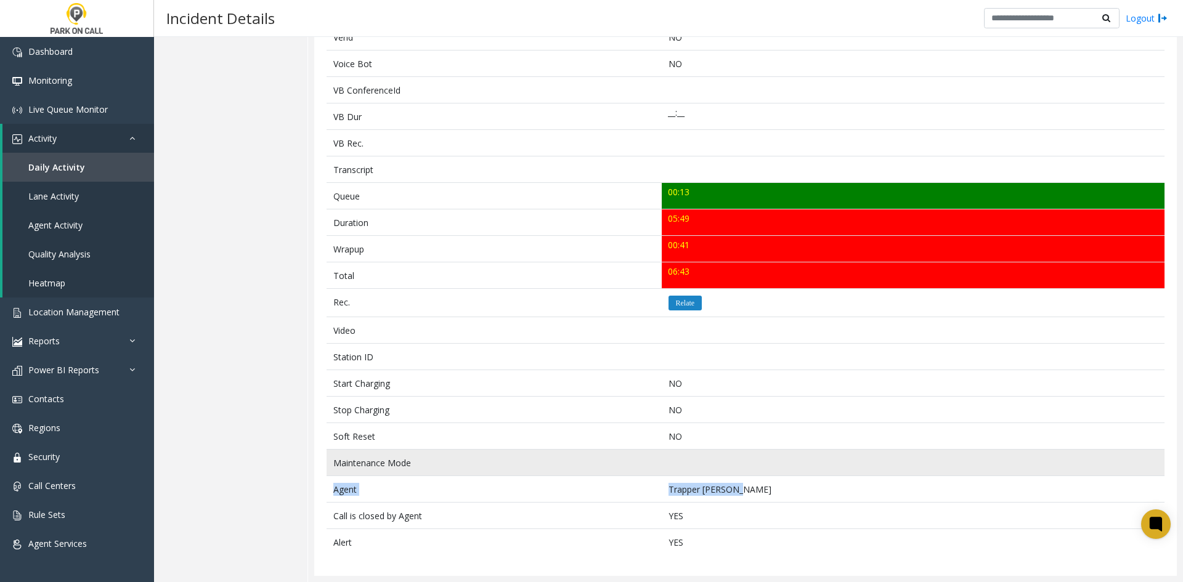
copy tr "Agent [PERSON_NAME]"
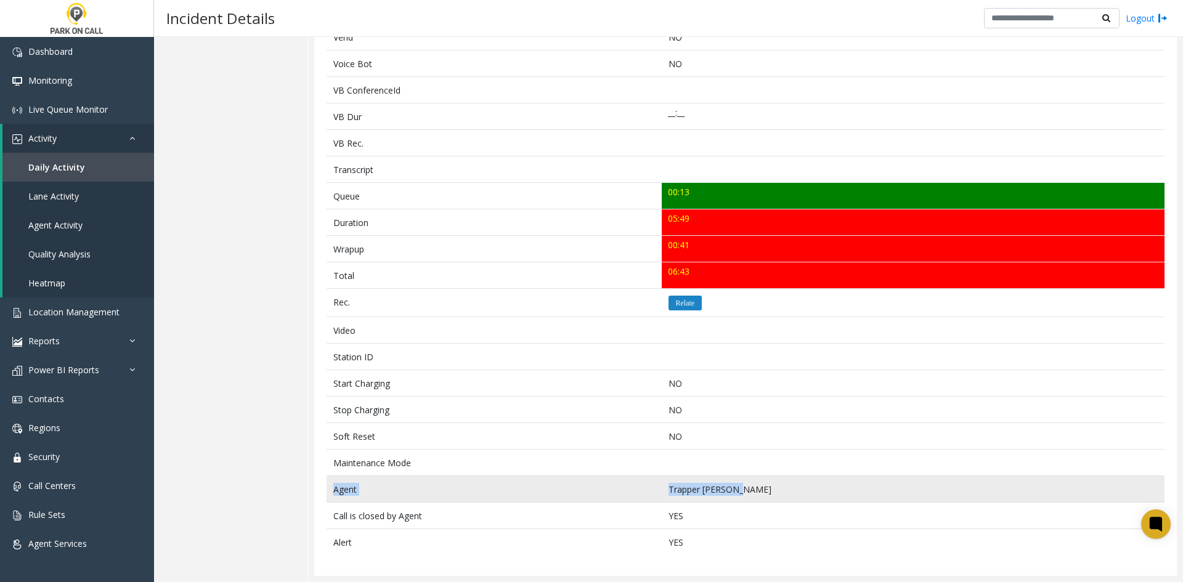
click at [757, 479] on td "Trapper [PERSON_NAME]" at bounding box center [913, 489] width 503 height 26
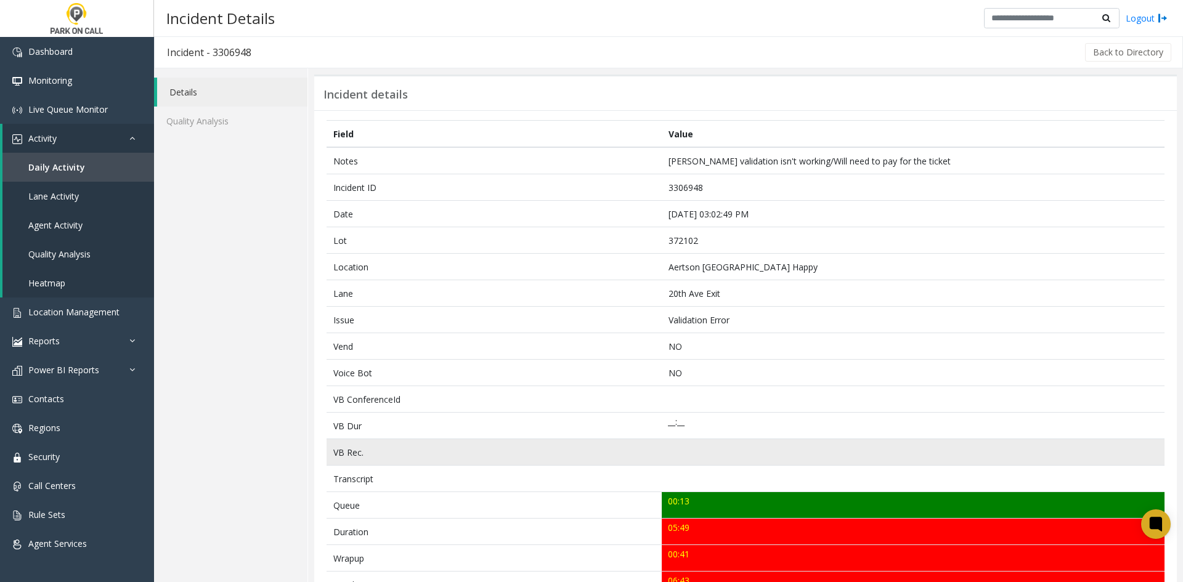
scroll to position [0, 0]
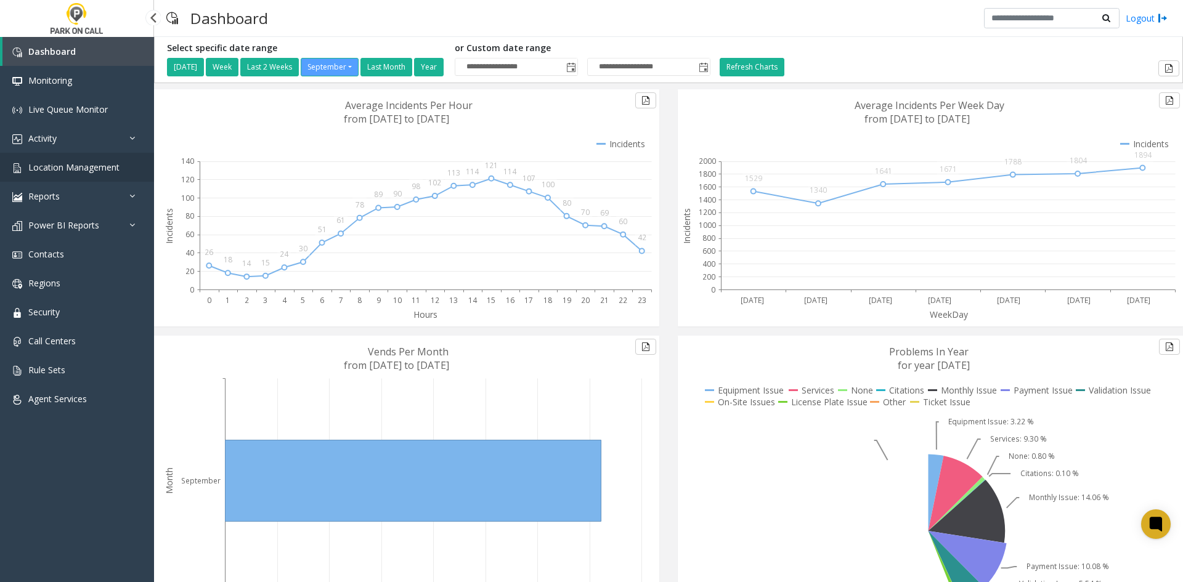
click at [77, 175] on link "Location Management" at bounding box center [77, 167] width 154 height 29
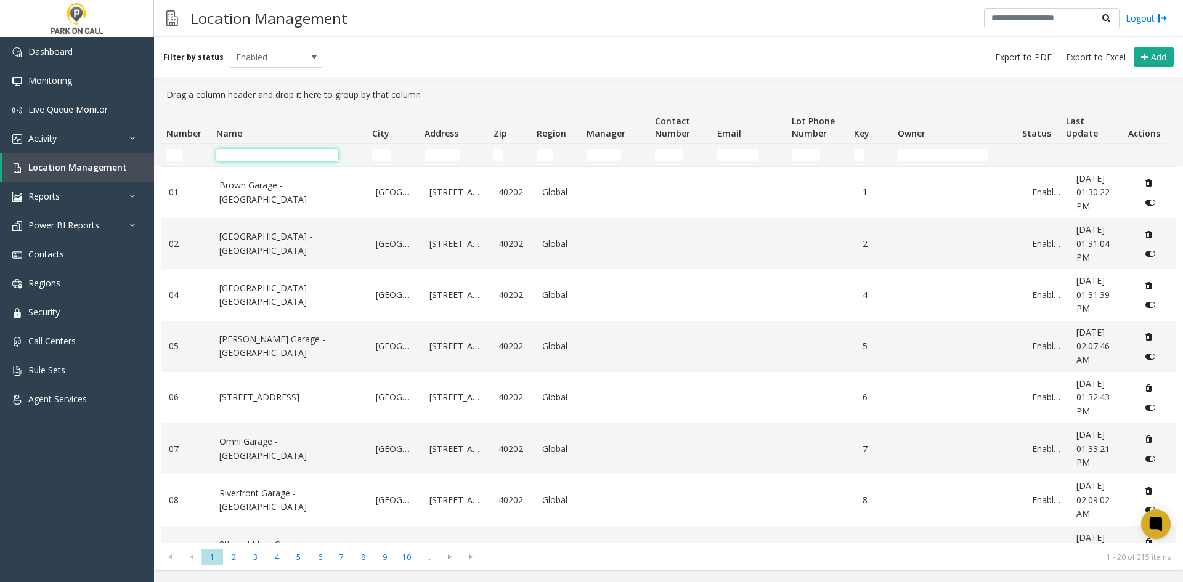
click at [296, 161] on input "Name Filter" at bounding box center [277, 155] width 122 height 12
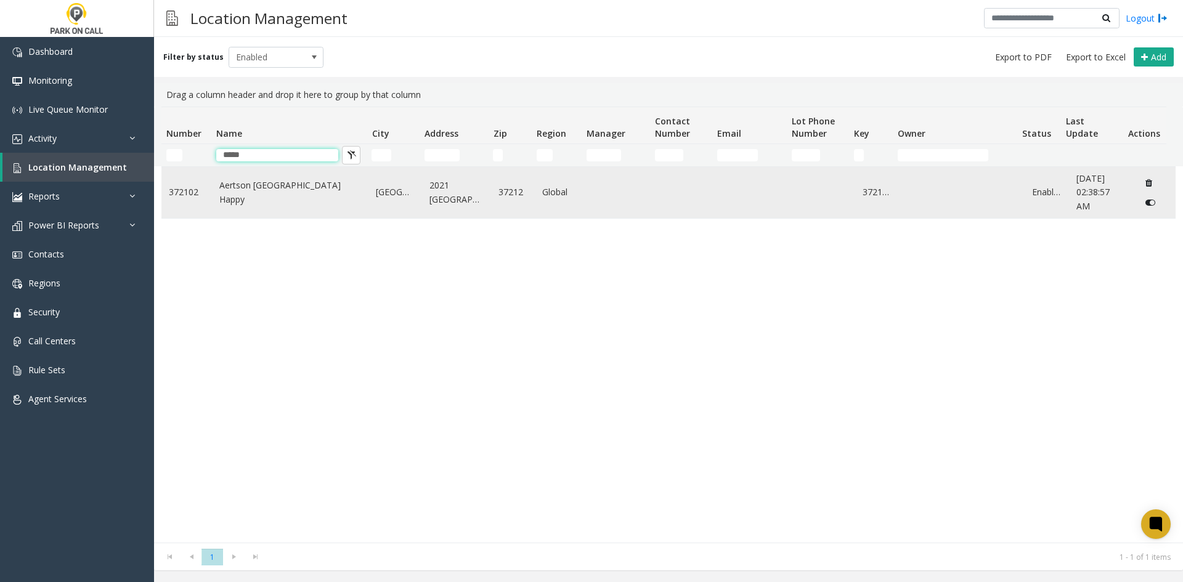
type input "*****"
click at [286, 187] on td "Aertson [GEOGRAPHIC_DATA] Happy" at bounding box center [290, 192] width 157 height 51
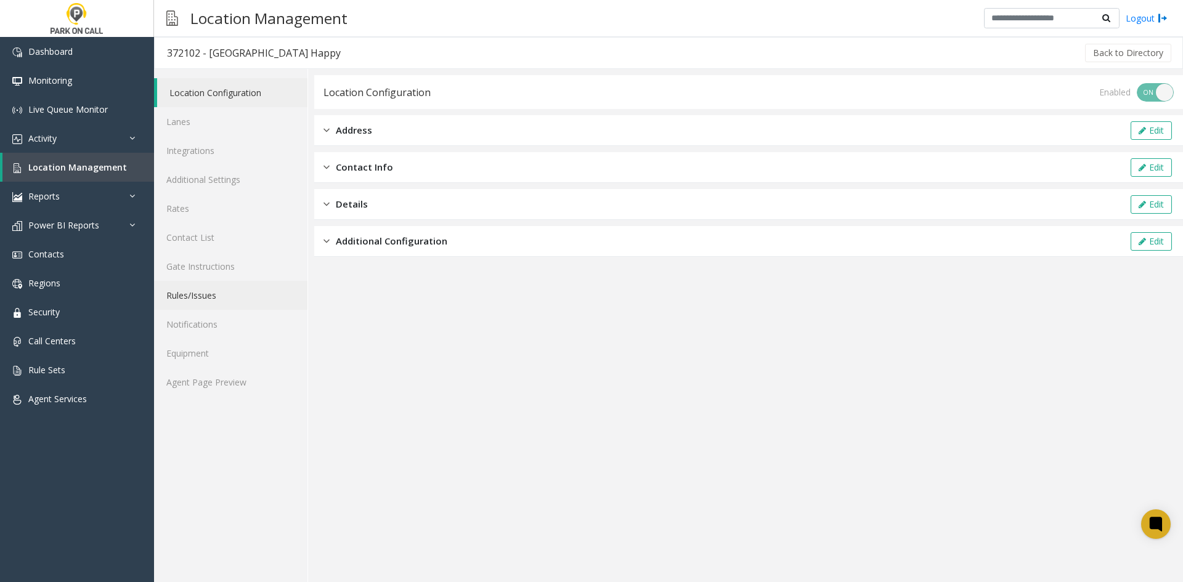
click at [246, 298] on link "Rules/Issues" at bounding box center [230, 295] width 153 height 29
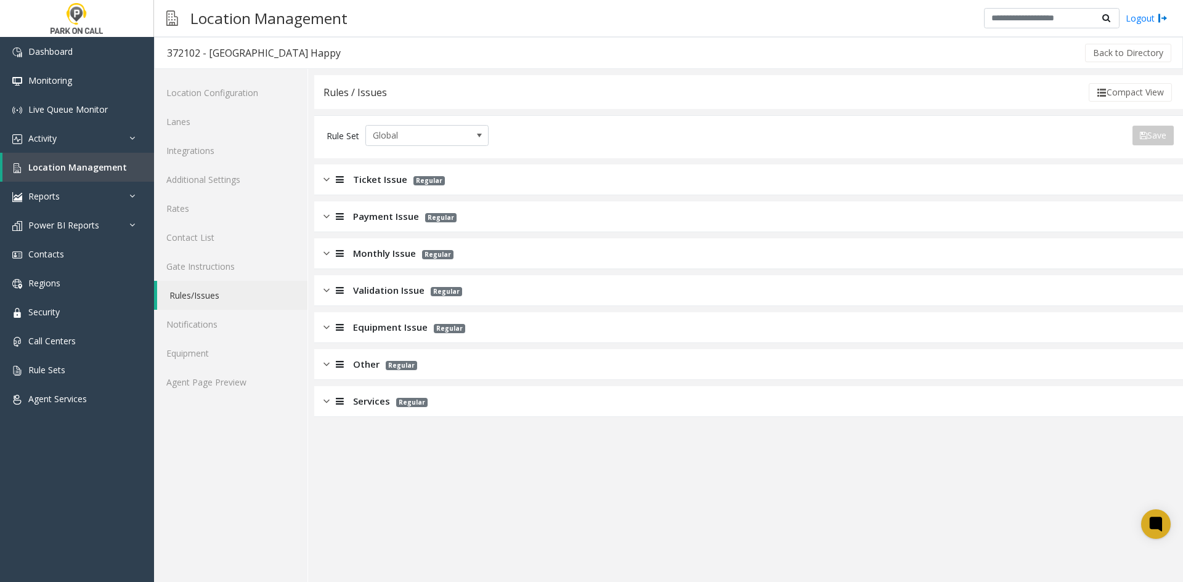
click at [351, 291] on div "Validation Issue Regular" at bounding box center [393, 290] width 139 height 14
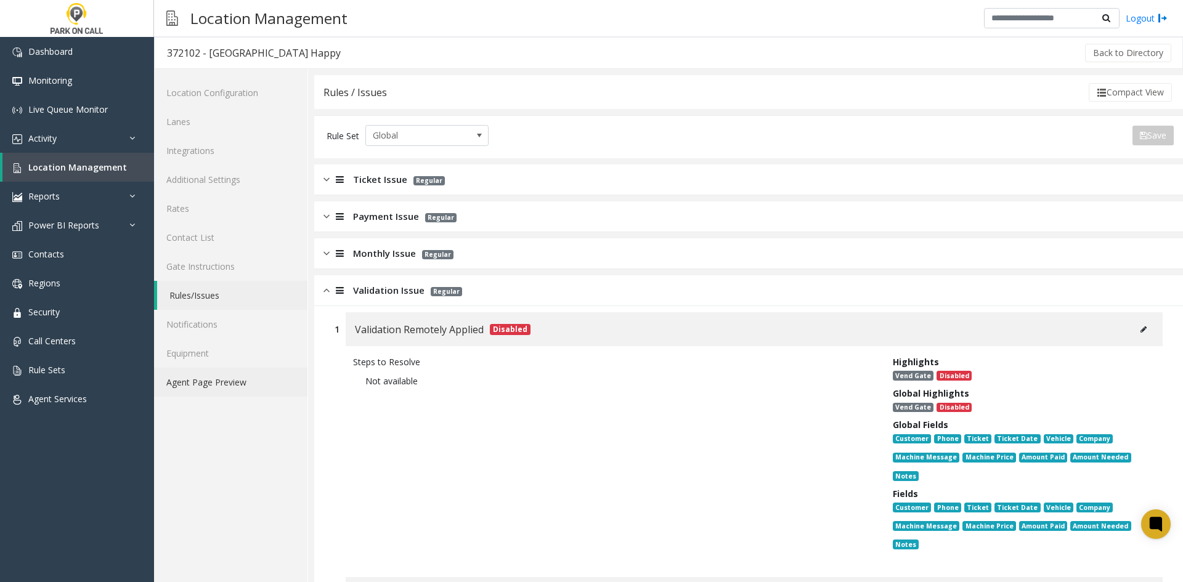
drag, startPoint x: 237, startPoint y: 383, endPoint x: 251, endPoint y: 378, distance: 14.4
click at [237, 383] on link "Agent Page Preview" at bounding box center [230, 382] width 153 height 29
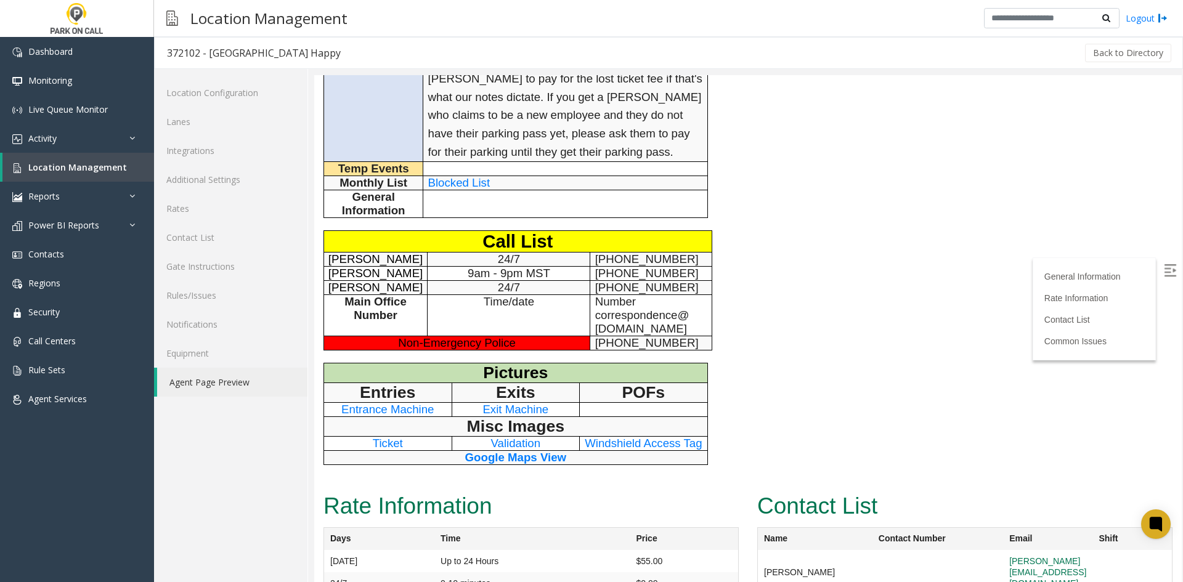
scroll to position [308, 0]
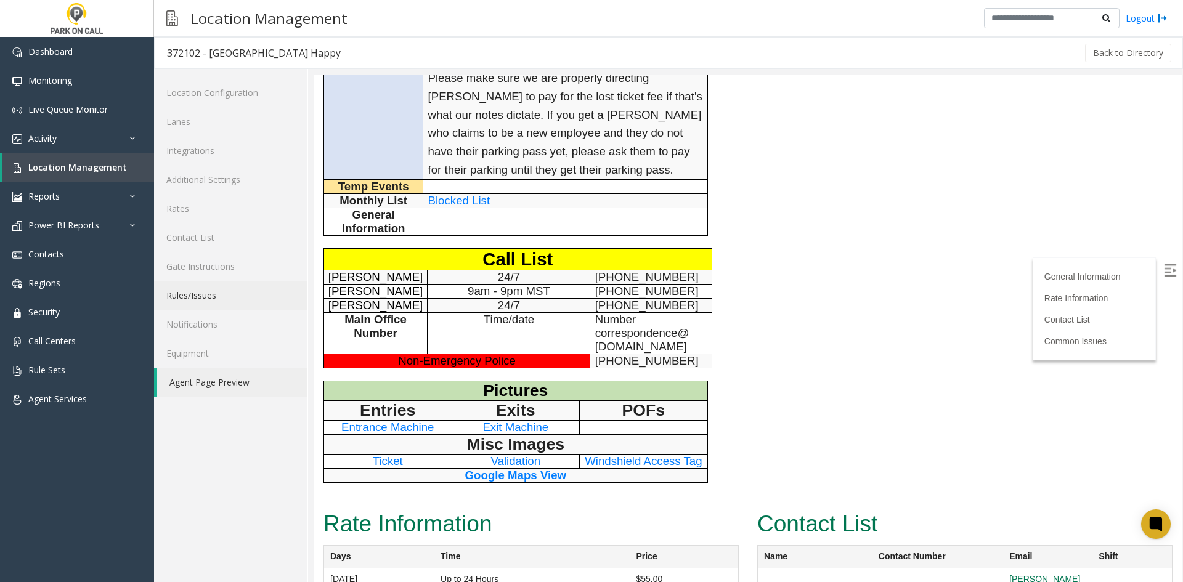
click at [245, 293] on link "Rules/Issues" at bounding box center [230, 295] width 153 height 29
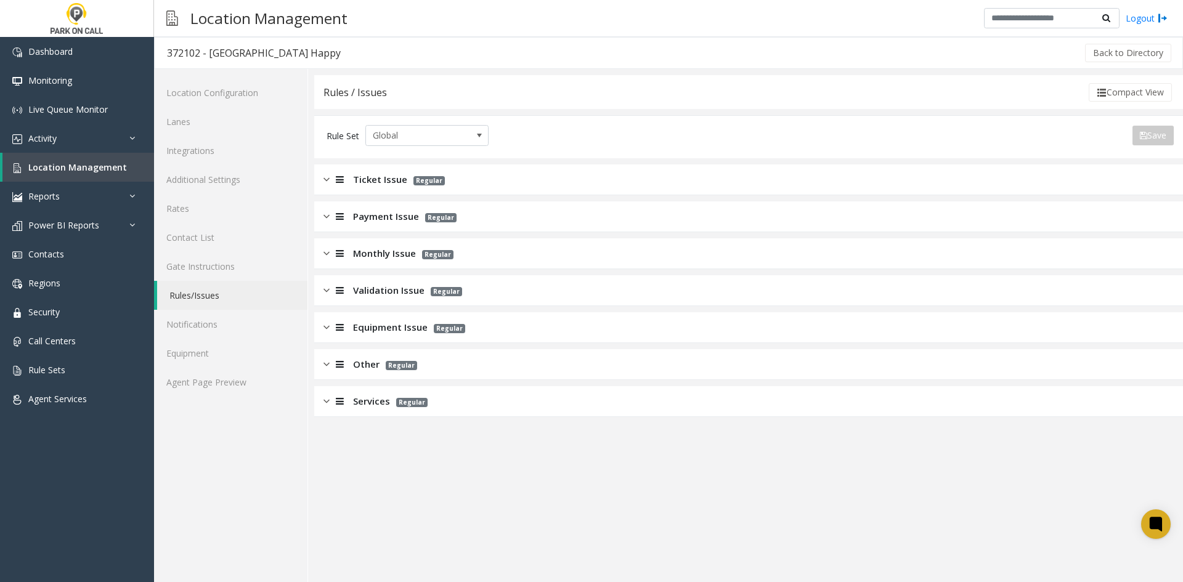
click at [377, 288] on span "Validation Issue" at bounding box center [388, 290] width 71 height 14
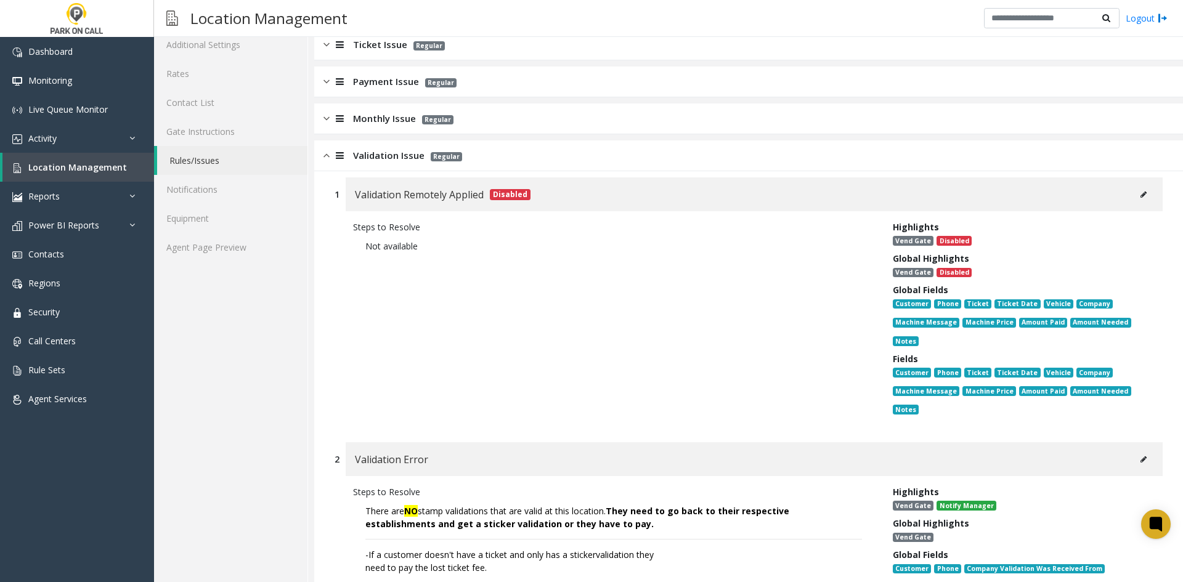
scroll to position [123, 0]
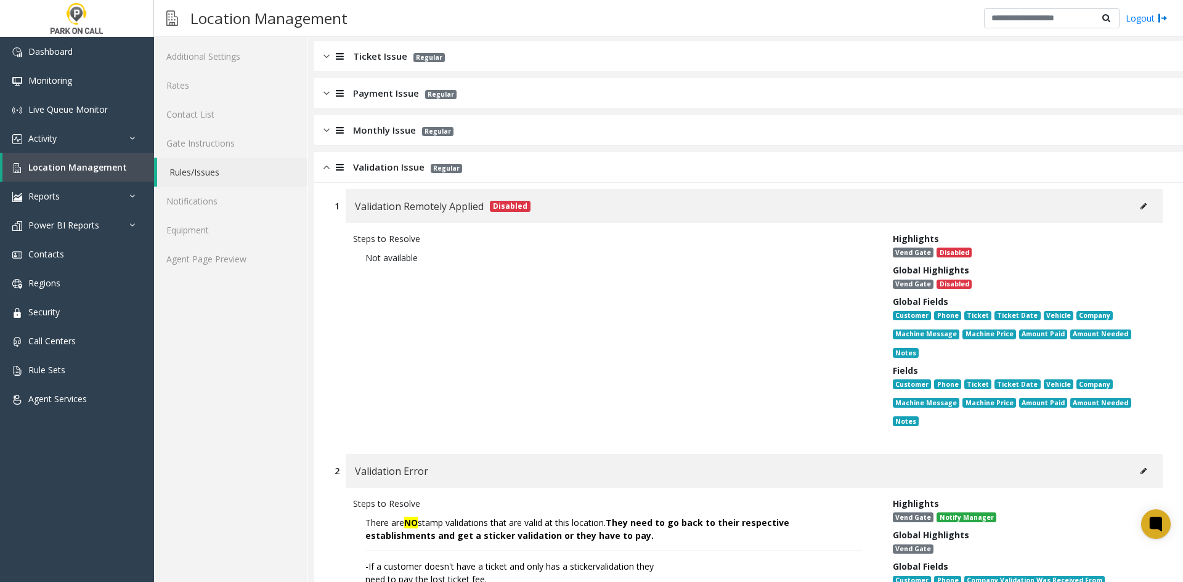
click at [268, 265] on link "Agent Page Preview" at bounding box center [230, 259] width 153 height 29
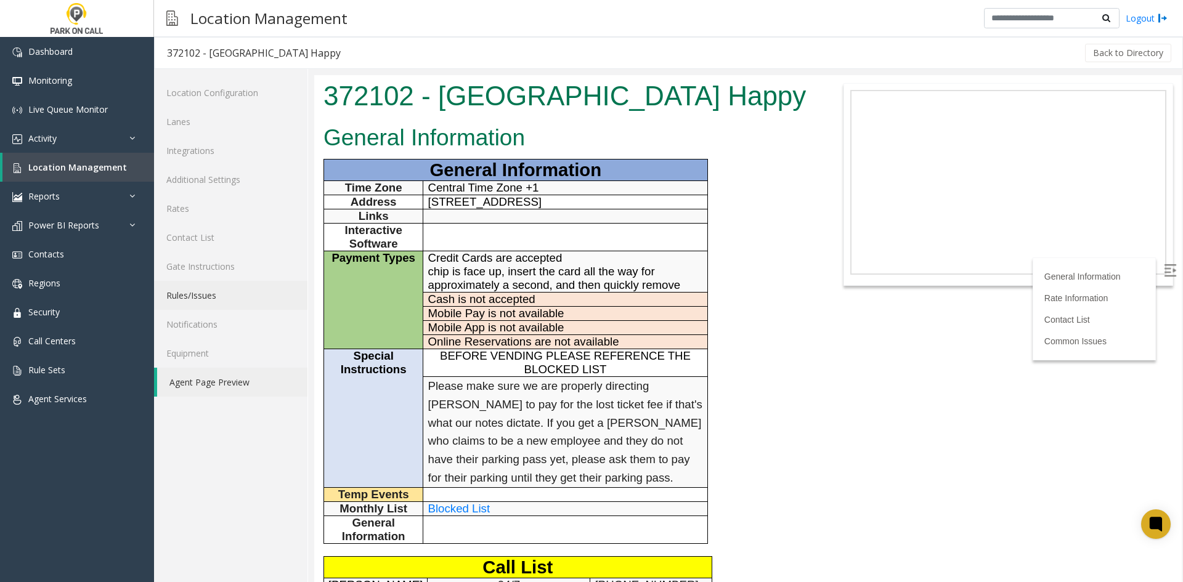
click at [241, 291] on link "Rules/Issues" at bounding box center [230, 295] width 153 height 29
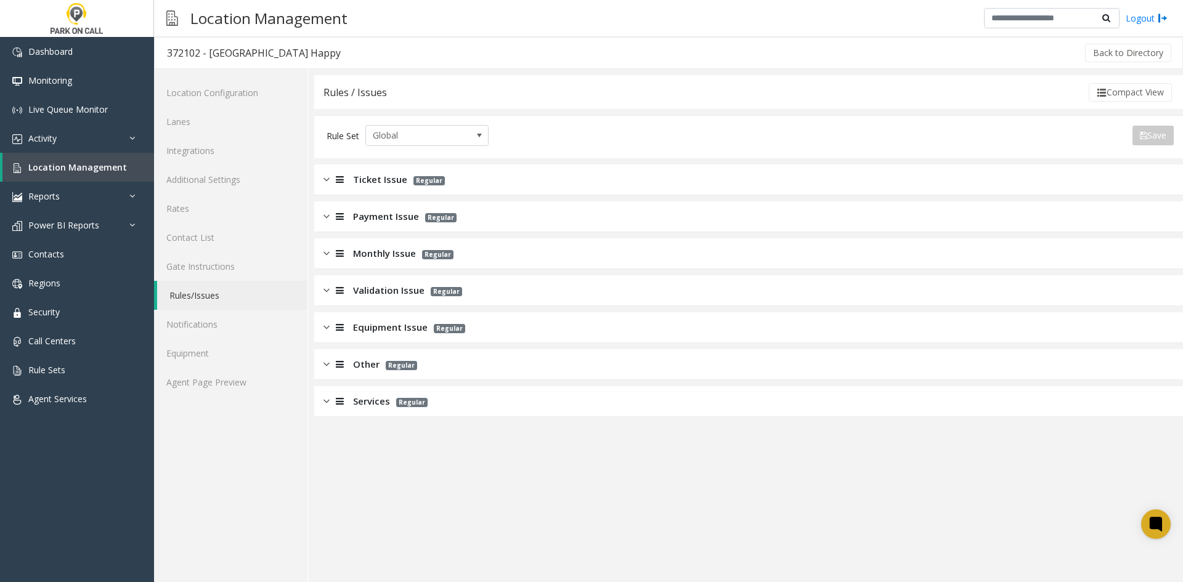
click at [359, 297] on span "Validation Issue" at bounding box center [388, 290] width 71 height 14
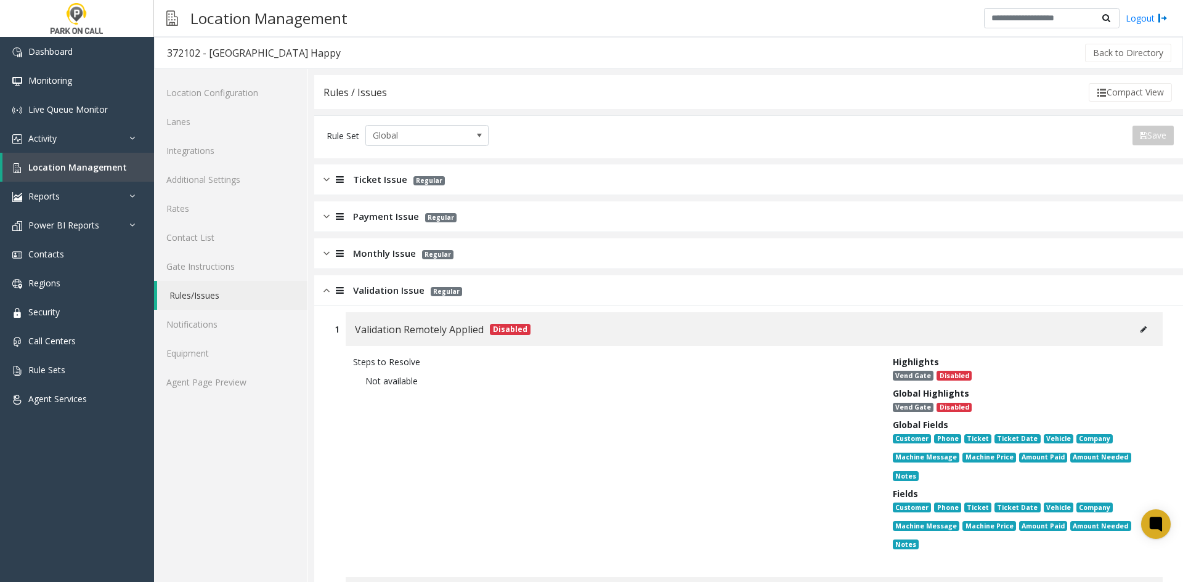
click at [436, 299] on div "Validation Issue Regular" at bounding box center [748, 290] width 869 height 31
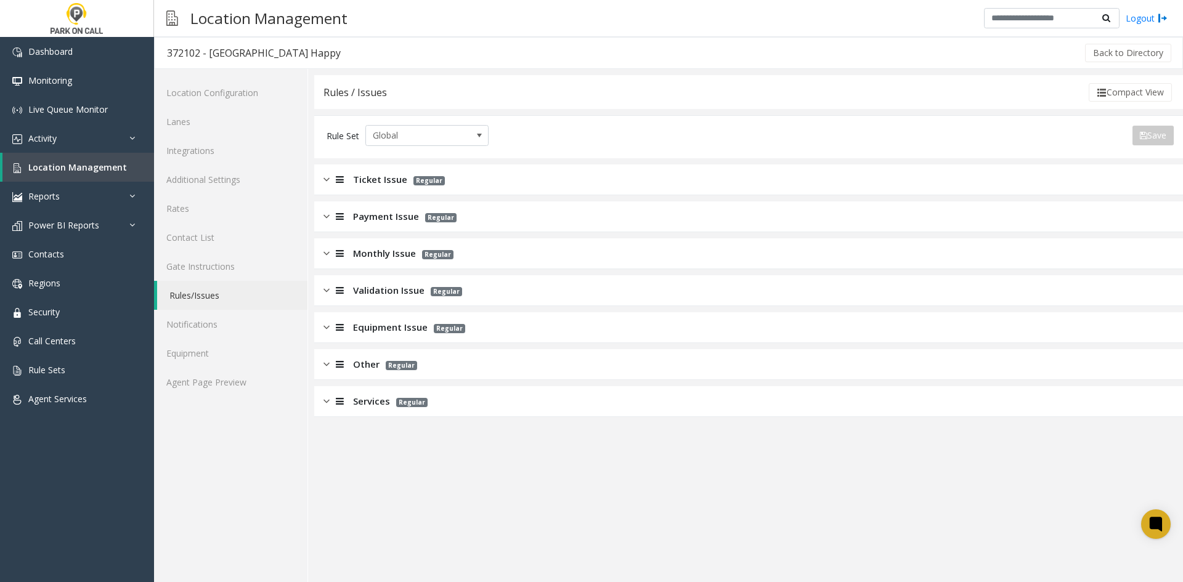
click at [391, 258] on span "Monthly Issue" at bounding box center [384, 253] width 63 height 14
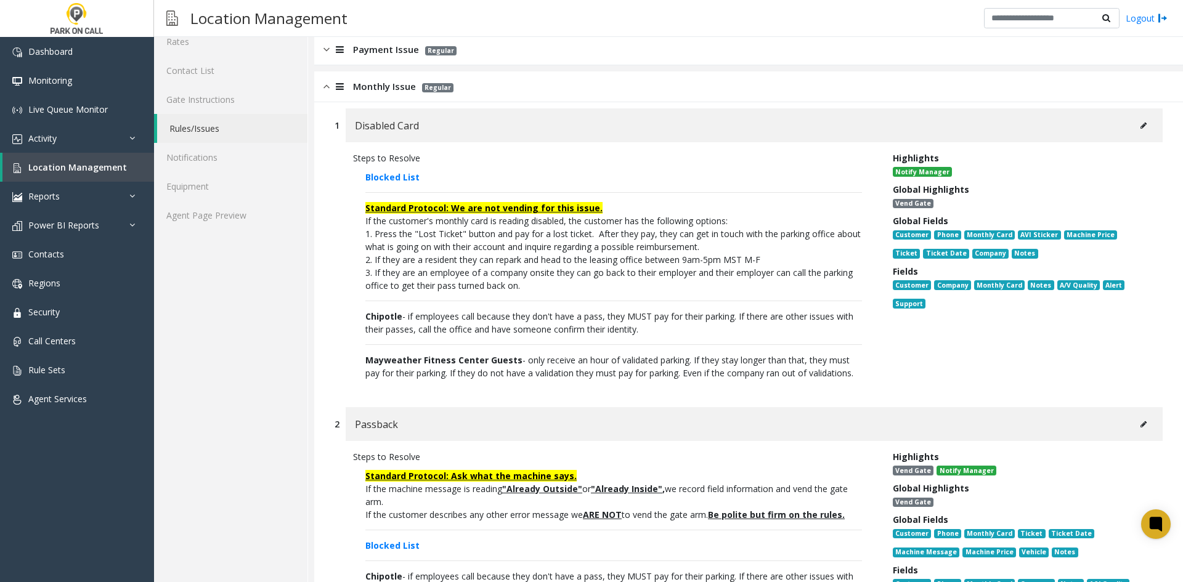
scroll to position [123, 0]
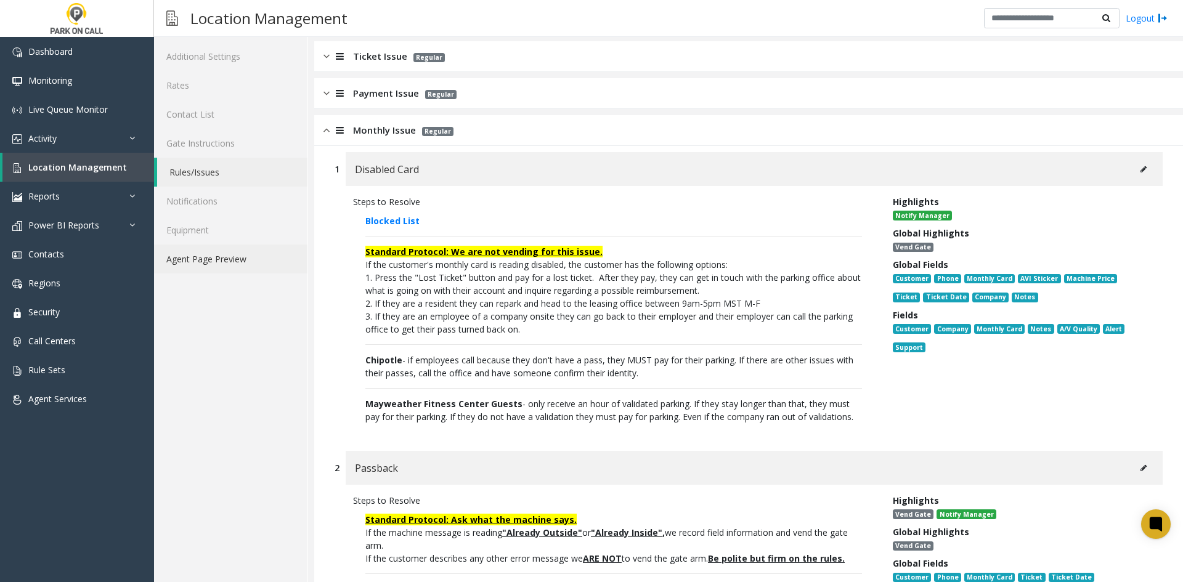
click at [276, 252] on link "Agent Page Preview" at bounding box center [230, 259] width 153 height 29
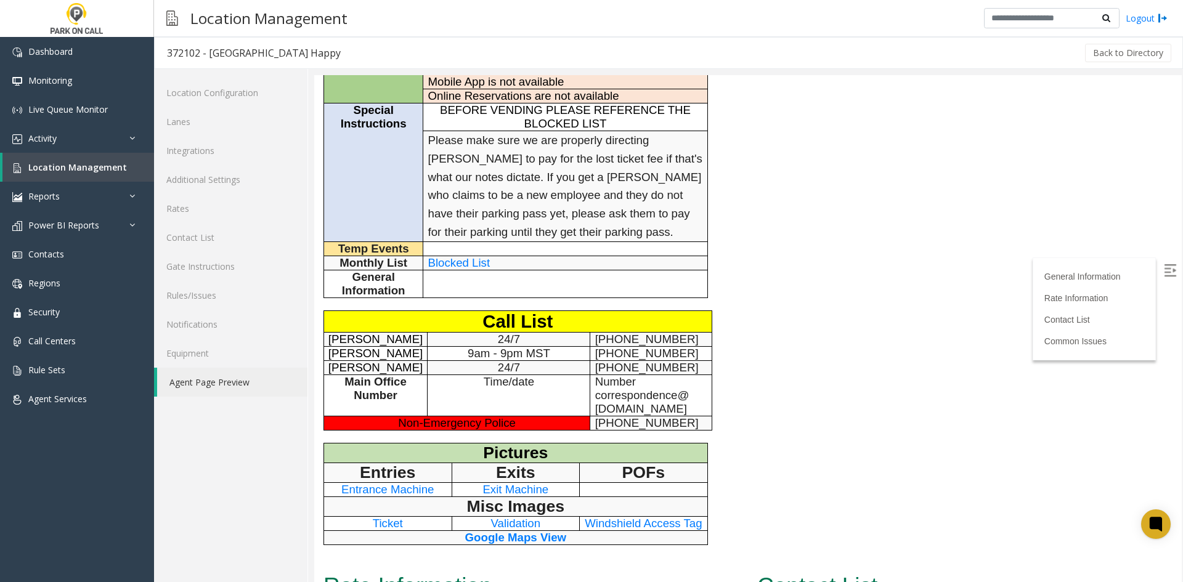
scroll to position [246, 0]
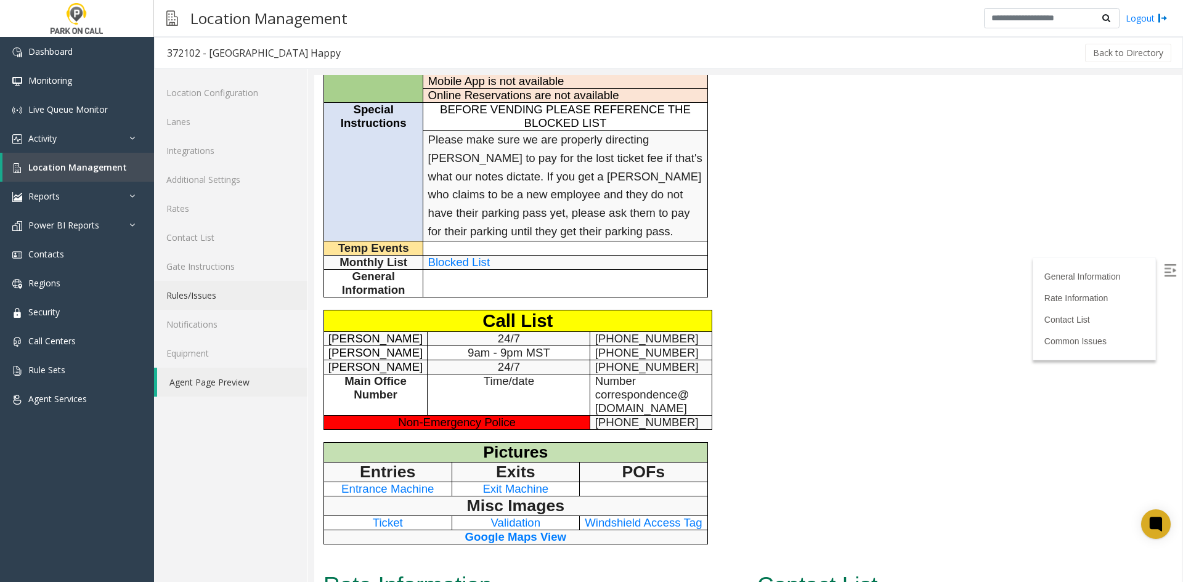
click at [216, 301] on link "Rules/Issues" at bounding box center [230, 295] width 153 height 29
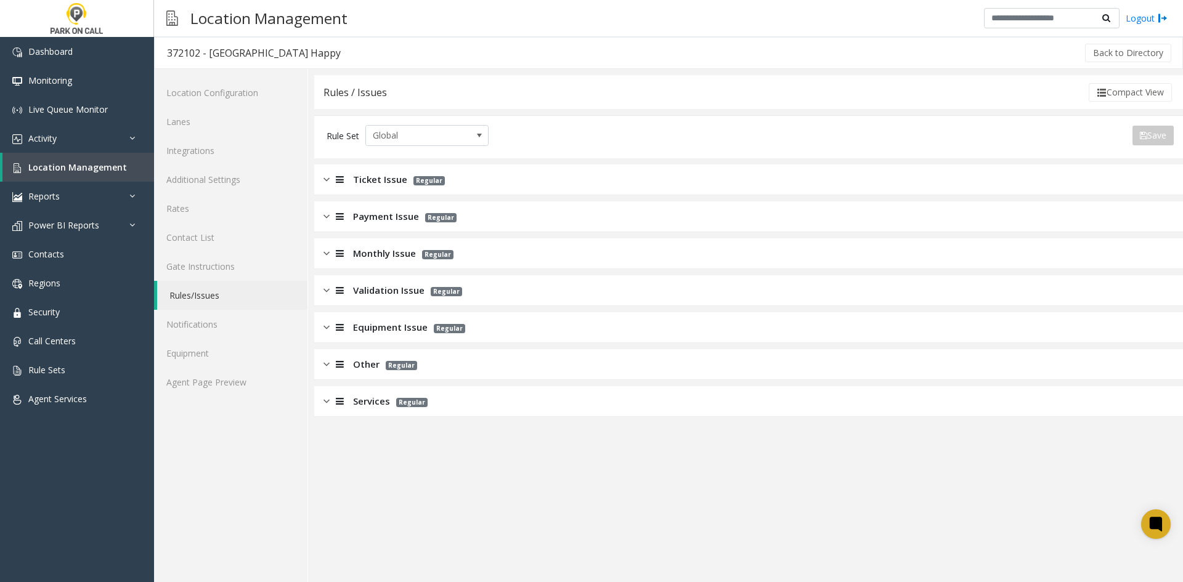
click at [408, 289] on span "Validation Issue" at bounding box center [388, 290] width 71 height 14
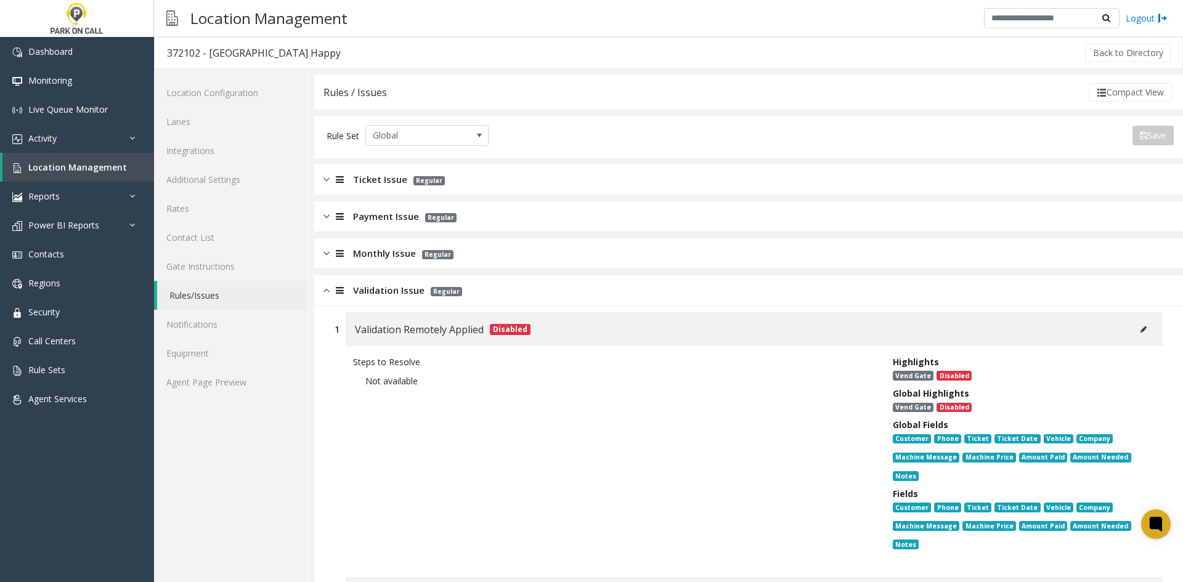
click at [365, 251] on span "Monthly Issue" at bounding box center [384, 253] width 63 height 14
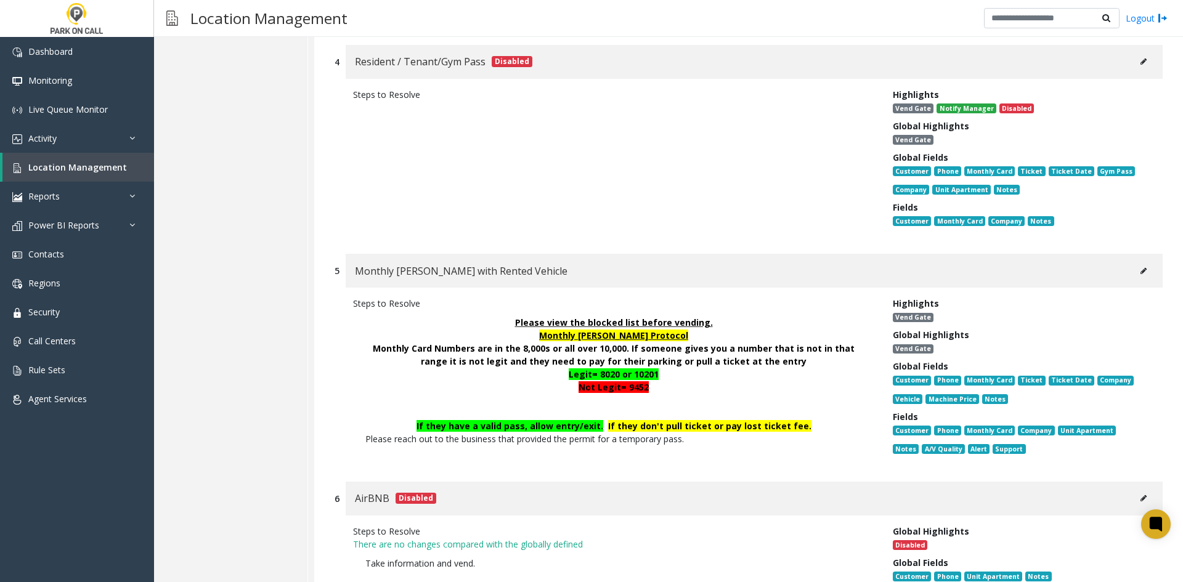
scroll to position [986, 0]
